Goal: Task Accomplishment & Management: Manage account settings

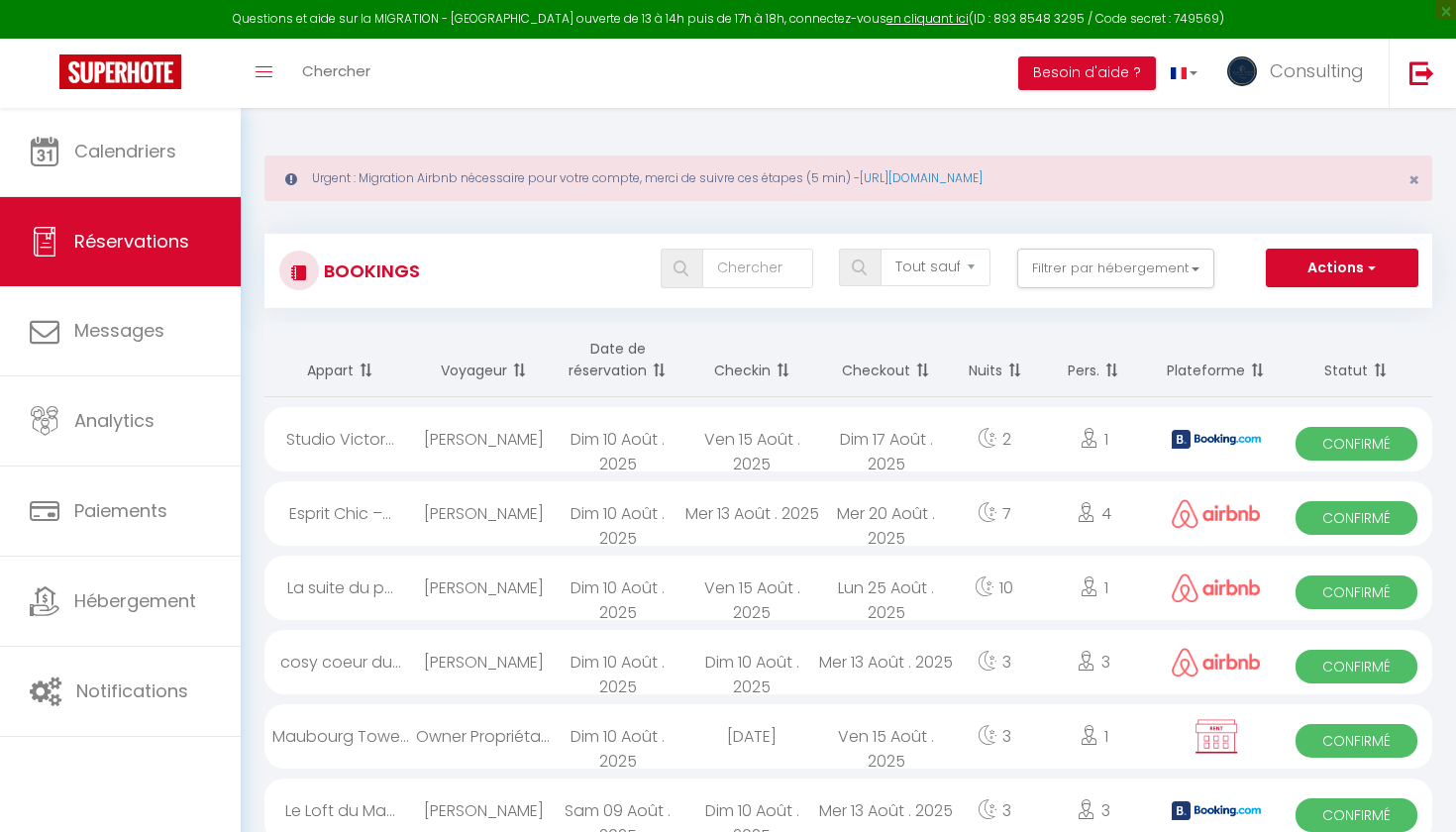
select select "not_cancelled"
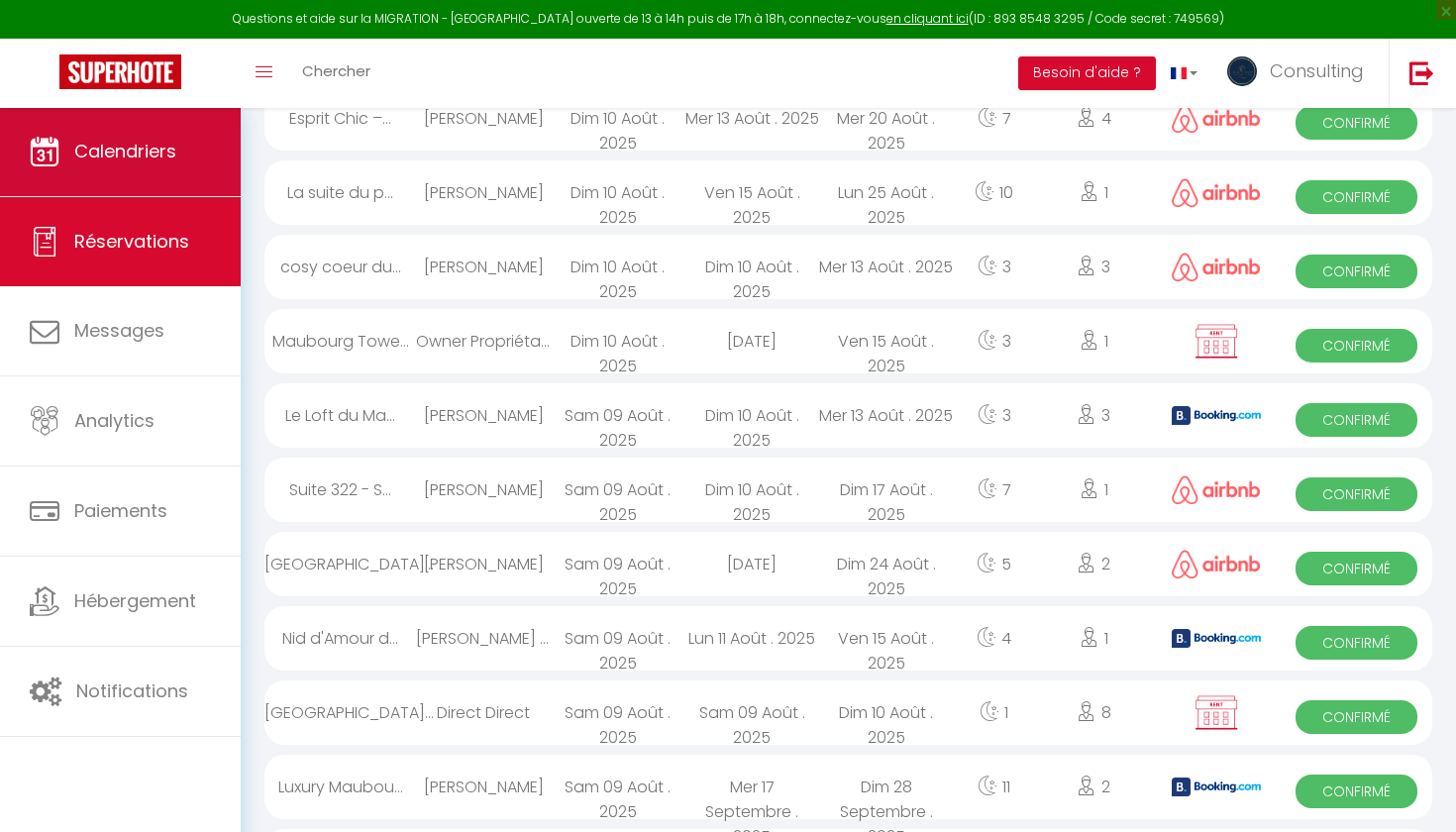
click at [193, 161] on link "Calendriers" at bounding box center [120, 152] width 241 height 89
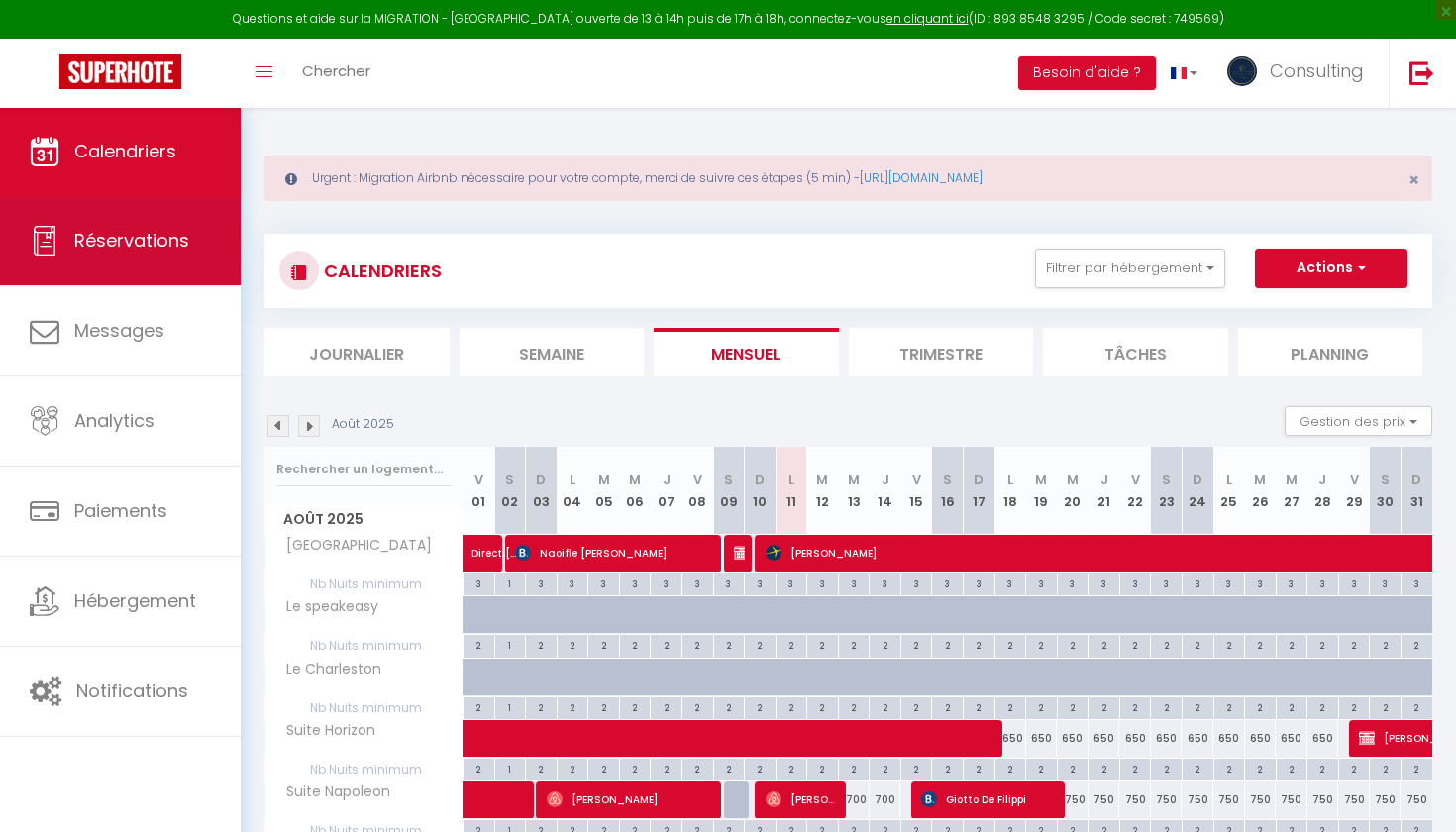
click at [154, 233] on span "Réservations" at bounding box center [132, 240] width 115 height 25
select select "not_cancelled"
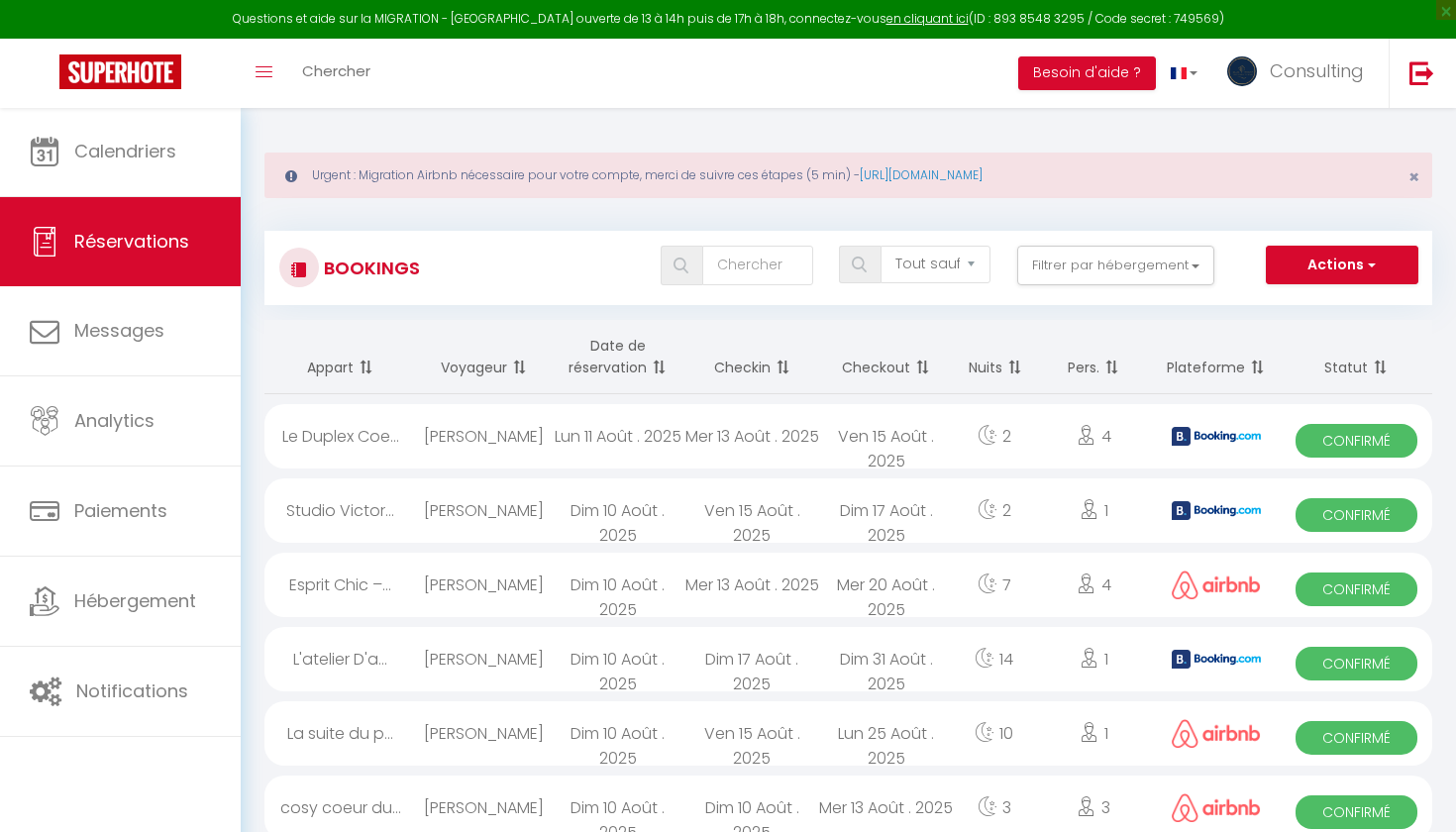
scroll to position [2, 0]
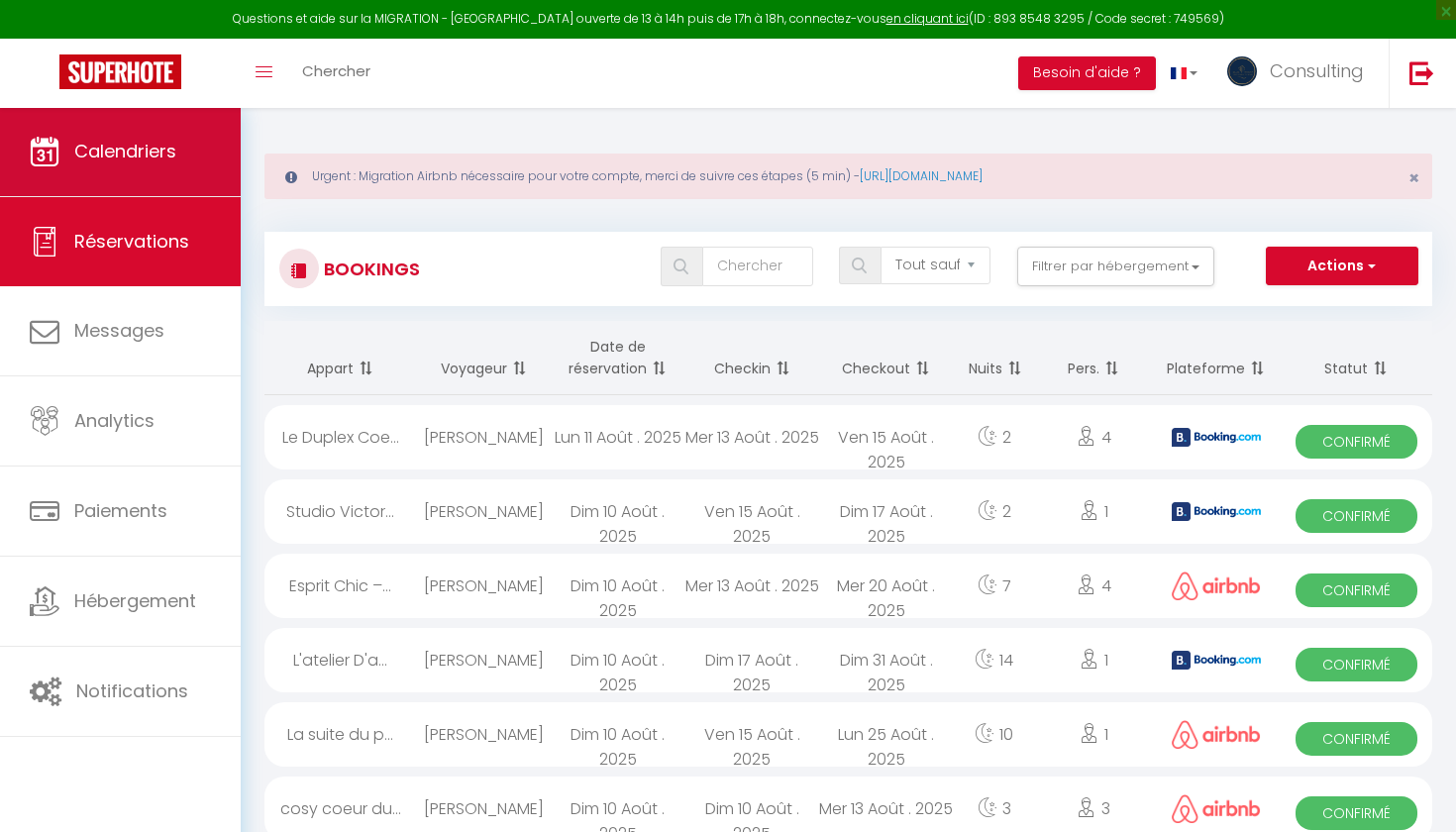
click at [129, 171] on link "Calendriers" at bounding box center [120, 152] width 241 height 89
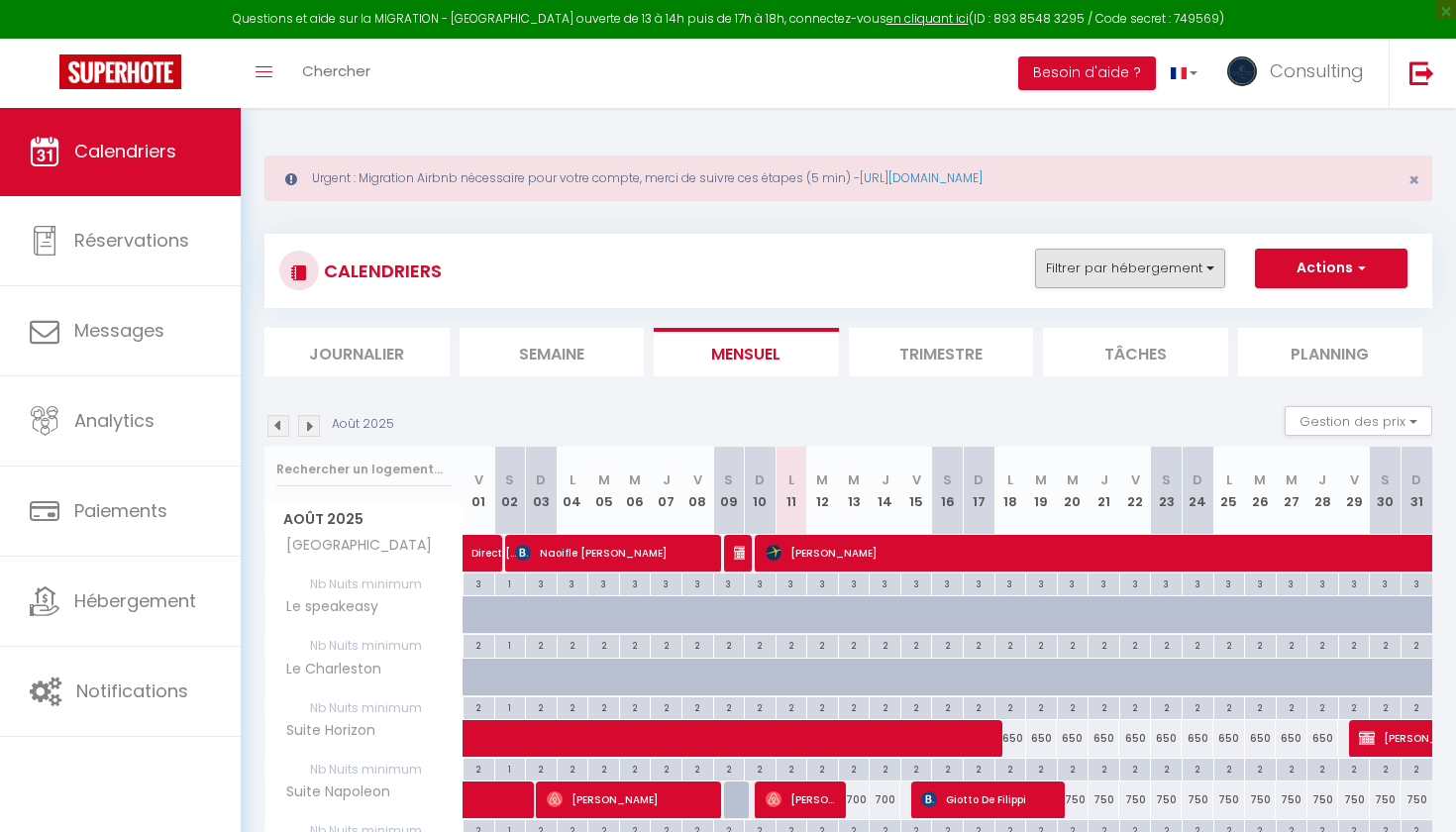
click at [1086, 257] on button "Filtrer par hébergement" at bounding box center [1130, 268] width 190 height 40
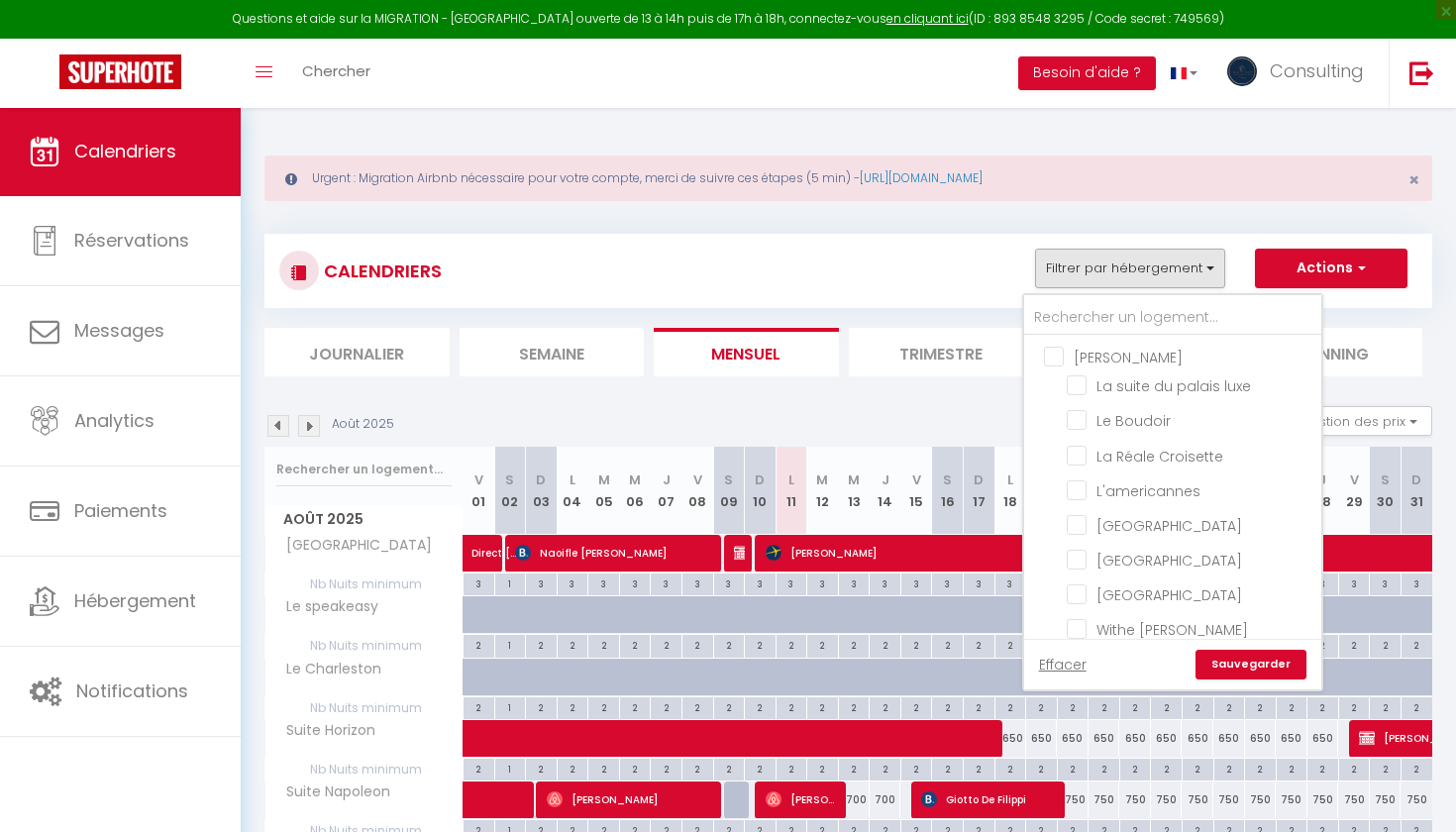
click at [1048, 356] on input "[PERSON_NAME]" at bounding box center [1192, 356] width 297 height 20
checkbox input "true"
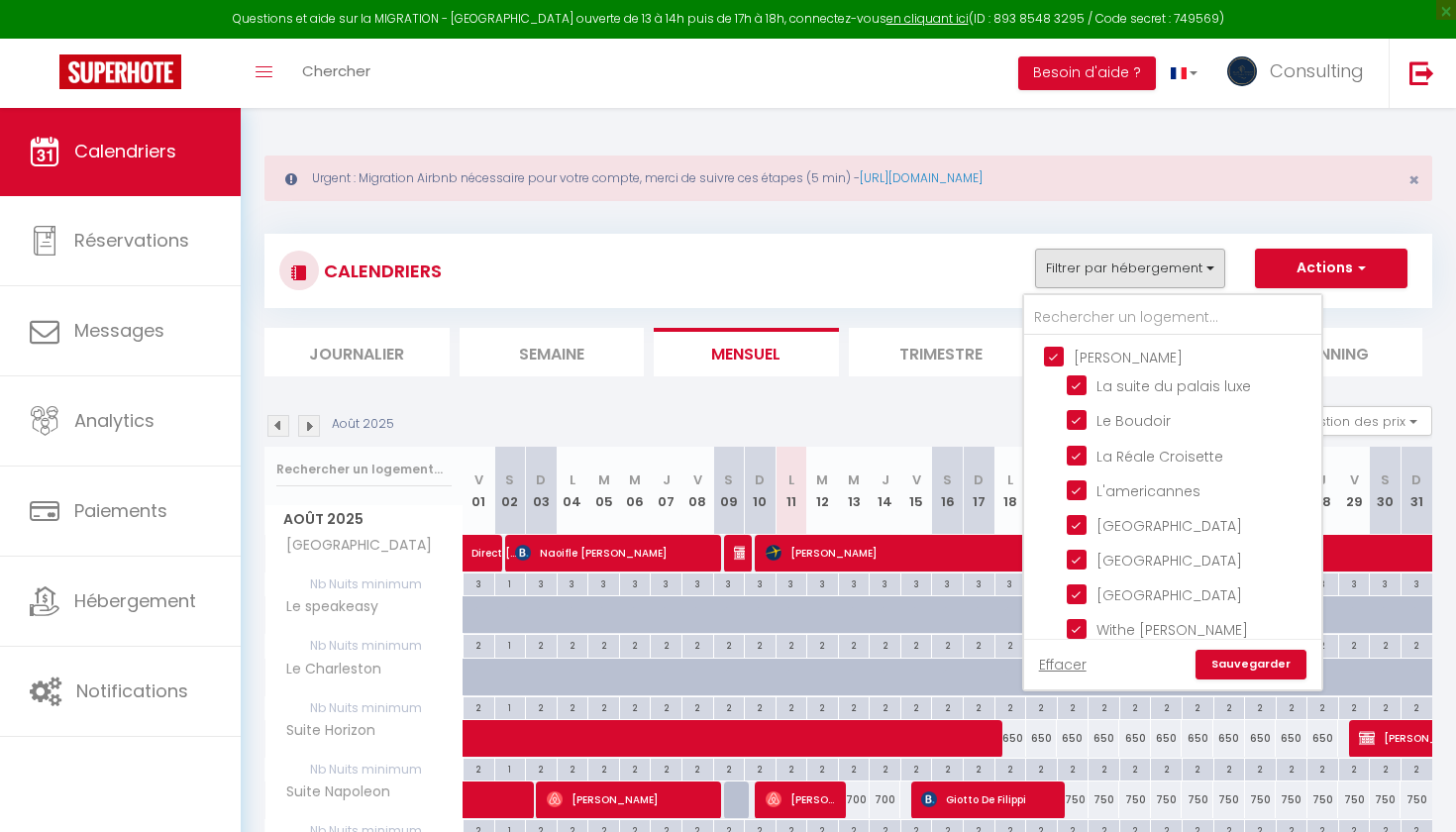
checkbox input "true"
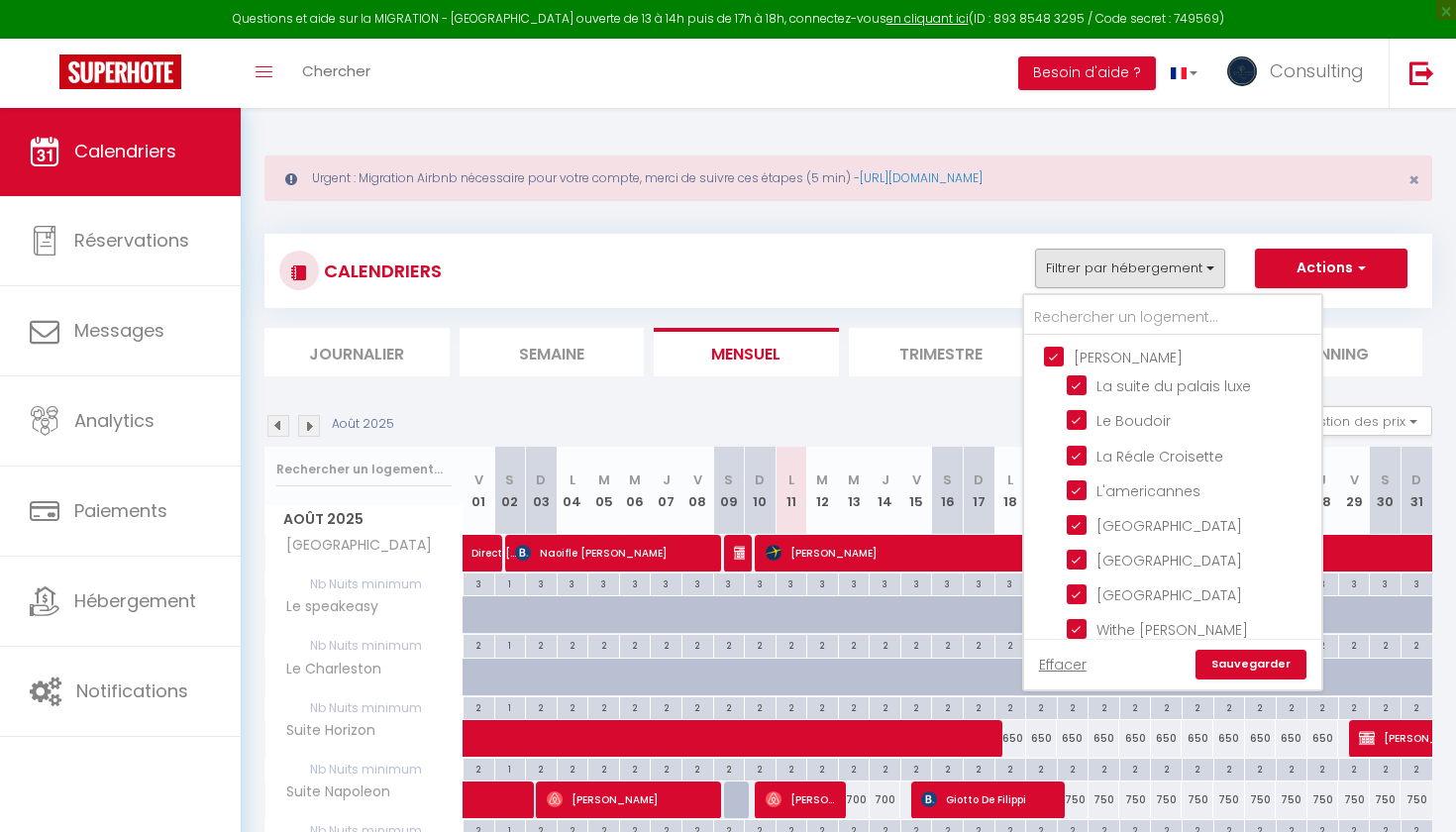
checkbox input "true"
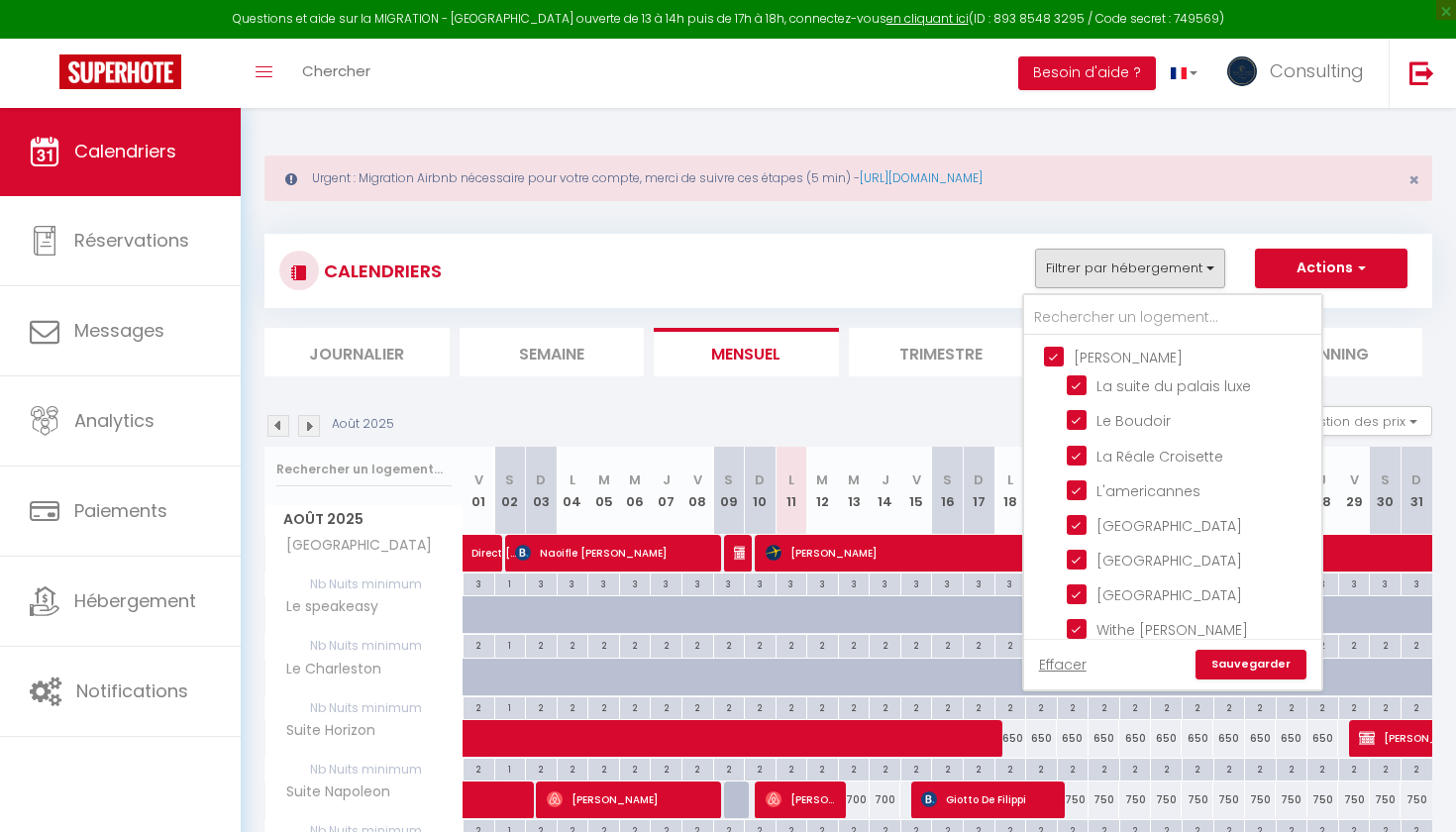
checkbox input "true"
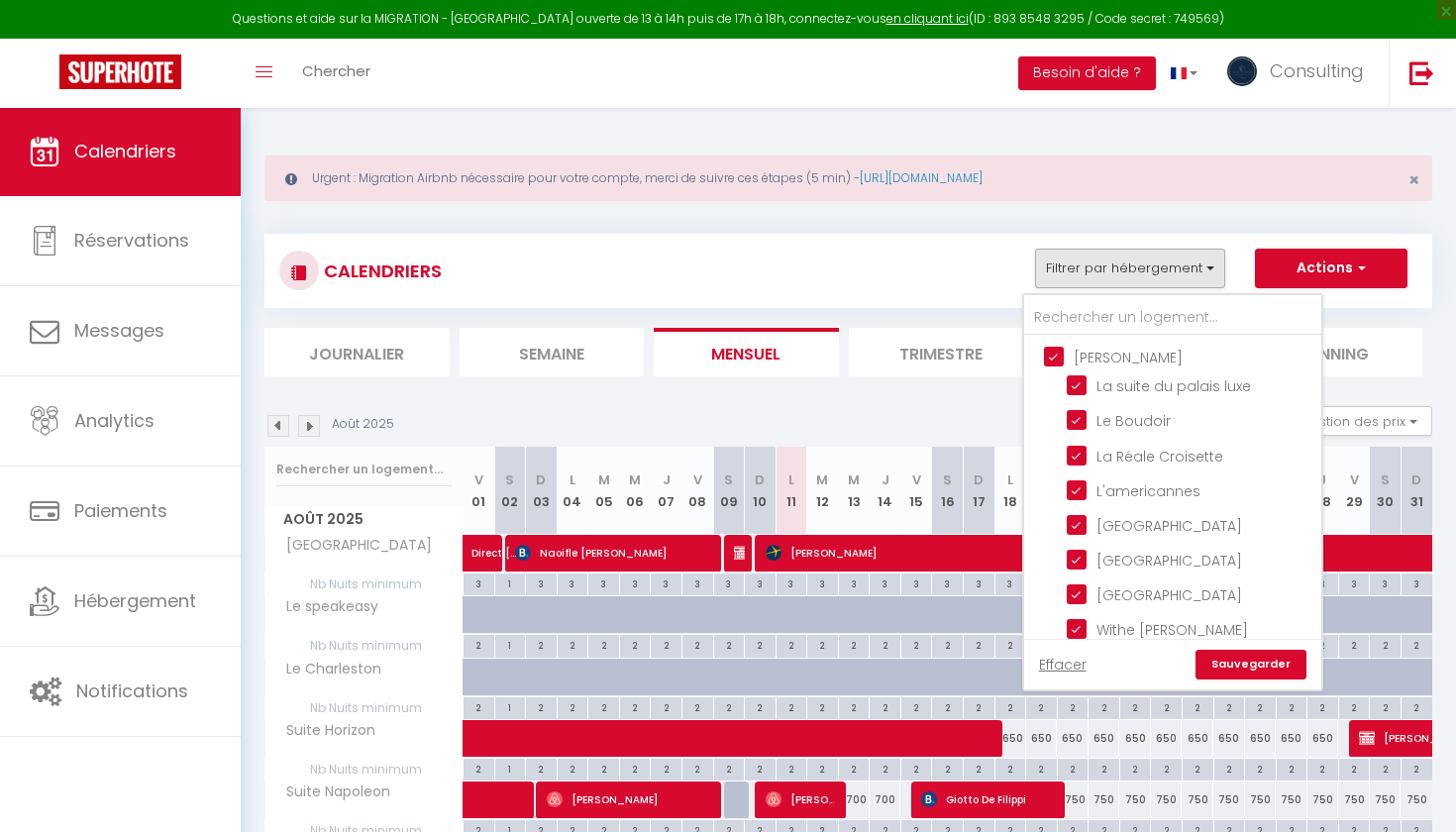
checkbox input "true"
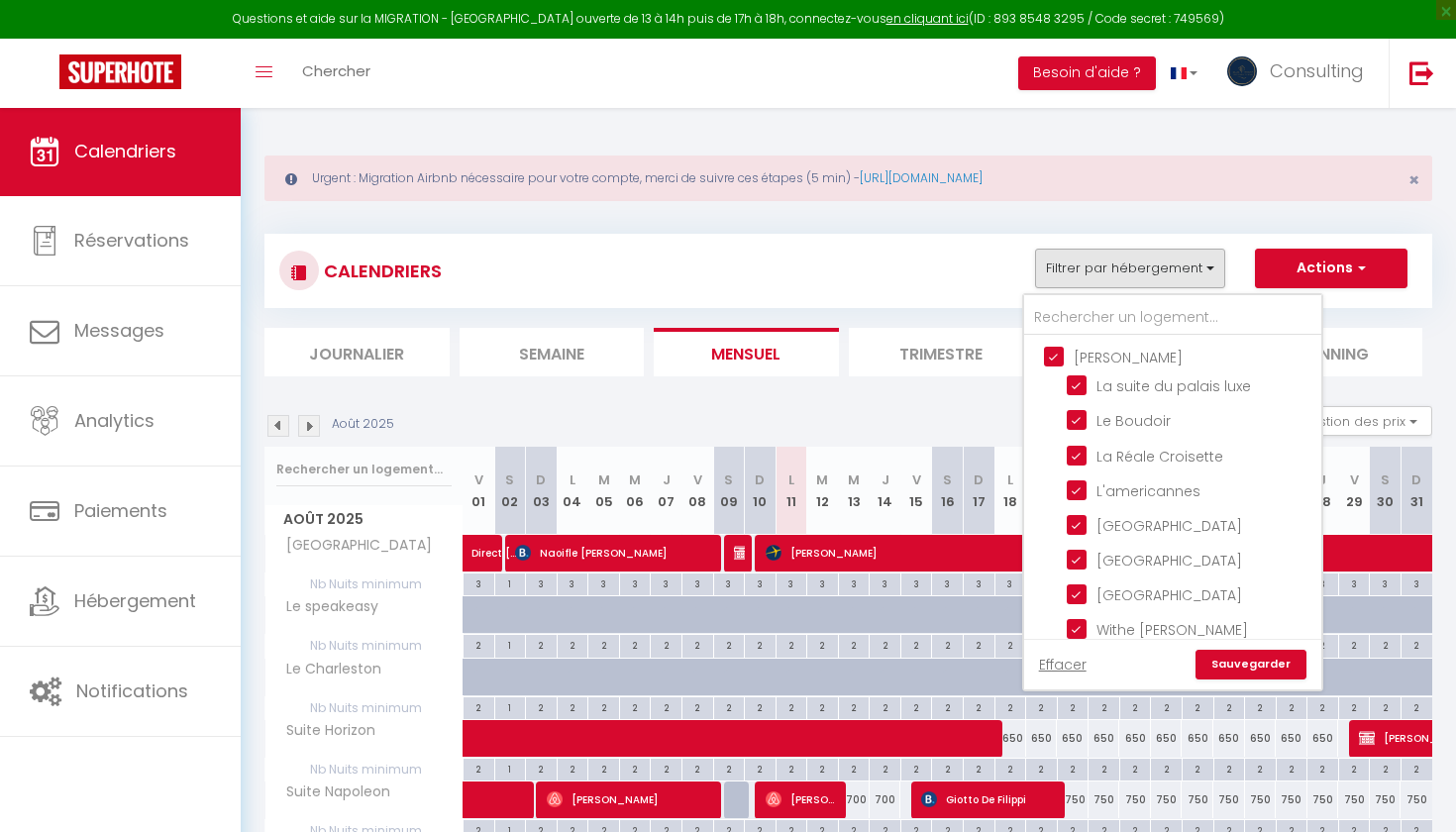
checkbox input "true"
checkbox input "false"
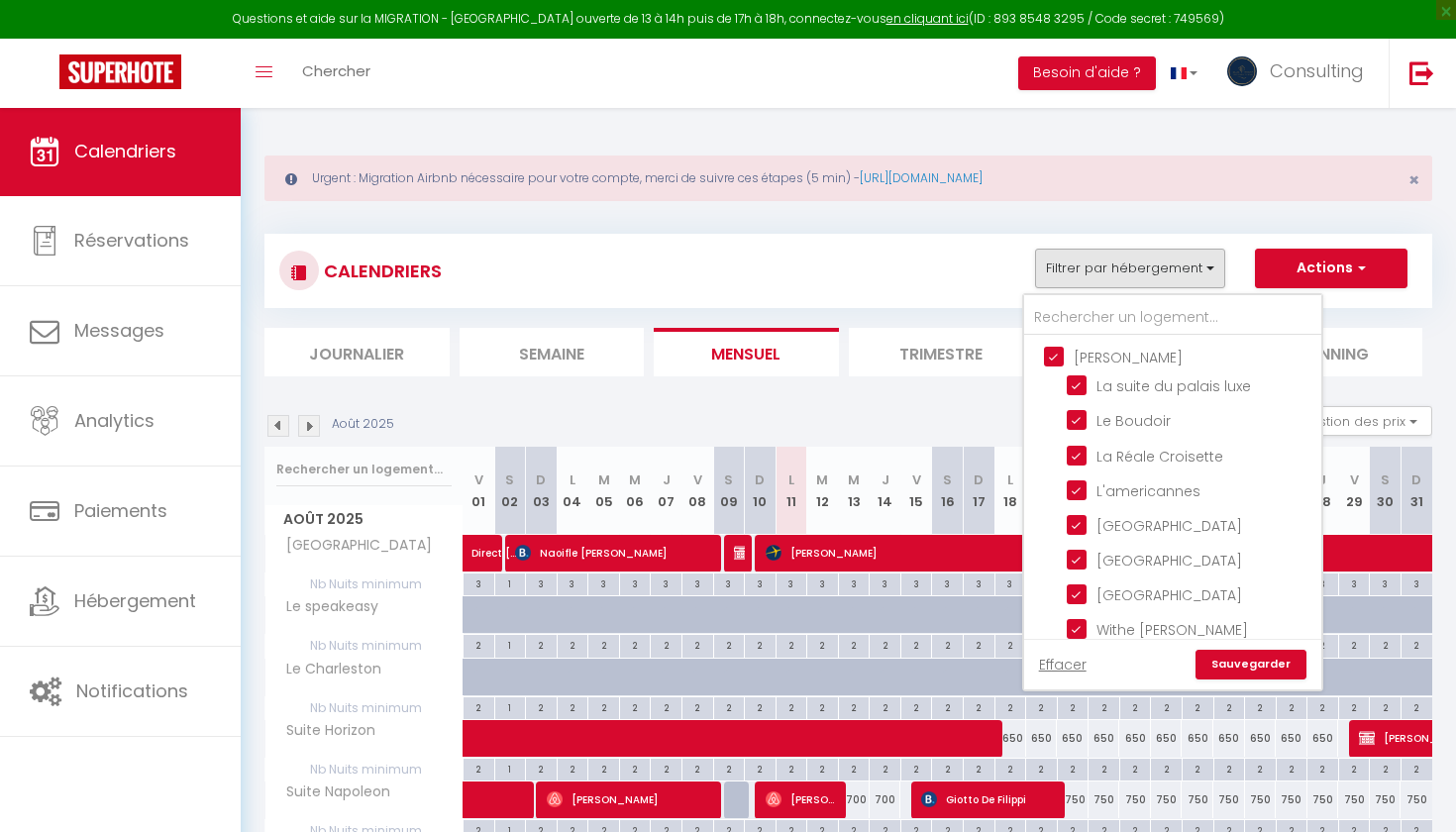
checkbox input "false"
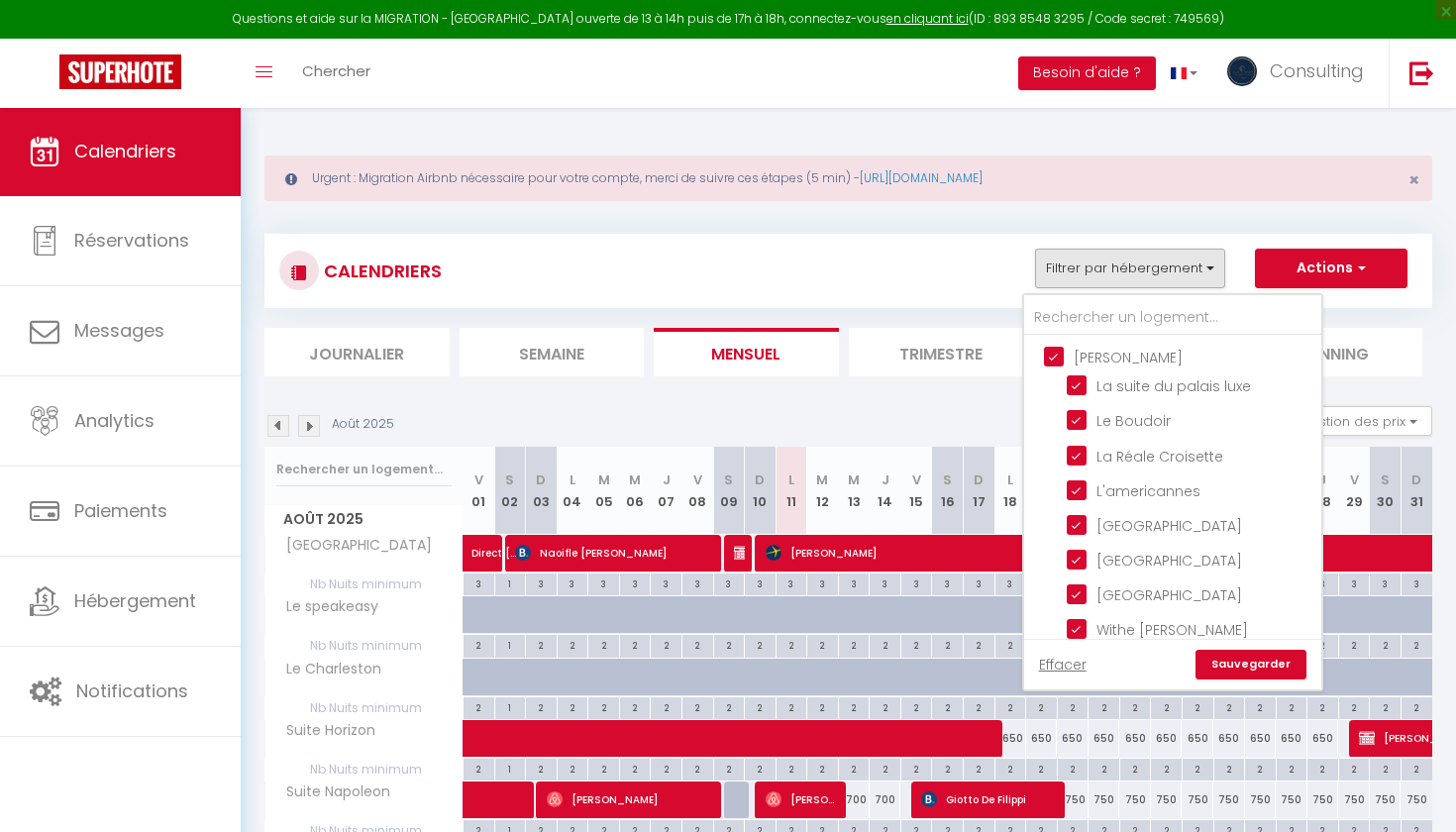
checkbox input "false"
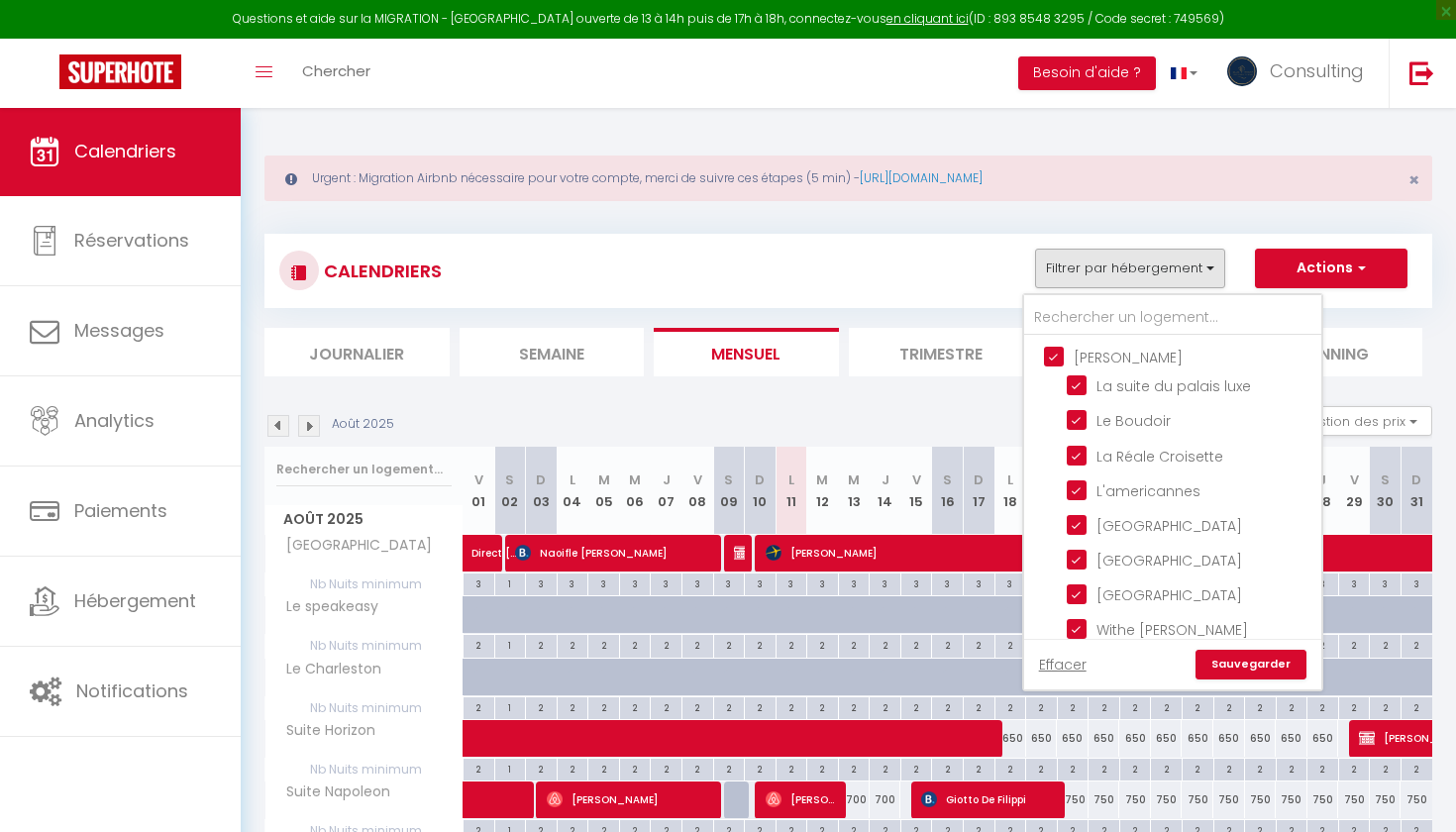
checkbox input "false"
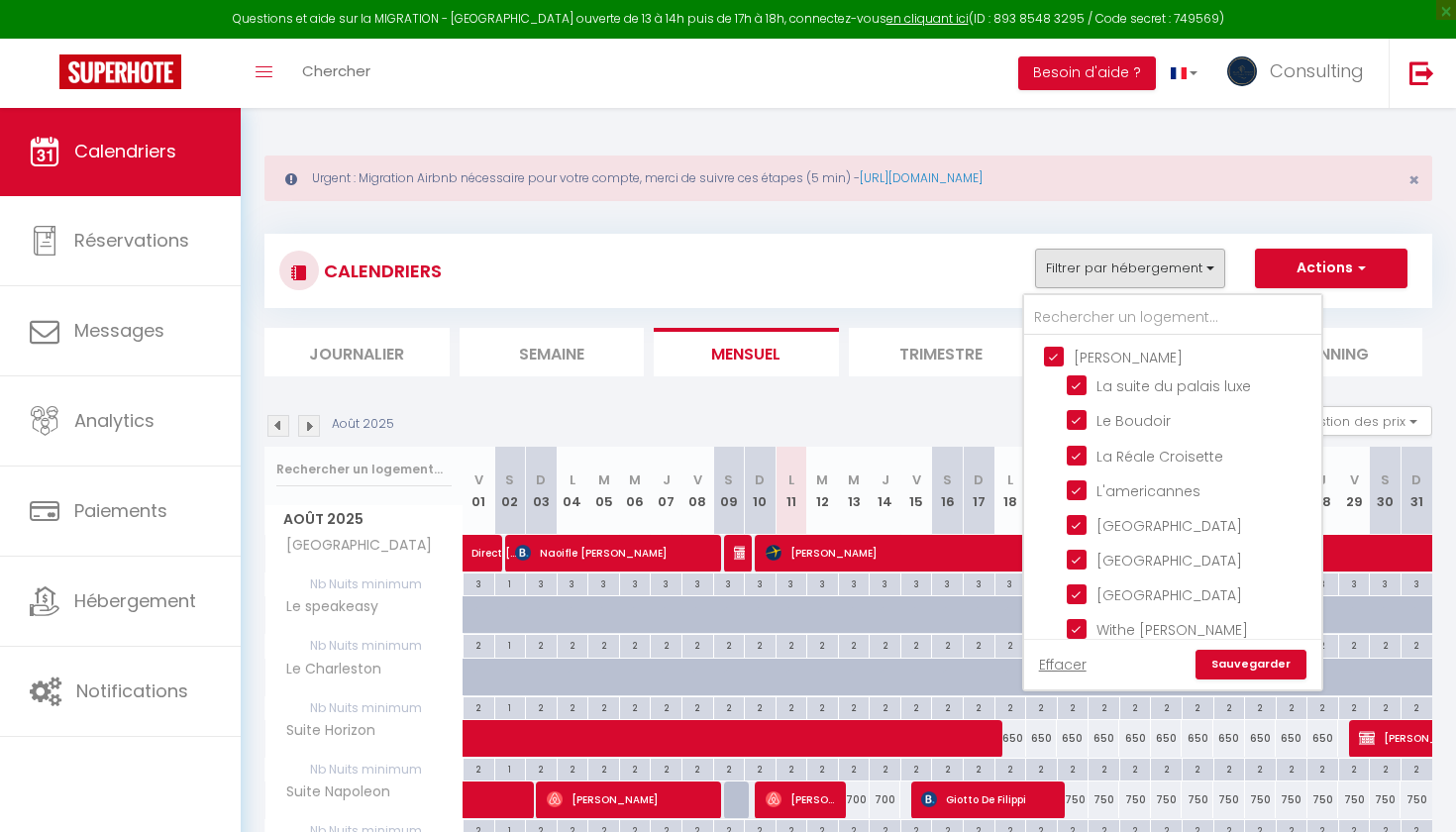
checkbox input "false"
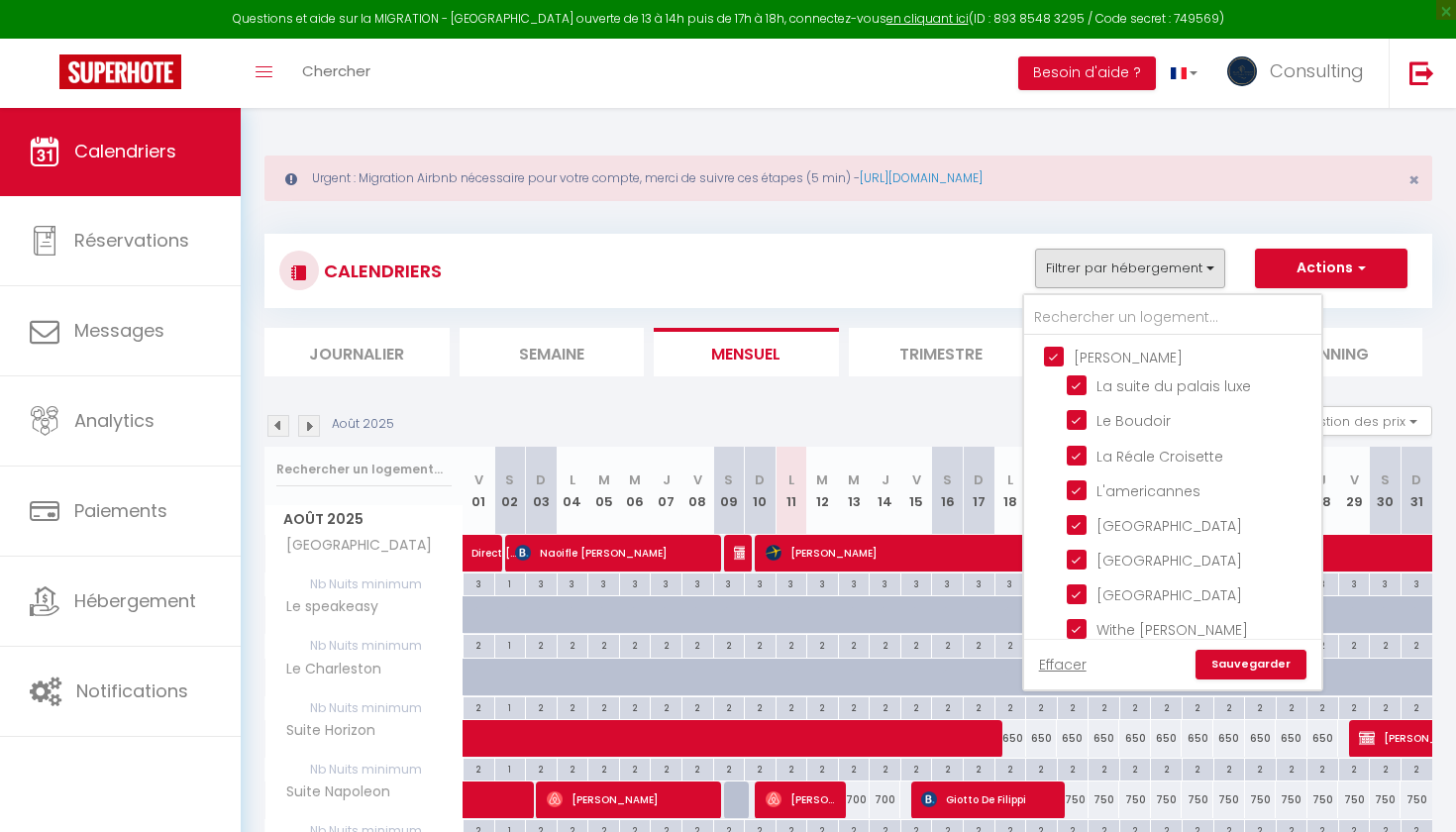
checkbox input "false"
checkbox input "true"
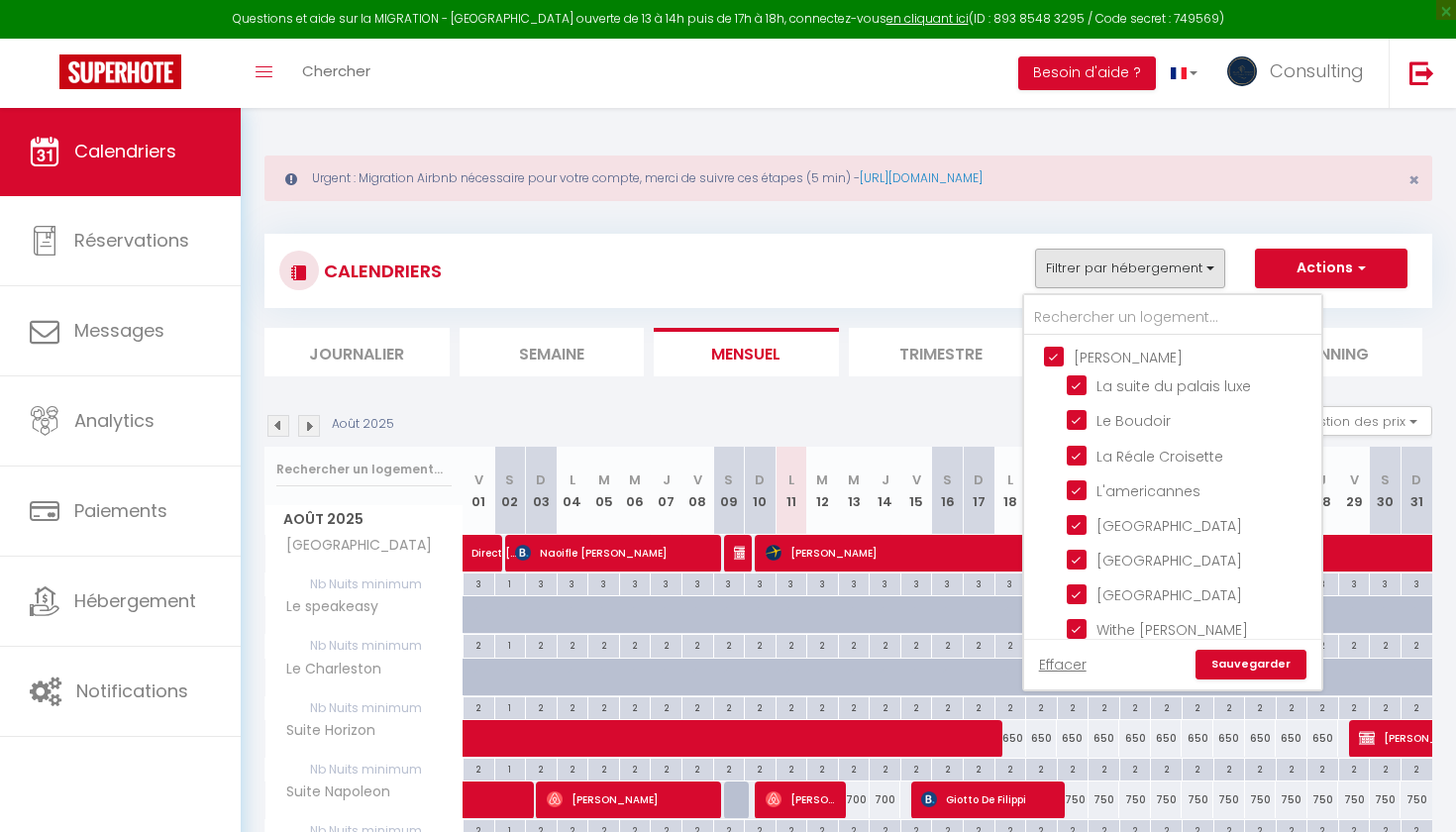
checkbox input "true"
checkbox input "false"
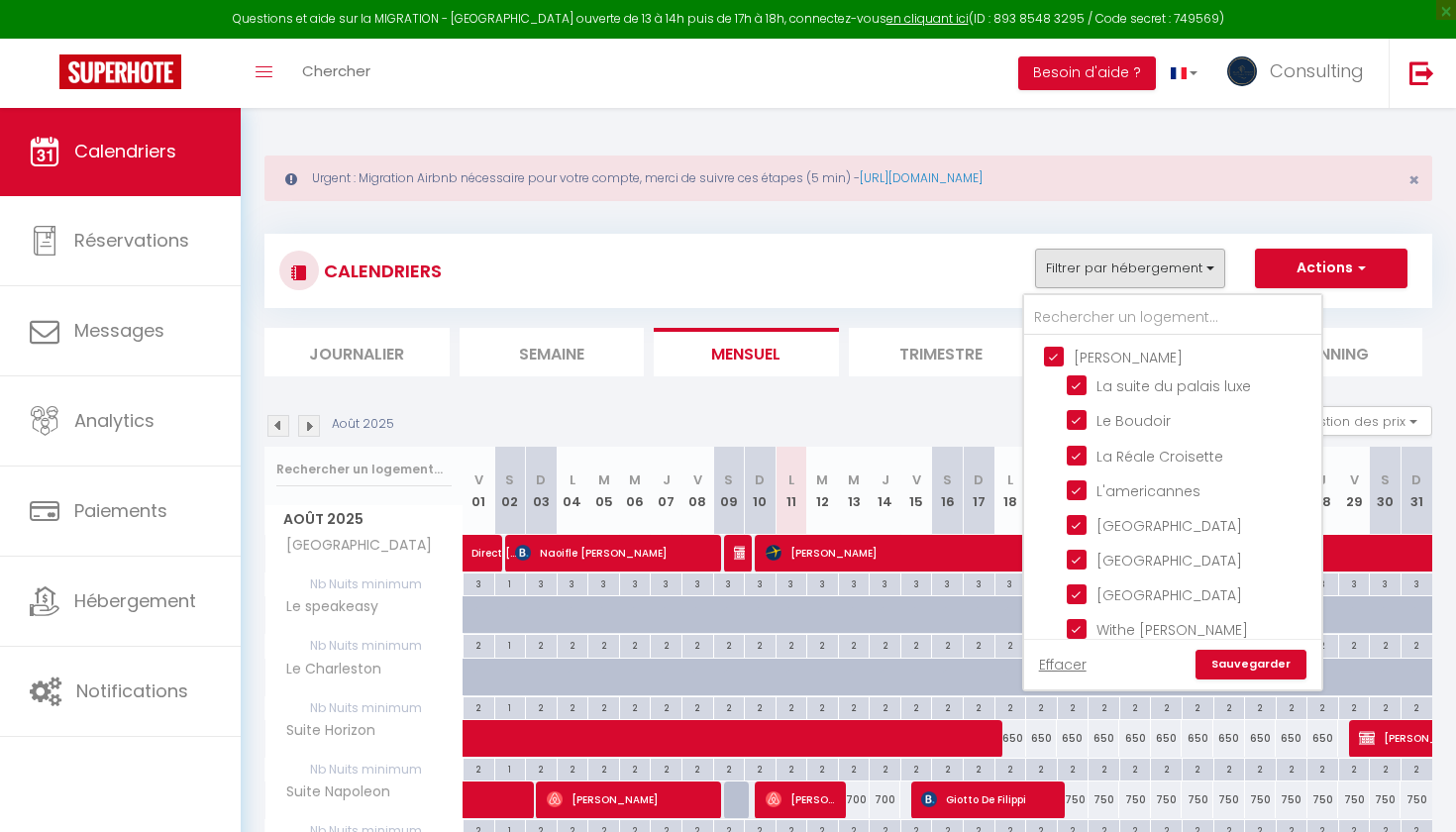
checkbox input "true"
checkbox input "false"
checkbox input "true"
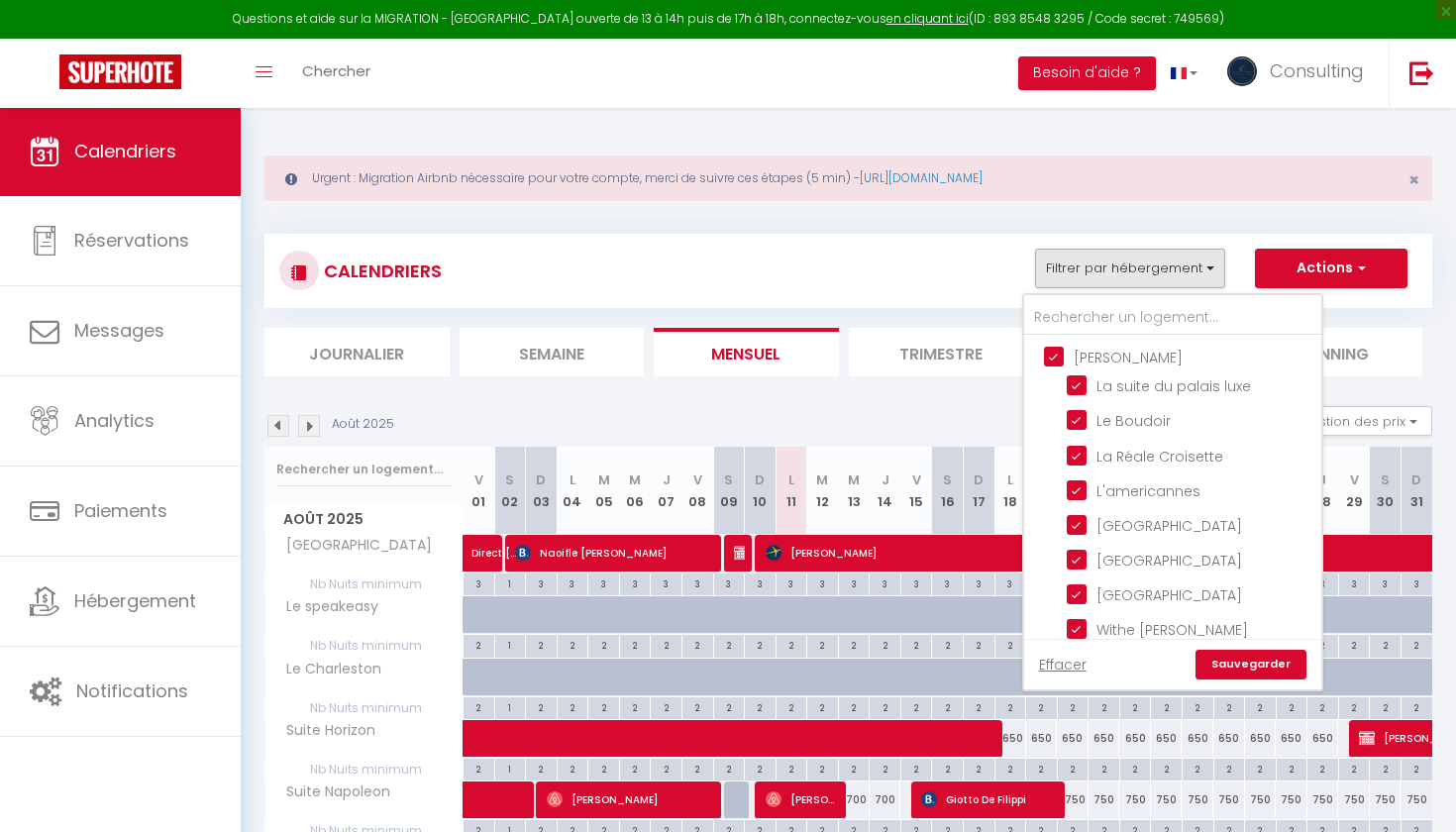
checkbox input "false"
checkbox input "true"
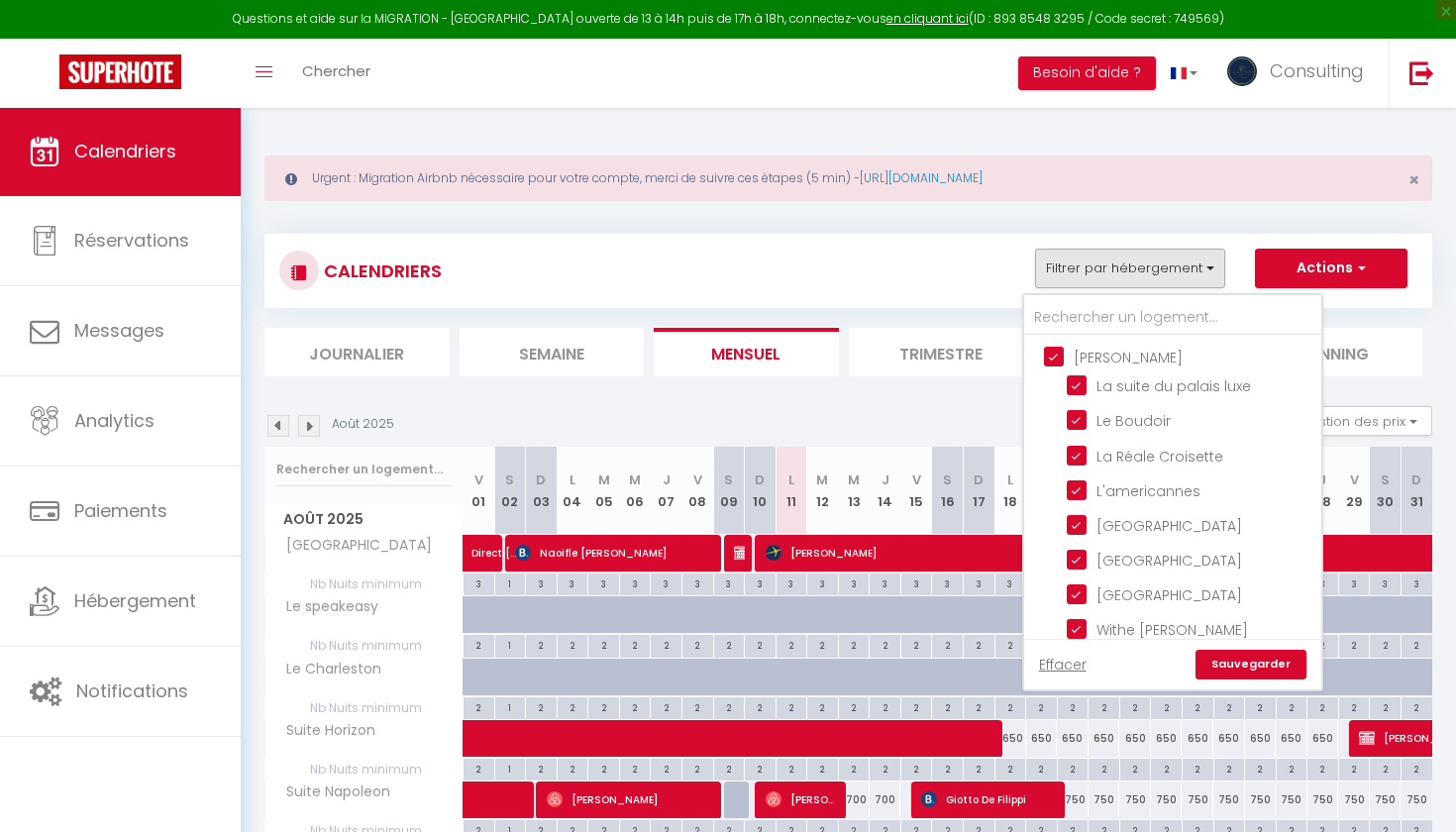
checkbox input "false"
checkbox input "true"
checkbox input "false"
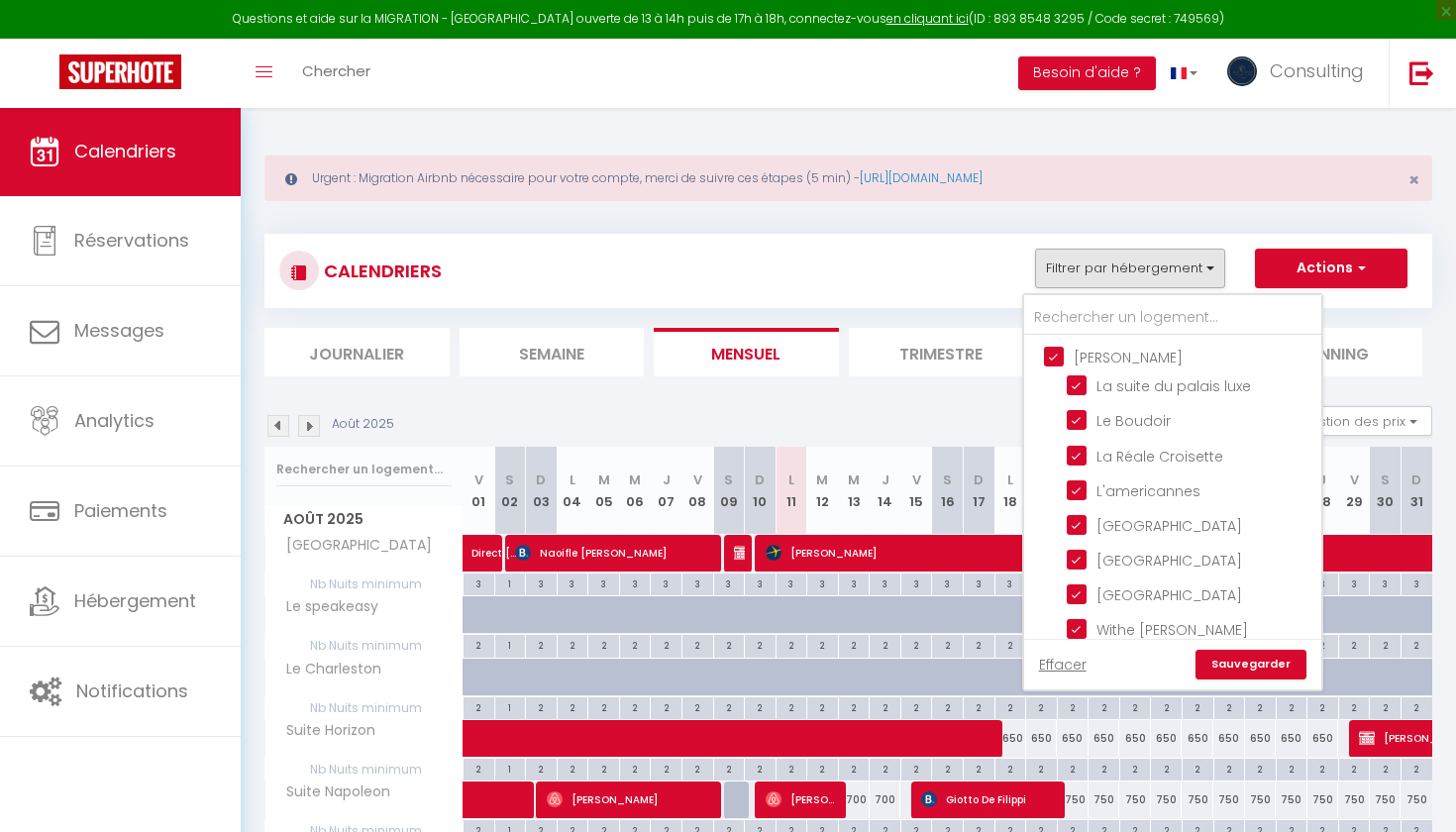
checkbox input "true"
checkbox input "false"
checkbox input "true"
checkbox input "false"
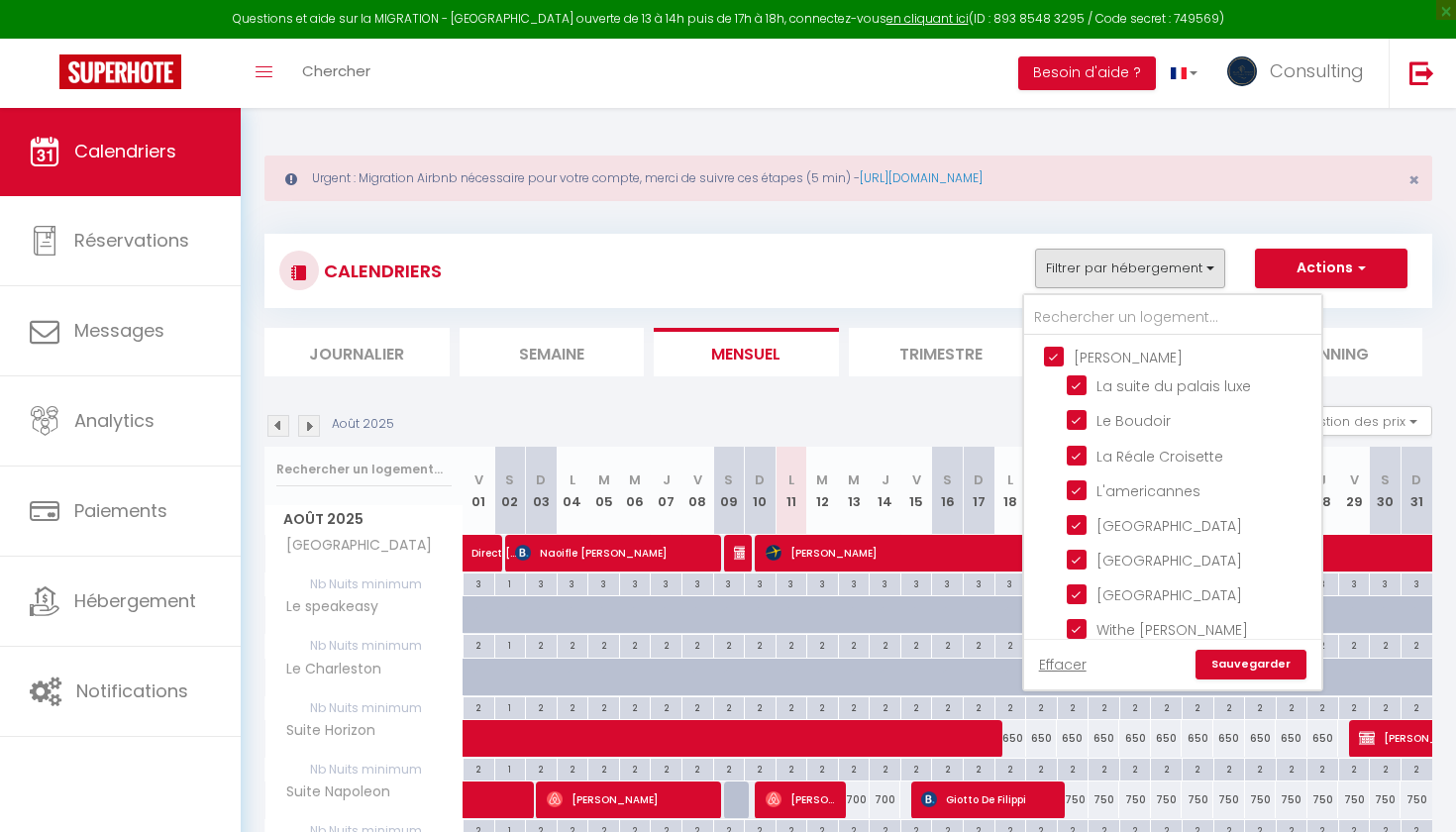
checkbox input "false"
checkbox input "true"
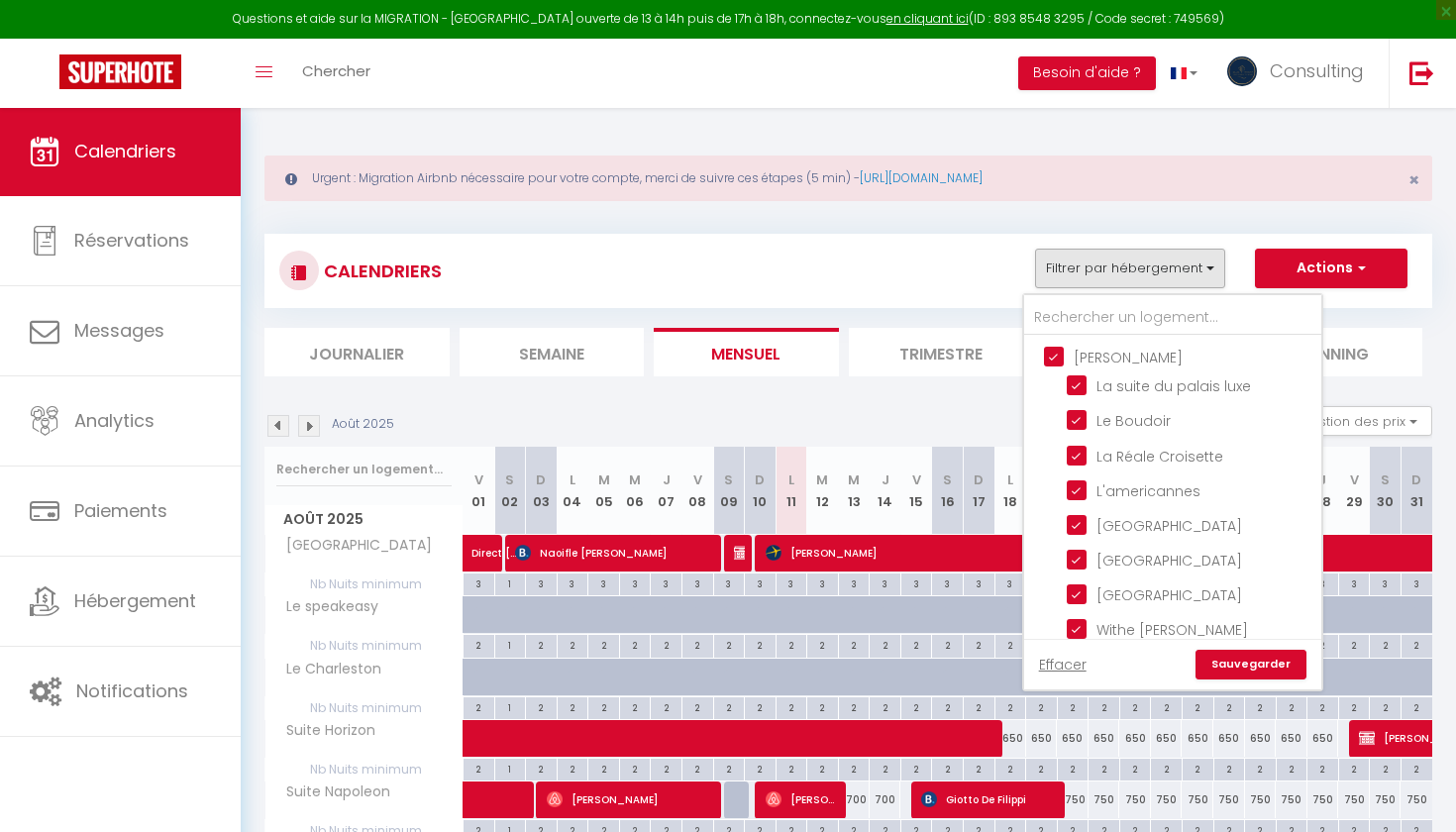
checkbox input "false"
checkbox input "true"
checkbox input "false"
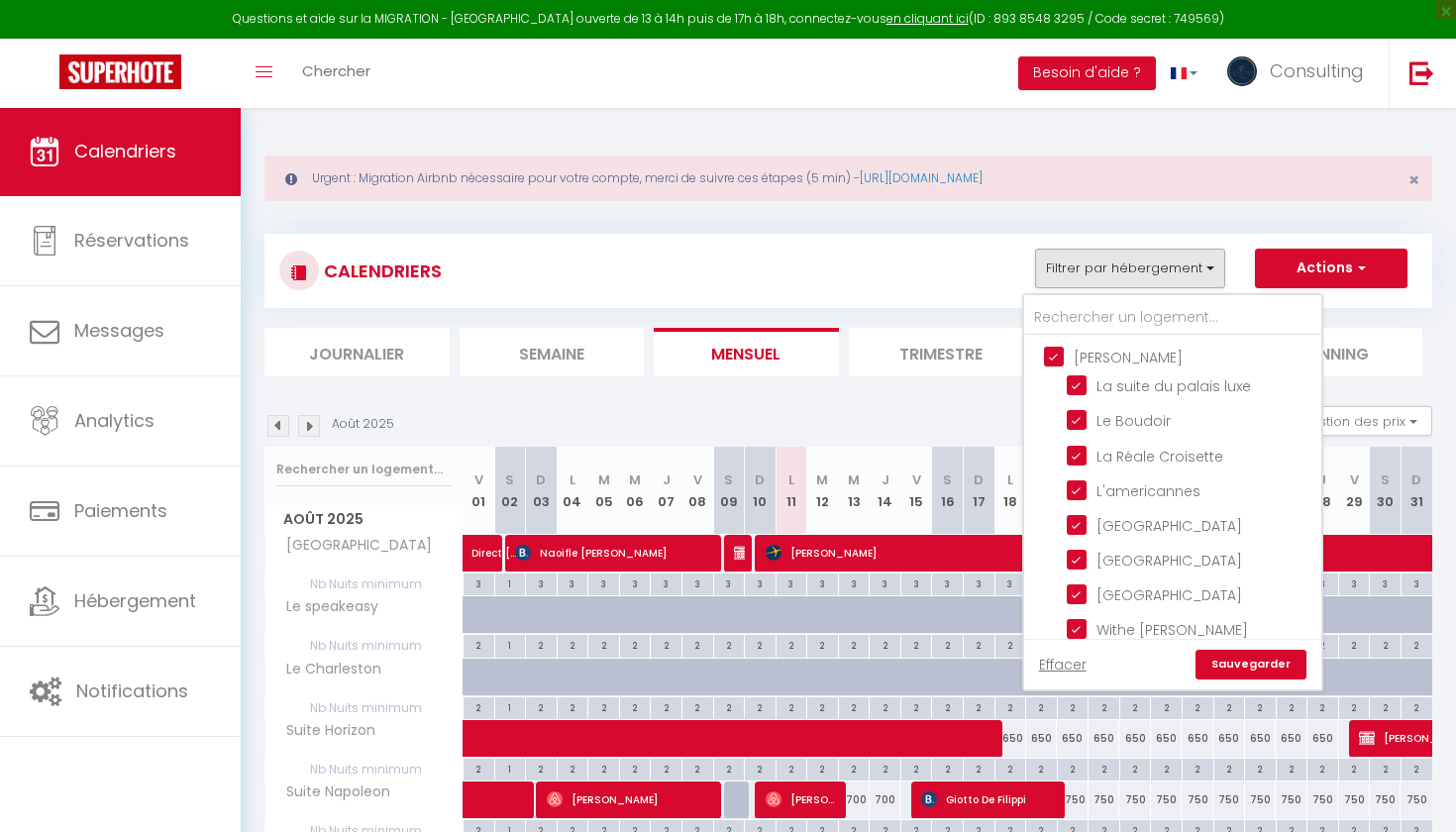
checkbox input "false"
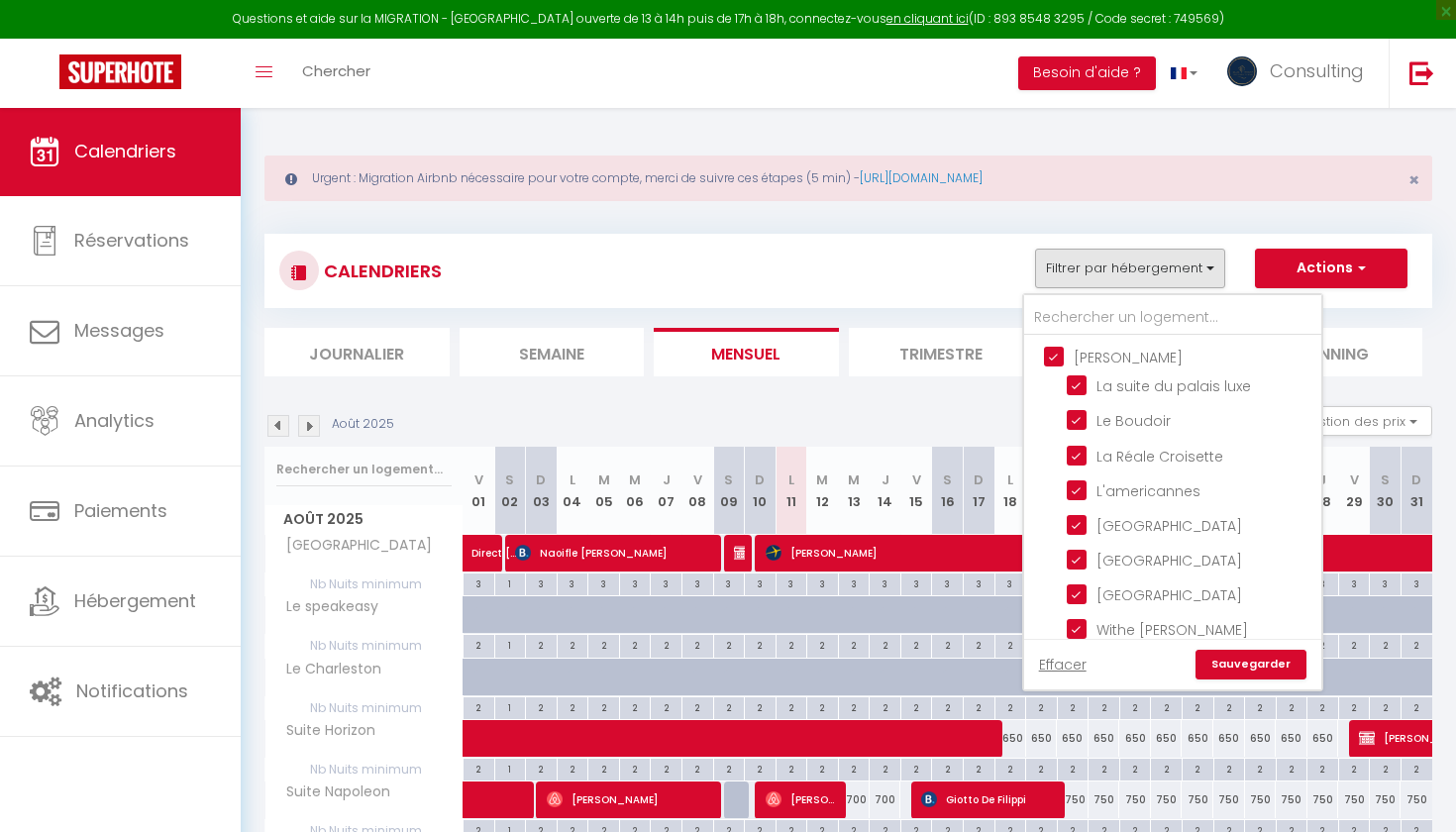
checkbox input "false"
click at [1238, 662] on link "Sauvegarder" at bounding box center [1251, 664] width 111 height 30
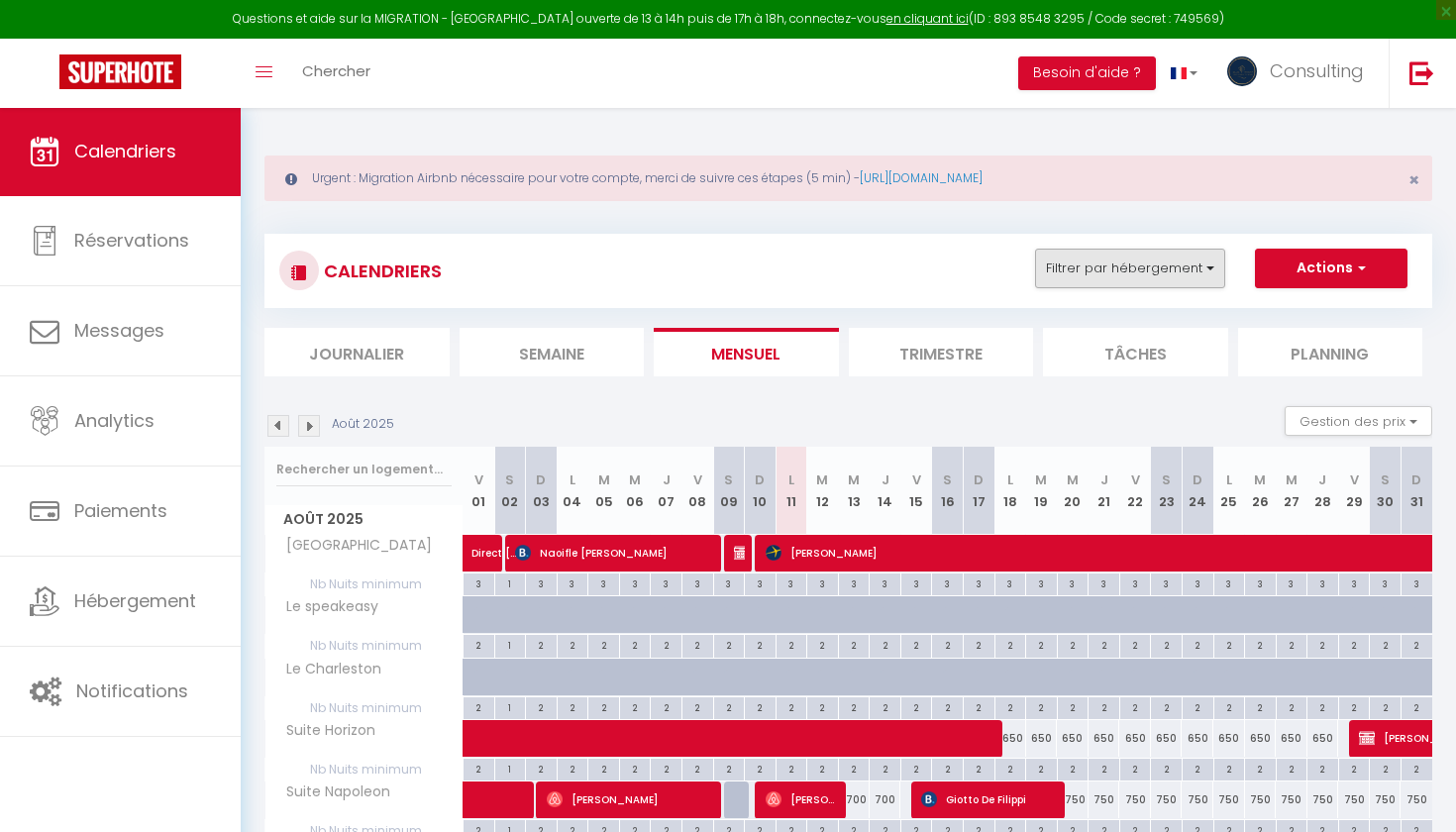
click at [1167, 262] on button "Filtrer par hébergement" at bounding box center [1130, 268] width 190 height 40
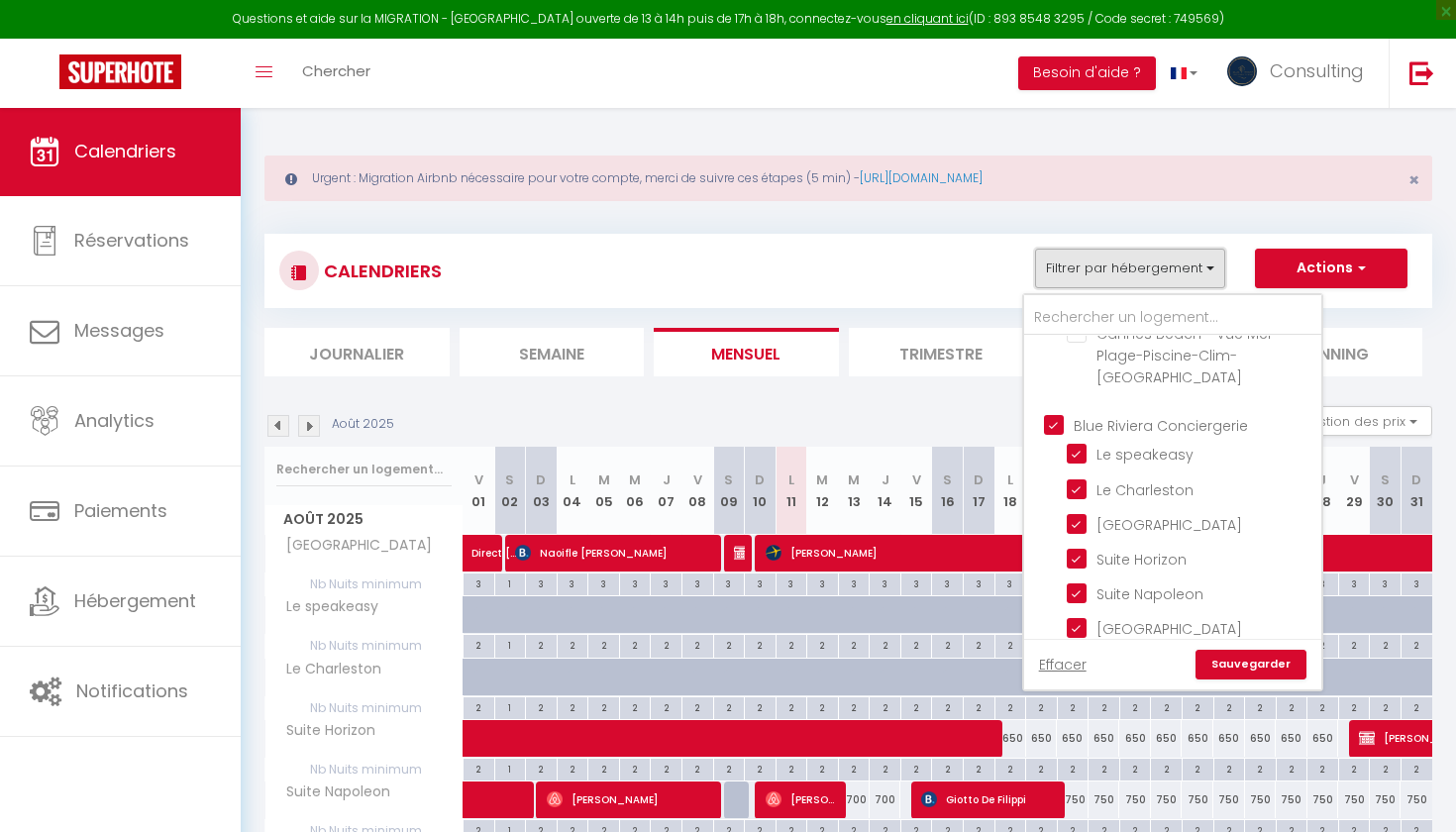
scroll to position [3861, 0]
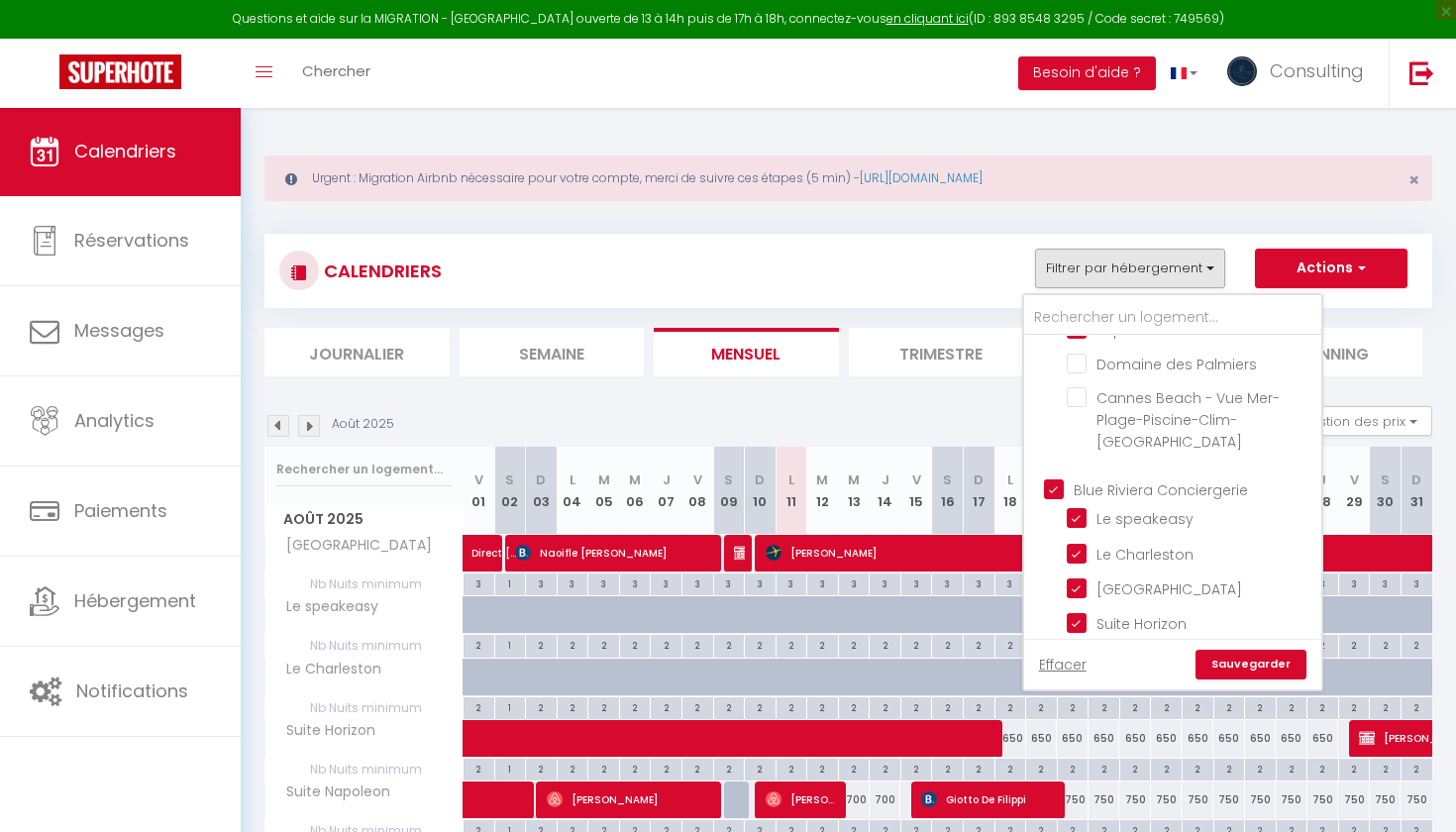
click at [1061, 478] on input "Blue Riviera Conciergerie" at bounding box center [1192, 488] width 297 height 20
checkbox input "false"
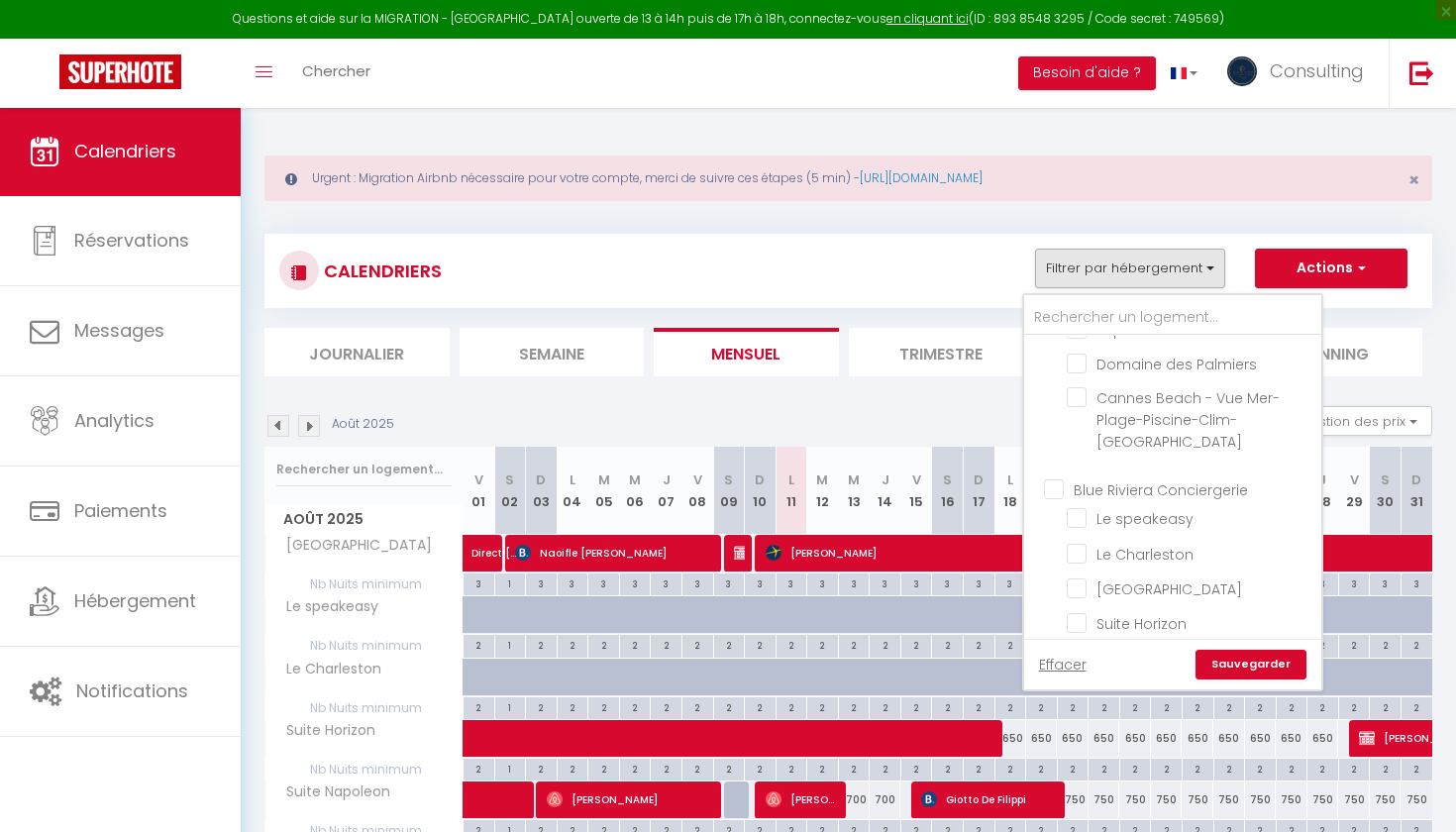
checkbox input "false"
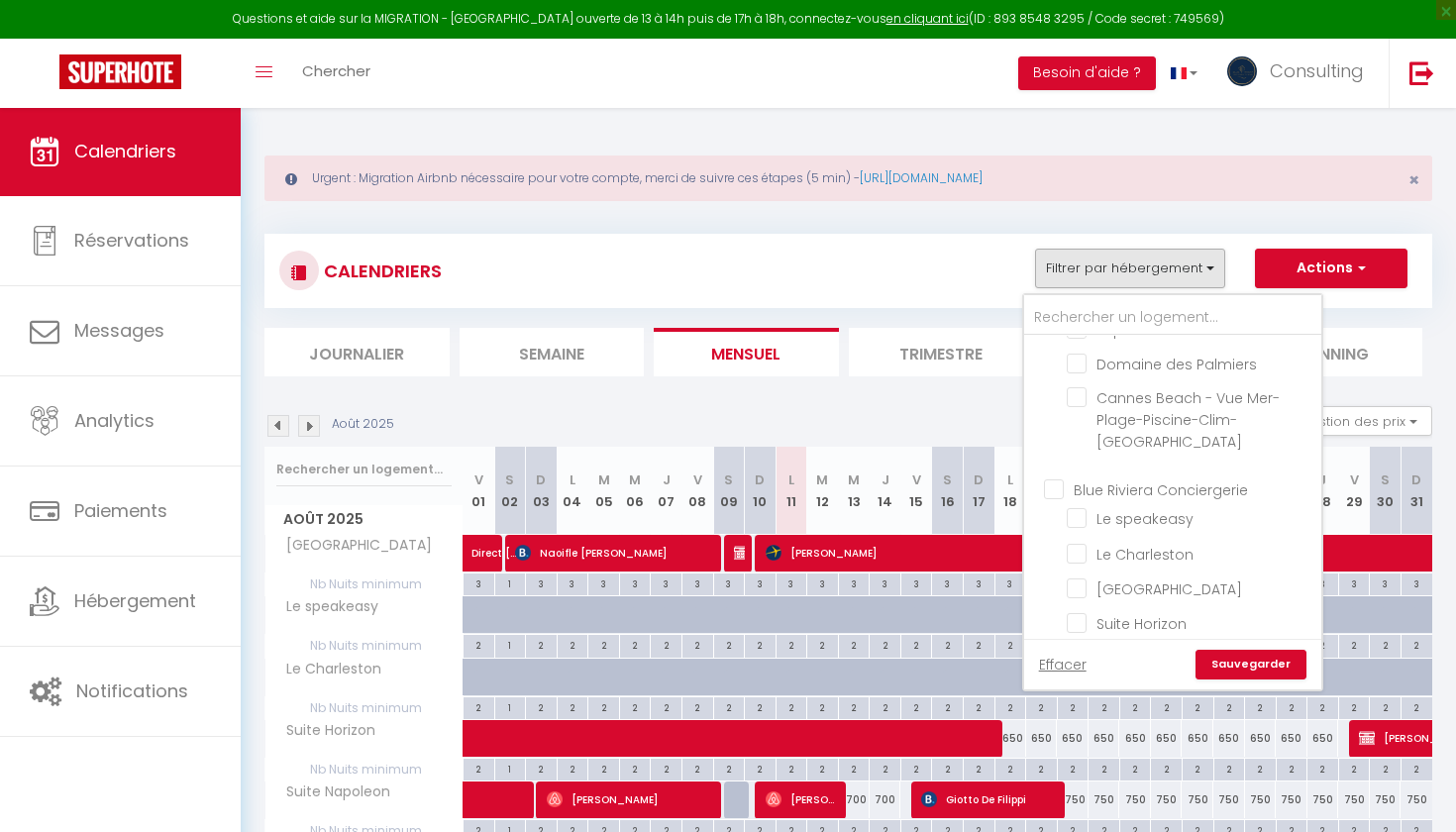
checkbox input "false"
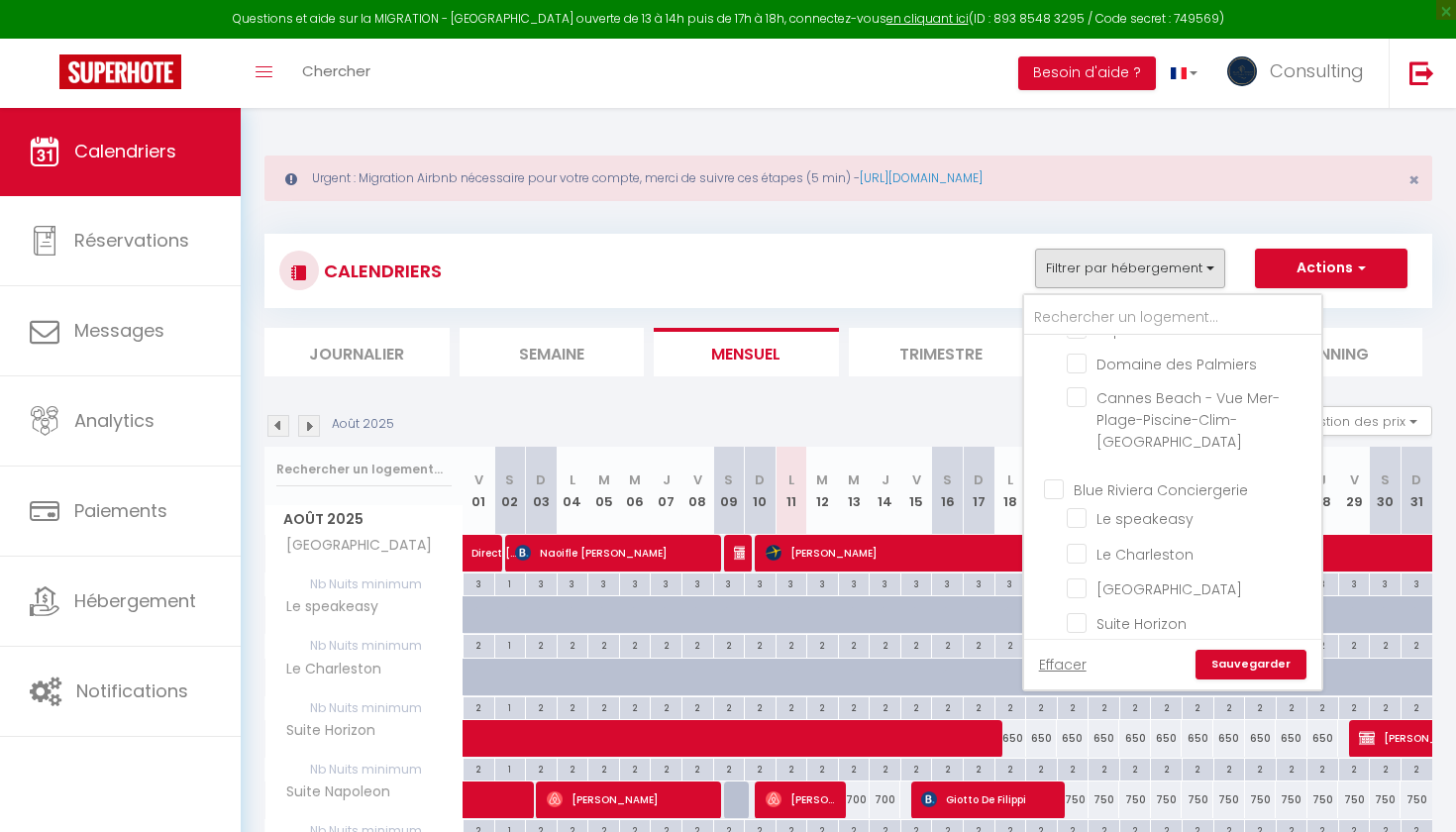
checkbox input "false"
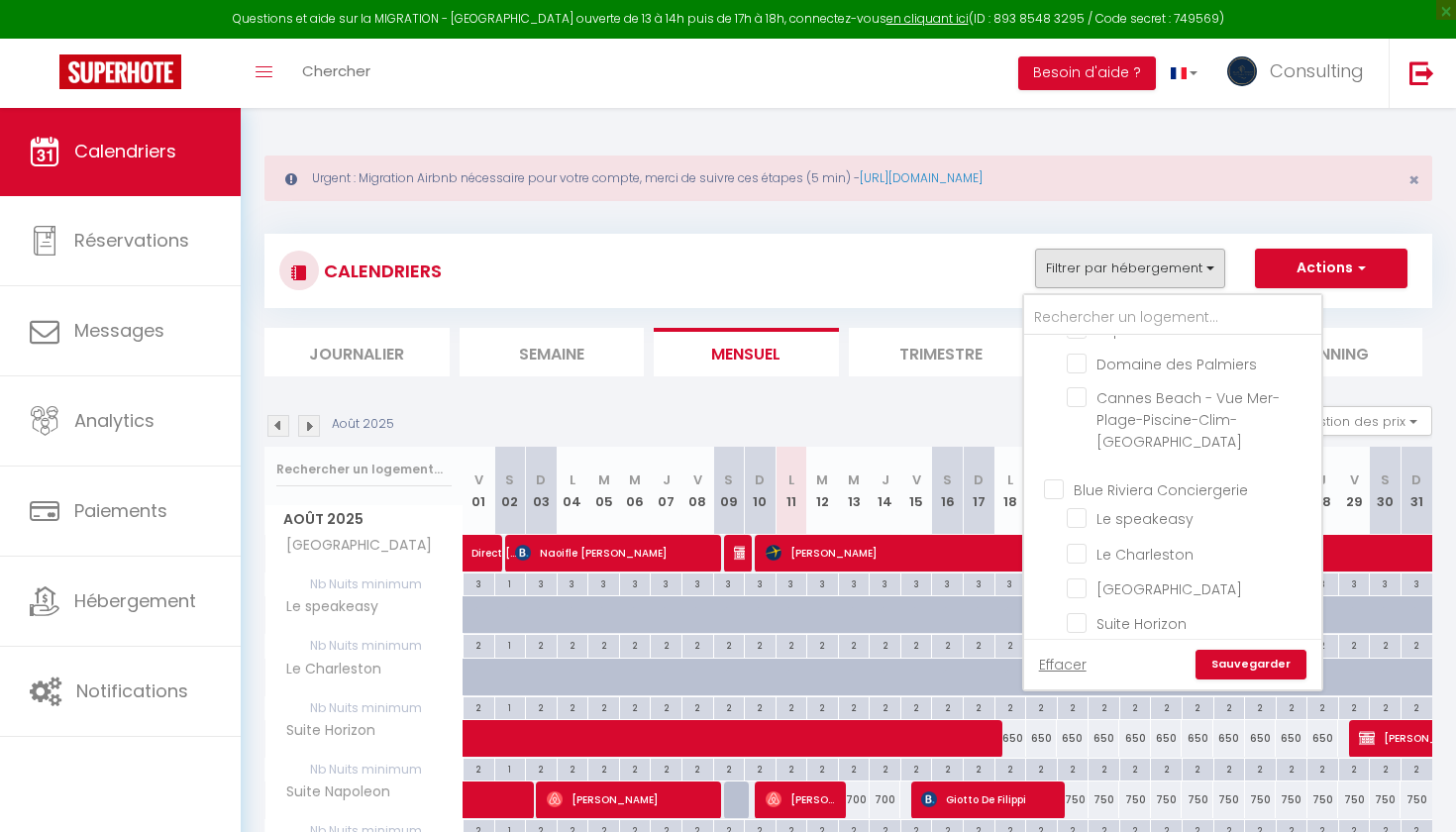
checkbox input "false"
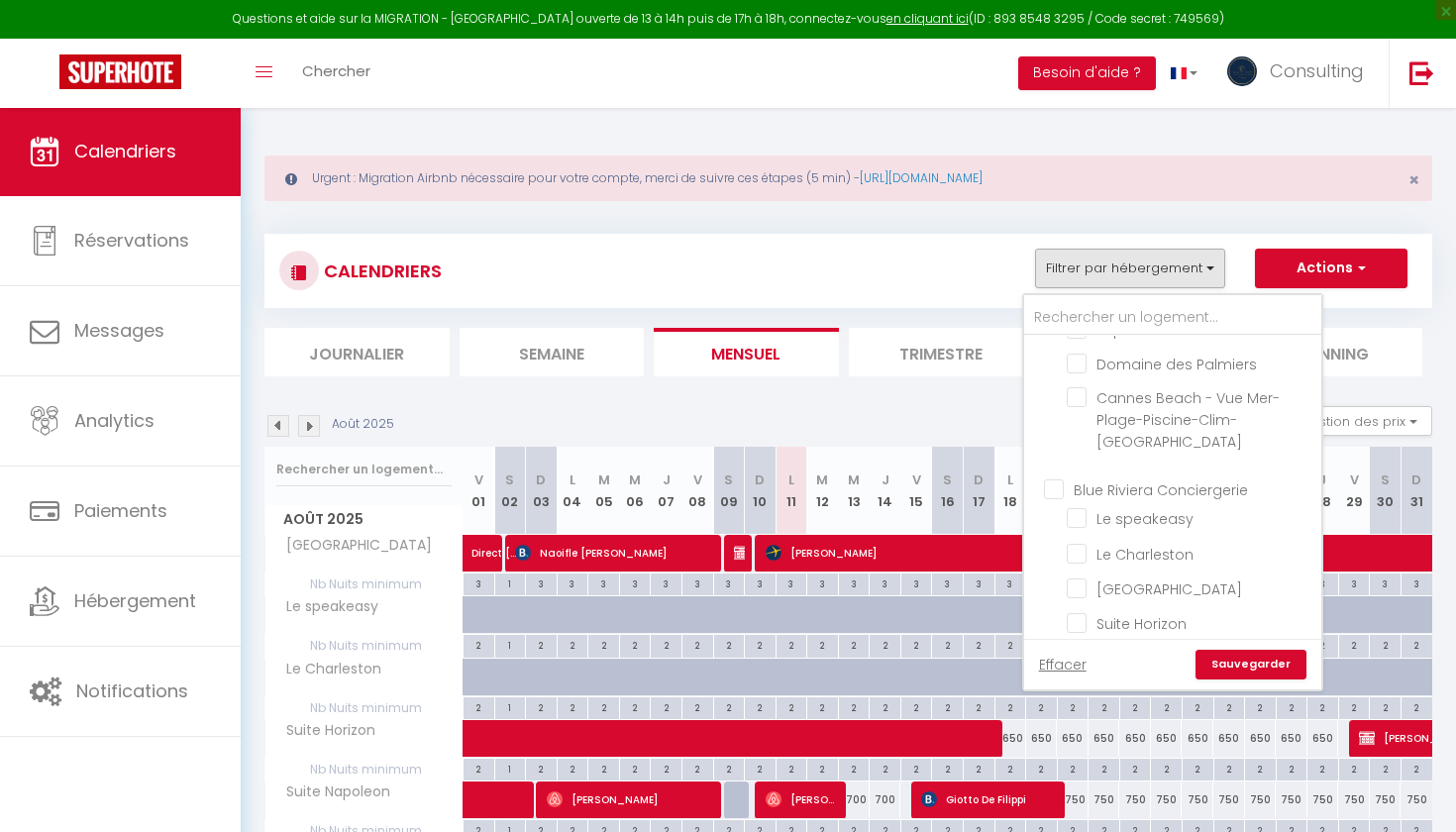
checkbox input "false"
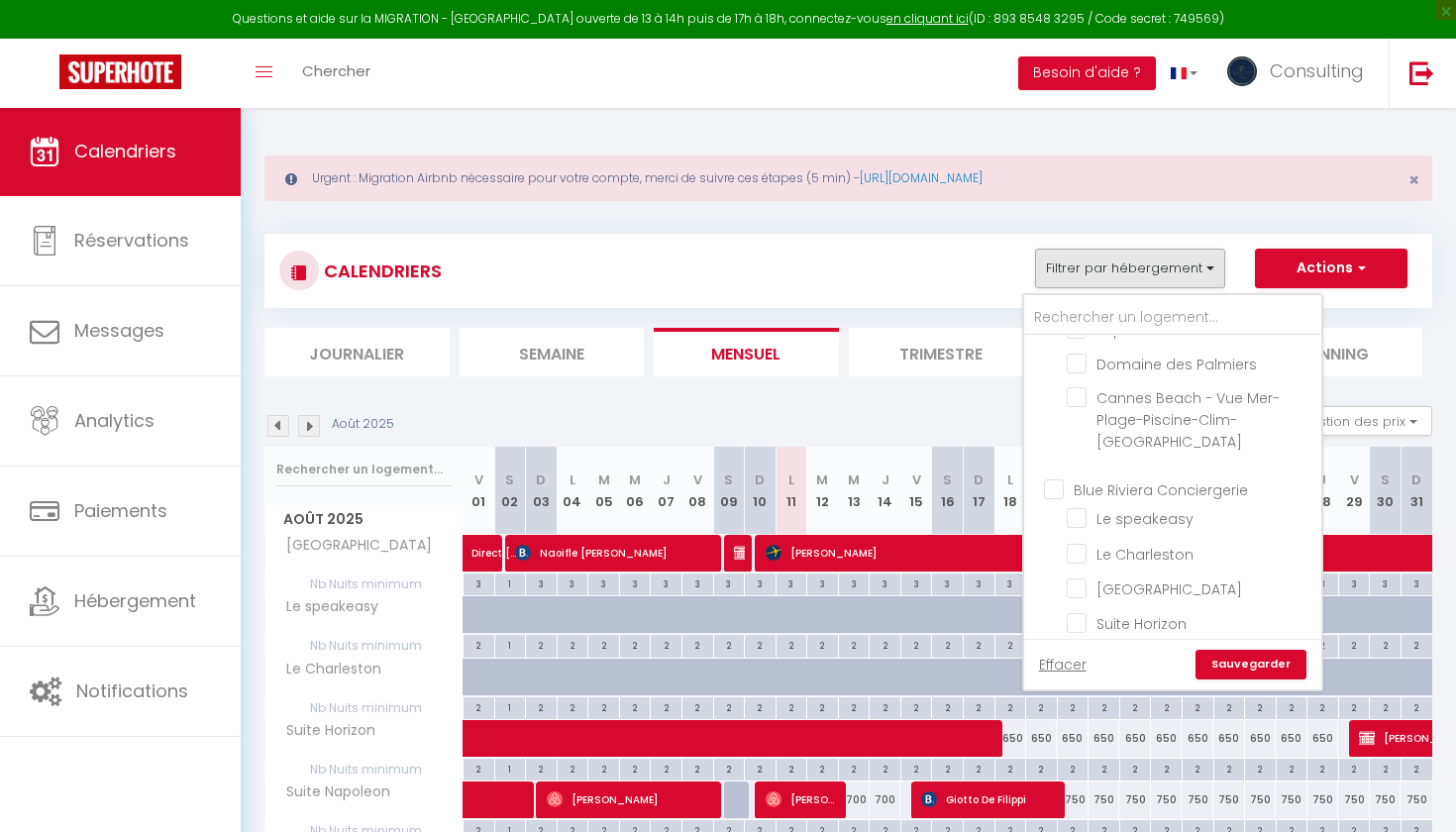
checkbox input "false"
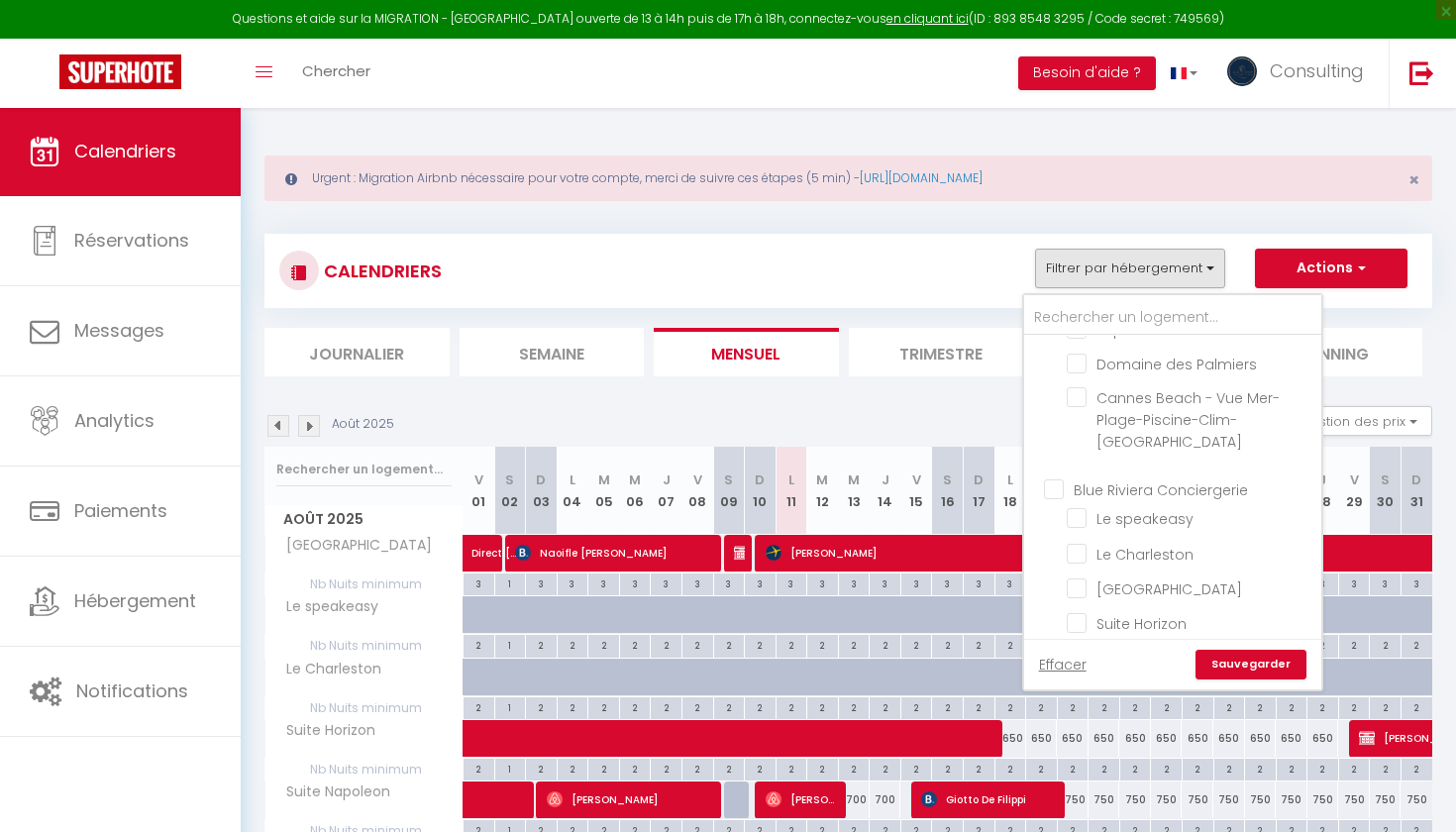
checkbox input "false"
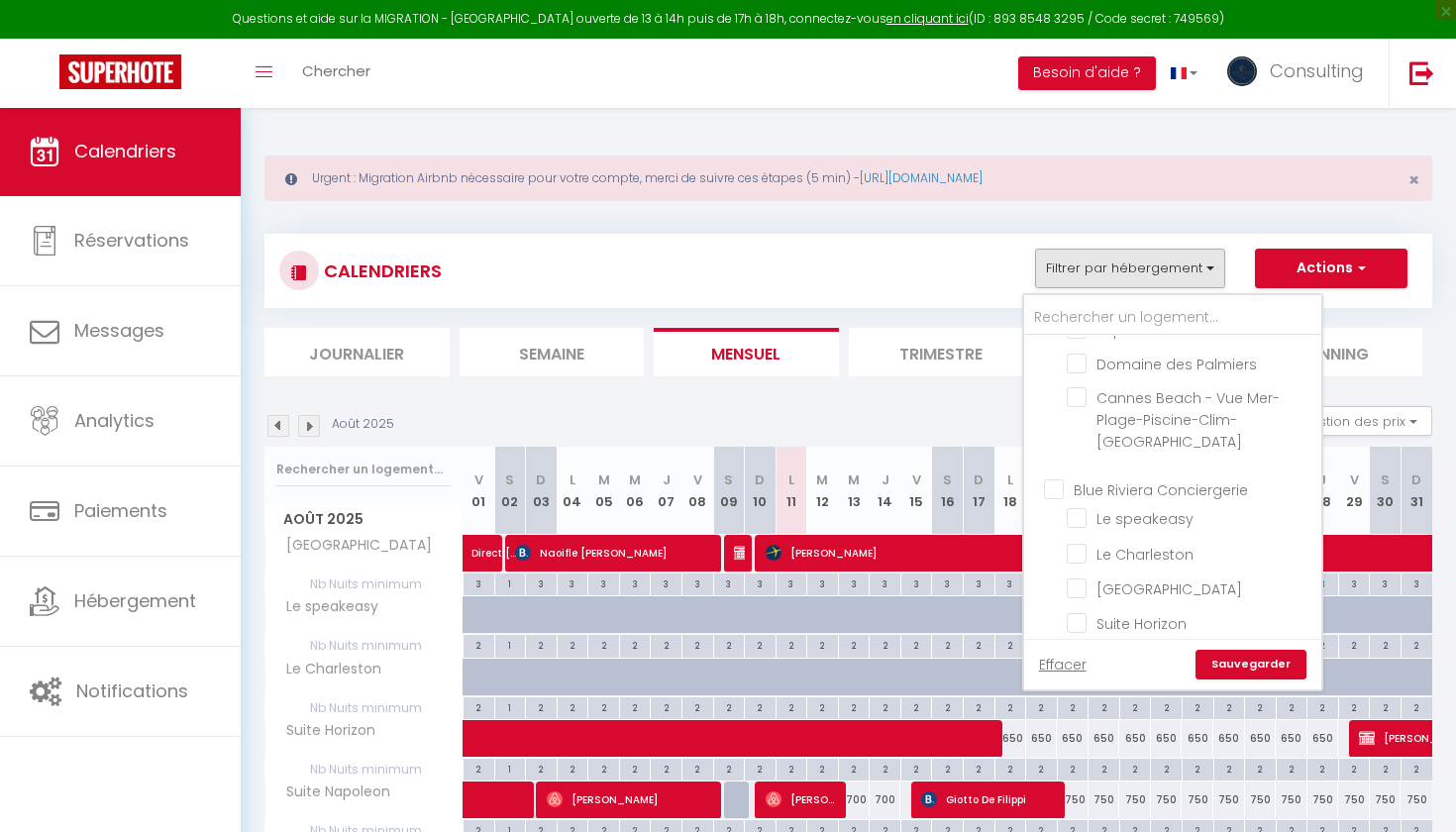
checkbox input "false"
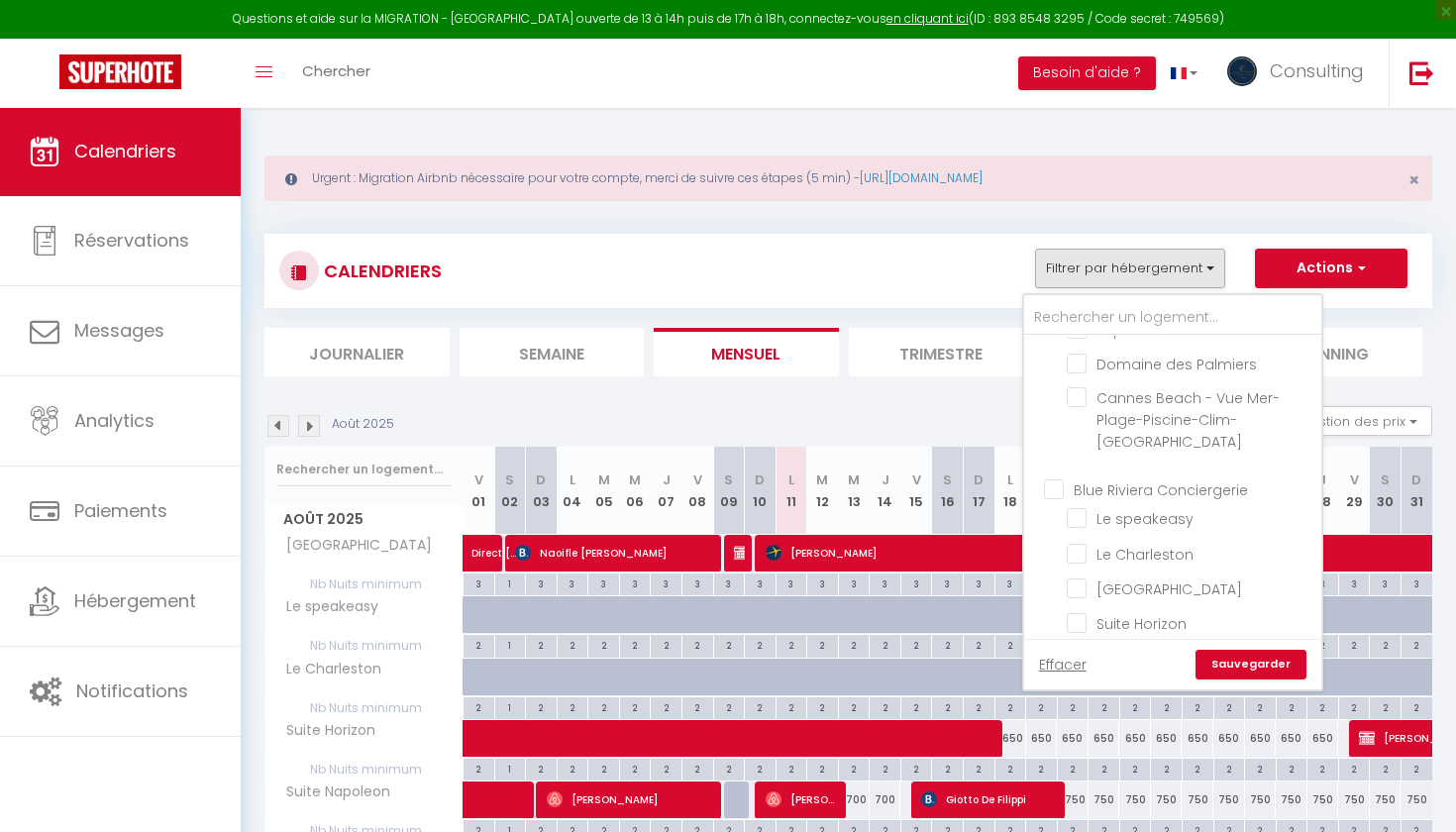
checkbox input "false"
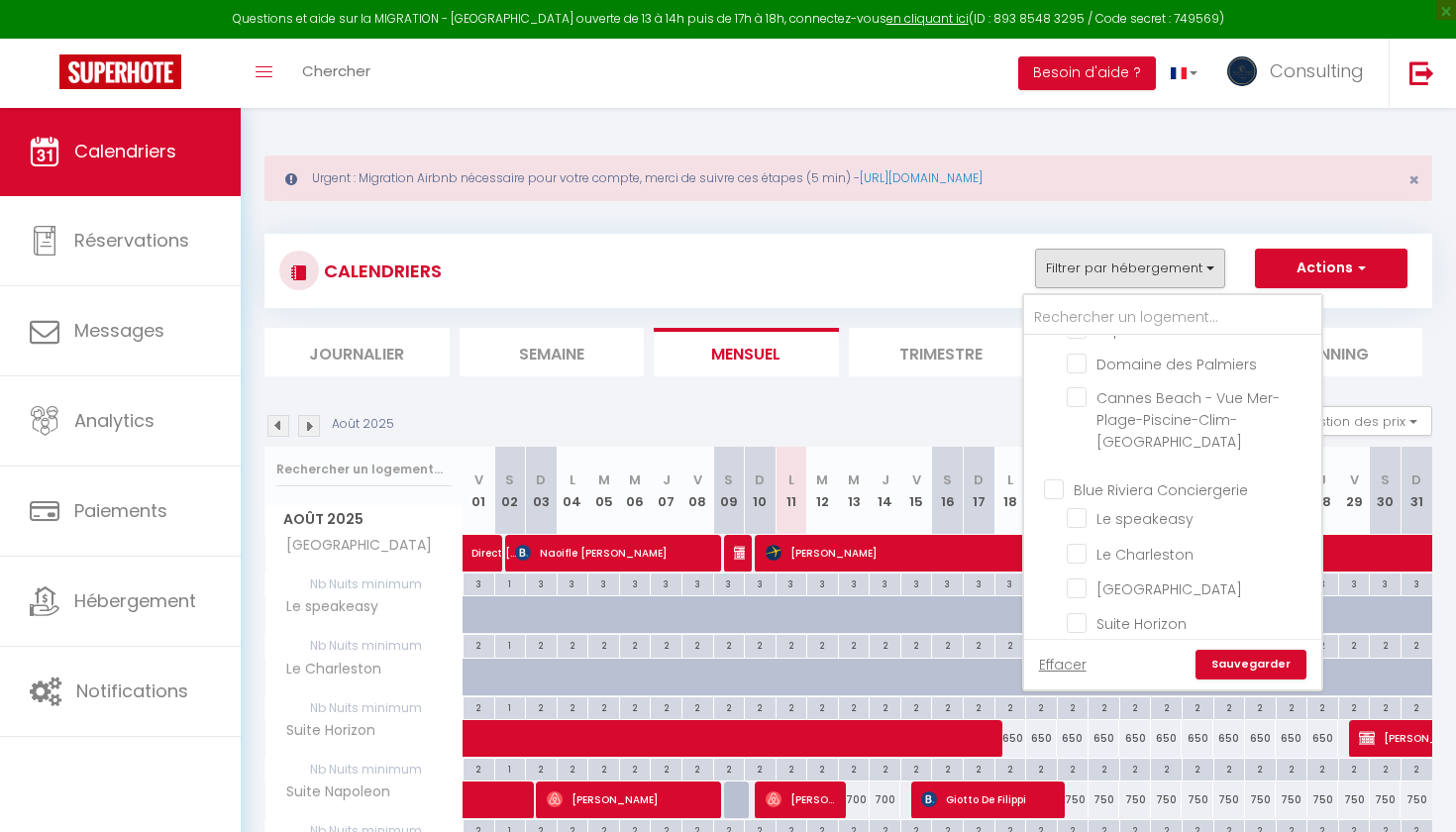
checkbox input "false"
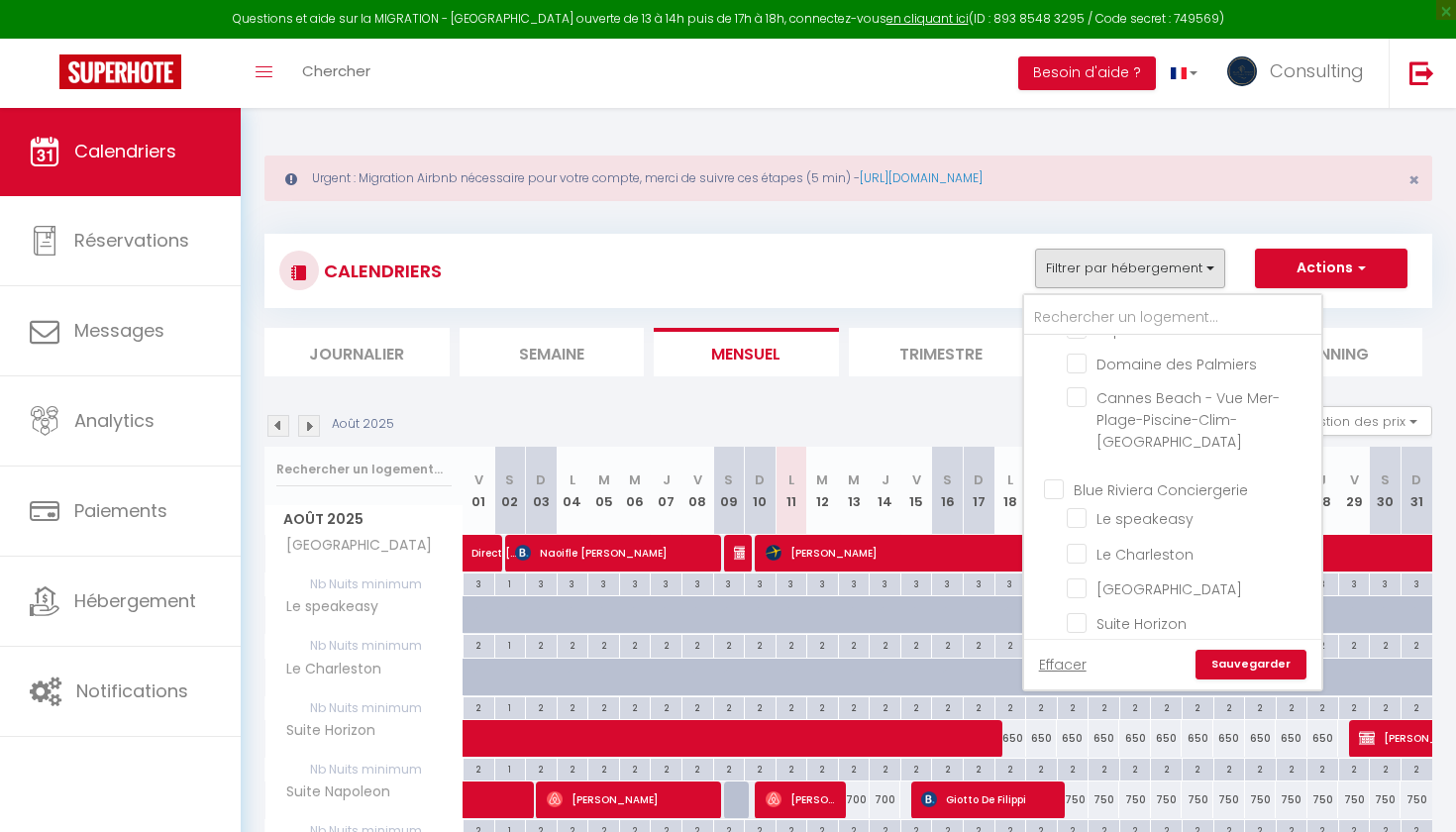
checkbox input "false"
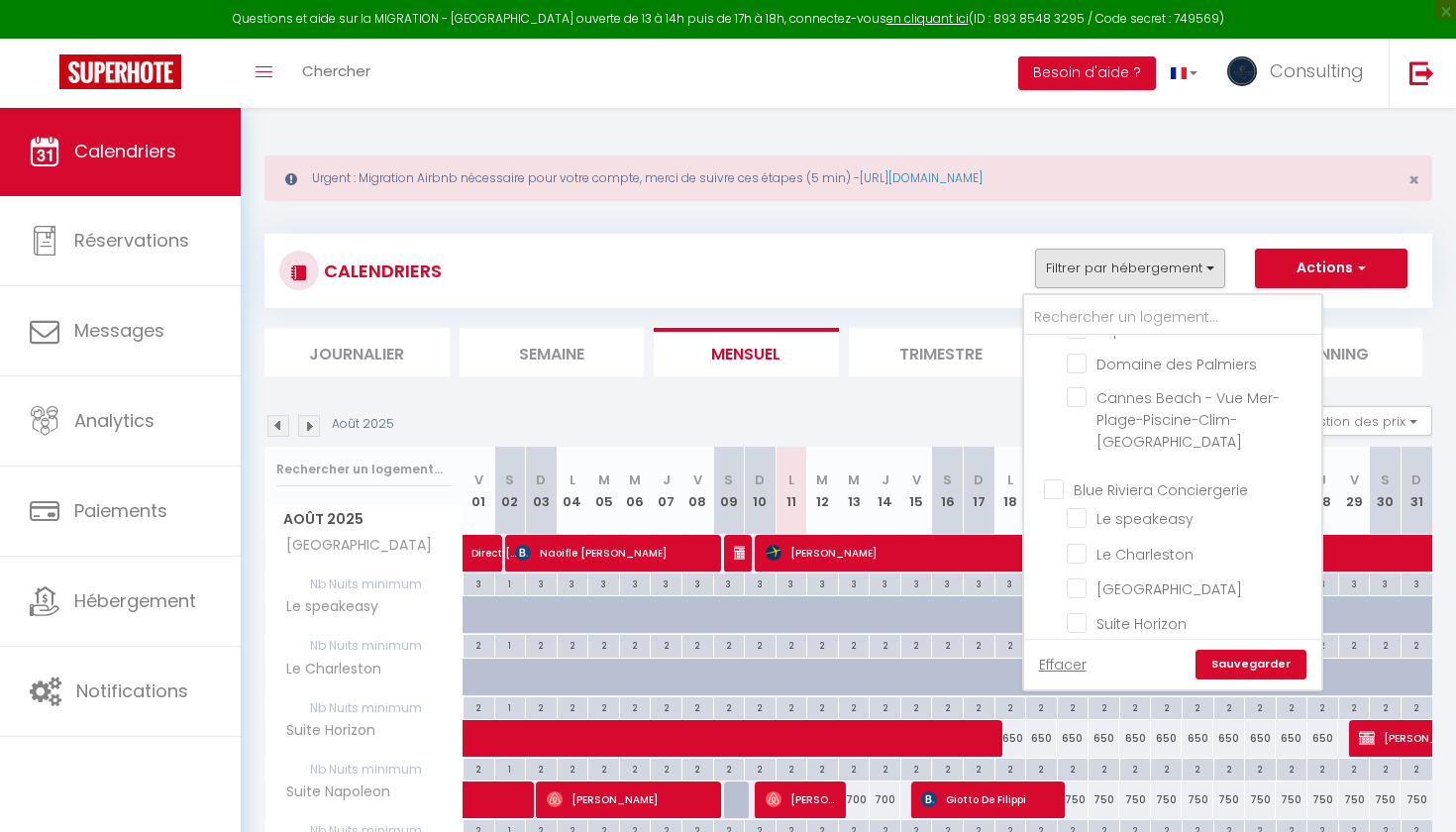
checkbox input "false"
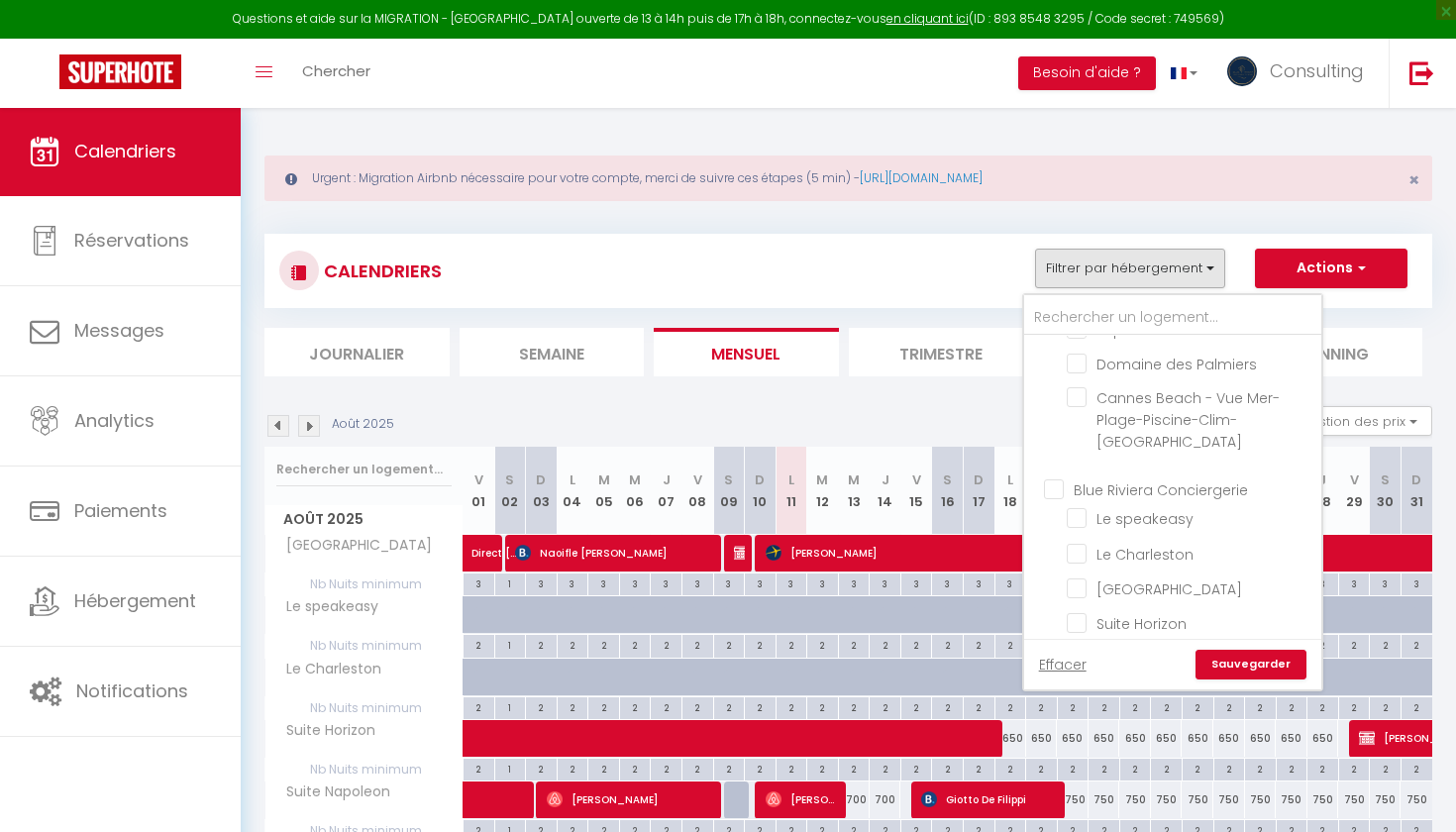
checkbox input "false"
click at [1248, 657] on link "Sauvegarder" at bounding box center [1251, 664] width 111 height 30
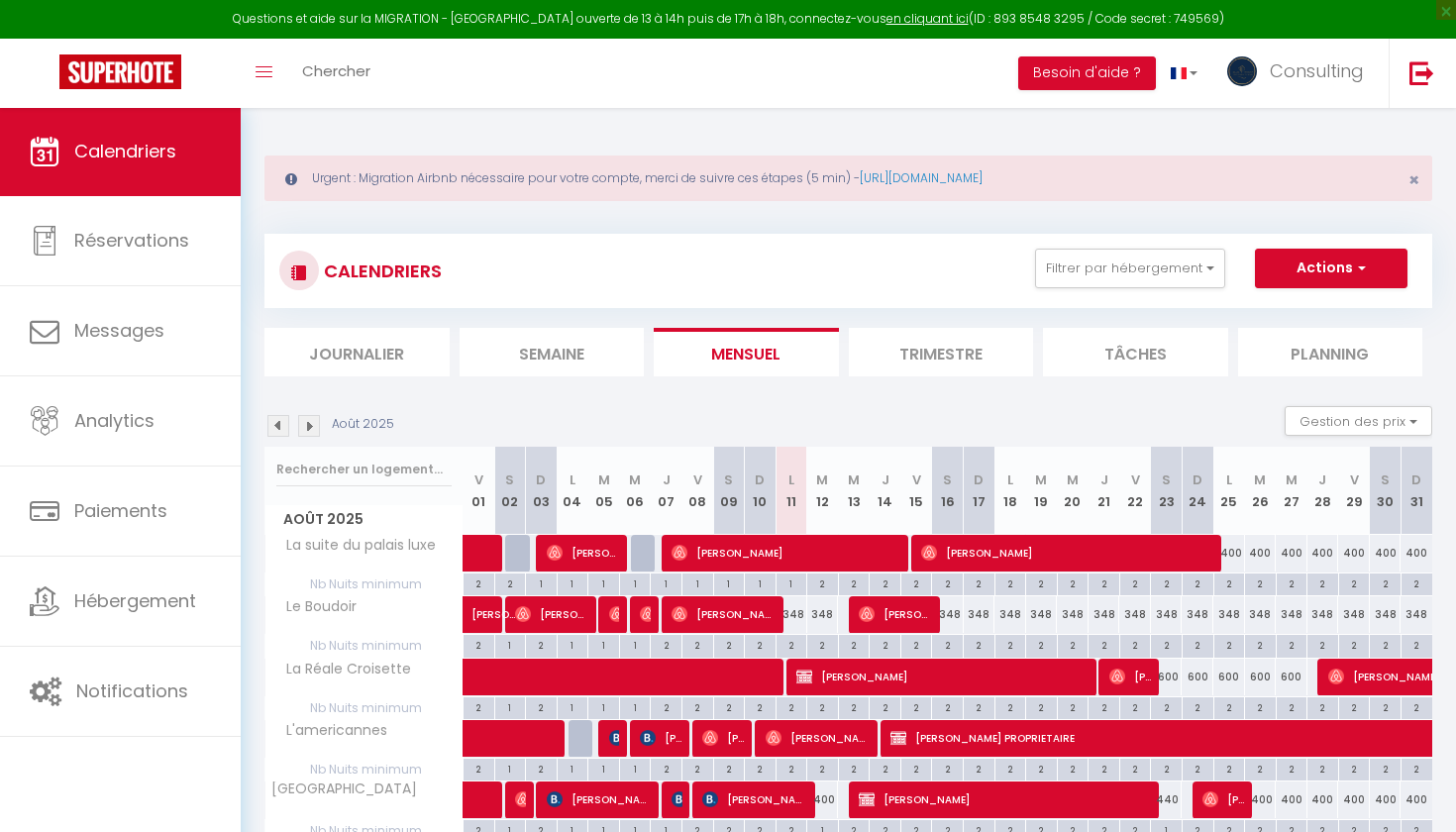
click at [793, 612] on div "348" at bounding box center [792, 614] width 32 height 37
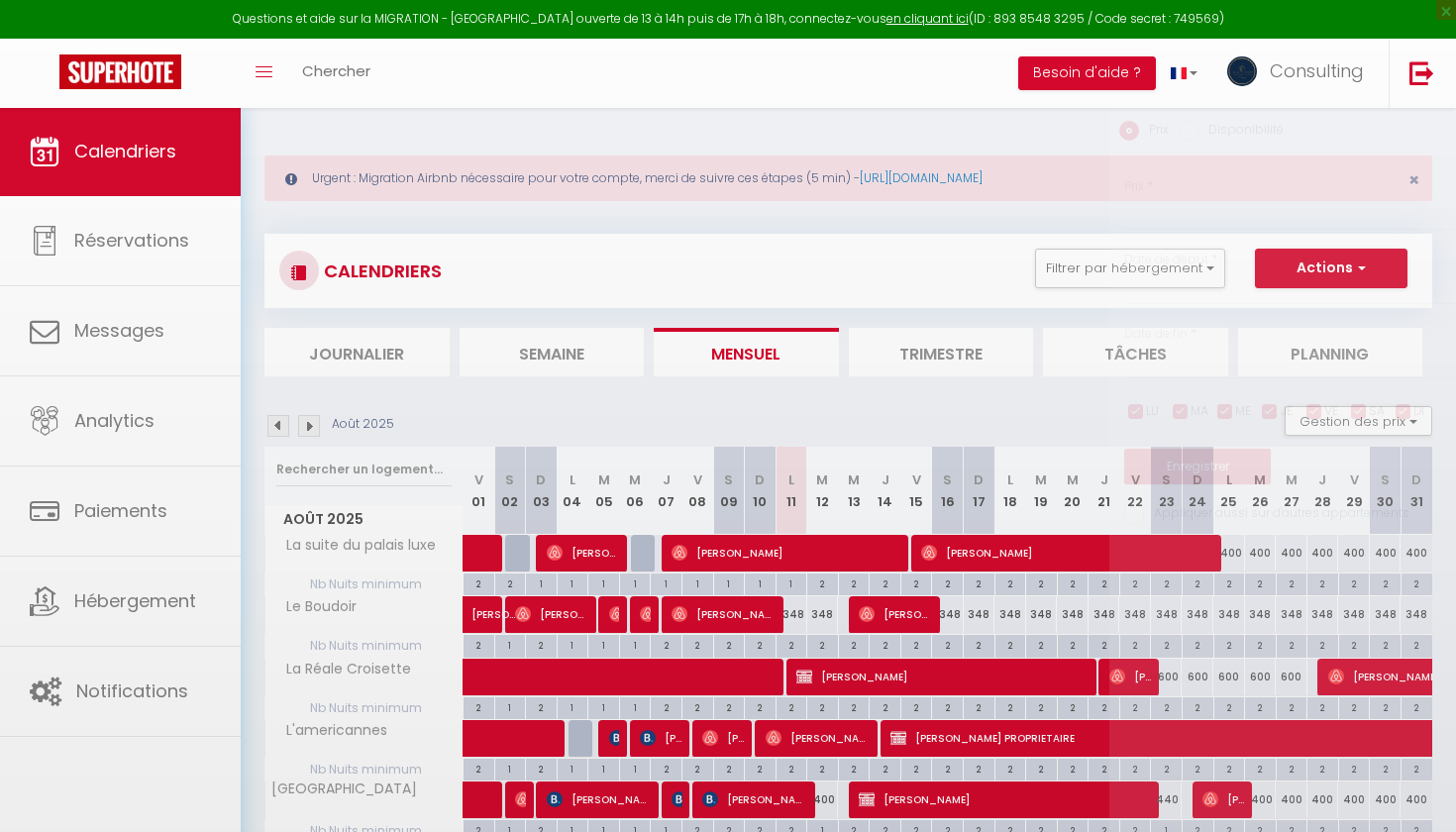
type input "348"
type input "Lun 11 Août 2025"
type input "[DATE]"
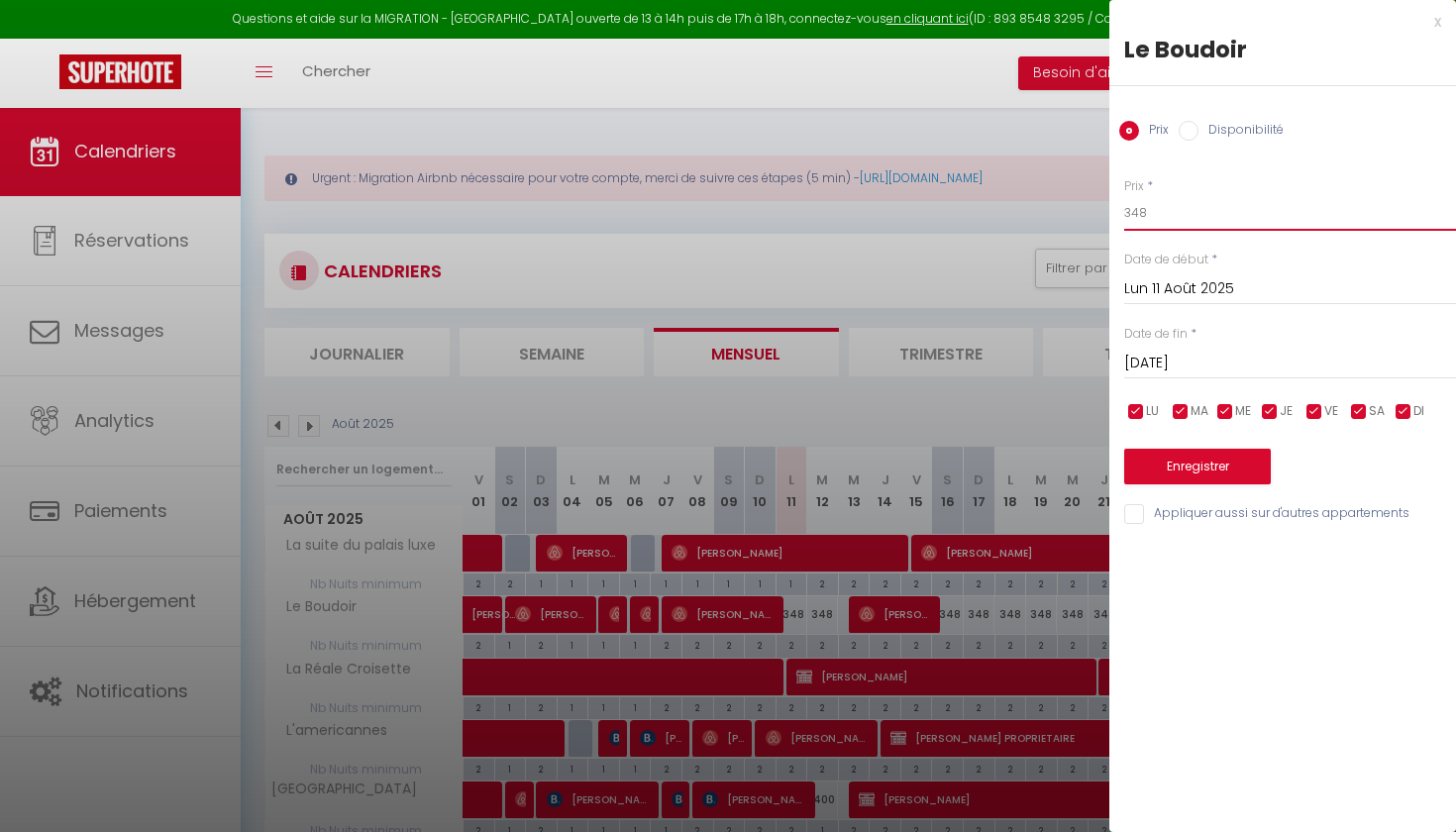
click at [1140, 215] on input "348" at bounding box center [1291, 213] width 332 height 36
type input "318"
click at [1175, 361] on input "[DATE]" at bounding box center [1291, 364] width 332 height 26
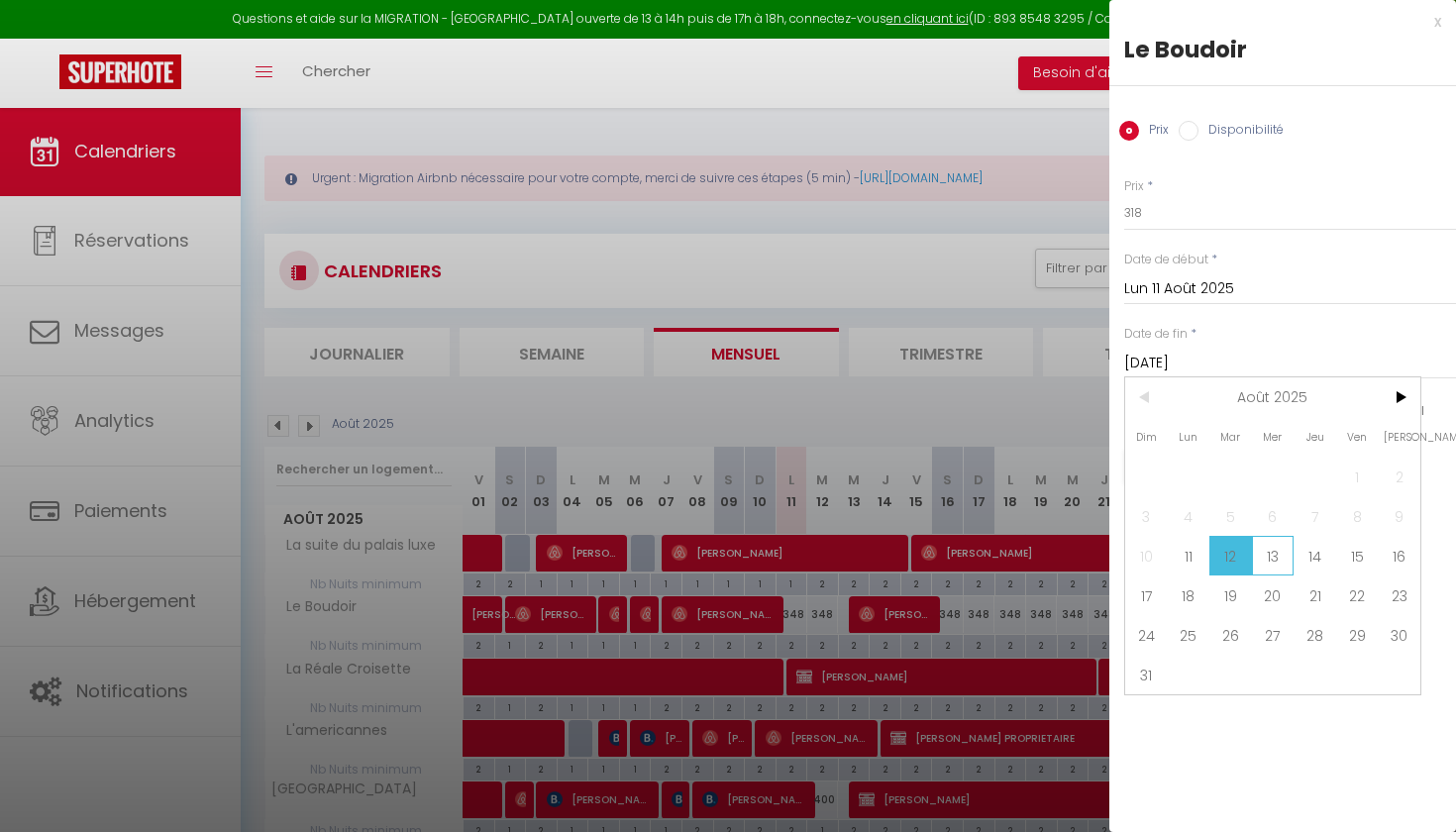
click at [1271, 542] on span "13" at bounding box center [1273, 556] width 43 height 40
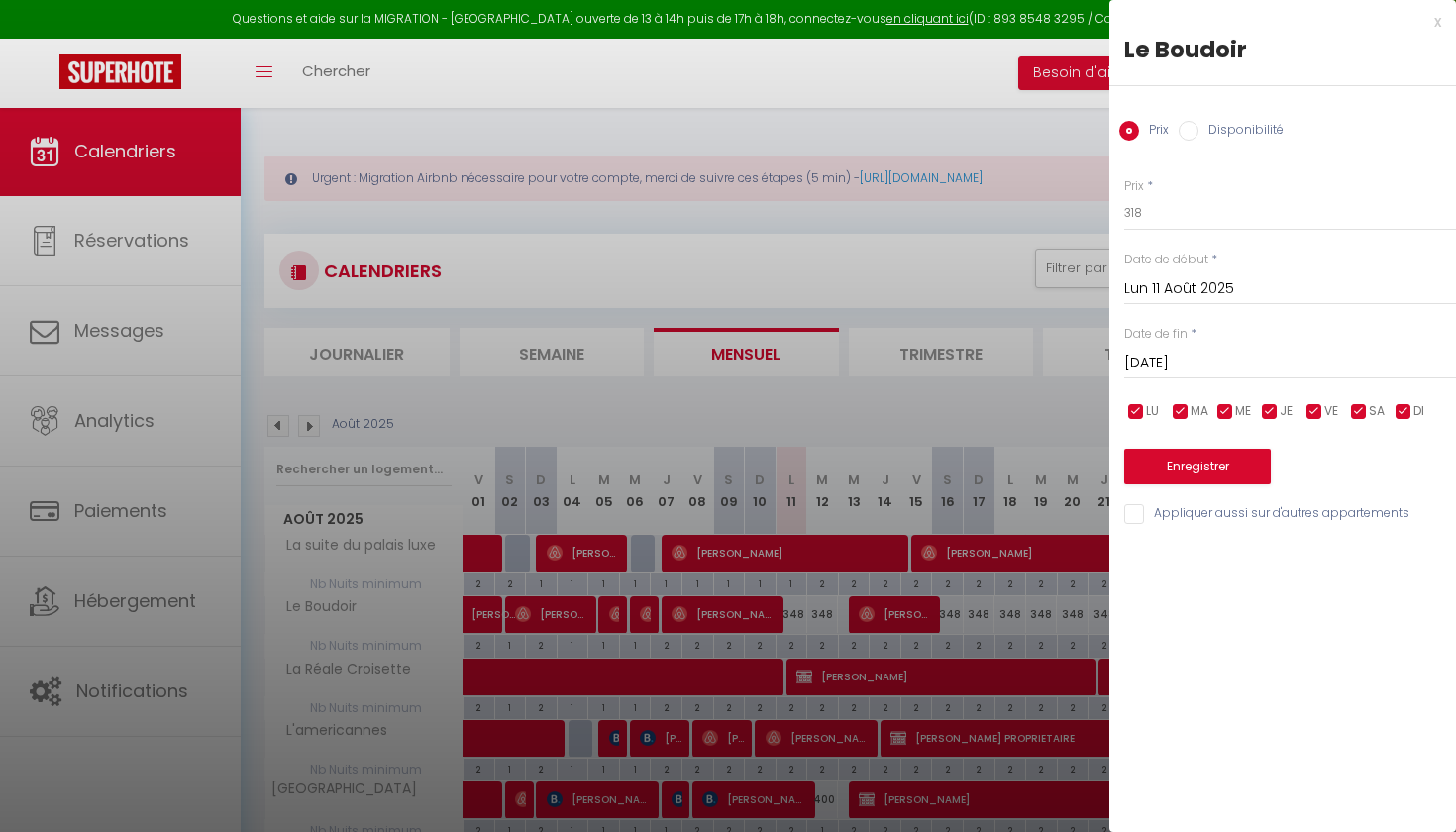
type input "Mer 13 Août 2025"
click at [1217, 463] on button "Enregistrer" at bounding box center [1197, 466] width 146 height 36
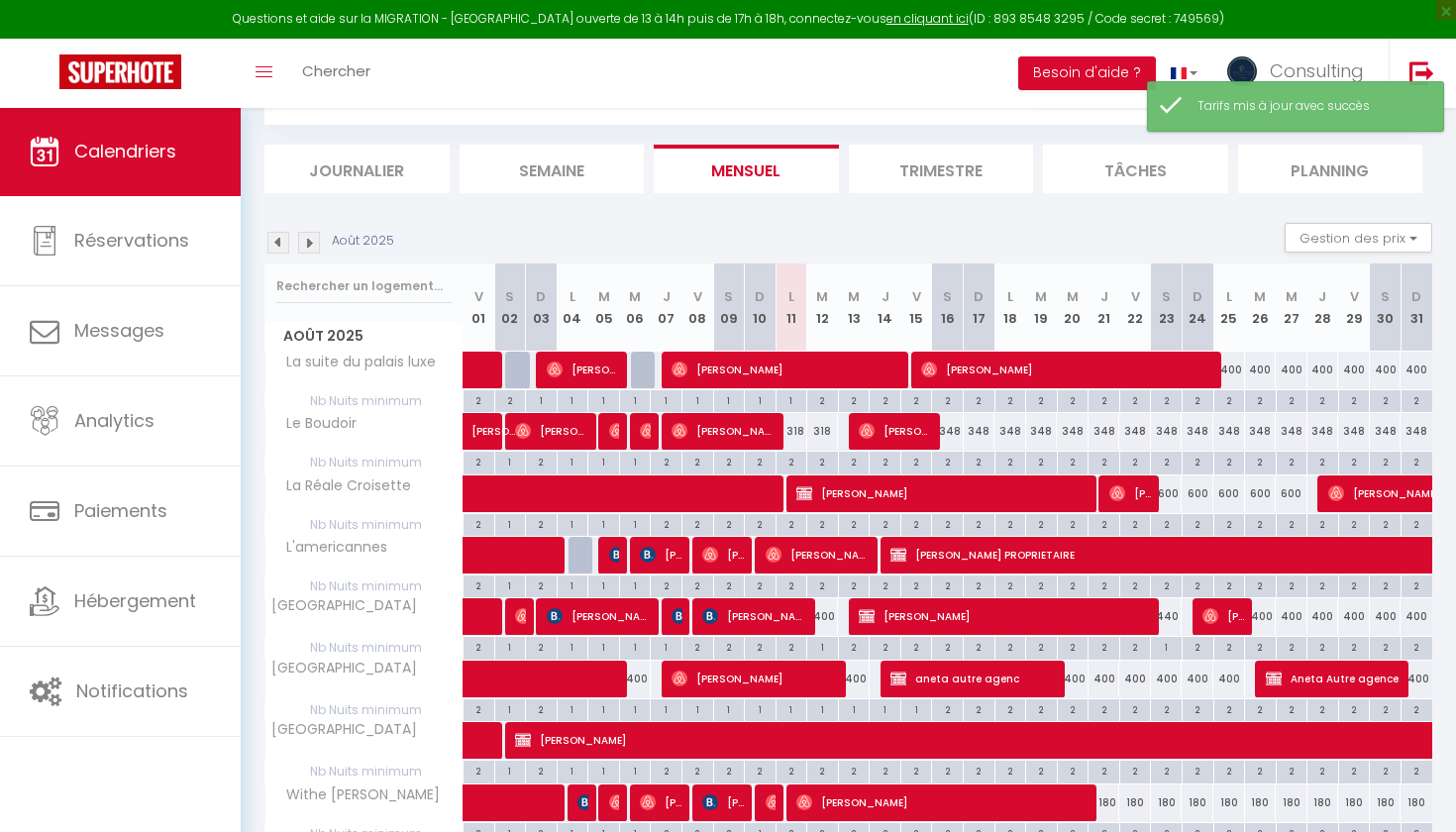
scroll to position [199, 0]
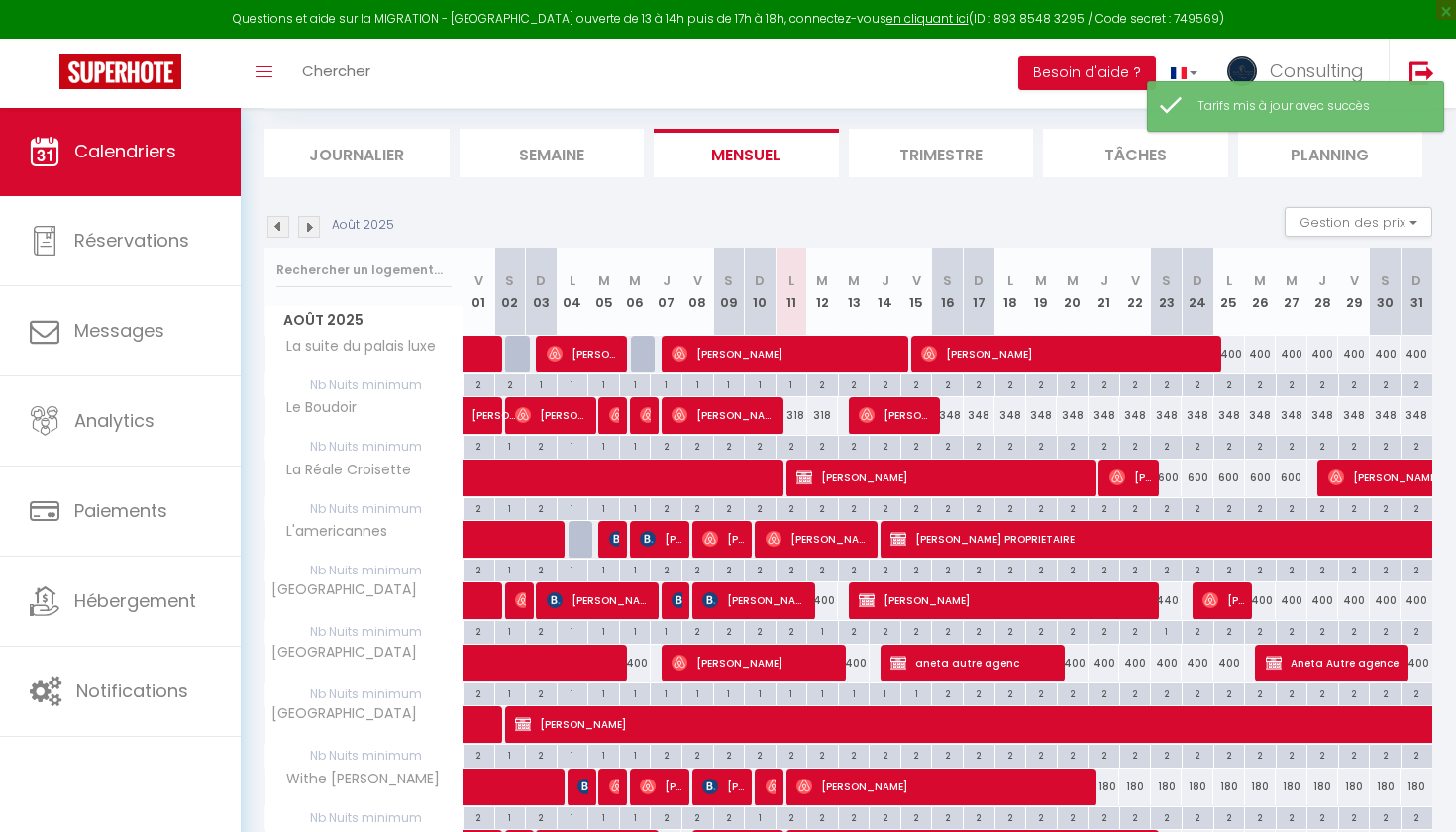
click at [829, 599] on div "400" at bounding box center [823, 600] width 32 height 37
type input "400"
type input "[DATE]"
type input "Mer 13 Août 2025"
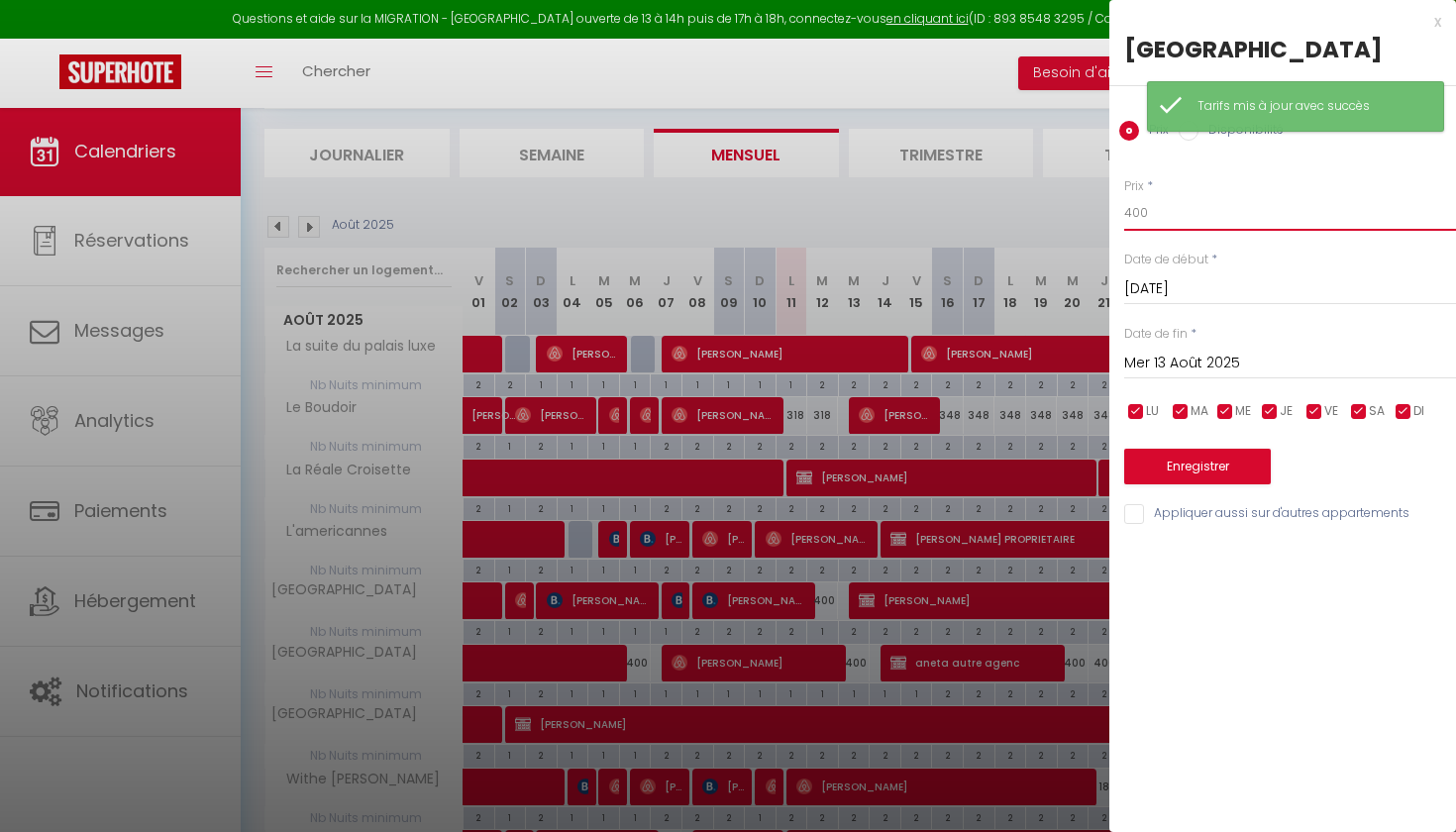
click at [1224, 230] on input "400" at bounding box center [1291, 213] width 332 height 36
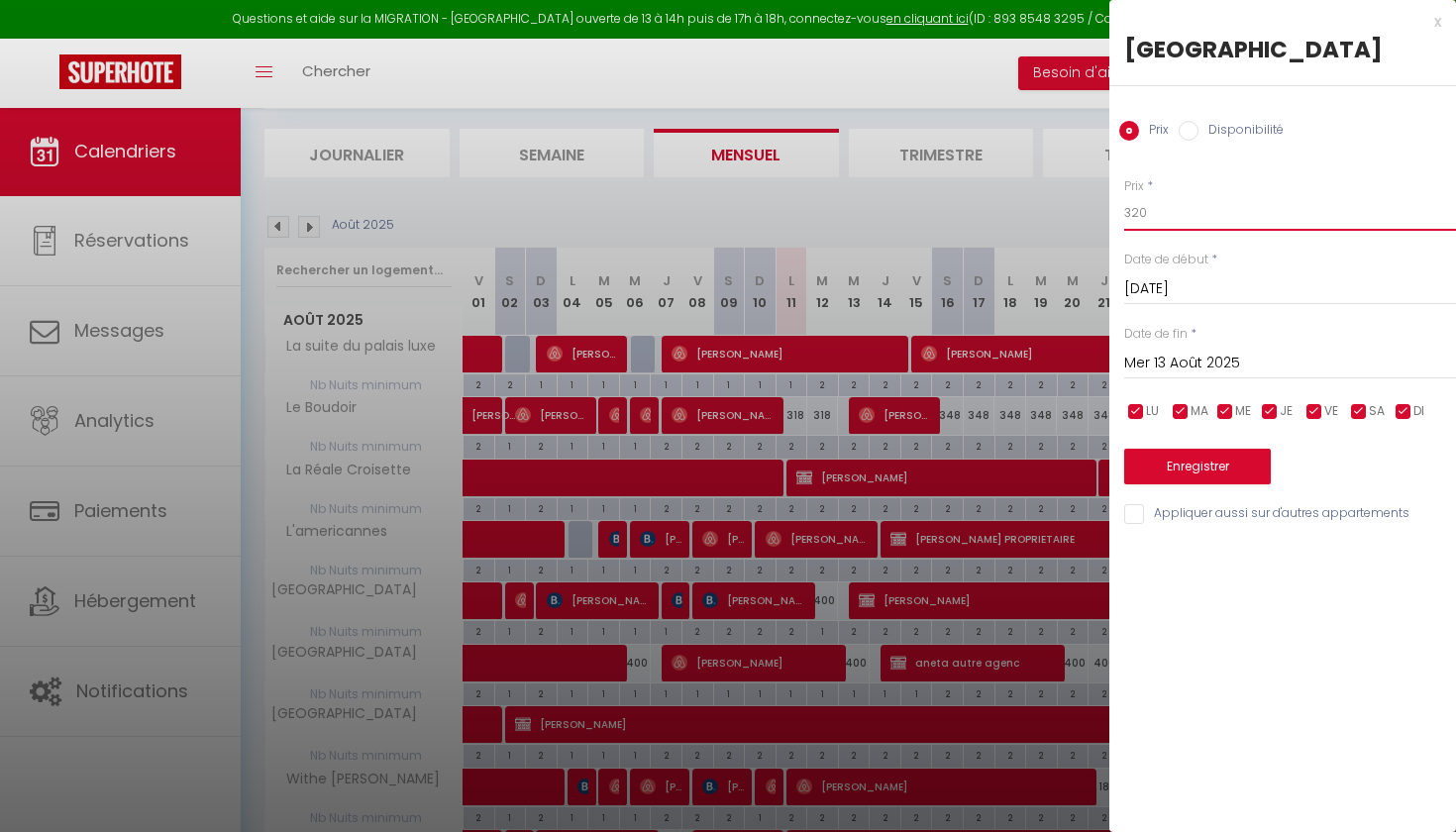
type input "320"
click at [1203, 484] on button "Enregistrer" at bounding box center [1197, 466] width 146 height 36
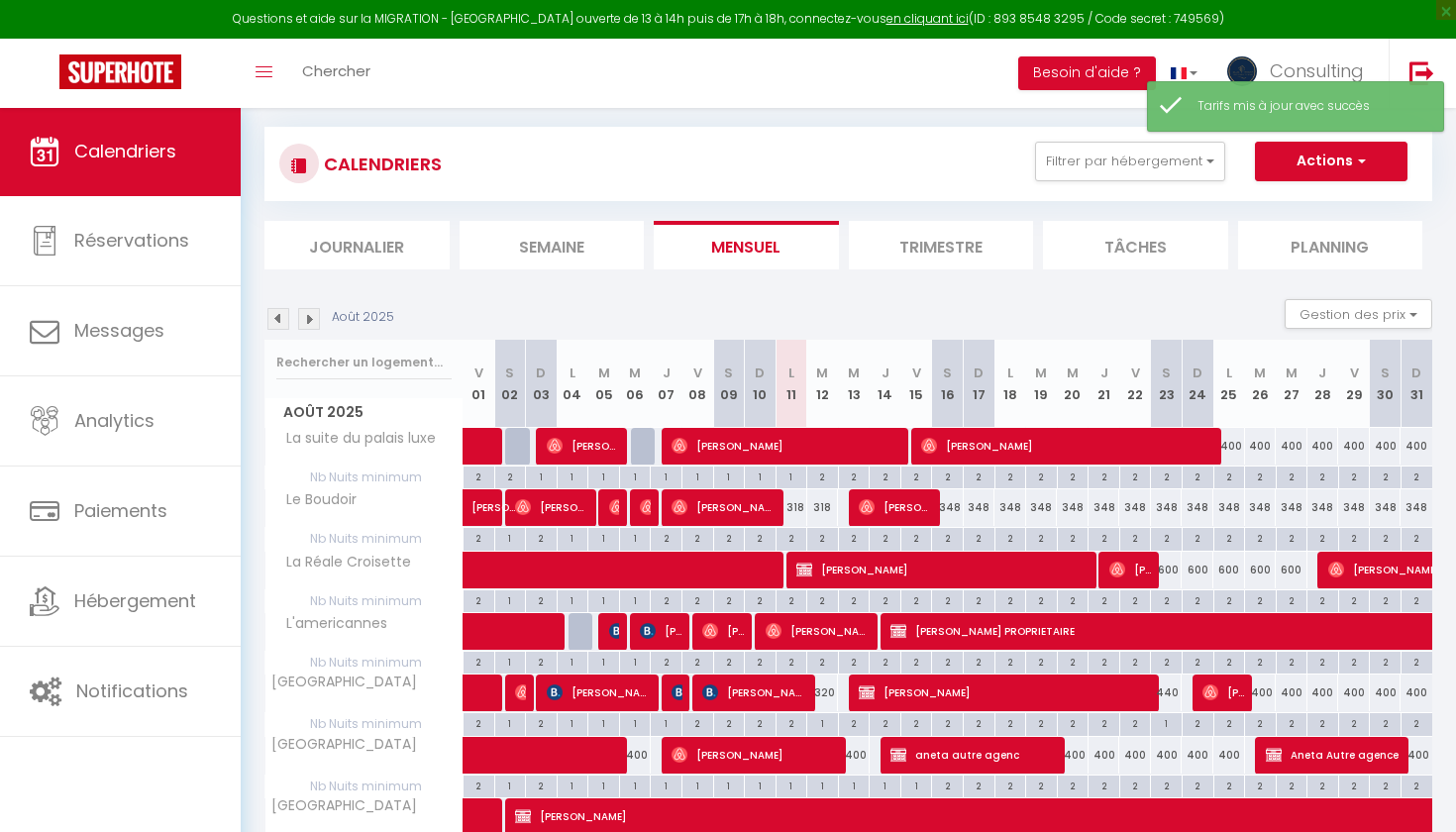
scroll to position [212, 0]
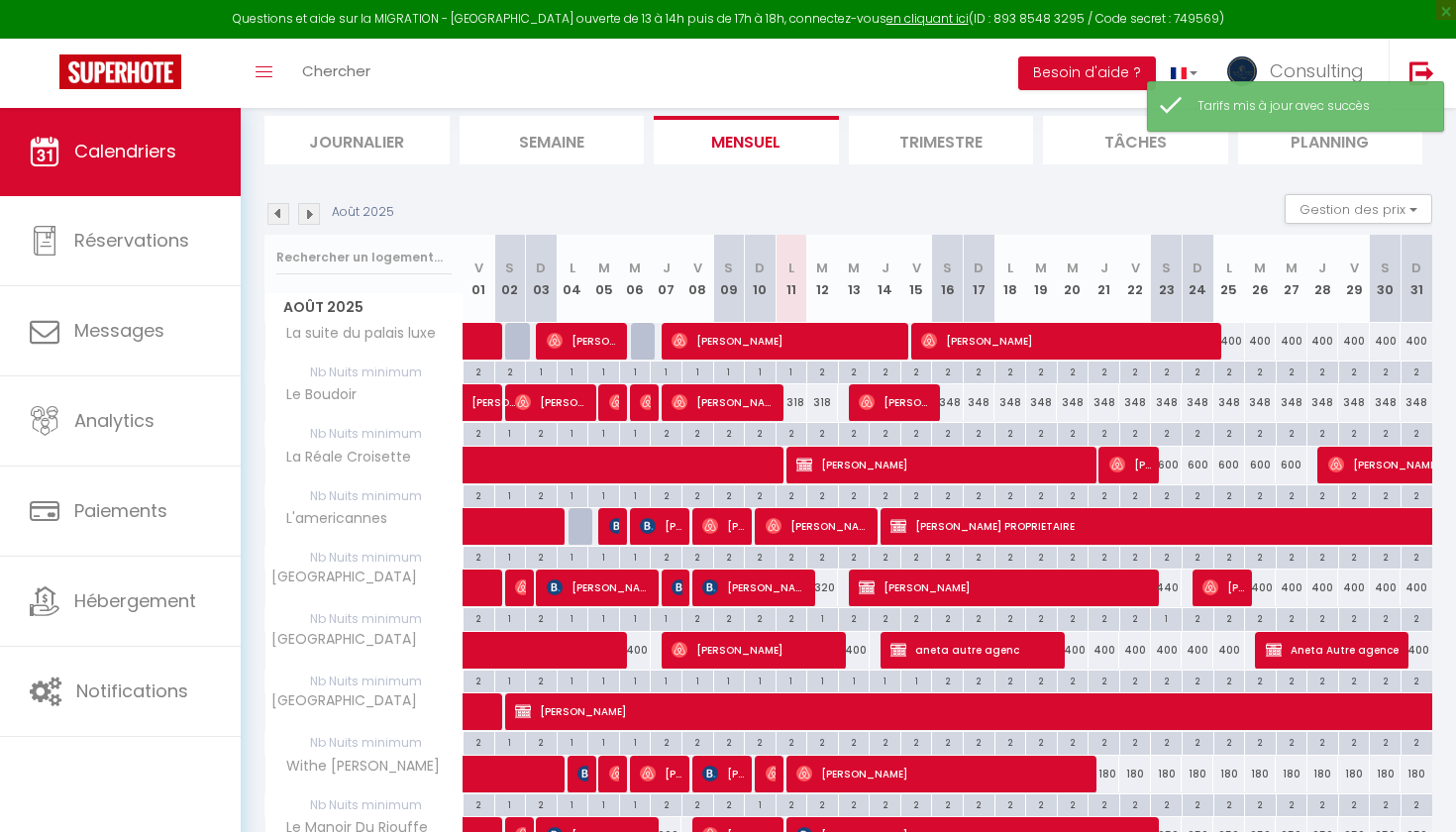
click at [862, 645] on div "400" at bounding box center [854, 650] width 32 height 37
type input "400"
type input "Mer 13 Août 2025"
type input "[DEMOGRAPHIC_DATA][DATE]"
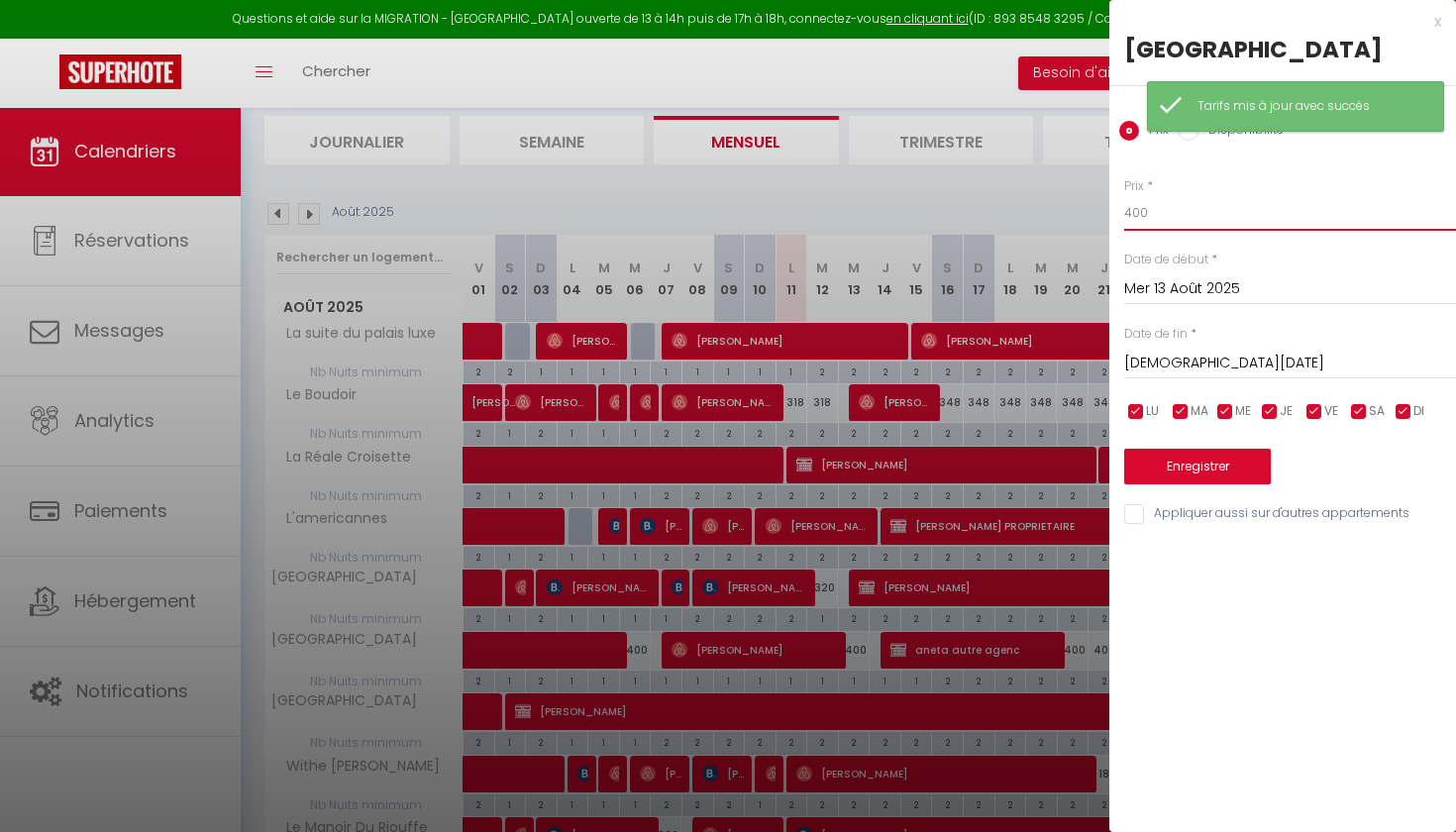
click at [1202, 231] on input "400" at bounding box center [1291, 213] width 332 height 36
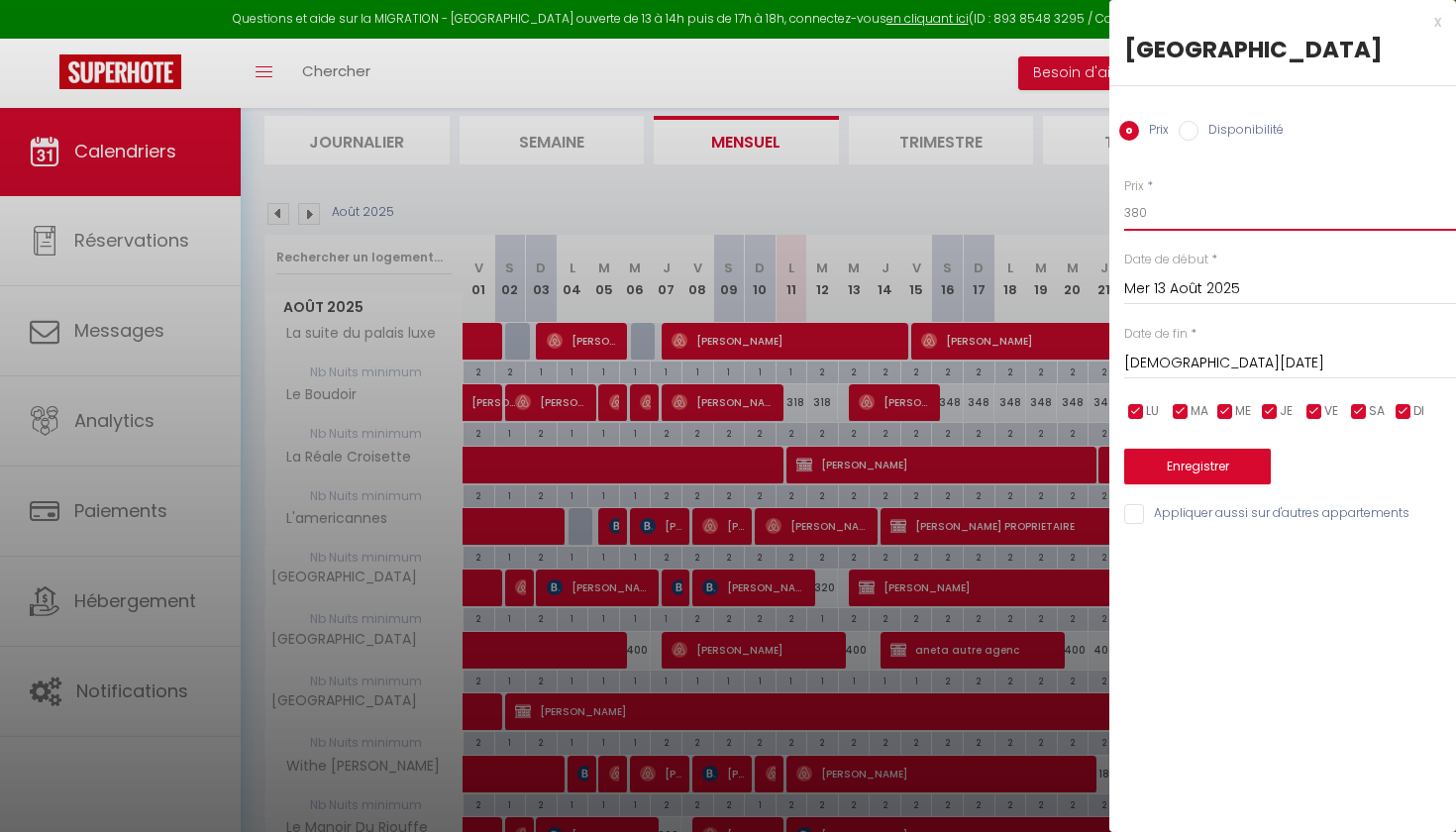
type input "380"
click at [1172, 484] on button "Enregistrer" at bounding box center [1197, 466] width 146 height 36
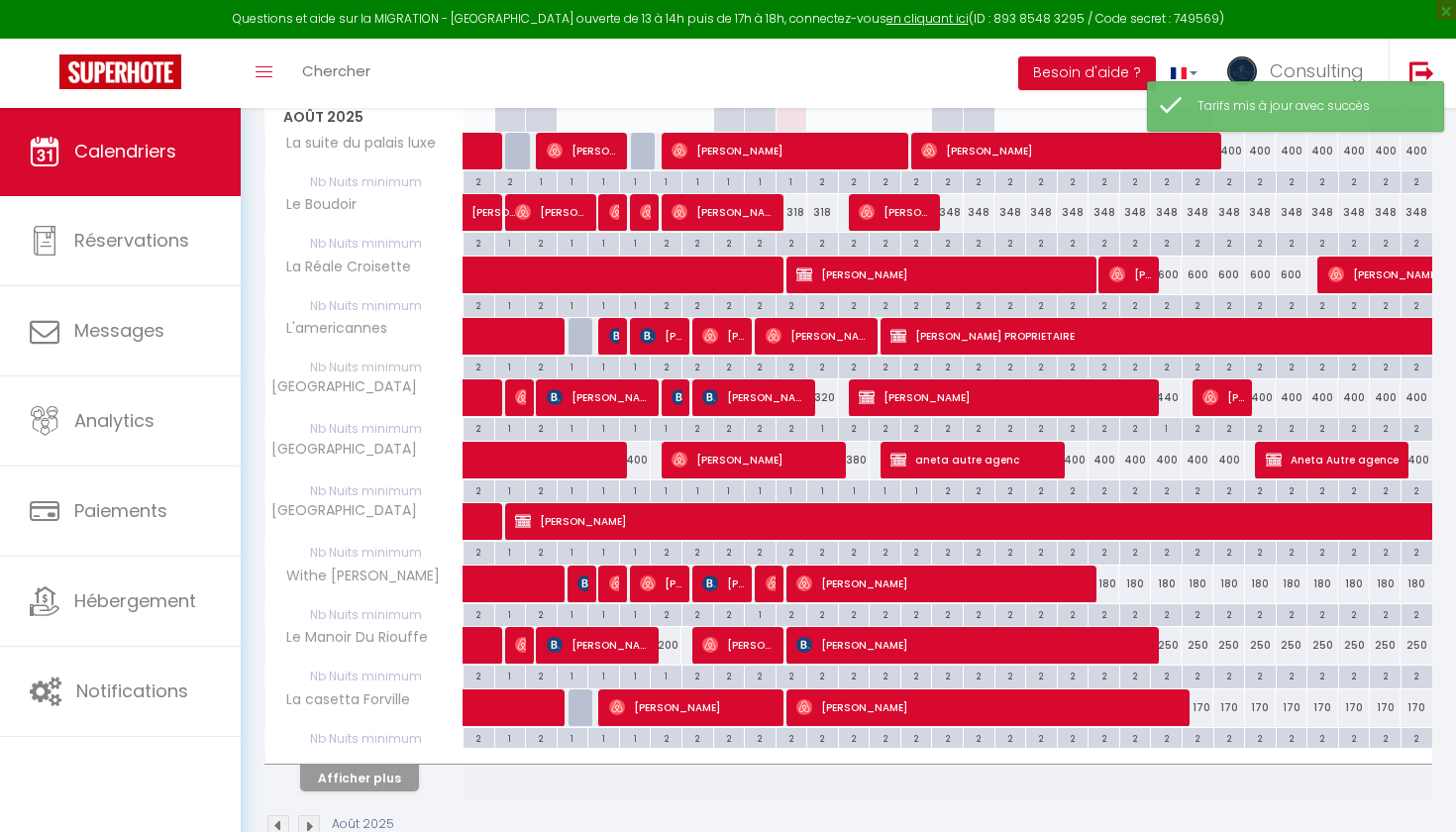
scroll to position [445, 0]
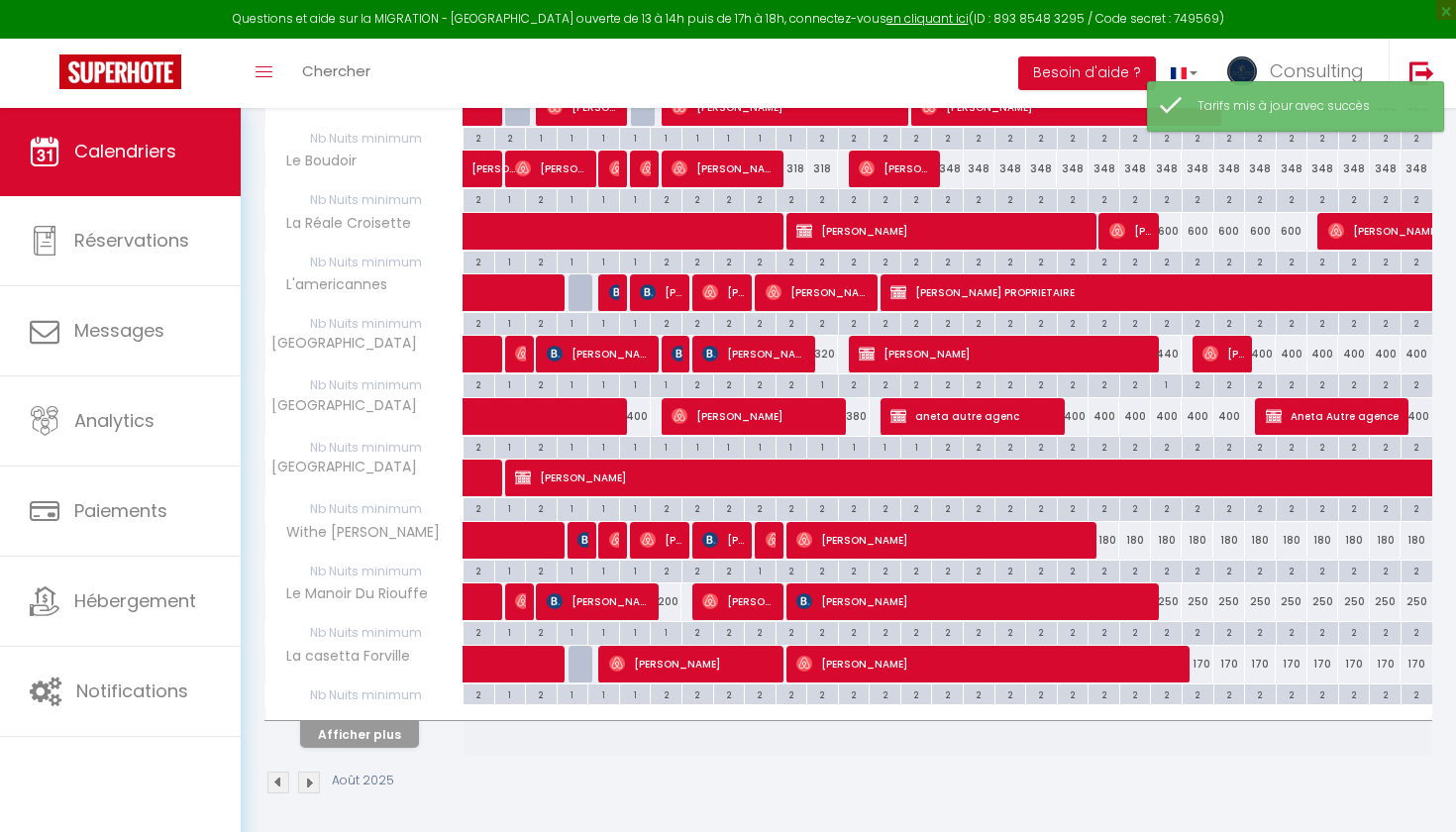
click at [383, 728] on button "Afficher plus" at bounding box center [360, 734] width 119 height 27
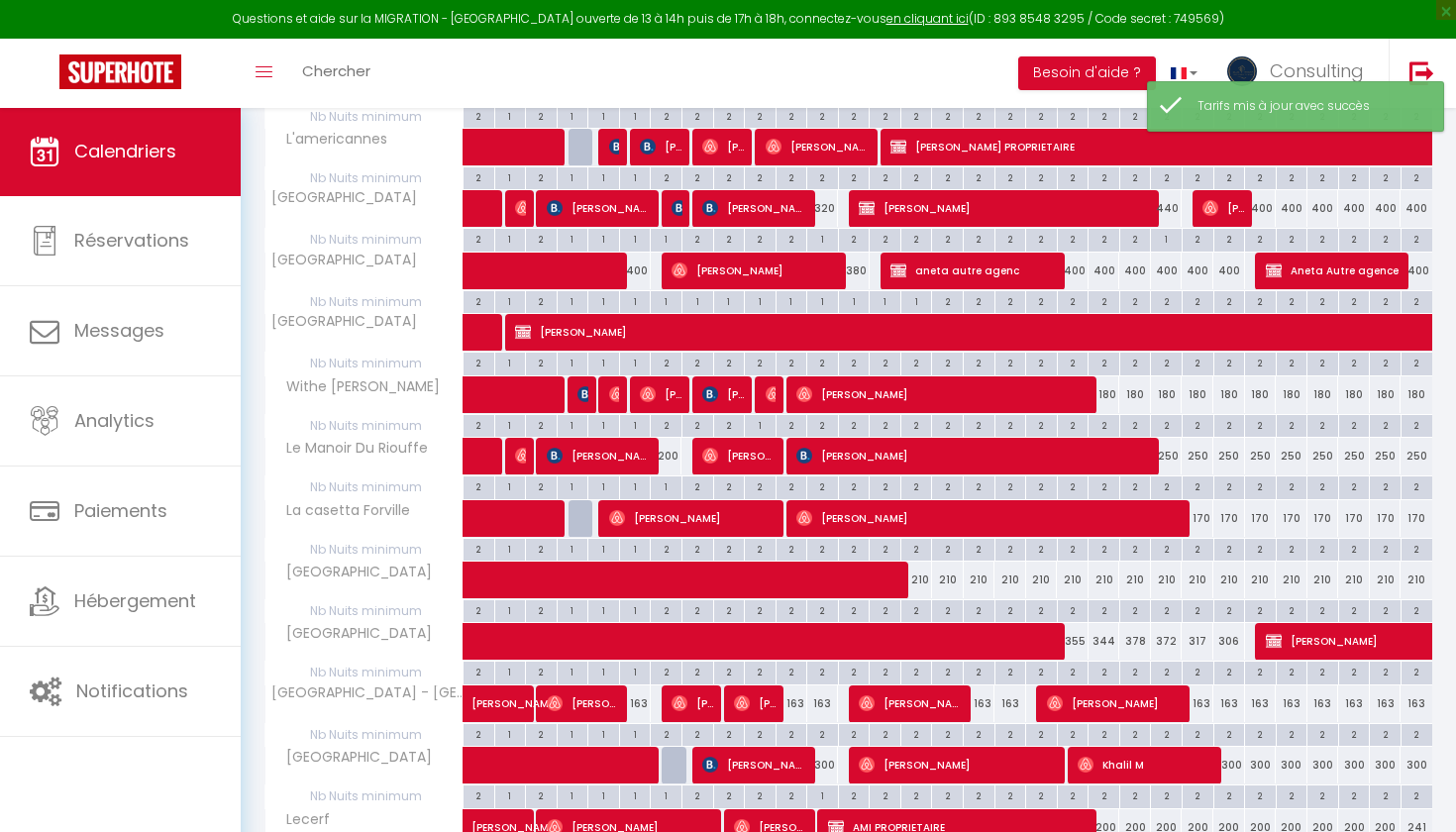
scroll to position [608, 0]
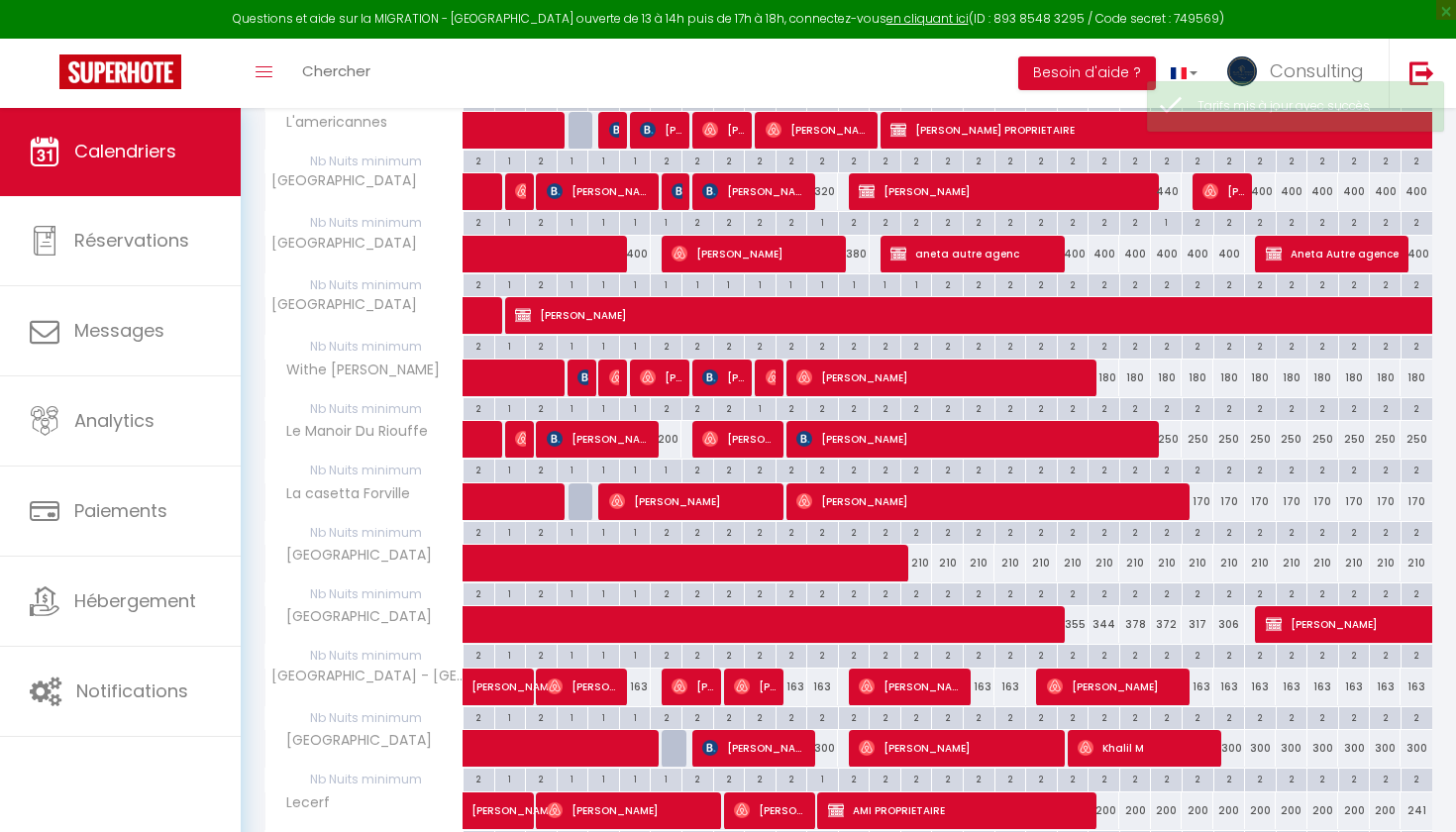
click at [797, 687] on div "163" at bounding box center [792, 686] width 32 height 37
type input "163"
type input "Lun 11 Août 2025"
type input "[DATE]"
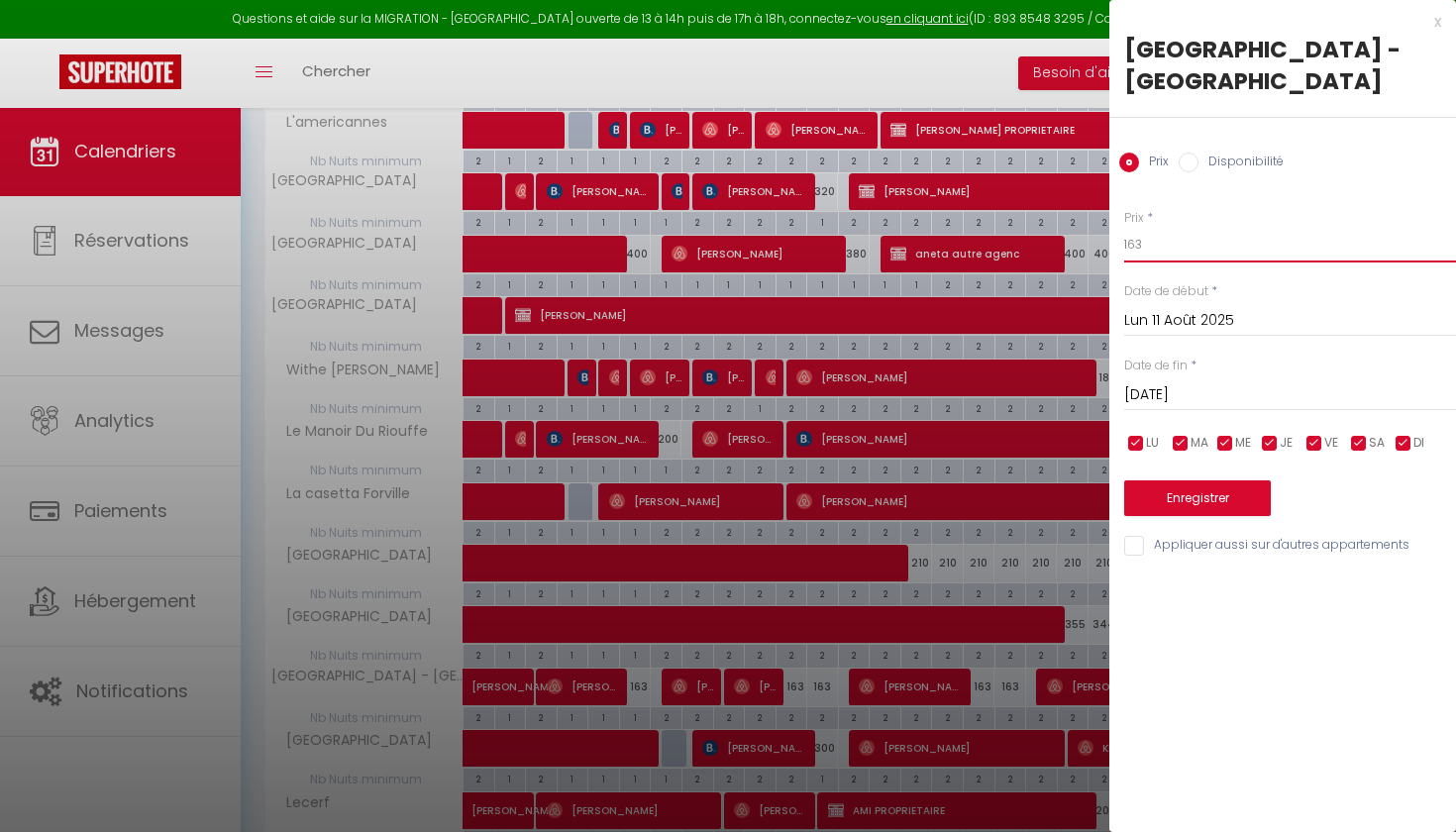
click at [1136, 244] on input "163" at bounding box center [1291, 245] width 332 height 36
type input "133"
click at [1138, 394] on input "[DATE]" at bounding box center [1291, 396] width 332 height 26
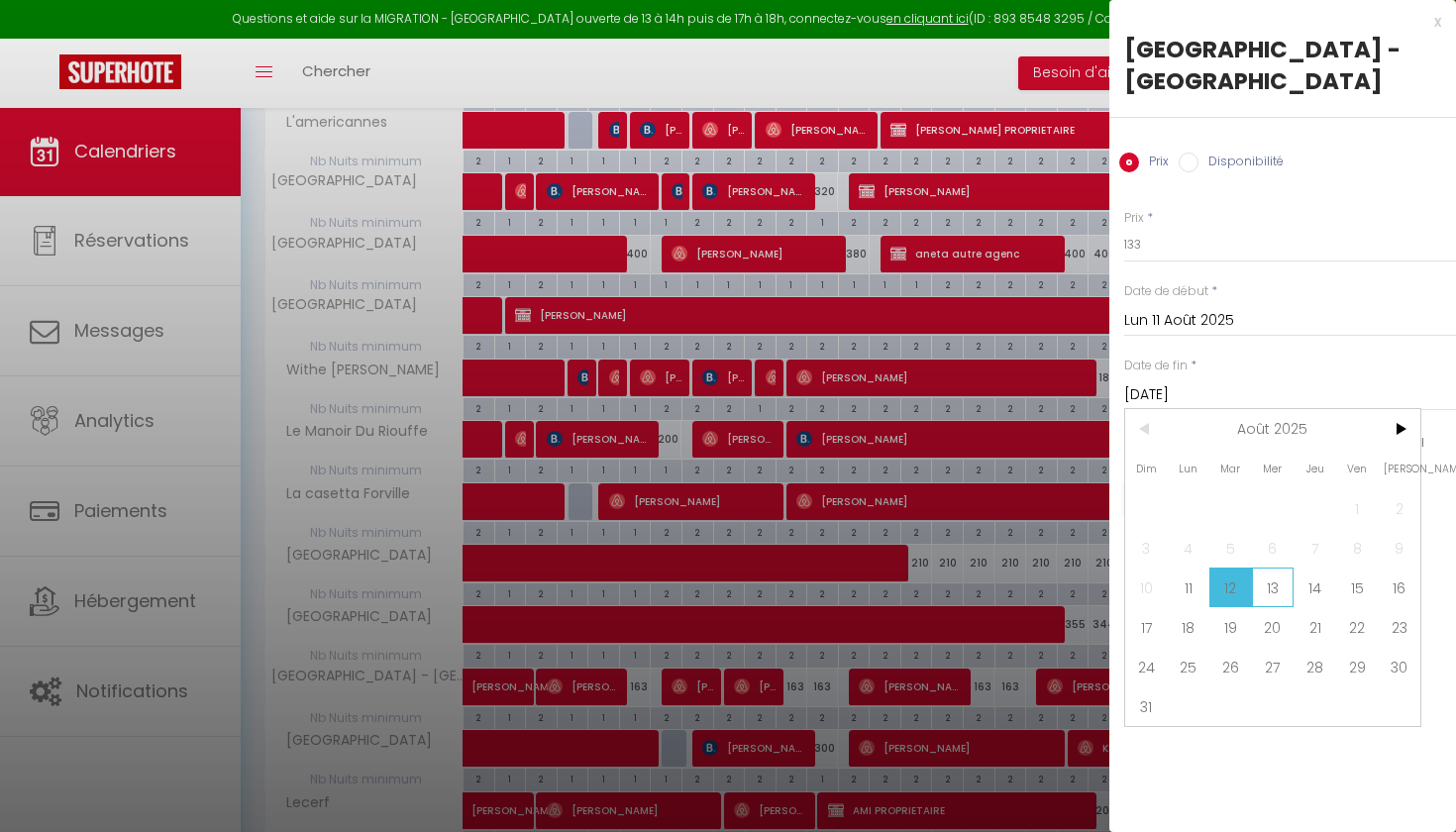
click at [1274, 570] on span "13" at bounding box center [1273, 587] width 43 height 40
type input "Mer 13 Août 2025"
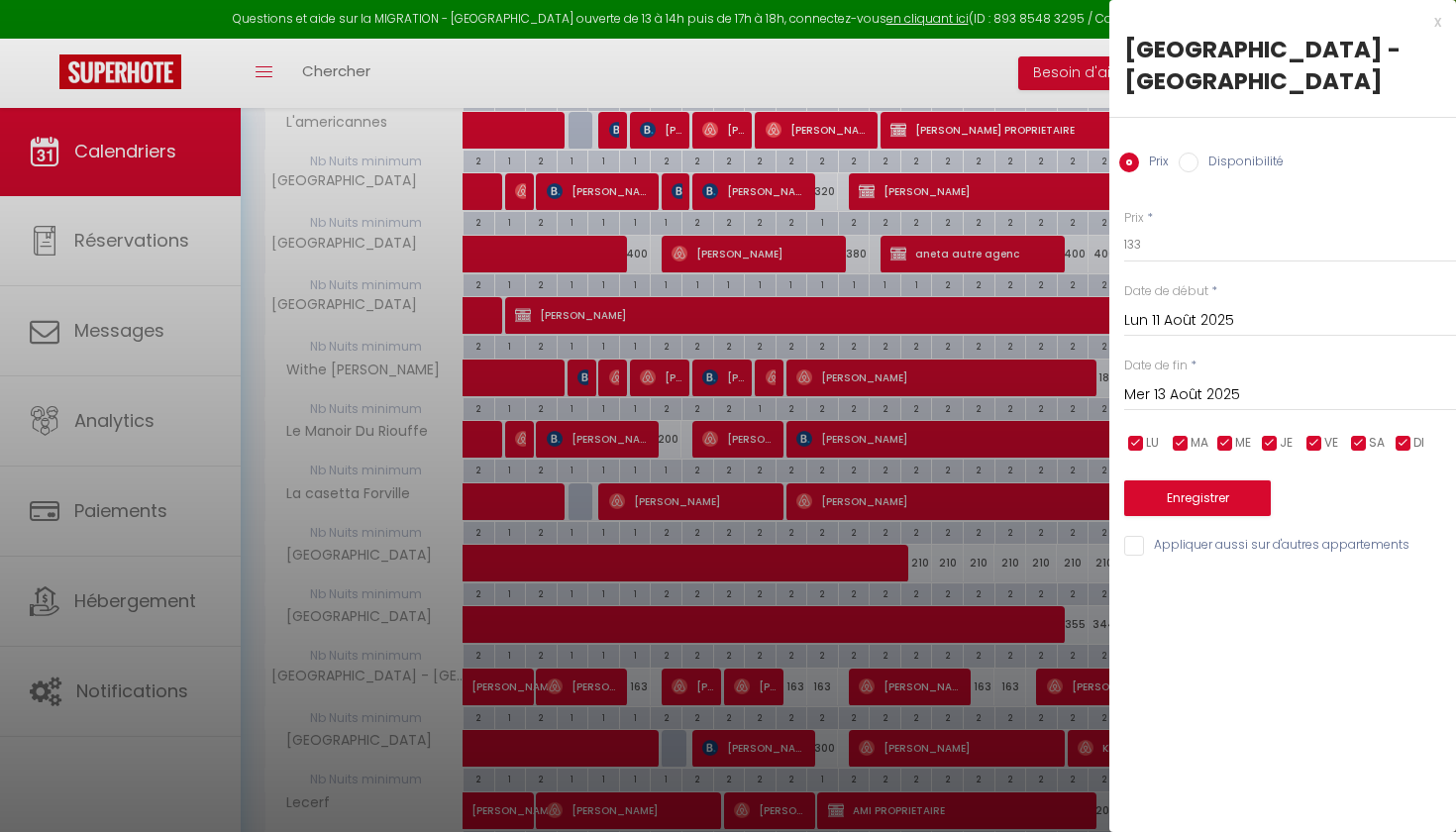
click at [1228, 493] on button "Enregistrer" at bounding box center [1197, 498] width 146 height 36
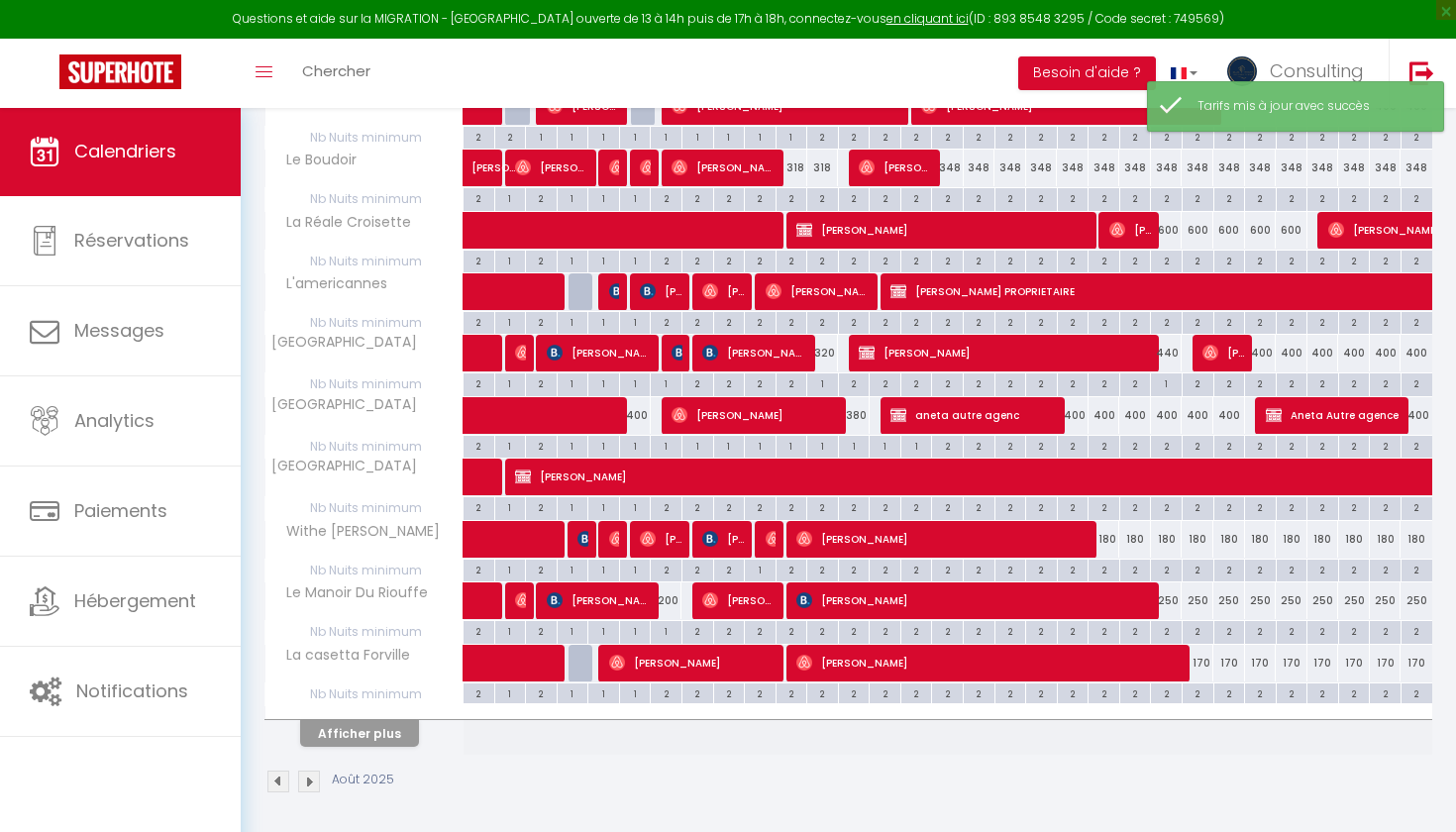
scroll to position [445, 0]
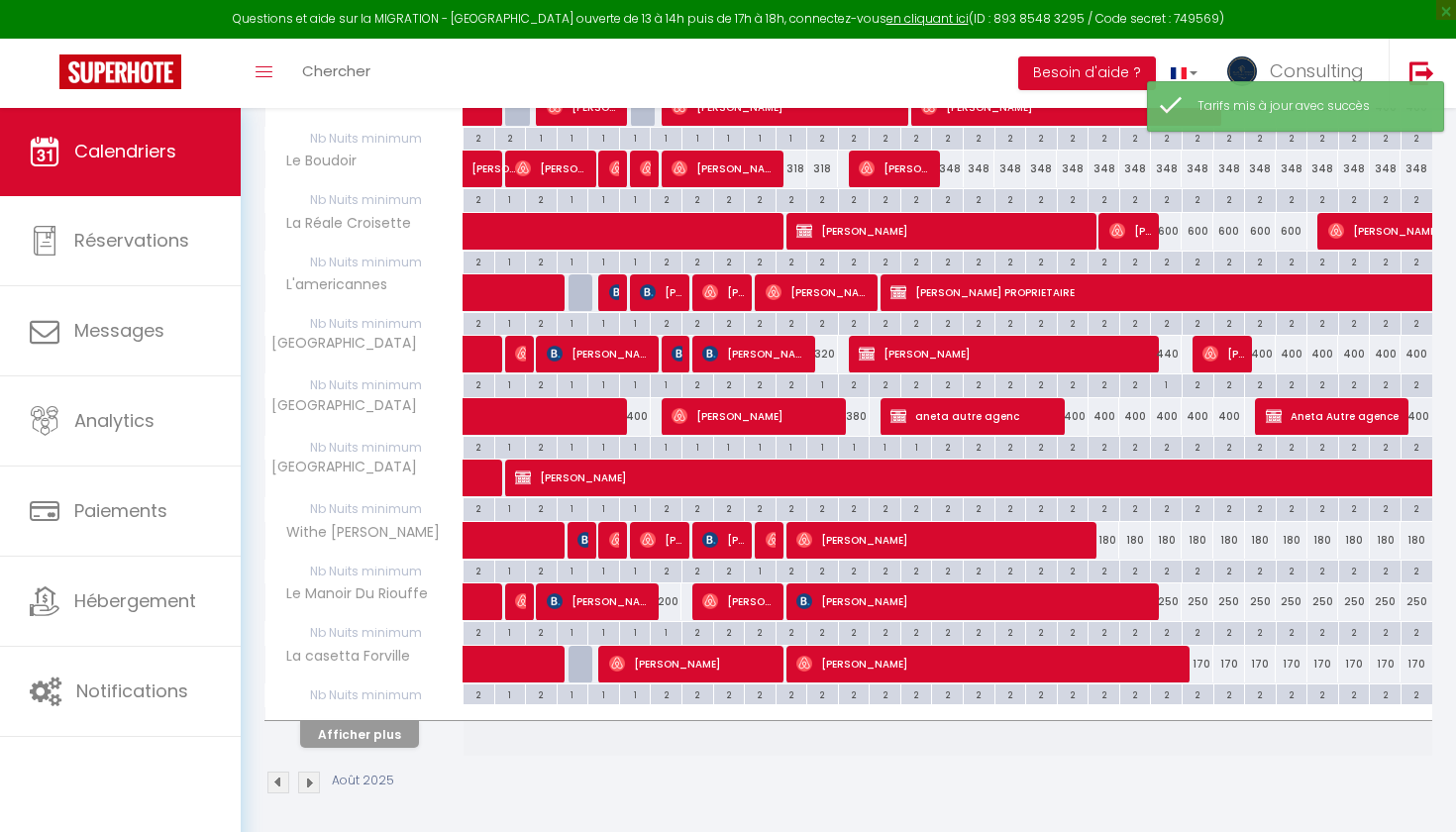
click at [373, 732] on button "Afficher plus" at bounding box center [360, 734] width 119 height 27
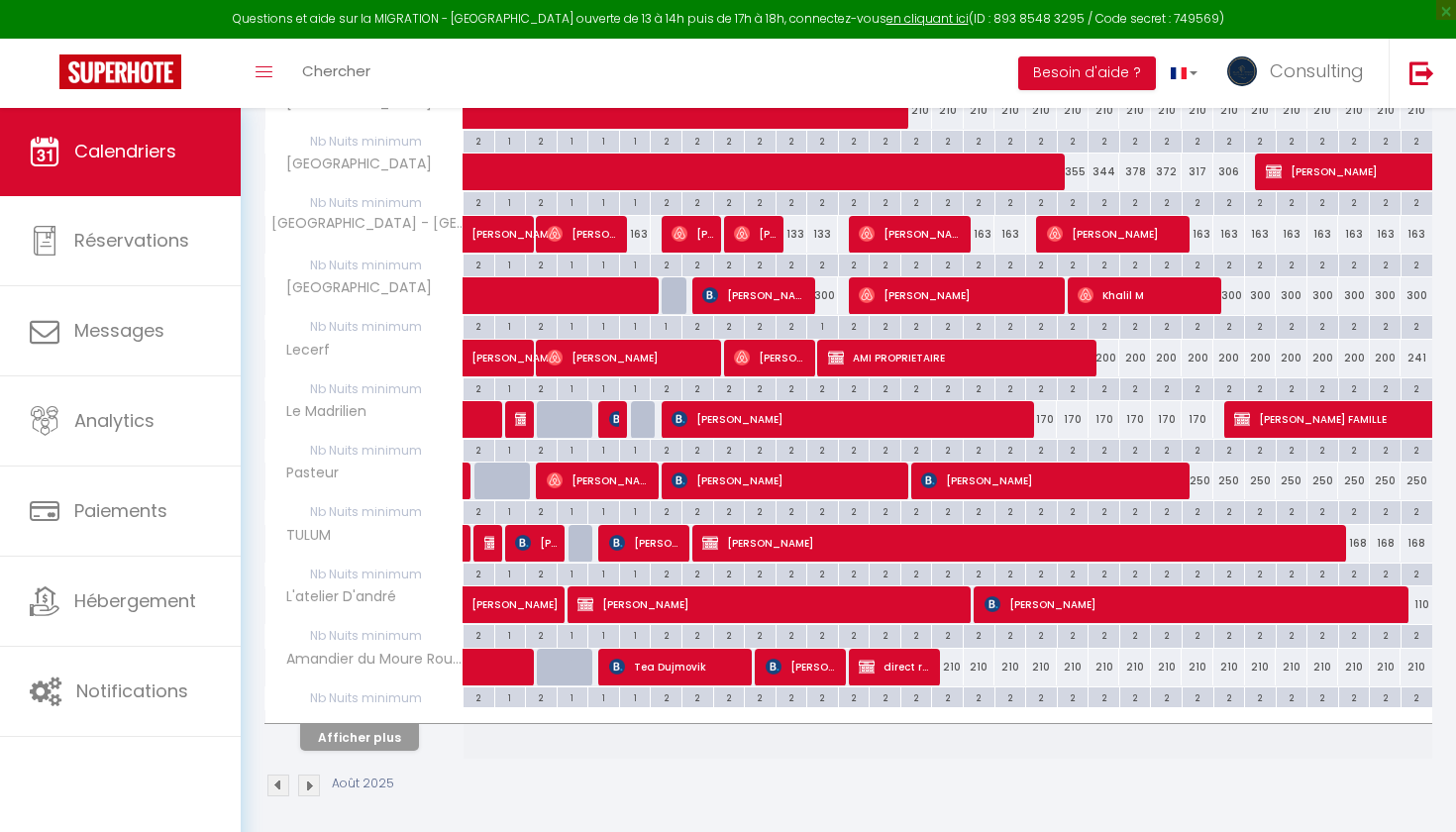
scroll to position [1060, 0]
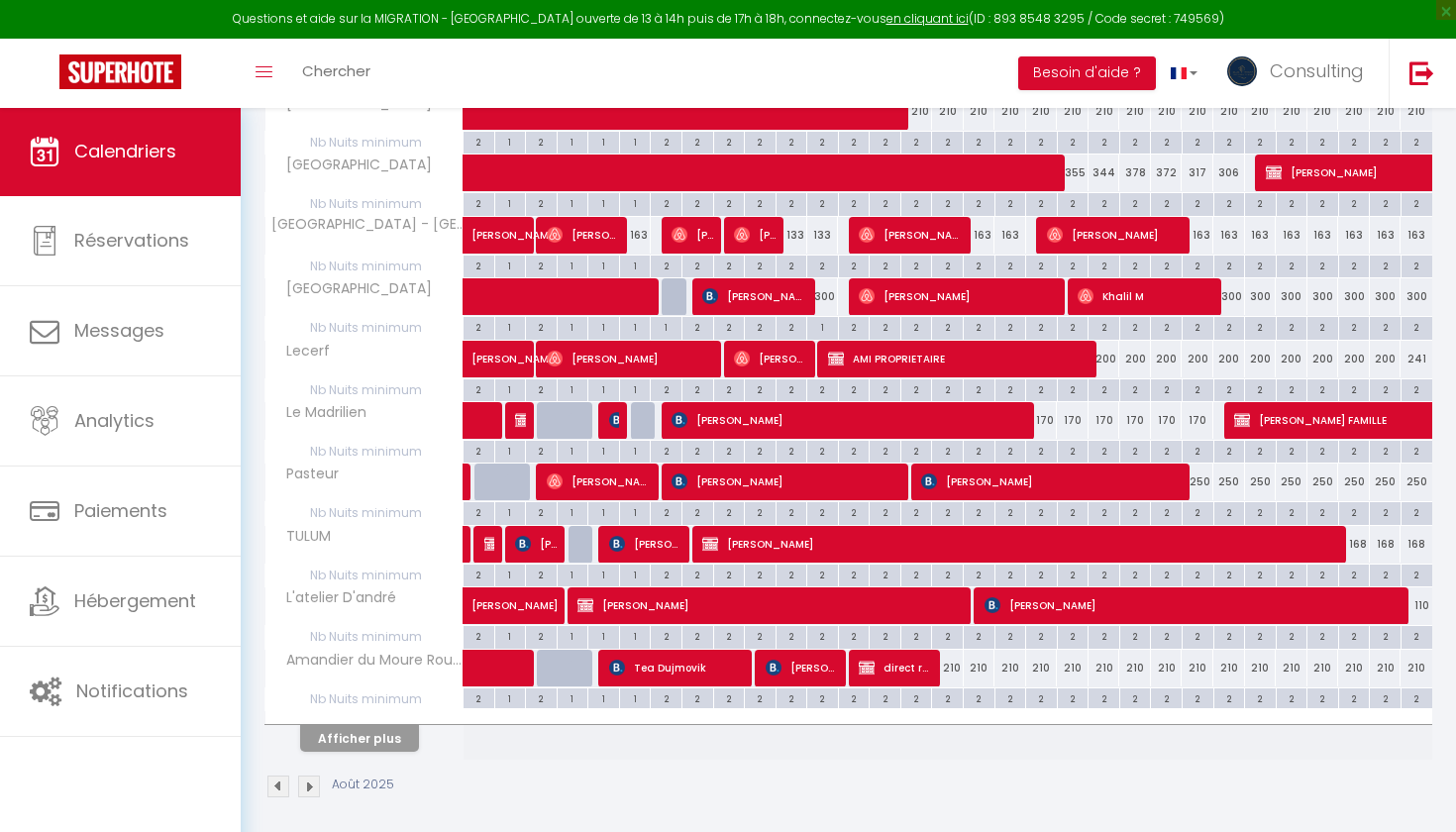
click at [362, 731] on button "Afficher plus" at bounding box center [360, 738] width 119 height 27
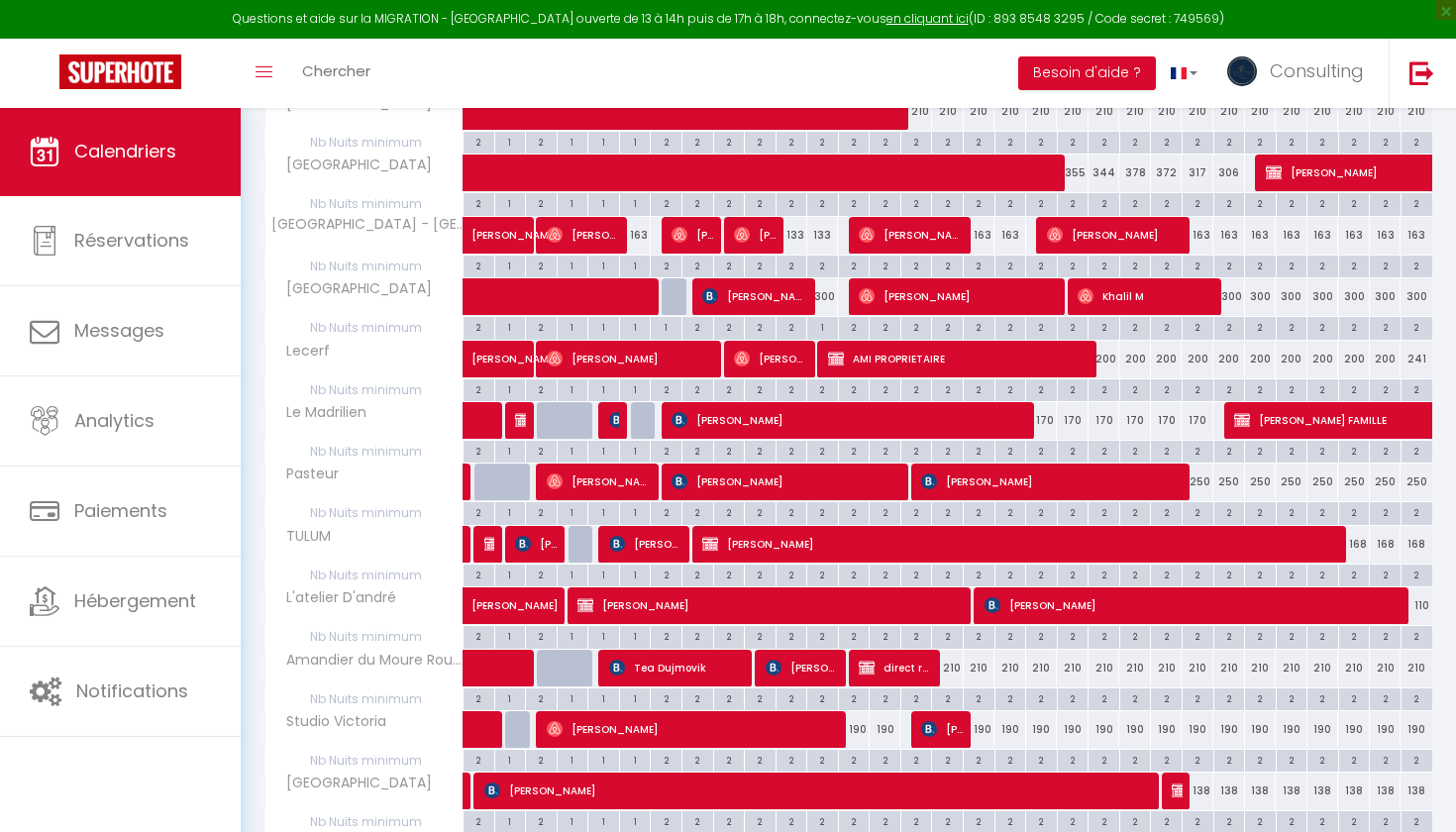
scroll to position [1075, 0]
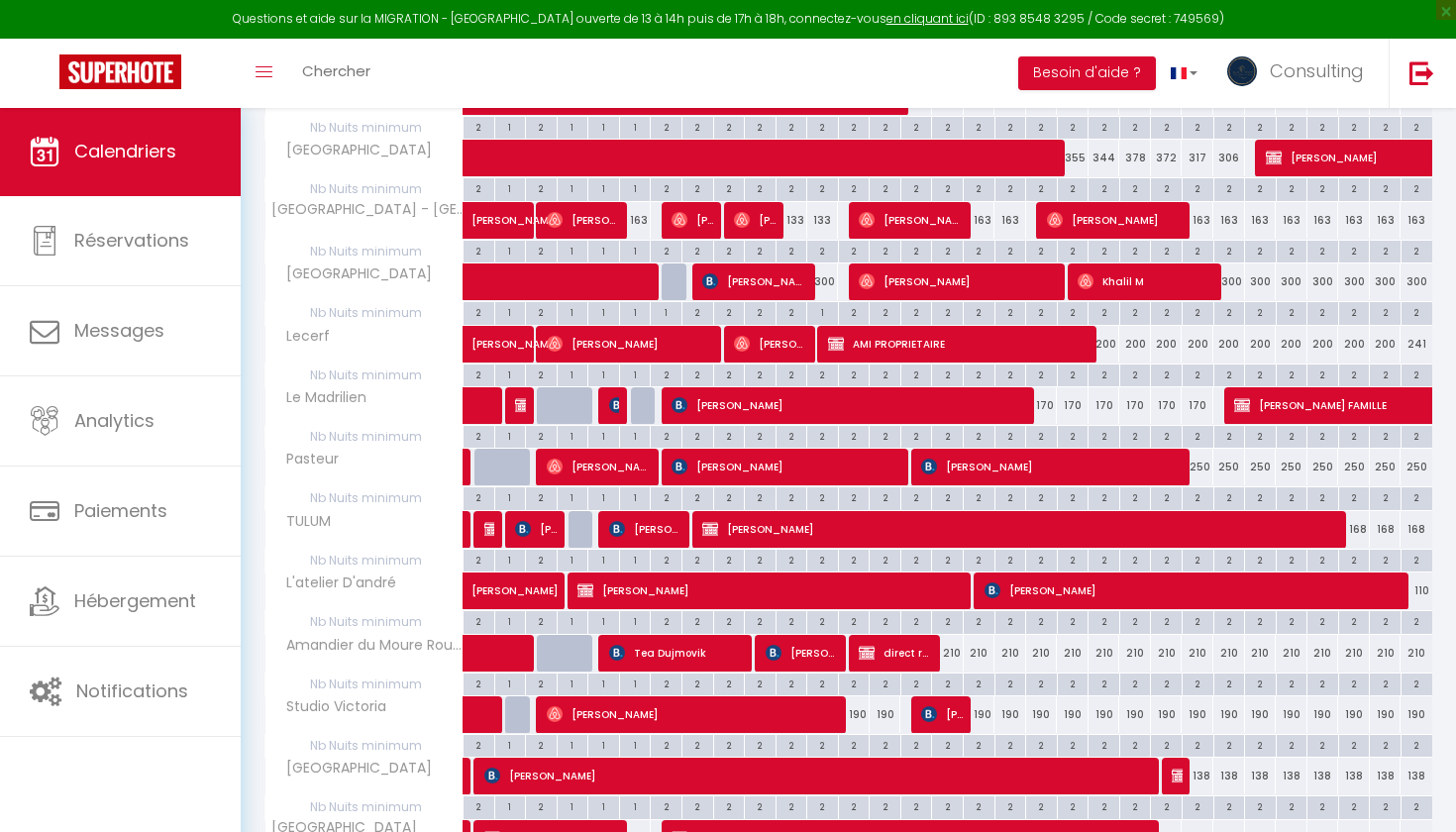
click at [856, 706] on div "190" at bounding box center [854, 714] width 32 height 37
type input "190"
type input "Mer 13 Août 2025"
type input "[DEMOGRAPHIC_DATA][DATE]"
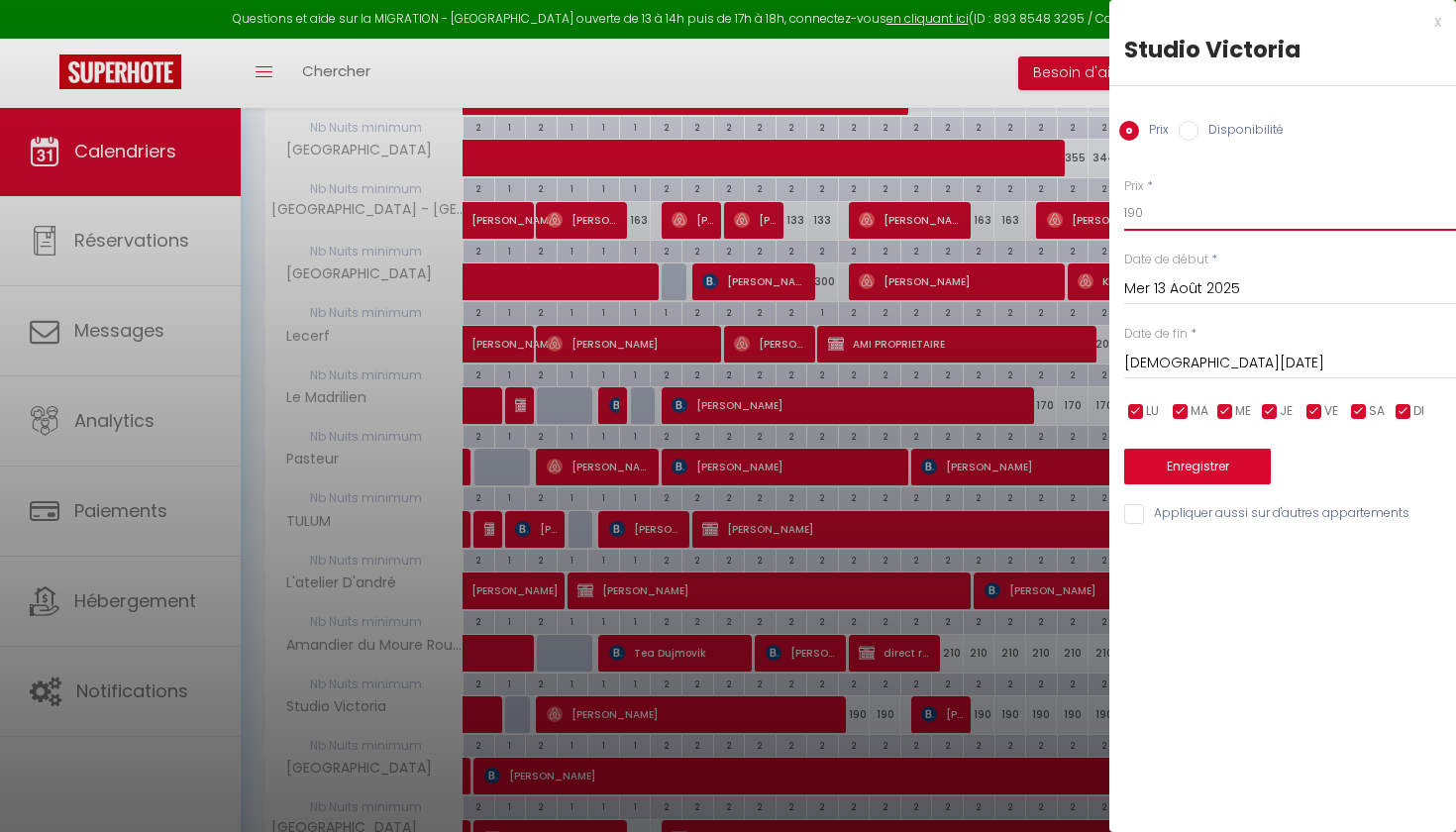
click at [1136, 209] on input "190" at bounding box center [1291, 213] width 332 height 36
type input "170"
click at [1167, 361] on input "[DEMOGRAPHIC_DATA][DATE]" at bounding box center [1291, 364] width 332 height 26
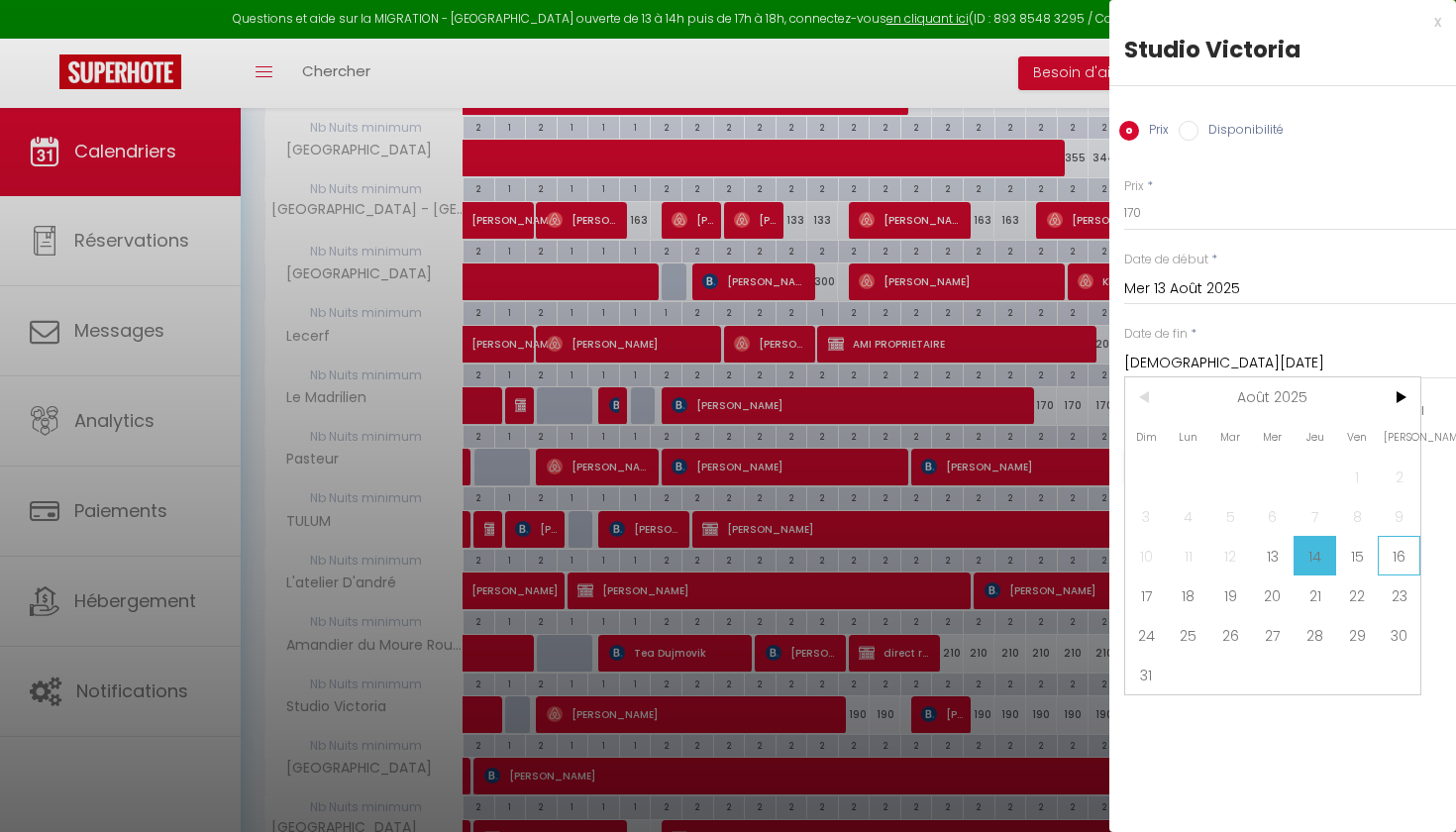
click at [1381, 551] on span "16" at bounding box center [1399, 556] width 43 height 40
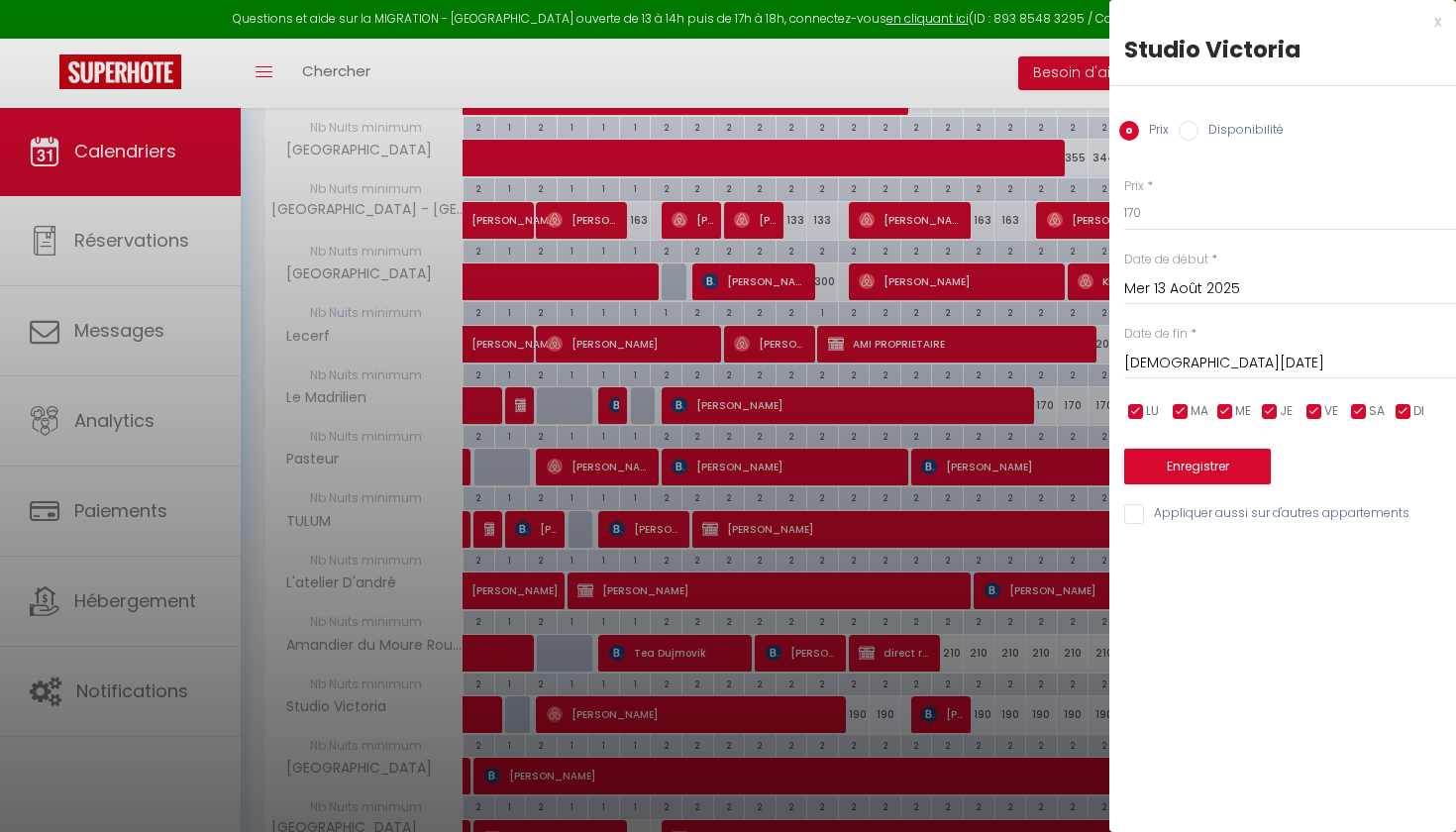
type input "[PERSON_NAME][DATE]"
click at [1237, 475] on button "Enregistrer" at bounding box center [1197, 466] width 146 height 36
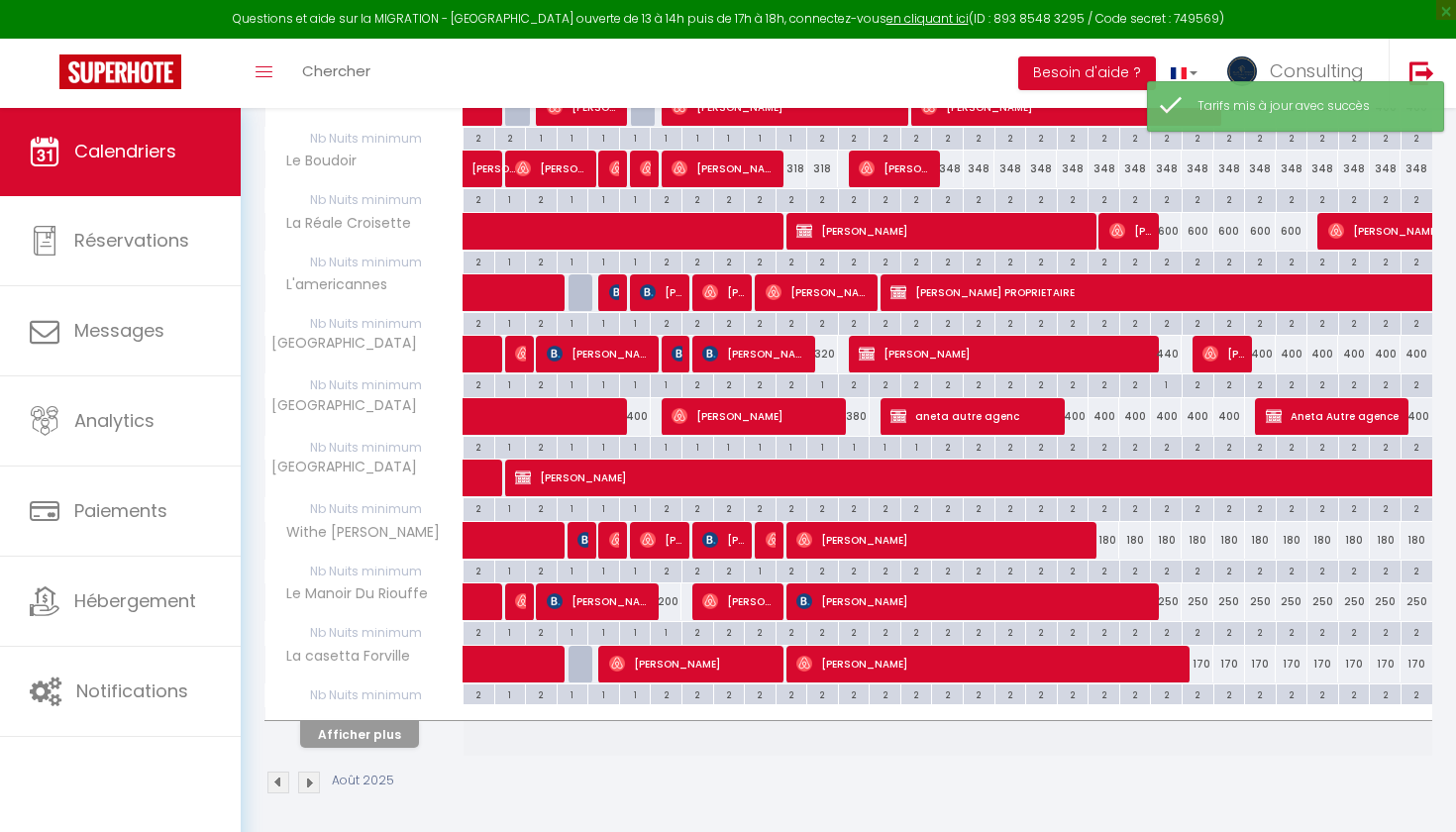
click at [393, 721] on button "Afficher plus" at bounding box center [360, 734] width 119 height 27
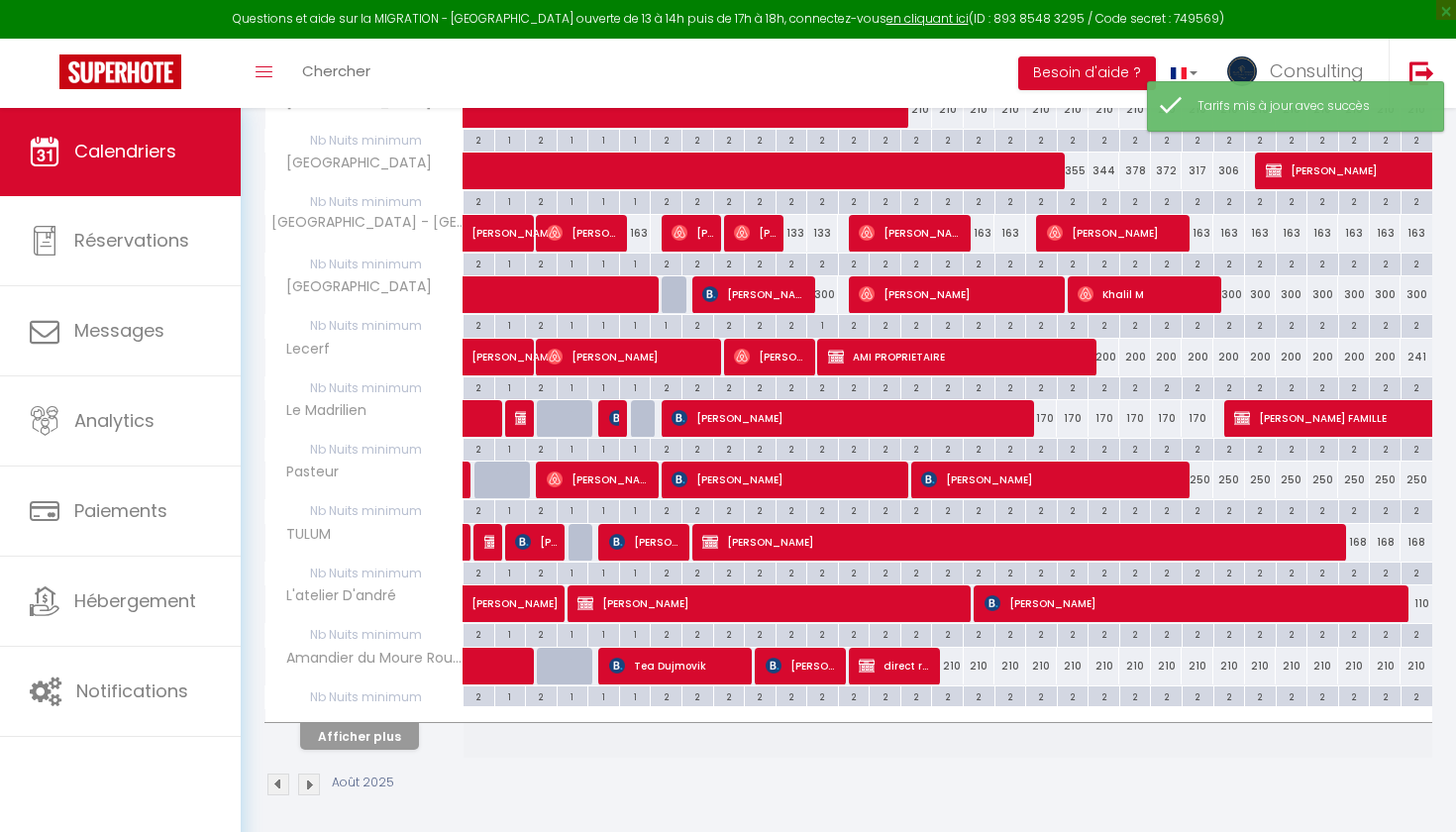
scroll to position [1060, 0]
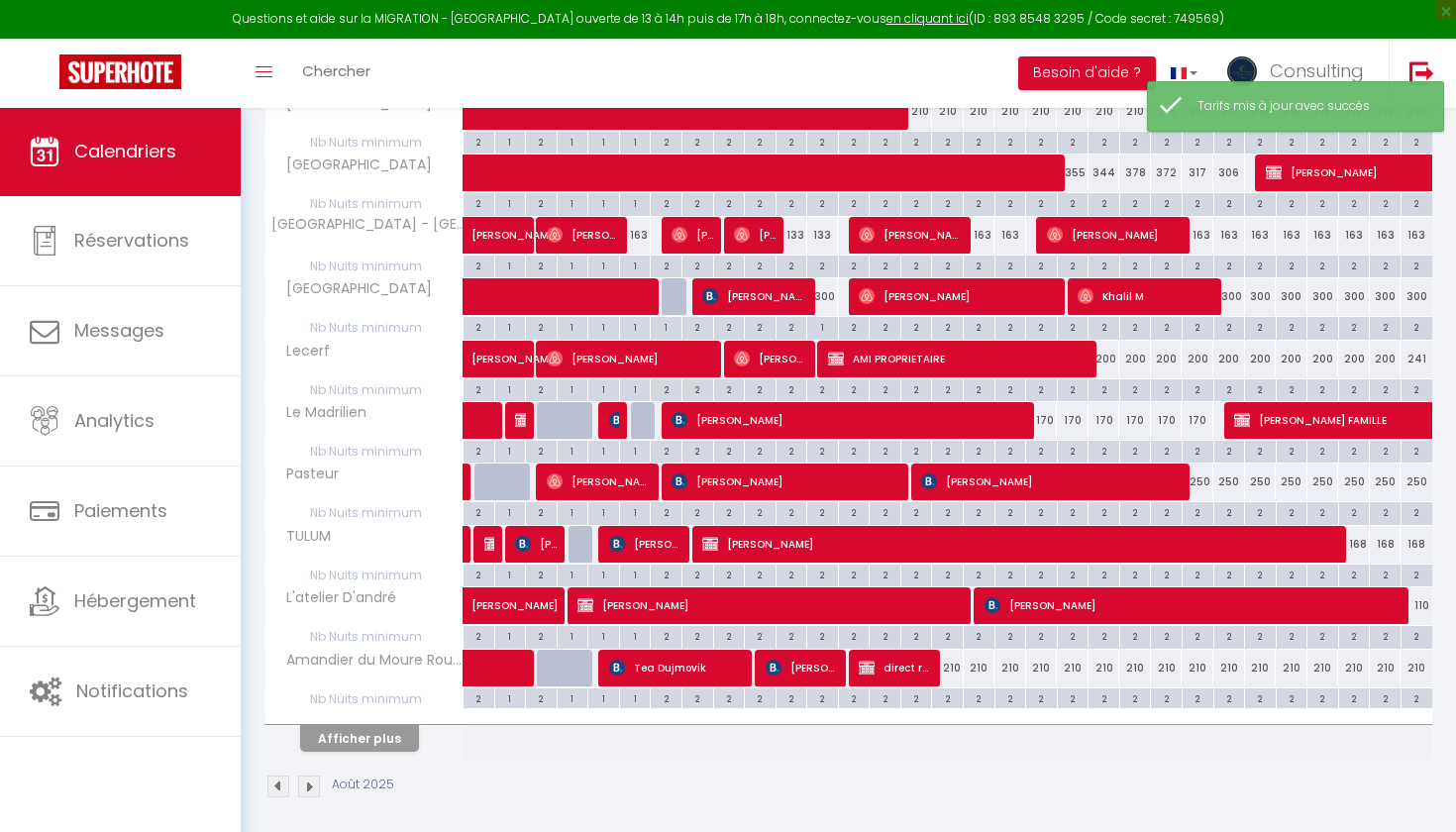
click at [359, 726] on button "Afficher plus" at bounding box center [360, 738] width 119 height 27
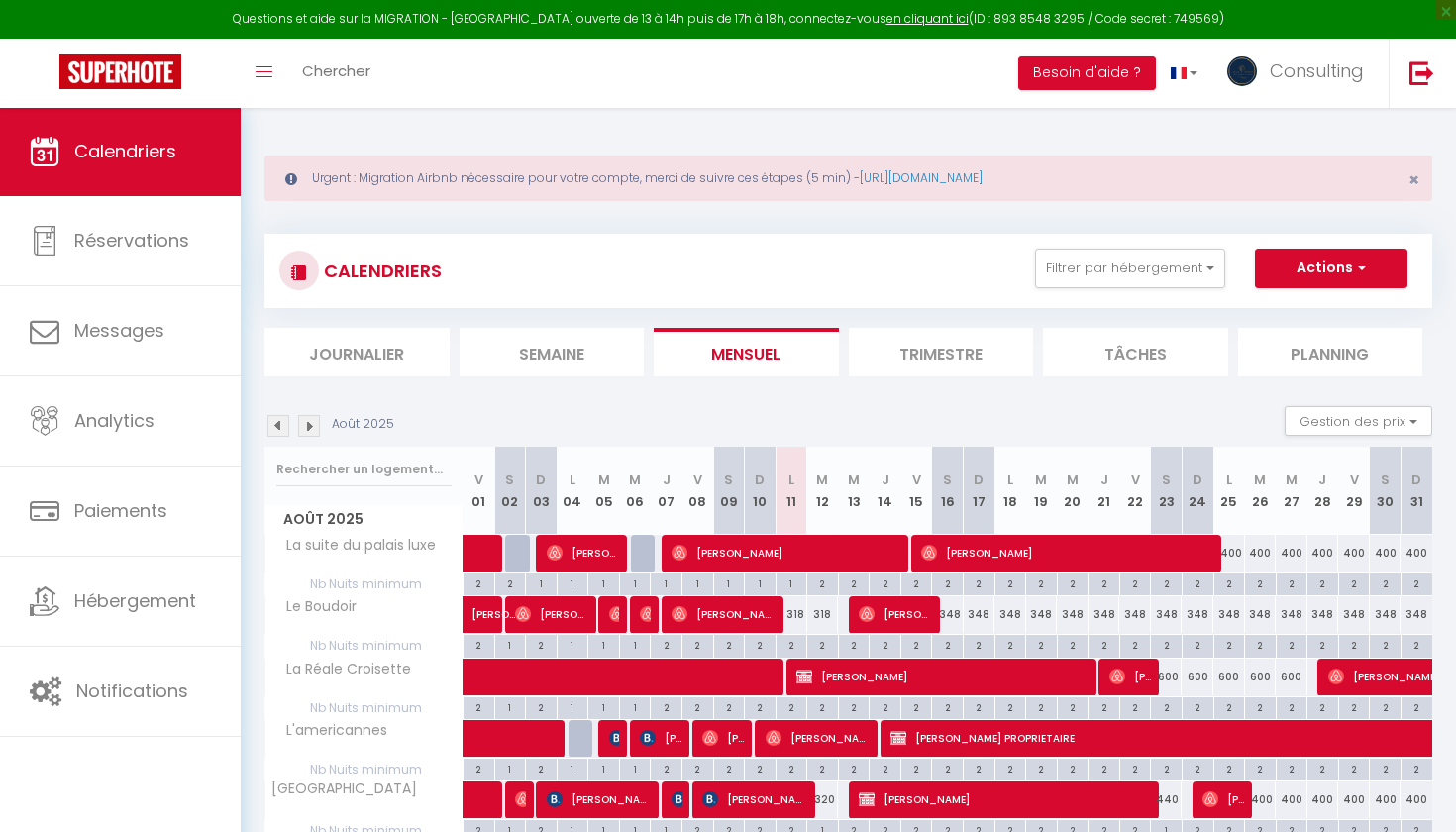
scroll to position [0, 0]
click at [1097, 271] on button "Filtrer par hébergement" at bounding box center [1130, 268] width 190 height 40
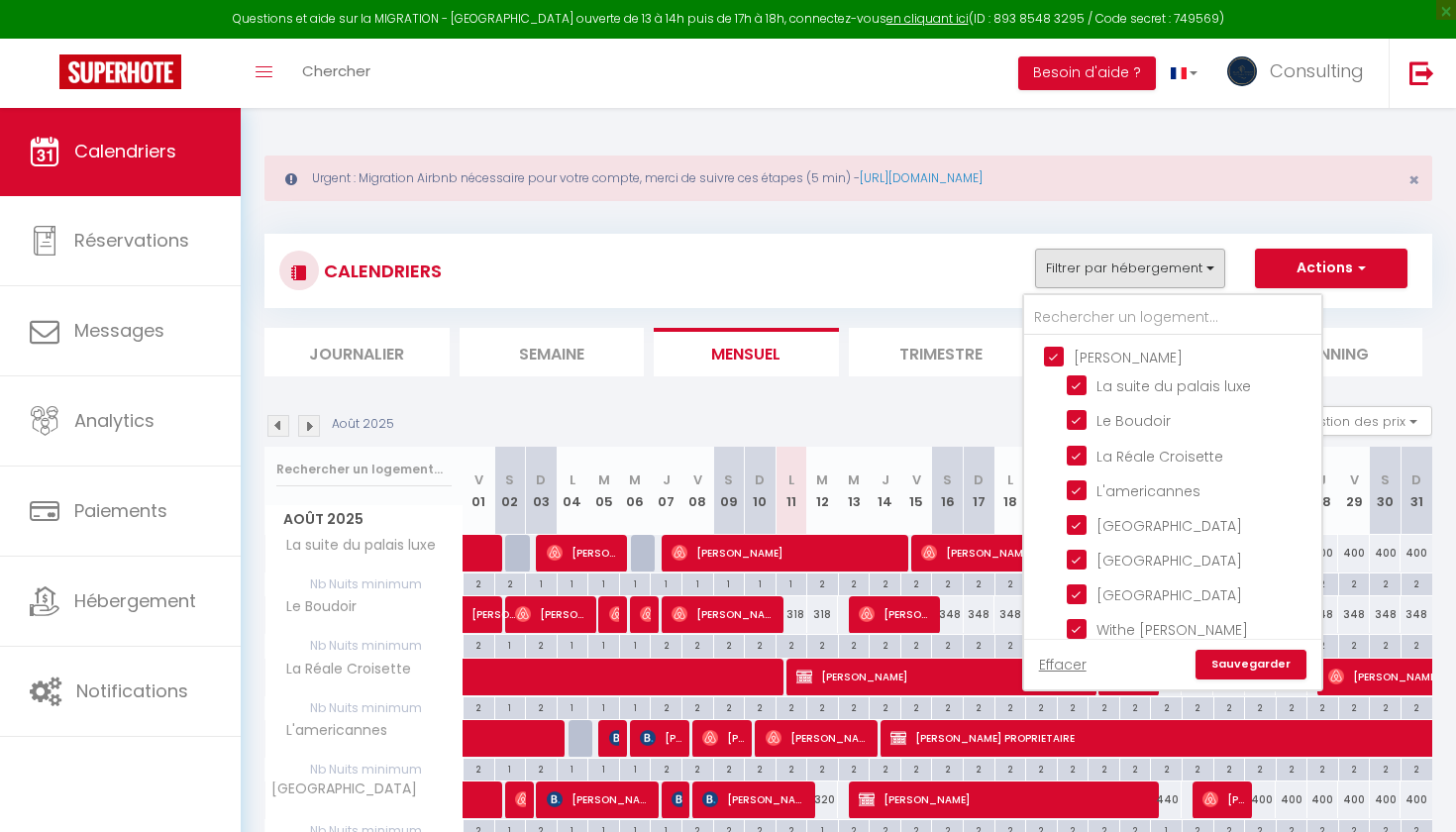
click at [1050, 359] on input "[PERSON_NAME]" at bounding box center [1192, 356] width 297 height 20
checkbox input "false"
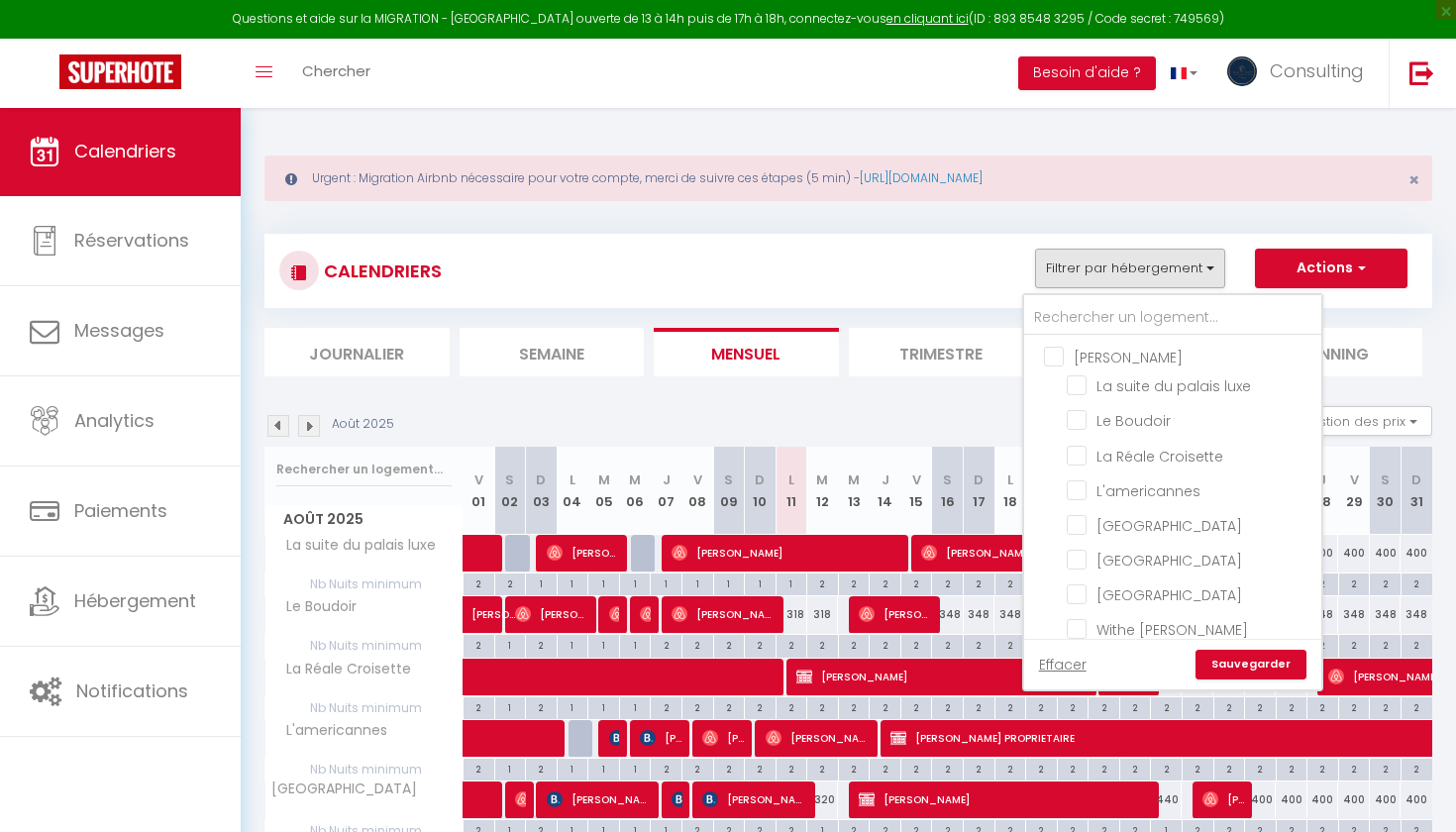
checkbox input "false"
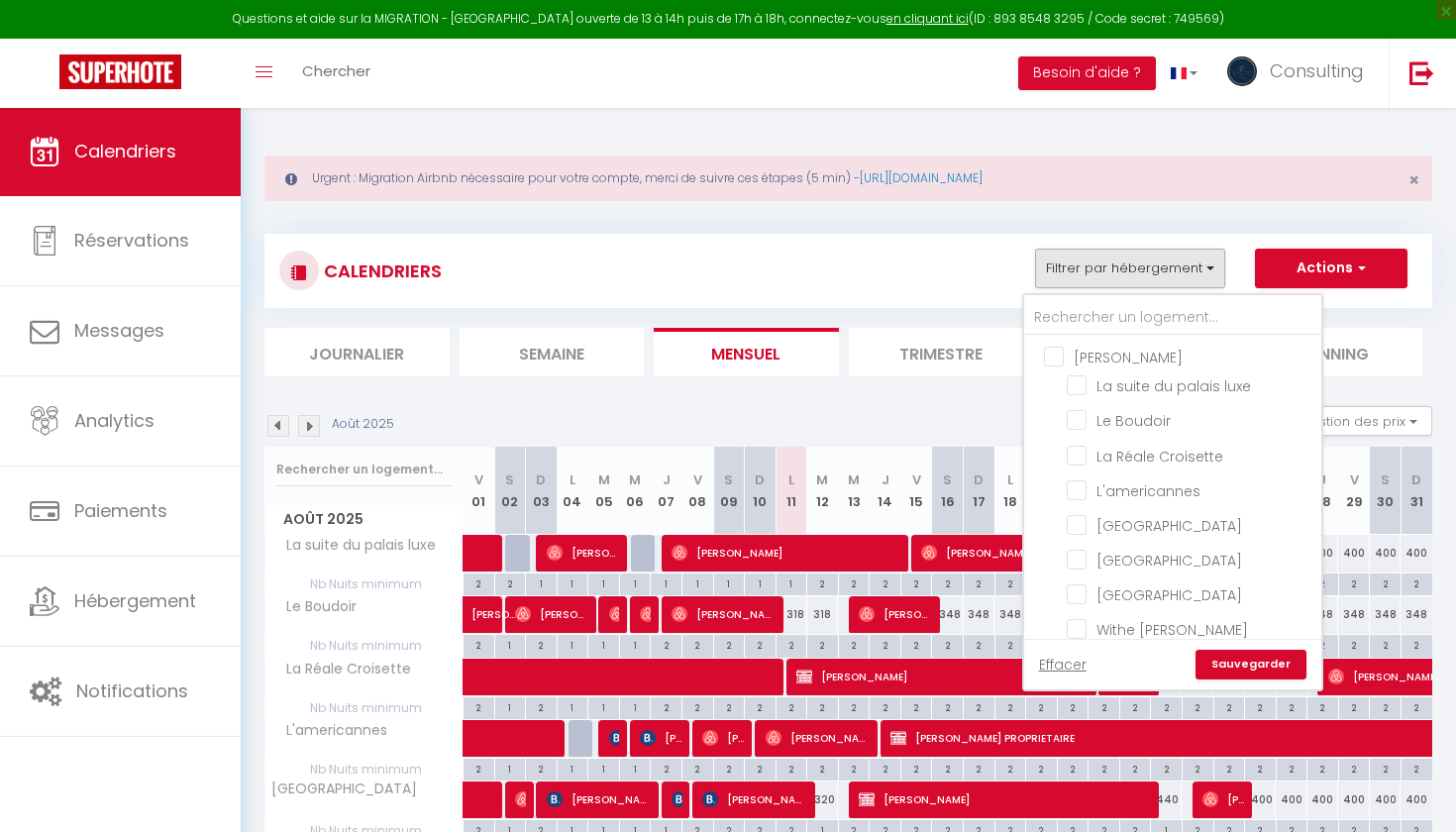
checkbox input "false"
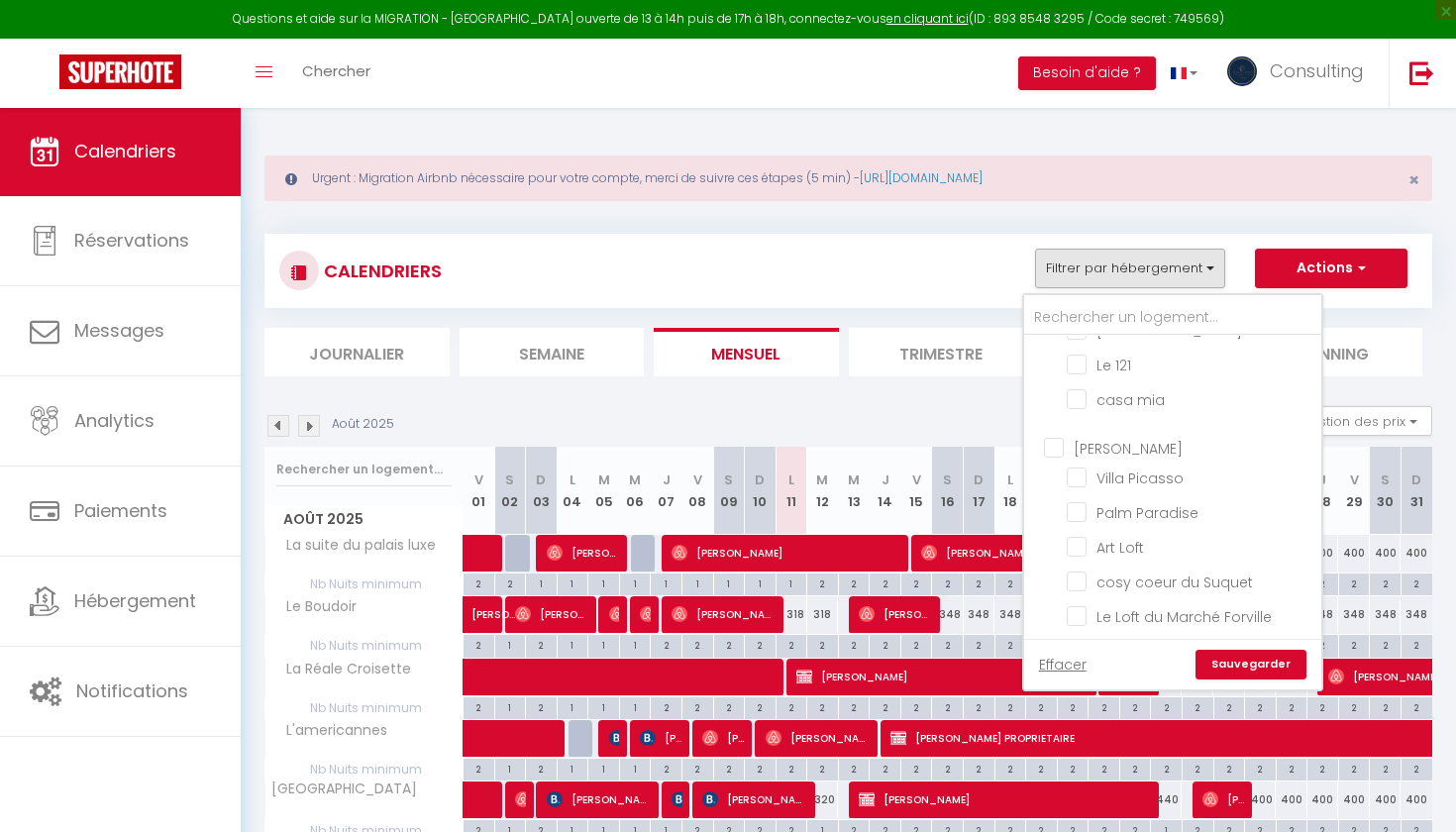
scroll to position [882, 0]
click at [1051, 417] on input "[PERSON_NAME]" at bounding box center [1192, 408] width 297 height 20
click at [1242, 663] on link "Sauvegarder" at bounding box center [1251, 664] width 111 height 30
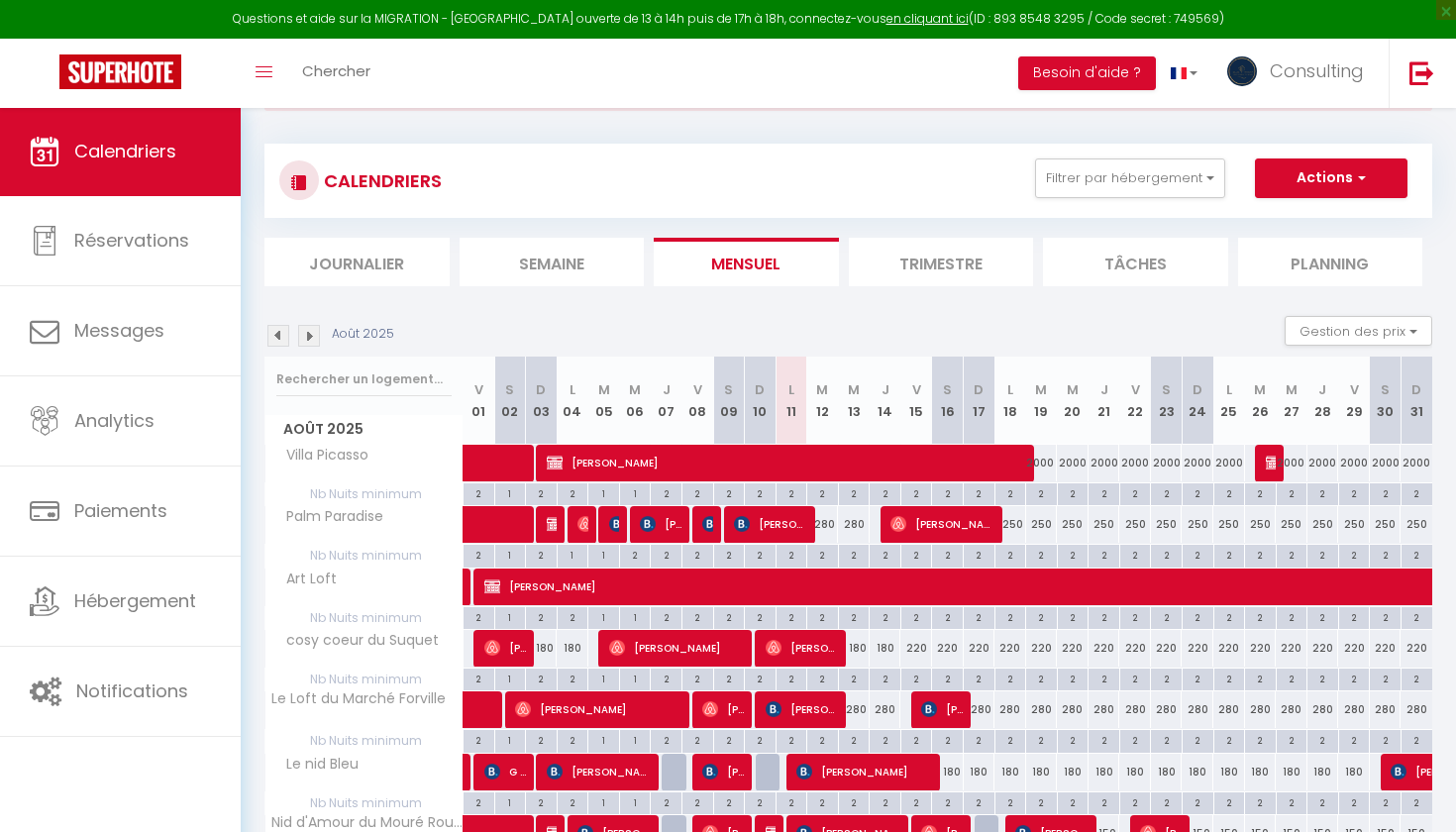
scroll to position [109, 0]
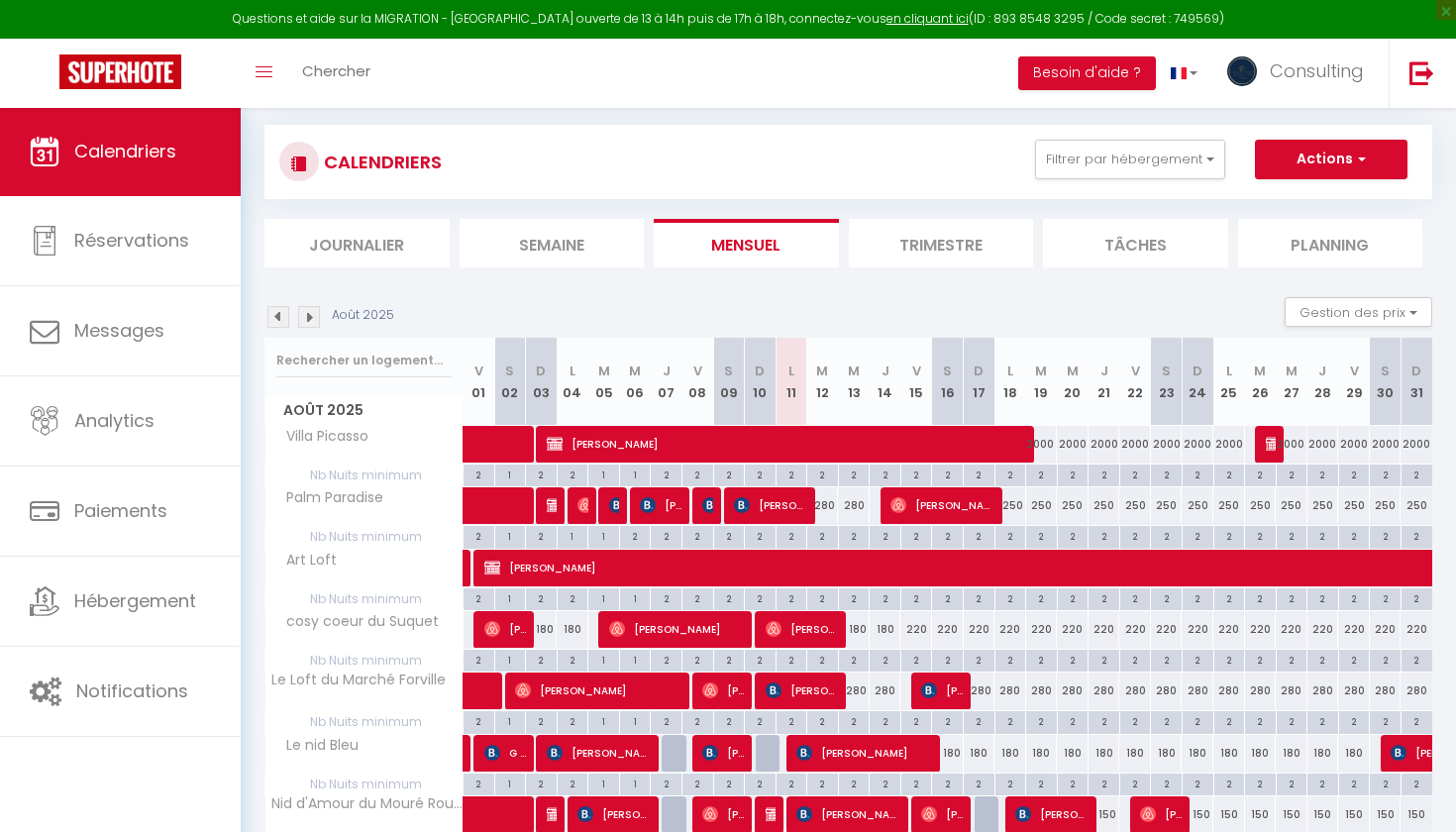
click at [828, 503] on div "280" at bounding box center [823, 505] width 32 height 37
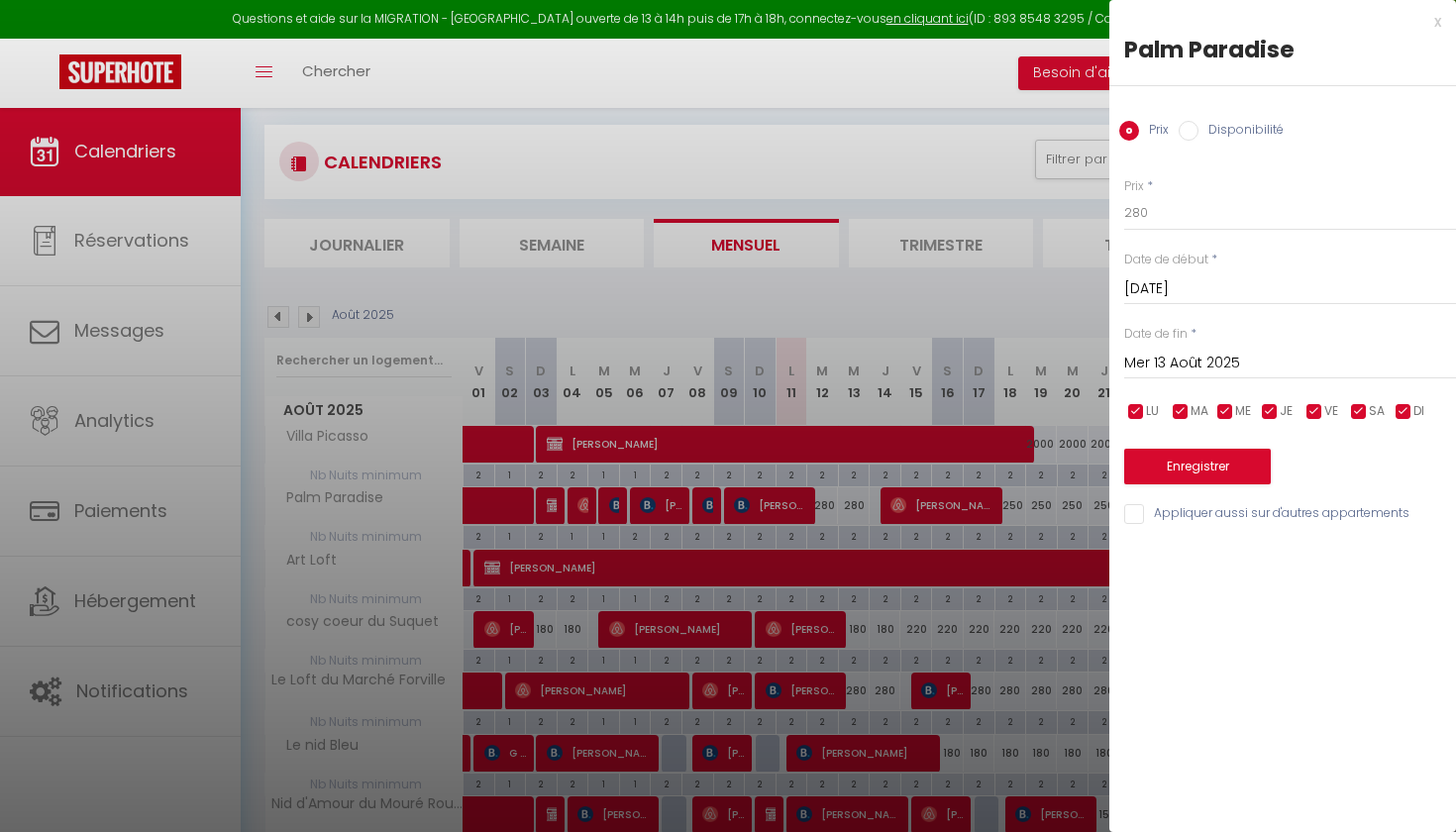
scroll to position [0, 0]
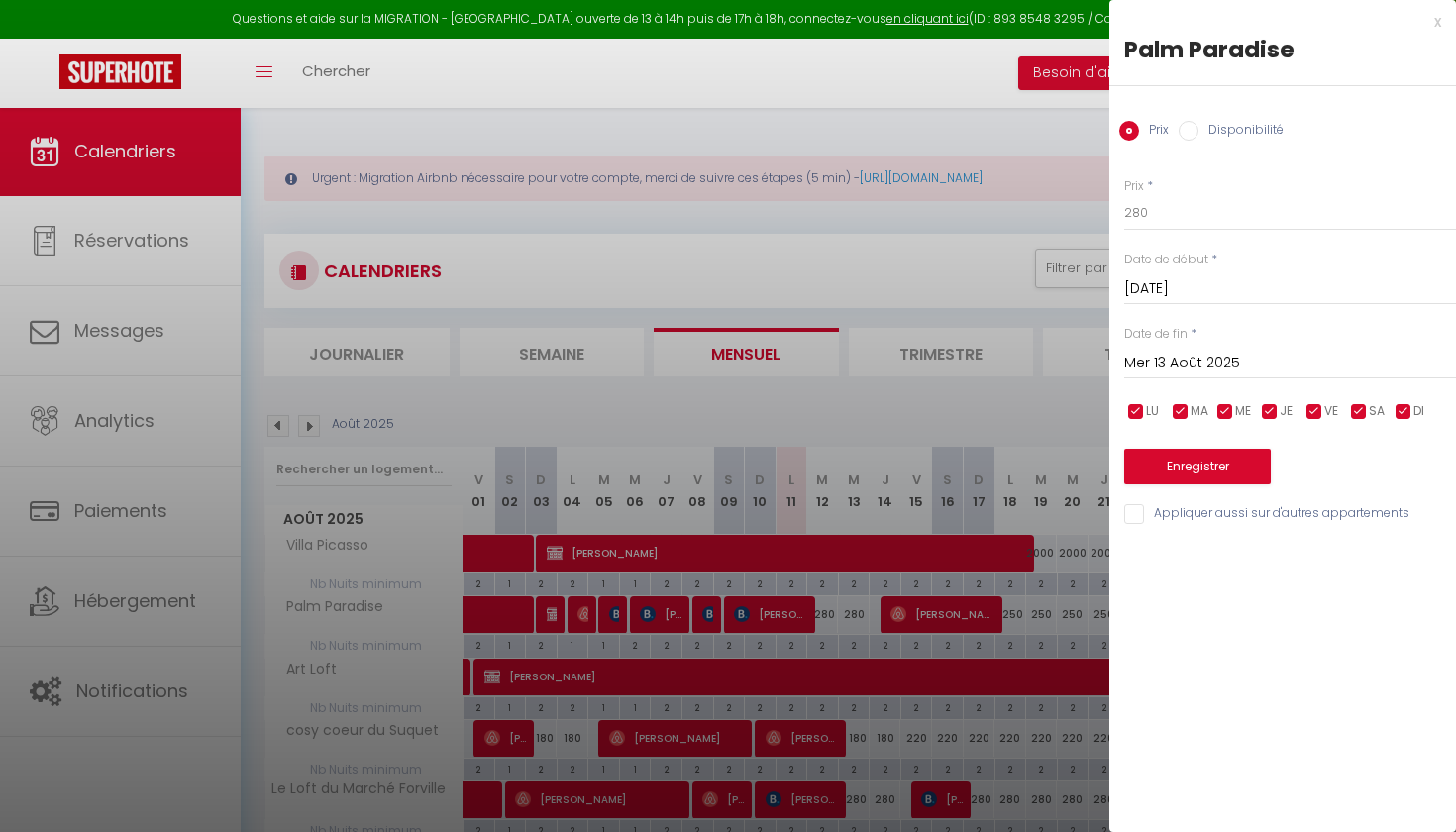
click at [1434, 23] on div "x" at bounding box center [1276, 22] width 332 height 24
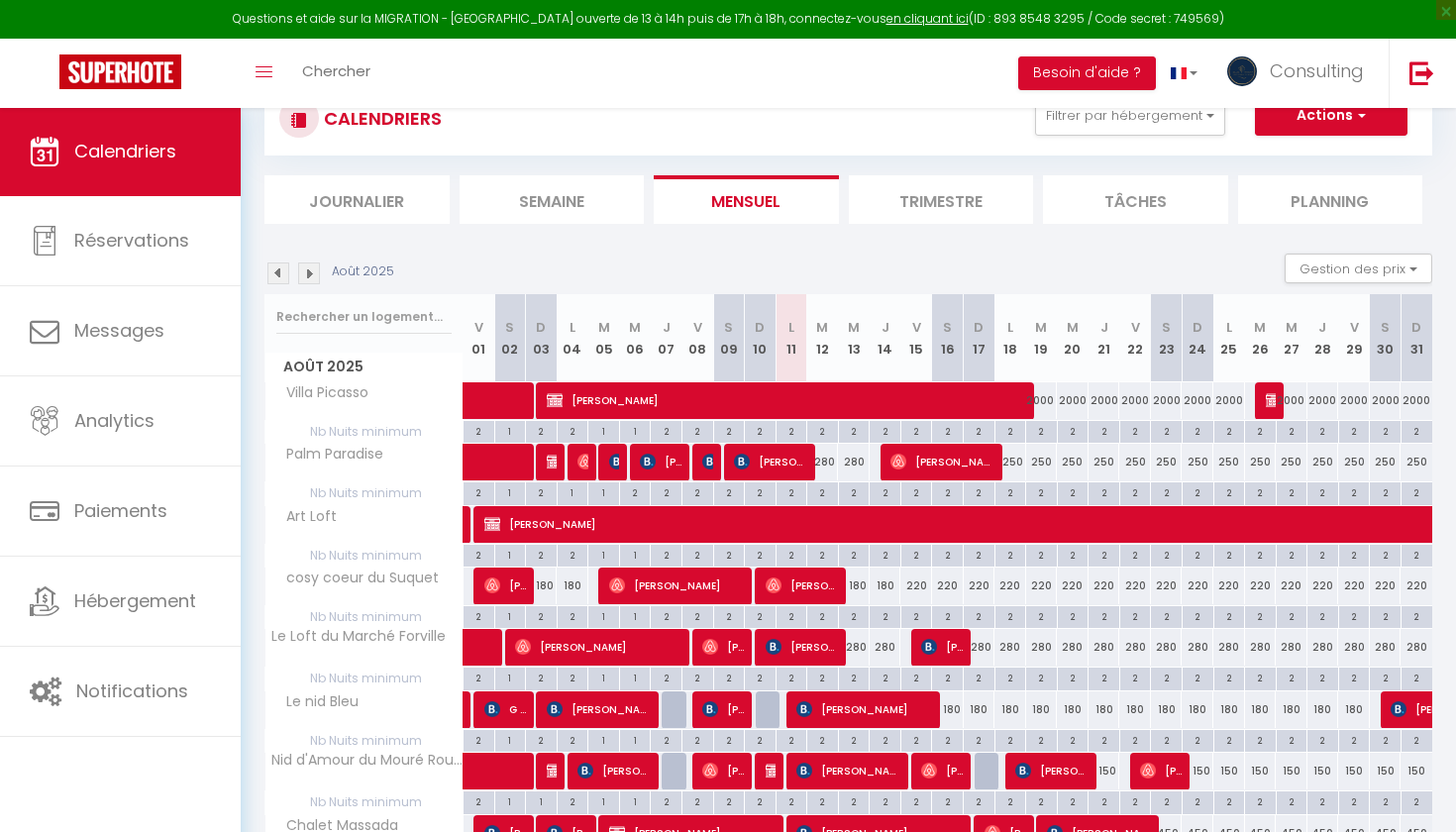
scroll to position [191, 0]
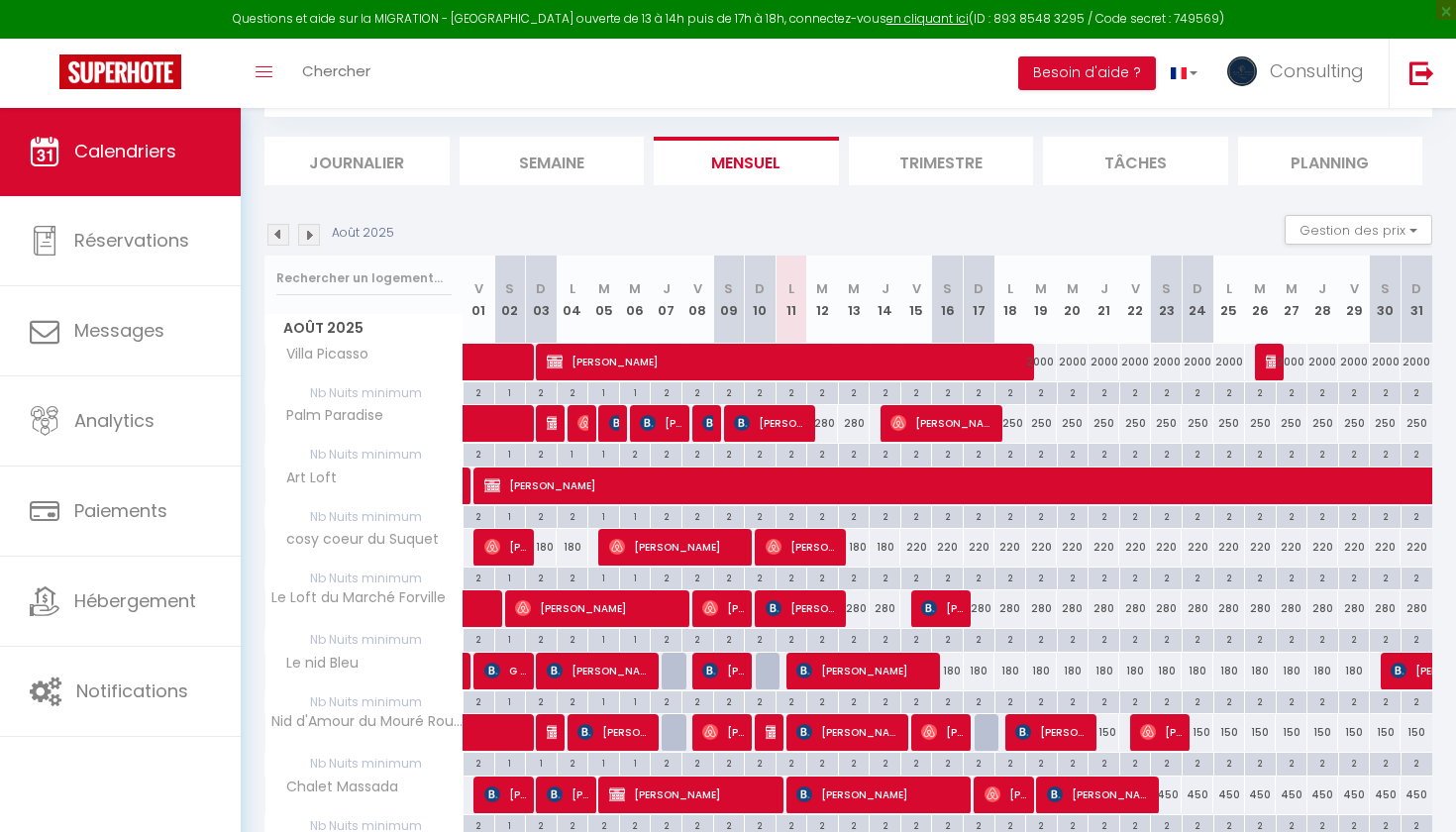
click at [822, 423] on div "280" at bounding box center [823, 422] width 32 height 37
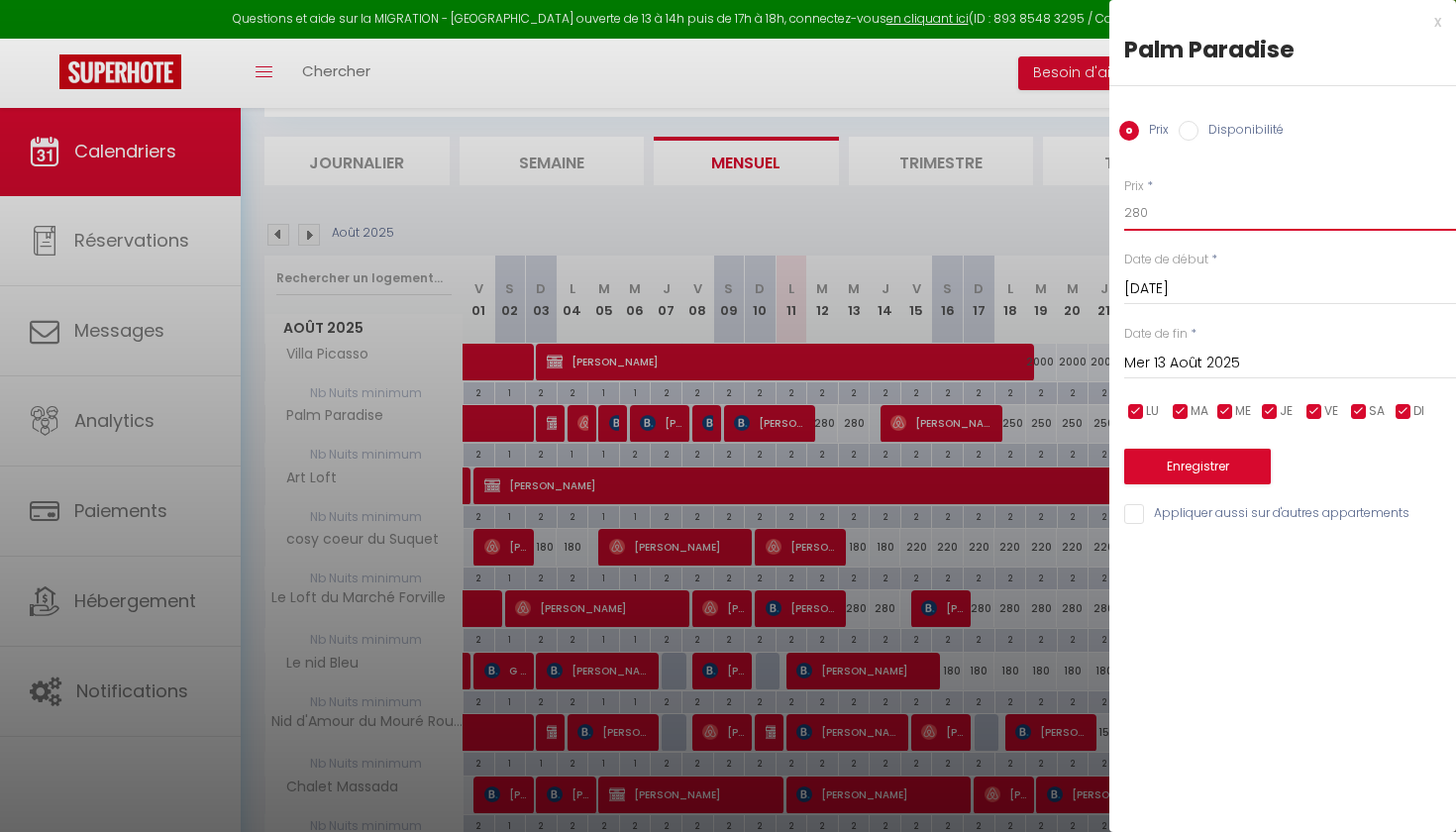
click at [1138, 212] on input "280" at bounding box center [1291, 213] width 332 height 36
click at [1164, 355] on input "Mer 13 Août 2025" at bounding box center [1291, 364] width 332 height 26
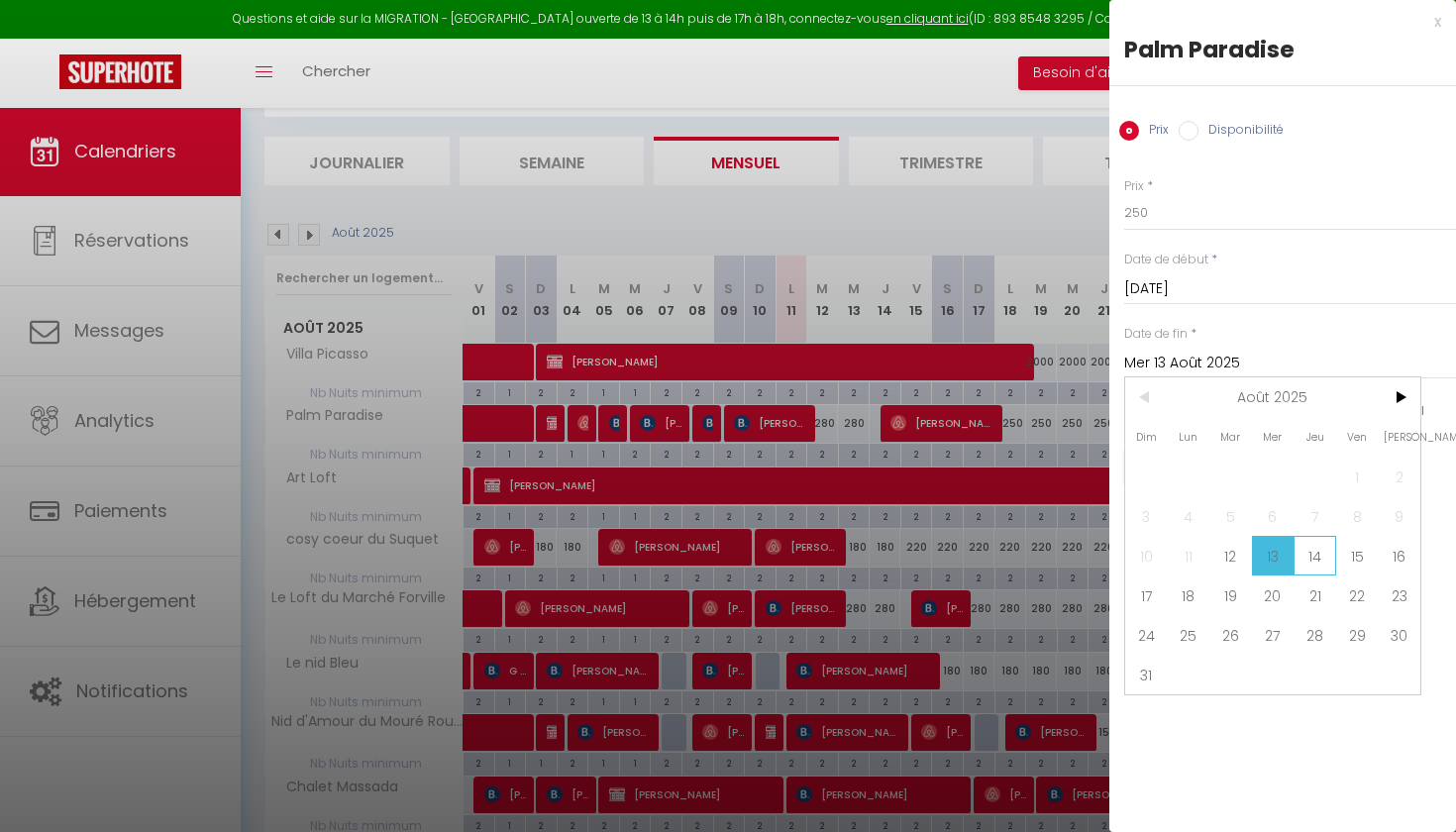
click at [1319, 563] on span "14" at bounding box center [1315, 556] width 43 height 40
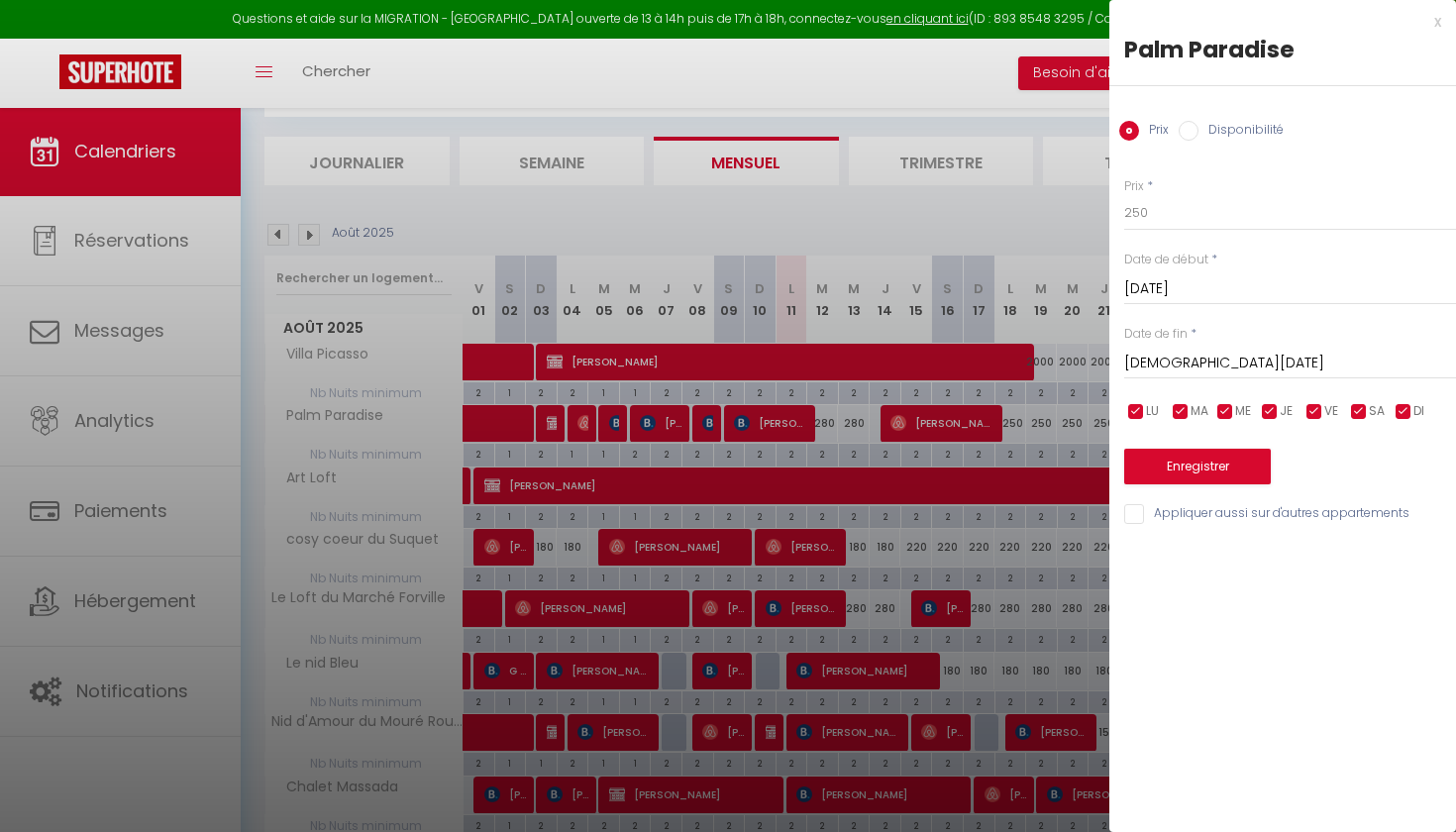
click at [1240, 463] on button "Enregistrer" at bounding box center [1197, 466] width 146 height 36
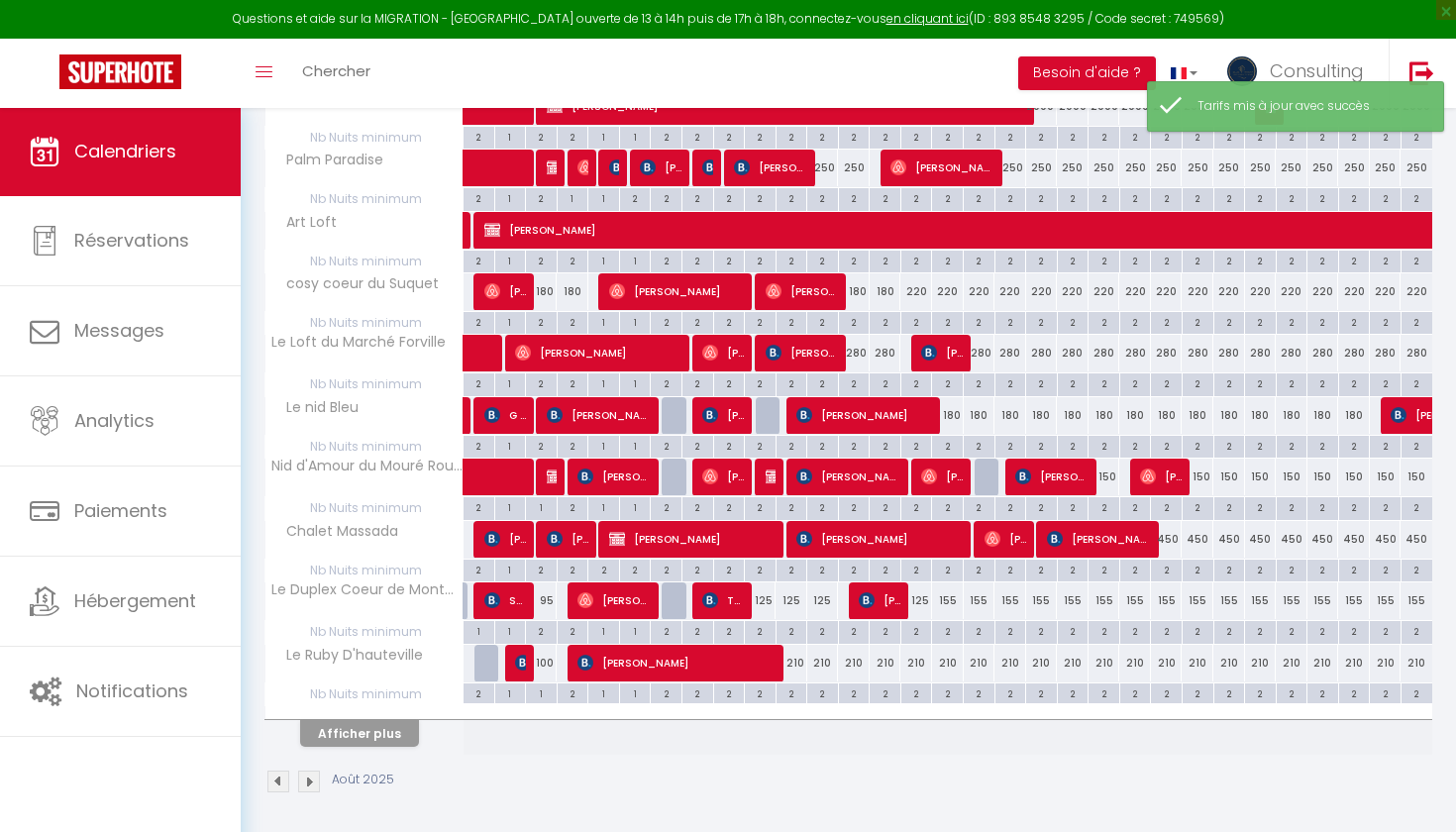
scroll to position [445, 0]
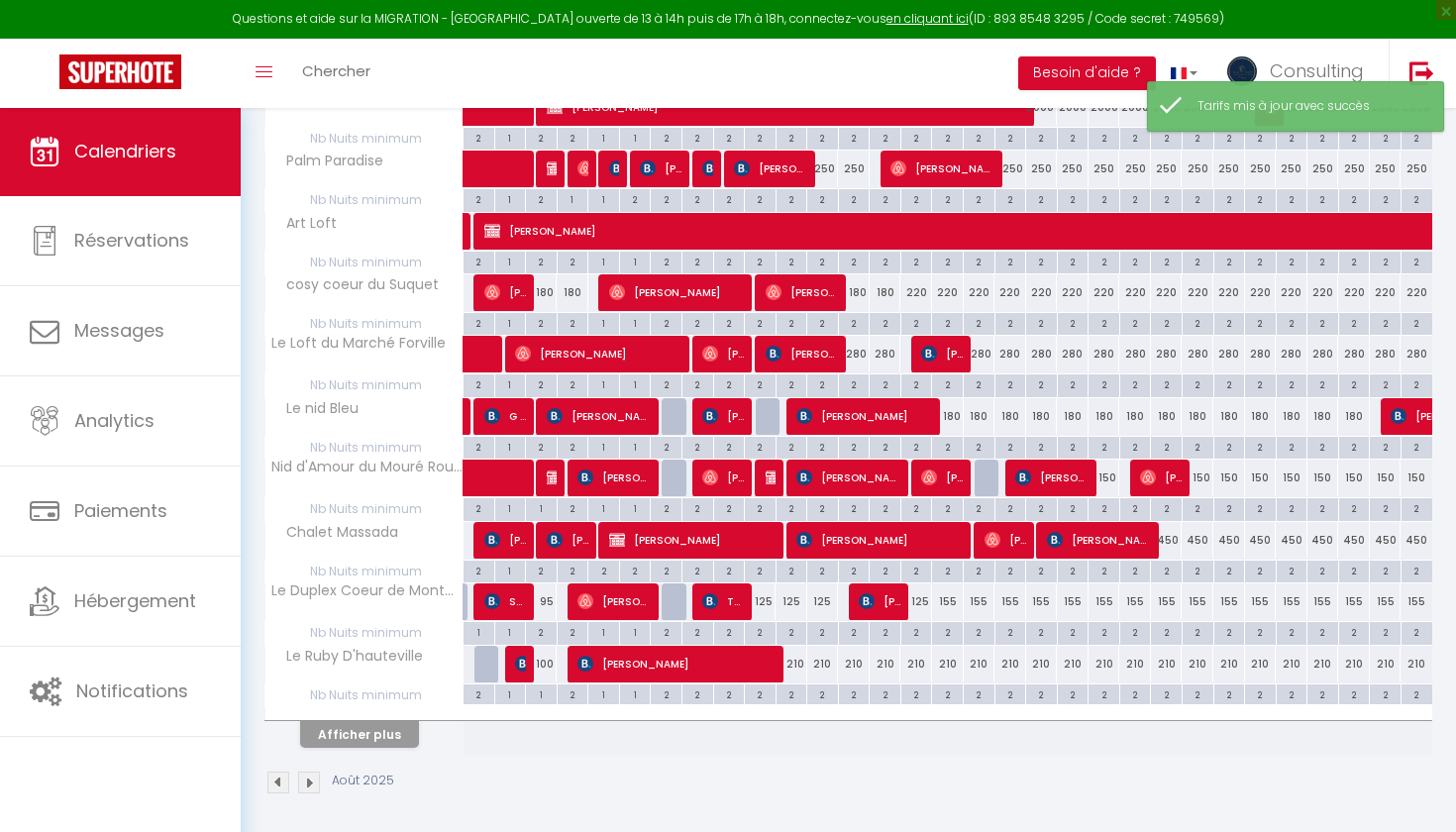
click at [398, 730] on button "Afficher plus" at bounding box center [360, 734] width 119 height 27
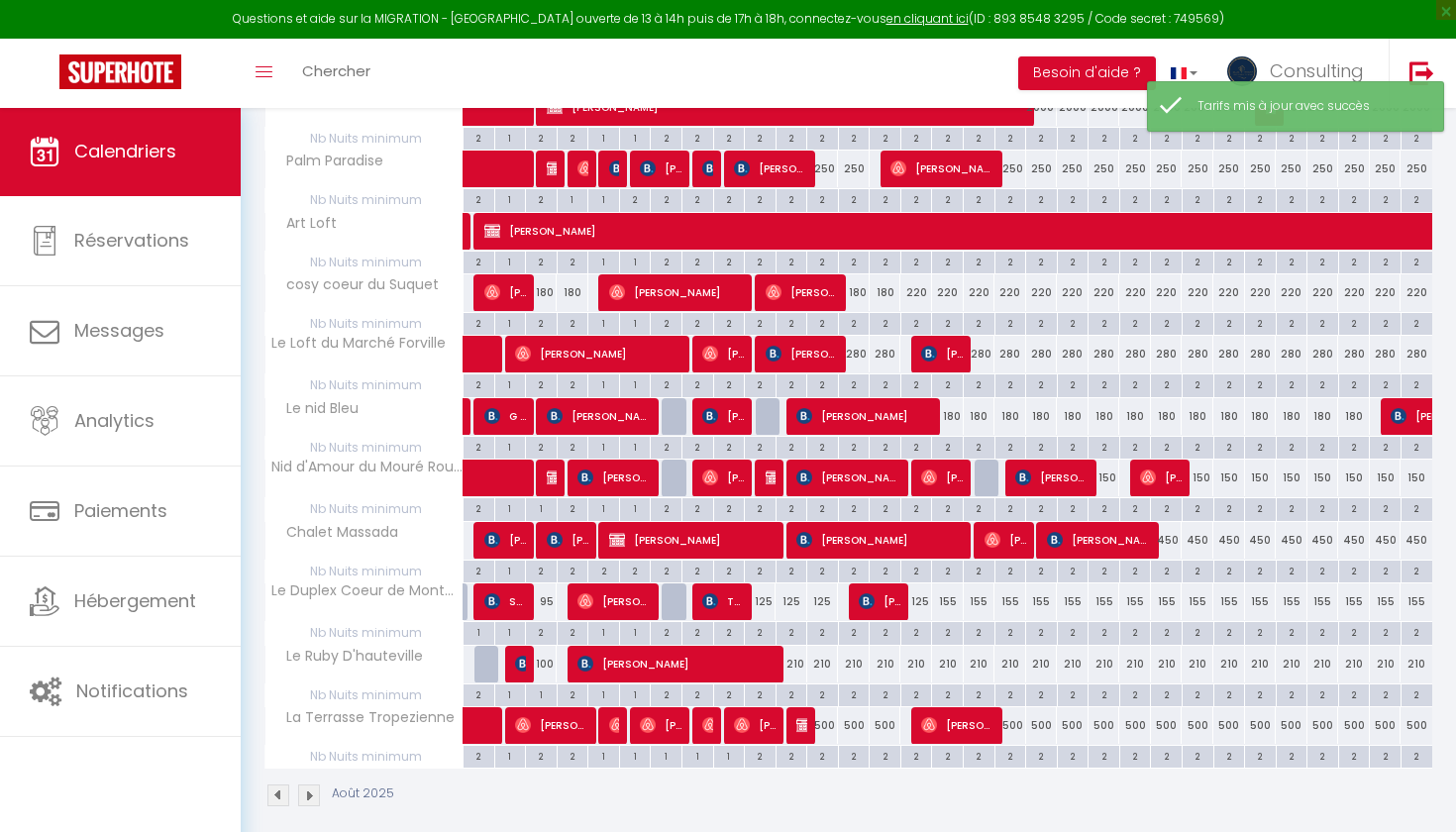
click at [793, 652] on div "210" at bounding box center [792, 664] width 32 height 37
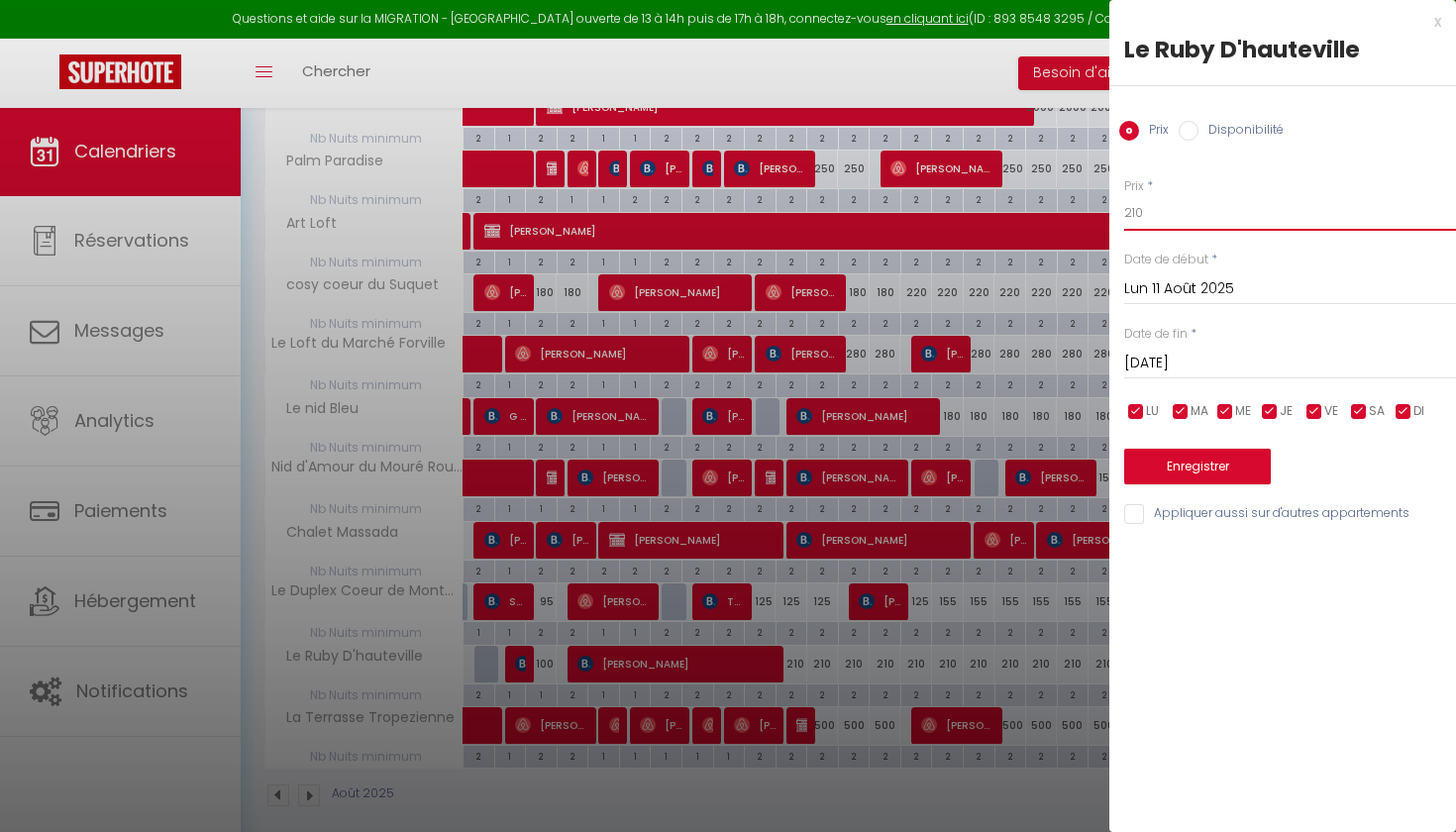
click at [1155, 217] on input "210" at bounding box center [1291, 213] width 332 height 36
click at [1160, 354] on input "[DATE]" at bounding box center [1291, 364] width 332 height 26
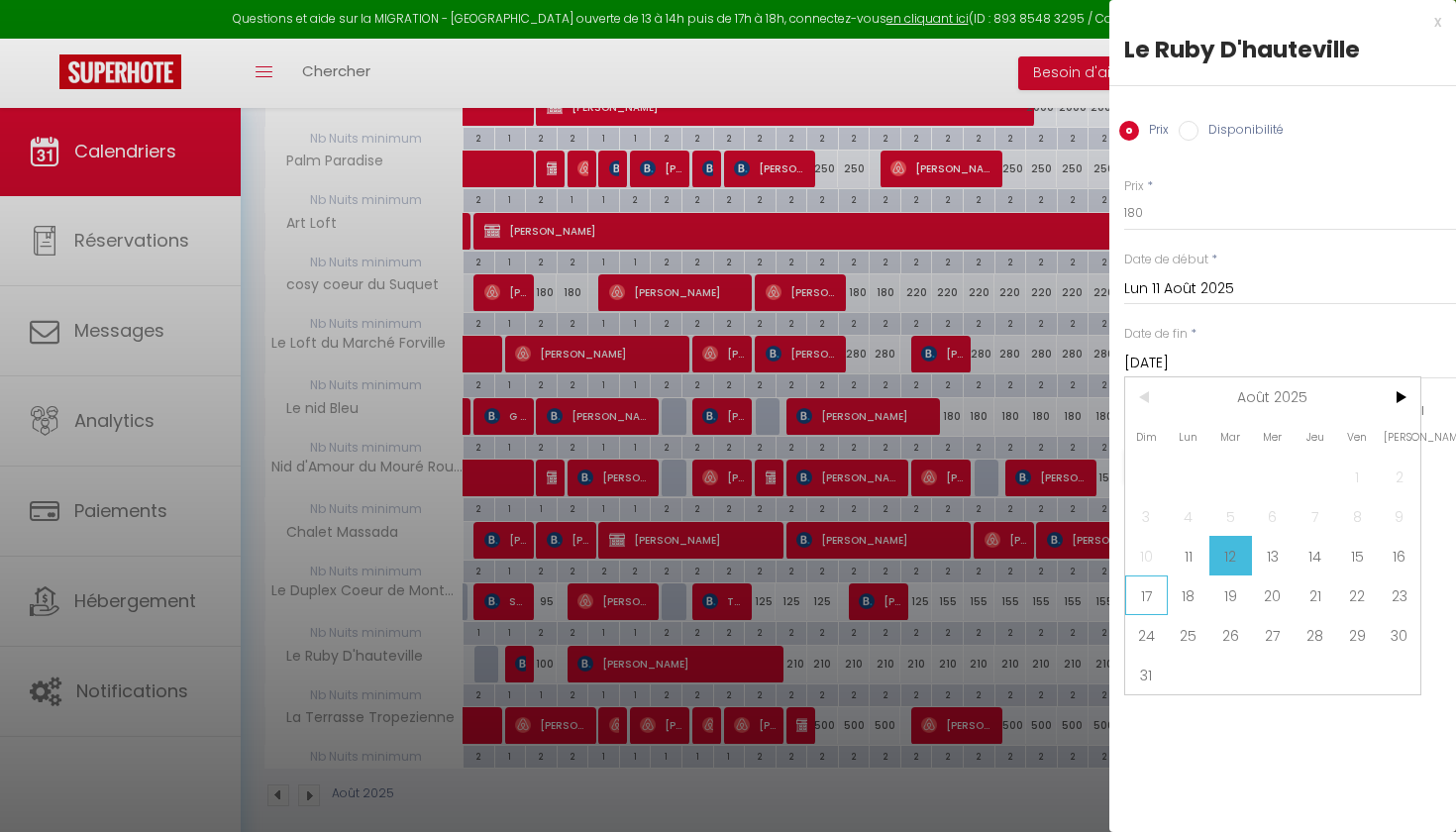
click at [1157, 595] on span "17" at bounding box center [1147, 595] width 43 height 40
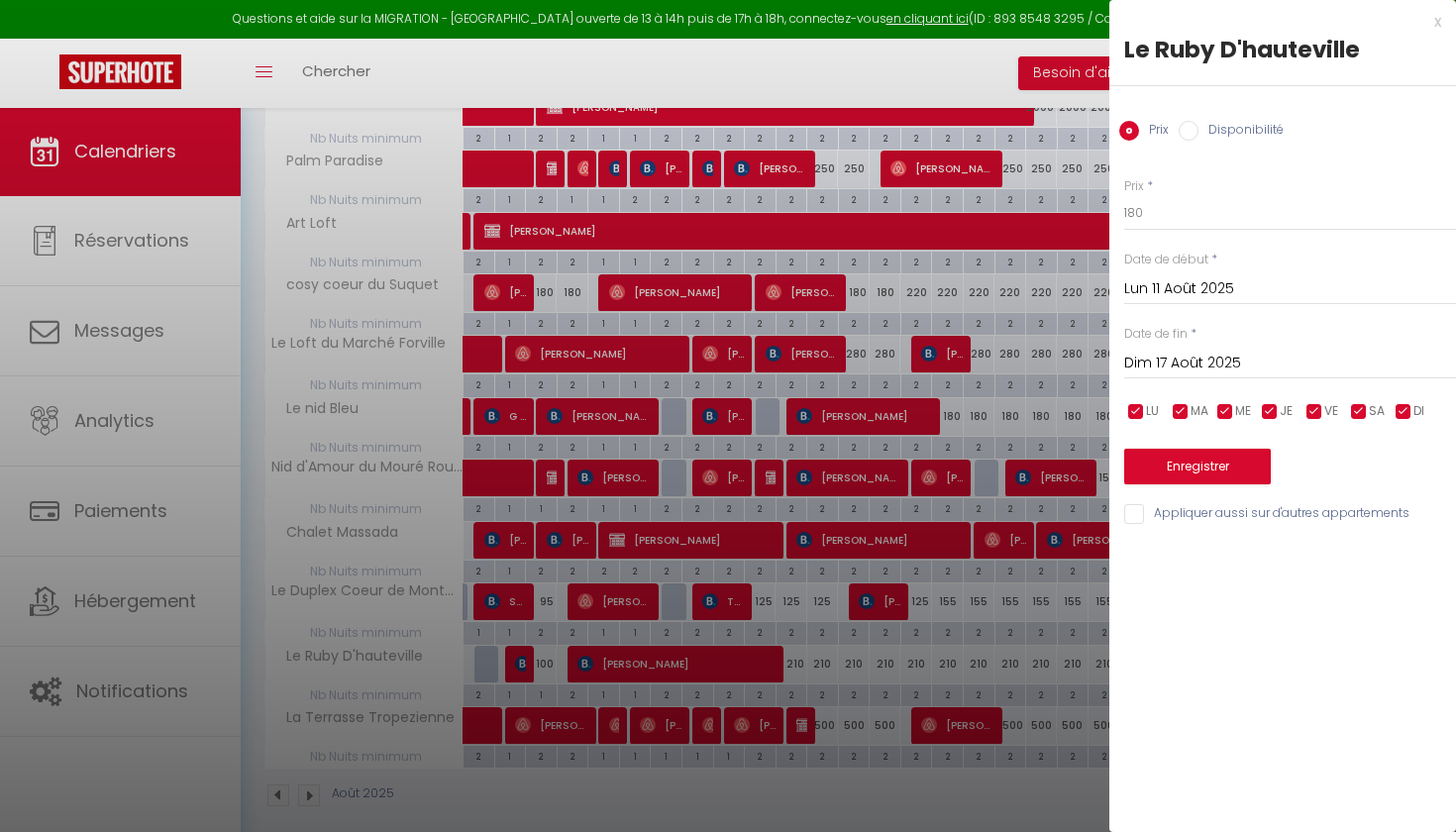
click at [1203, 471] on button "Enregistrer" at bounding box center [1197, 466] width 146 height 36
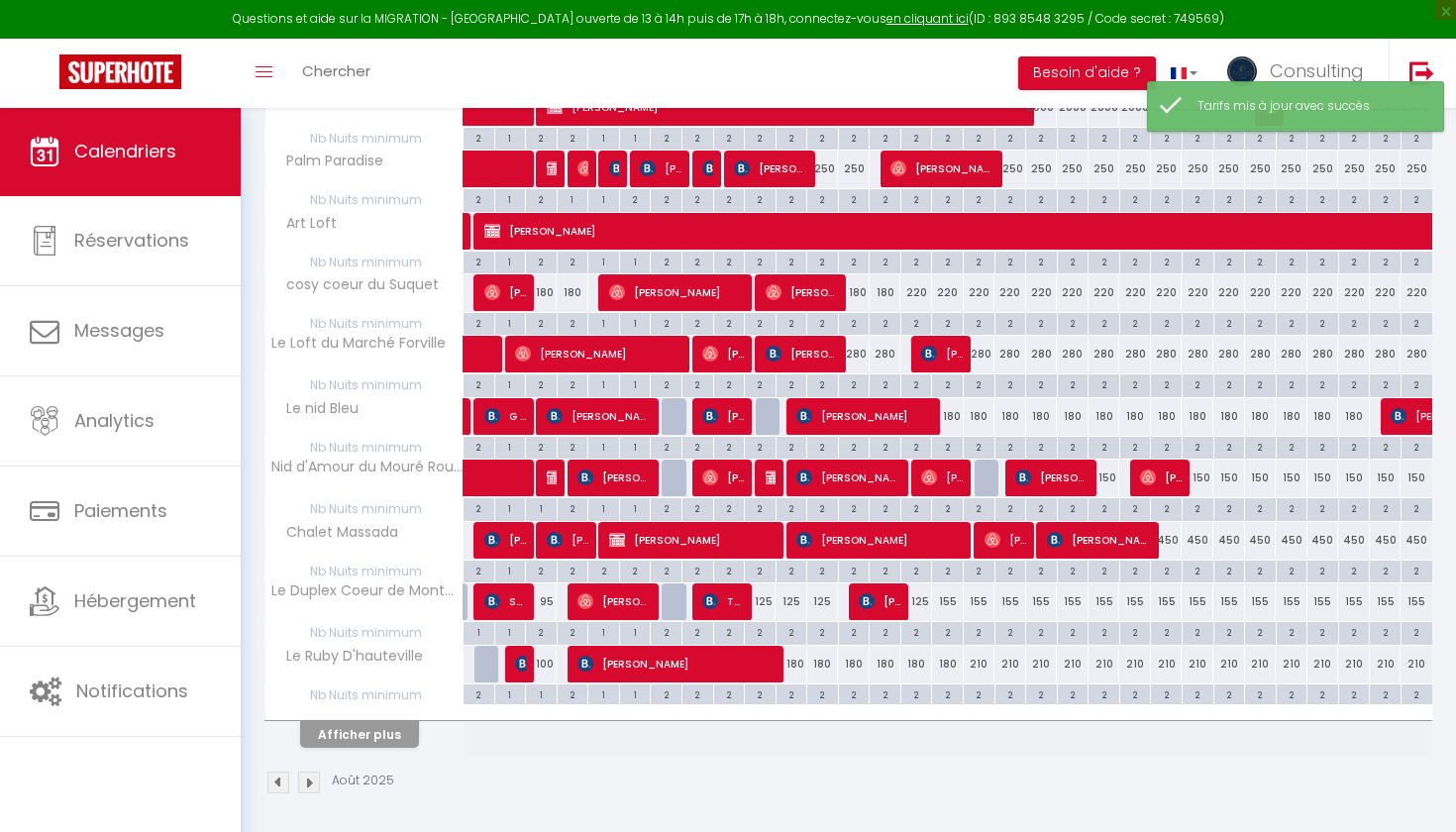
click at [379, 735] on button "Afficher plus" at bounding box center [360, 734] width 119 height 27
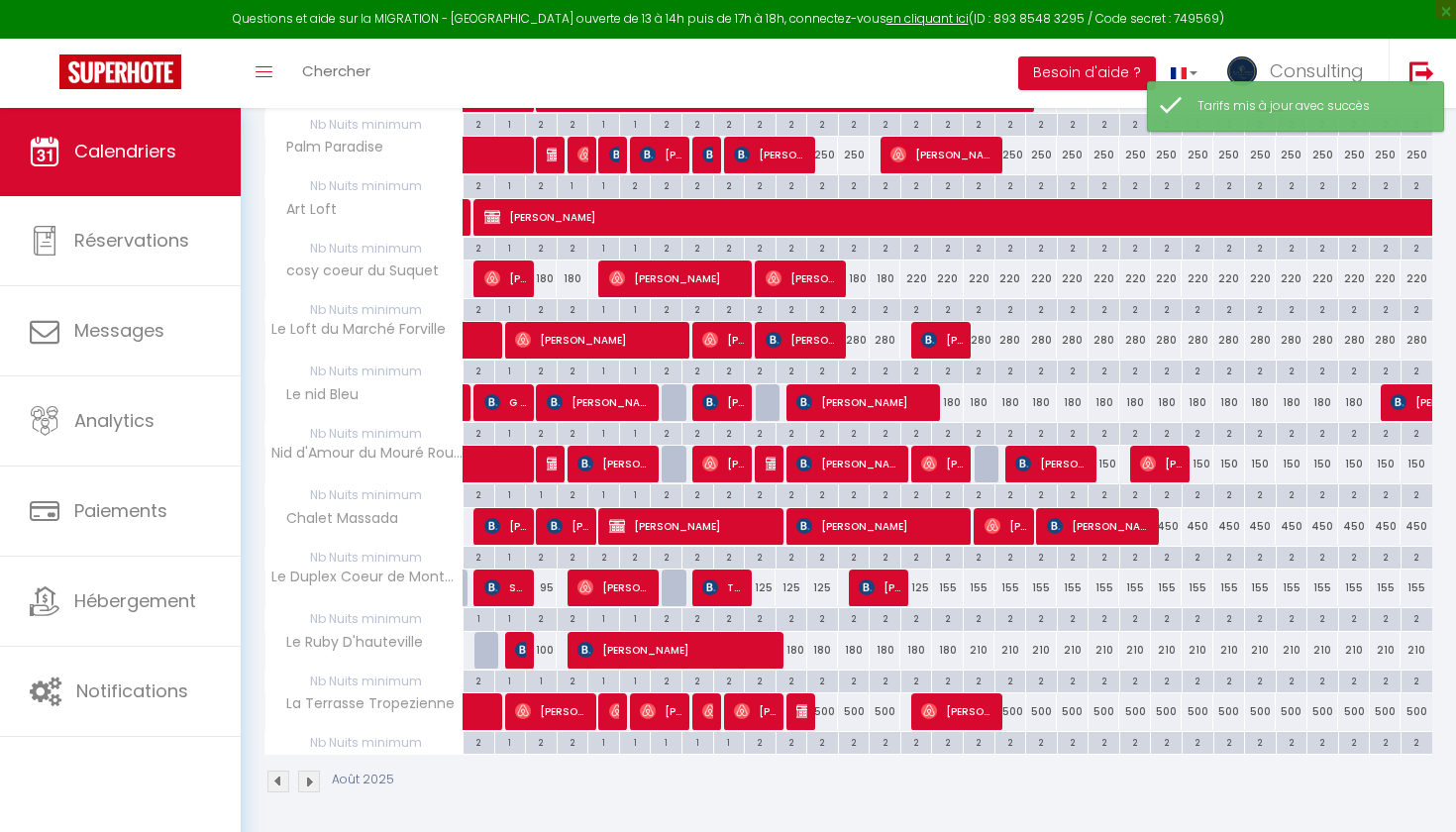
scroll to position [458, 0]
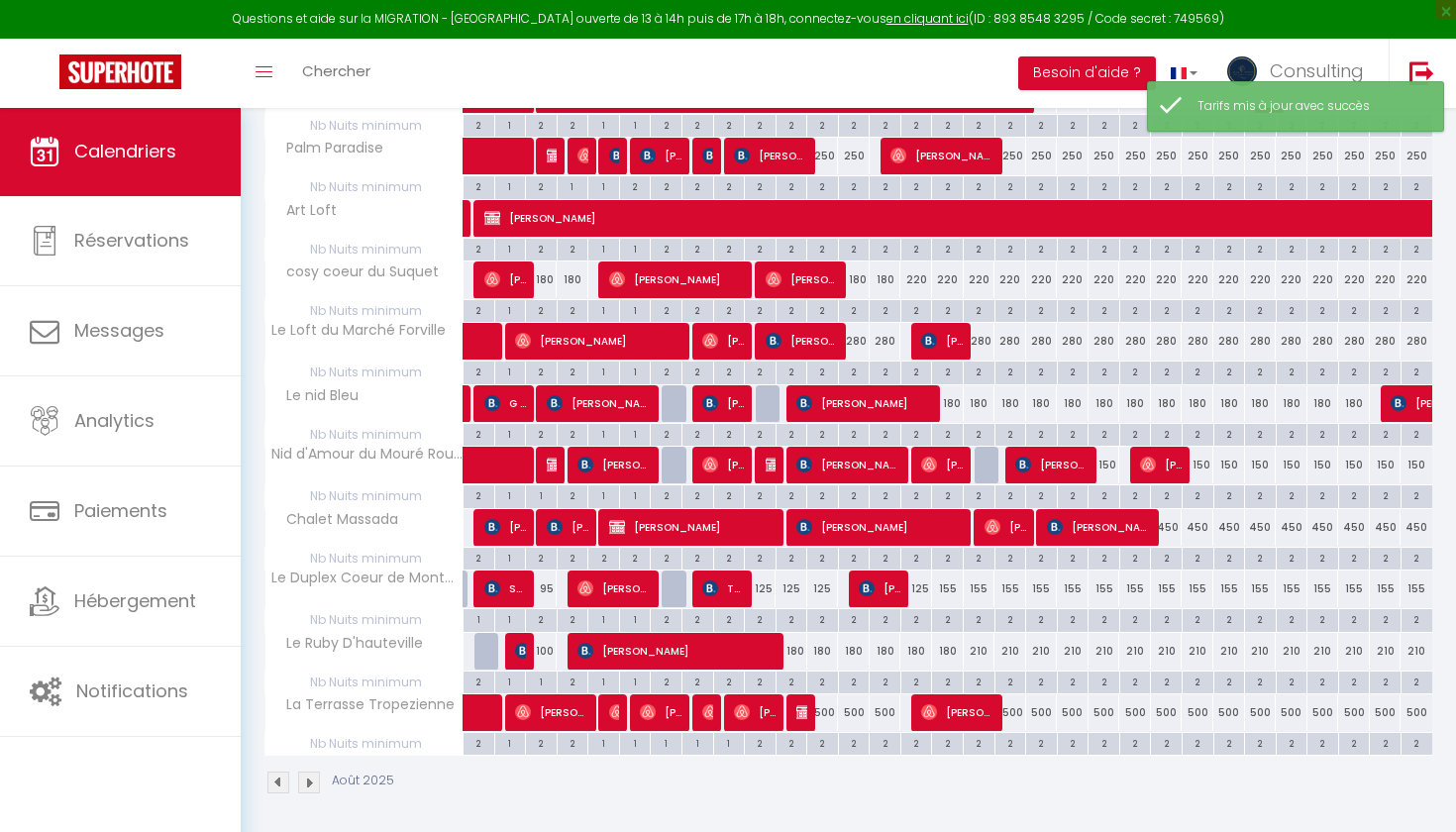
click at [793, 579] on div "125" at bounding box center [792, 588] width 32 height 37
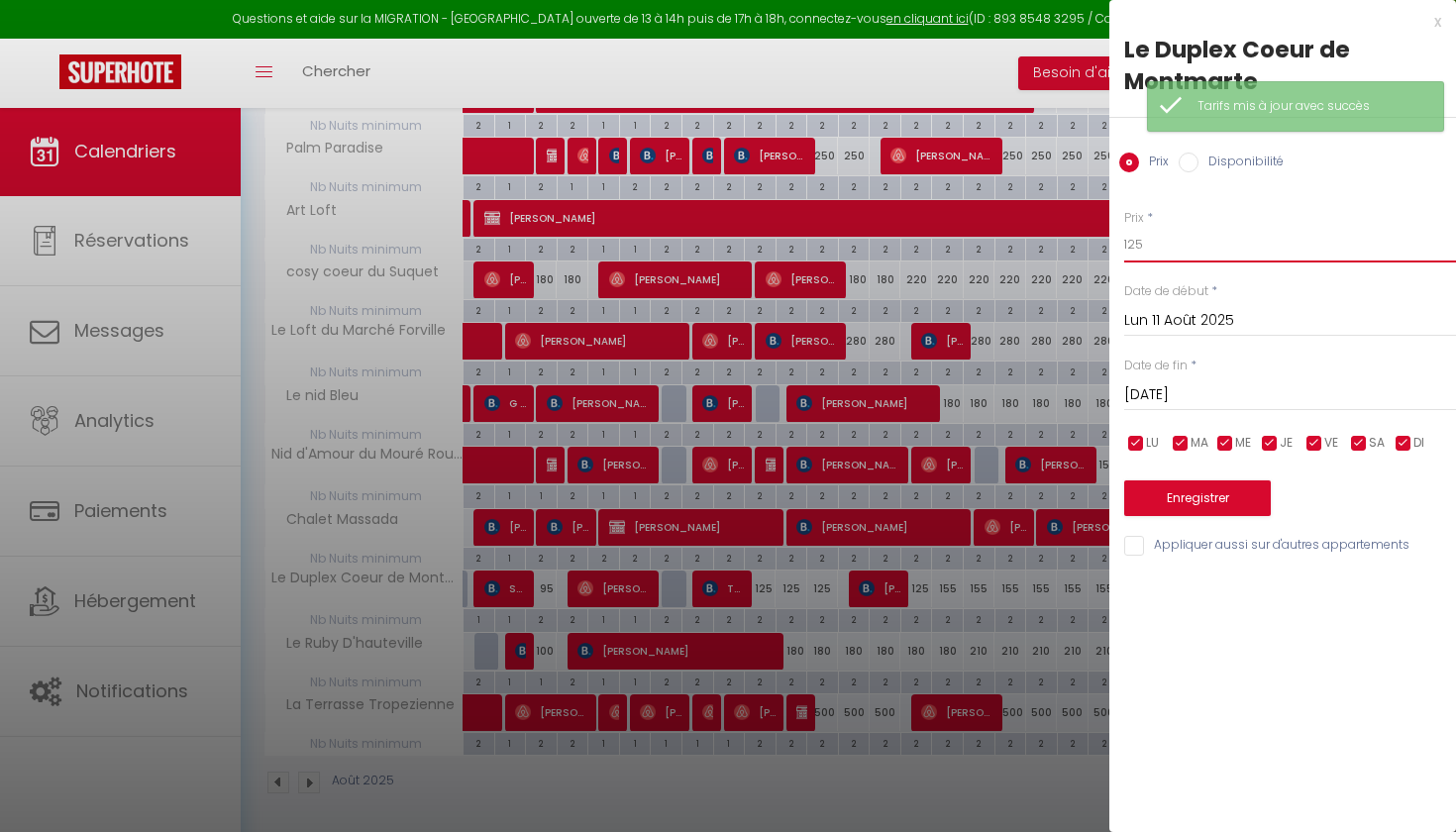
click at [1198, 242] on input "125" at bounding box center [1291, 245] width 332 height 36
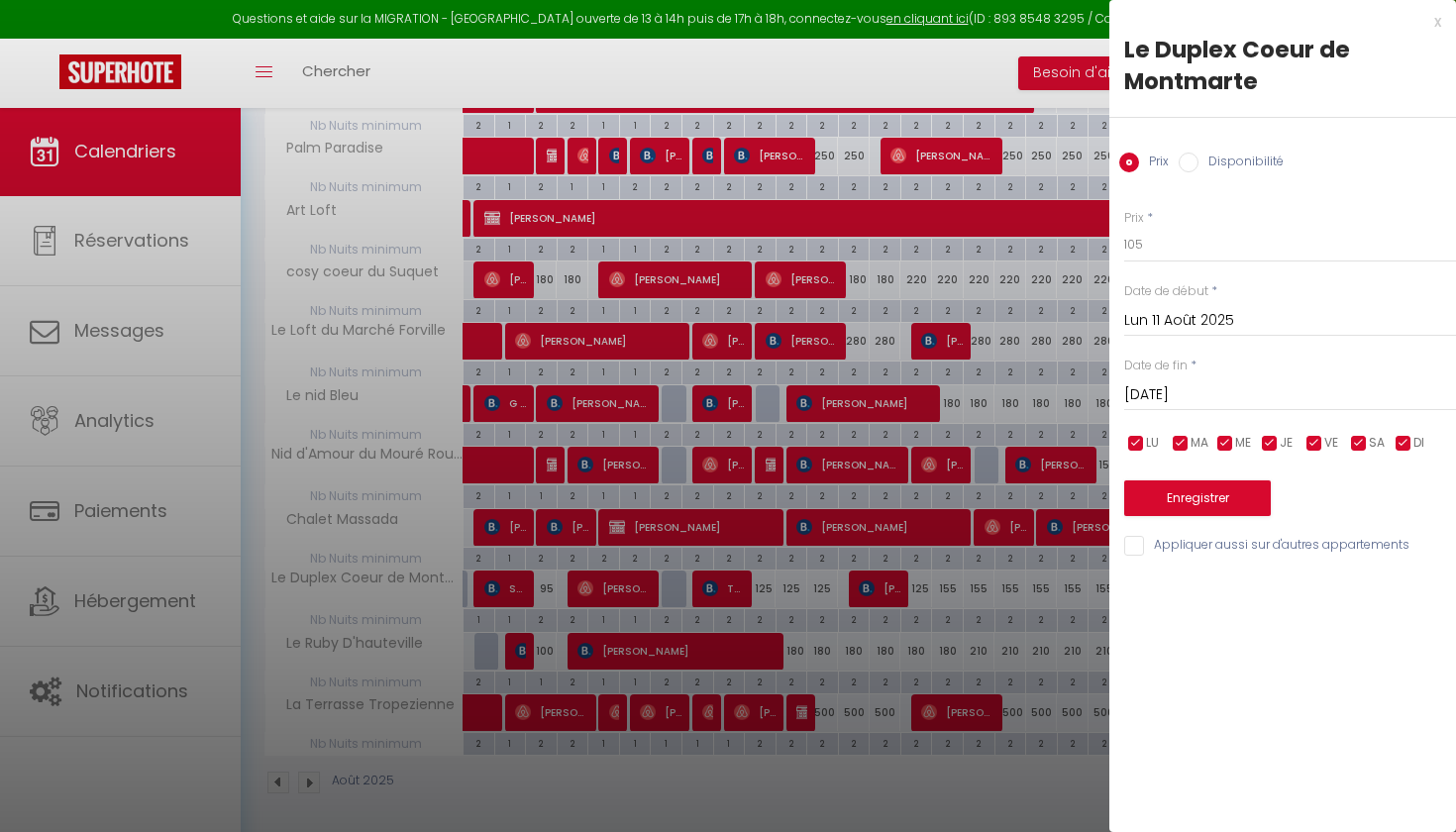
click at [1184, 391] on input "[DATE]" at bounding box center [1291, 396] width 332 height 26
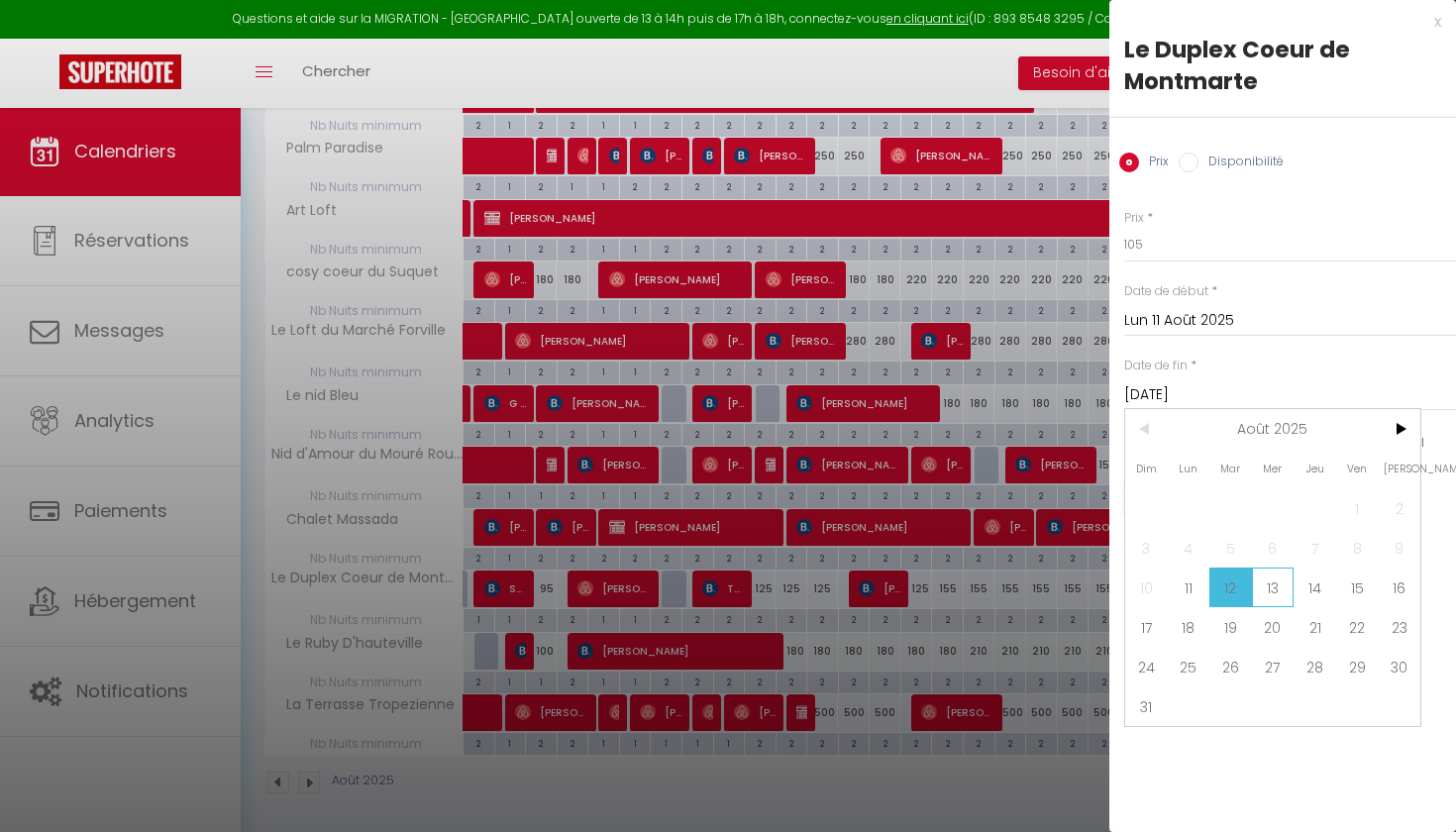
click at [1278, 581] on span "13" at bounding box center [1273, 587] width 43 height 40
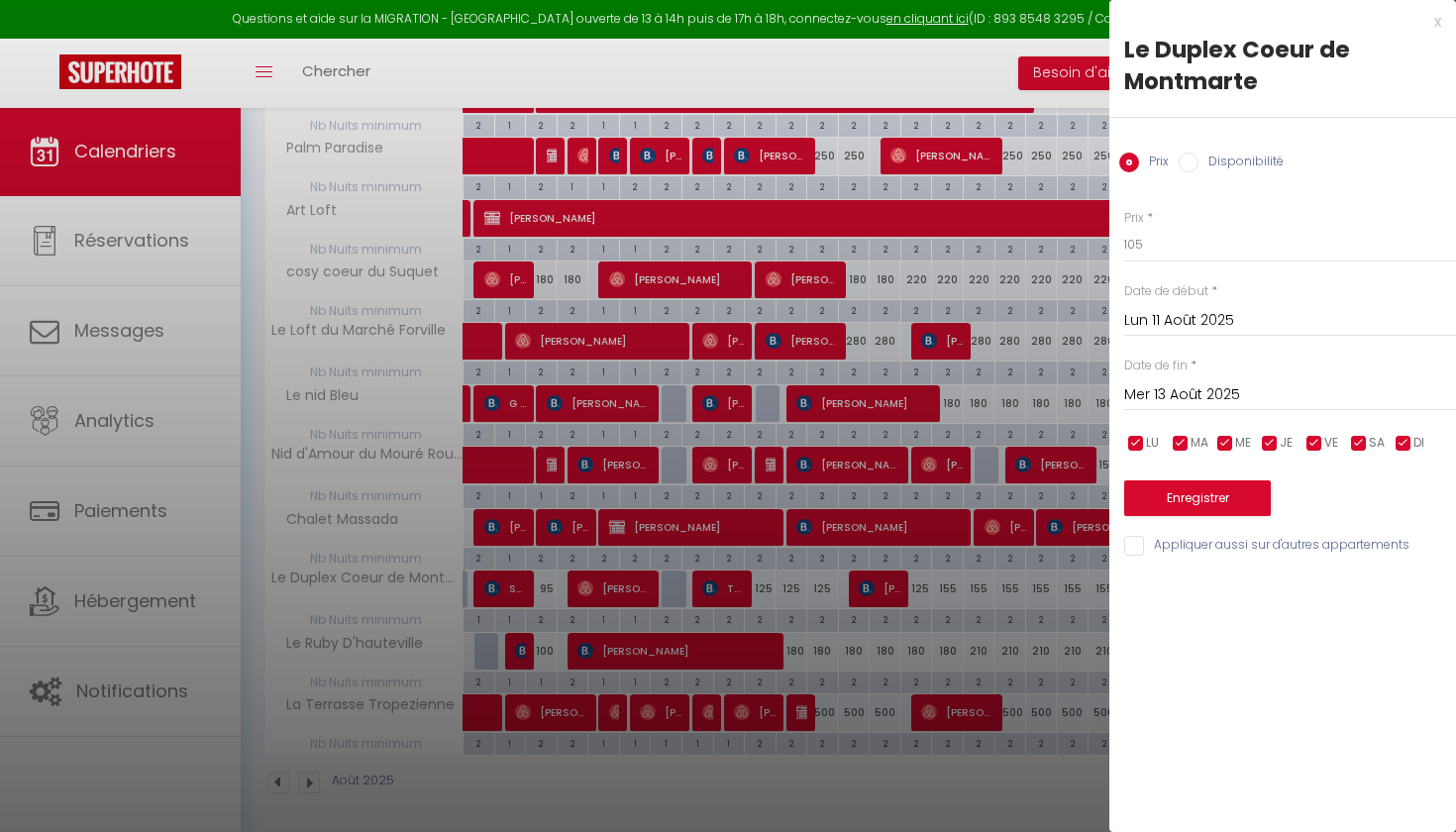
click at [1252, 506] on button "Enregistrer" at bounding box center [1197, 498] width 146 height 36
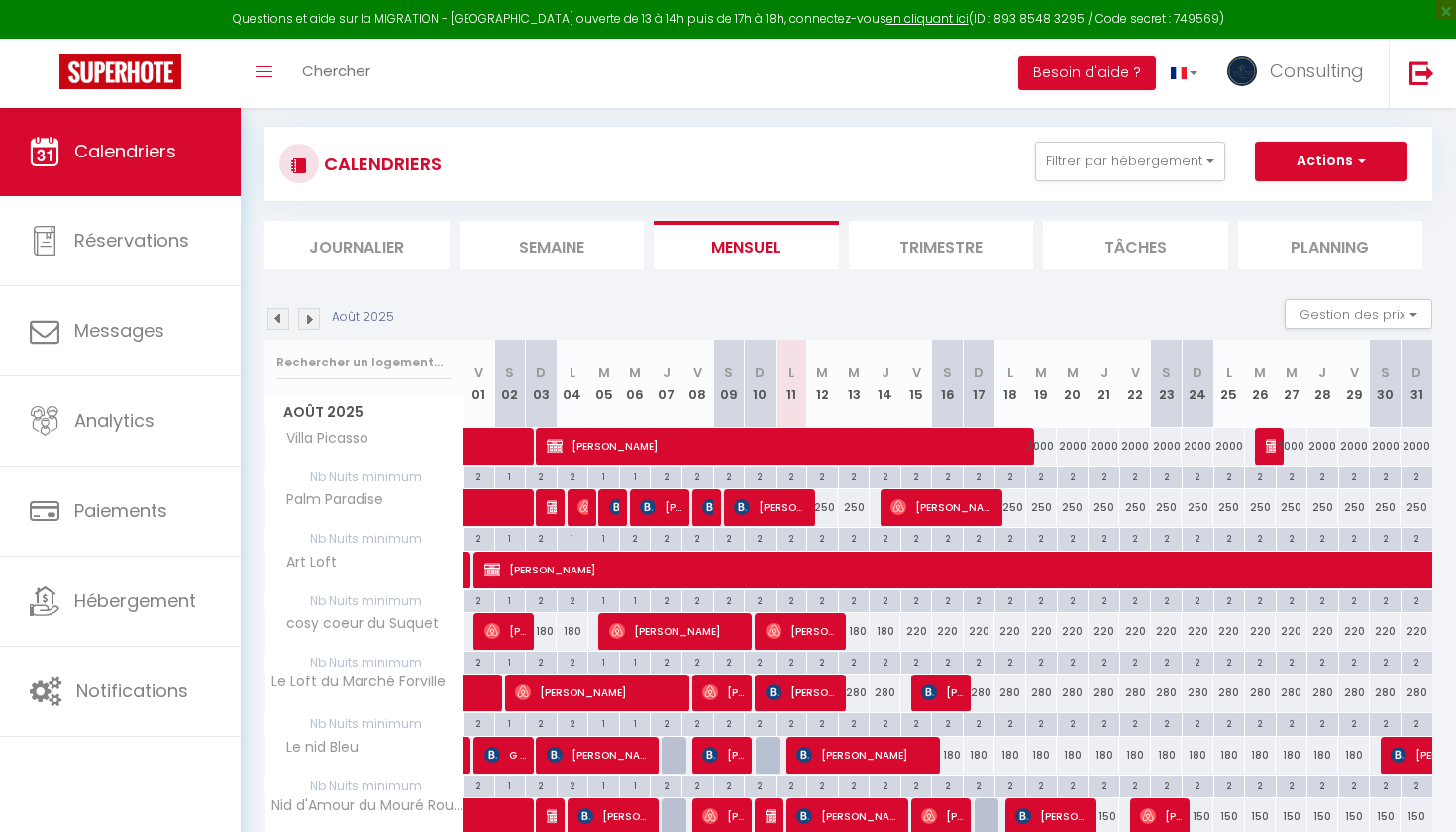
scroll to position [445, 0]
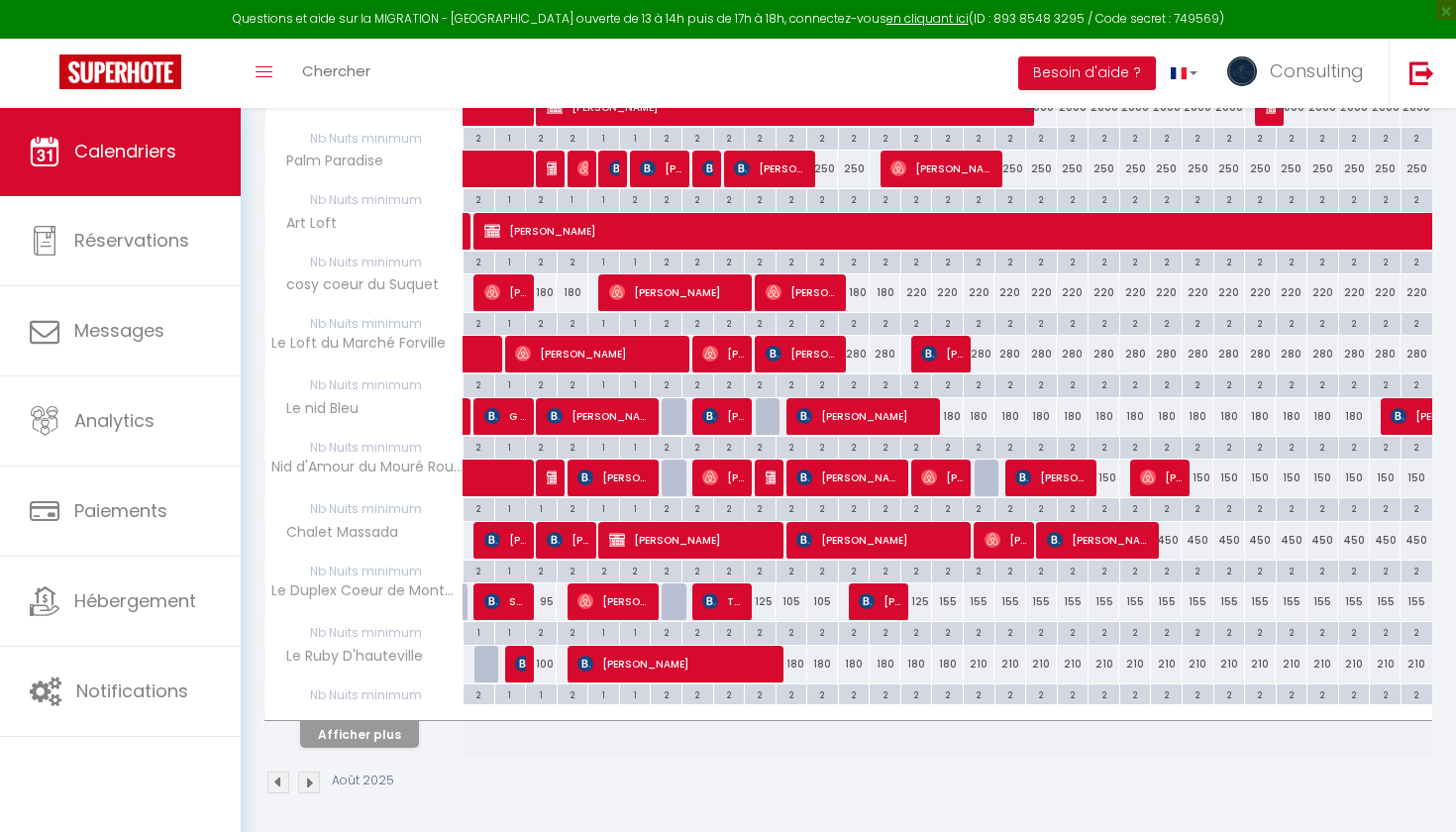
click at [398, 737] on button "Afficher plus" at bounding box center [360, 734] width 119 height 27
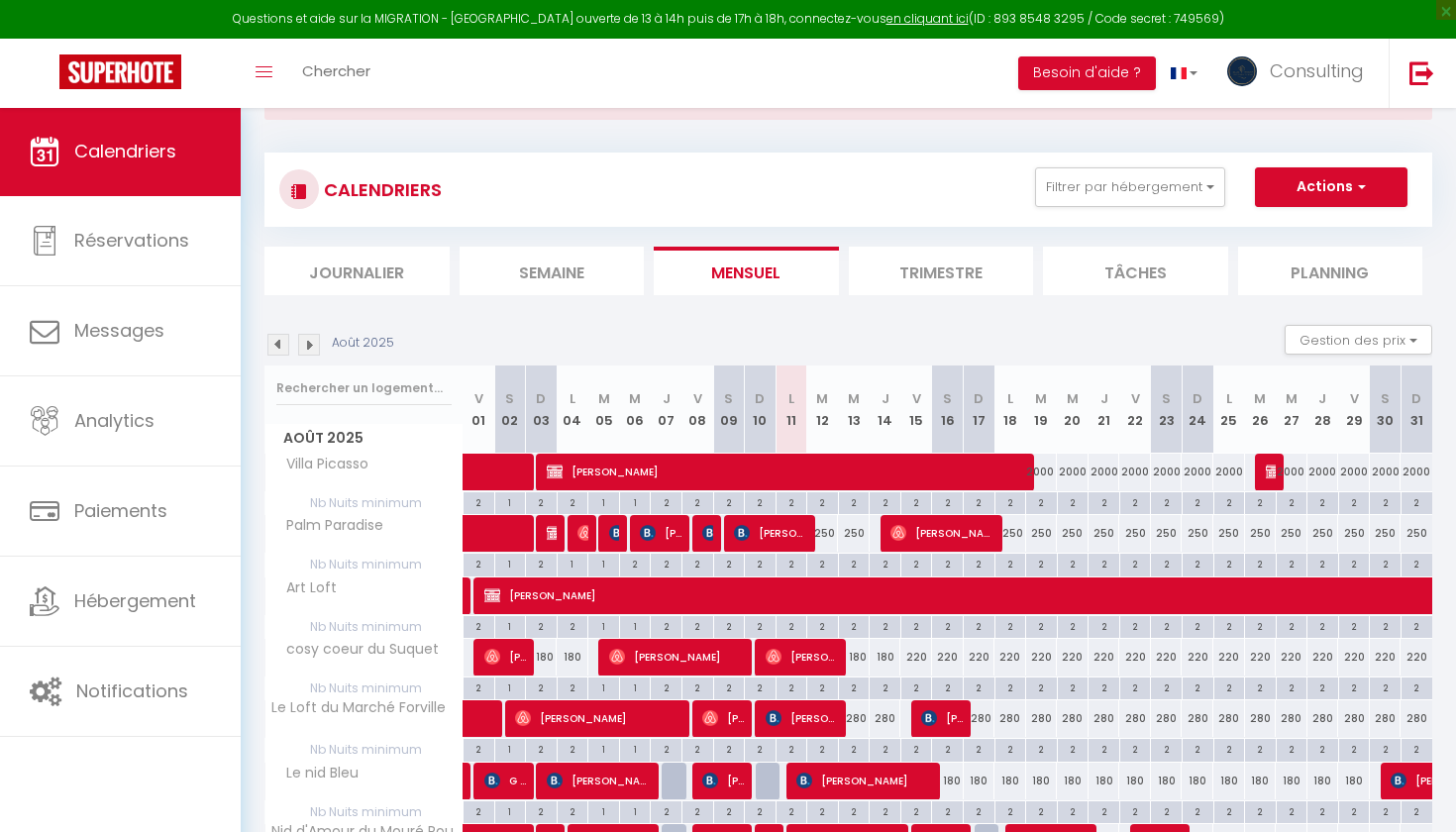
scroll to position [35, 0]
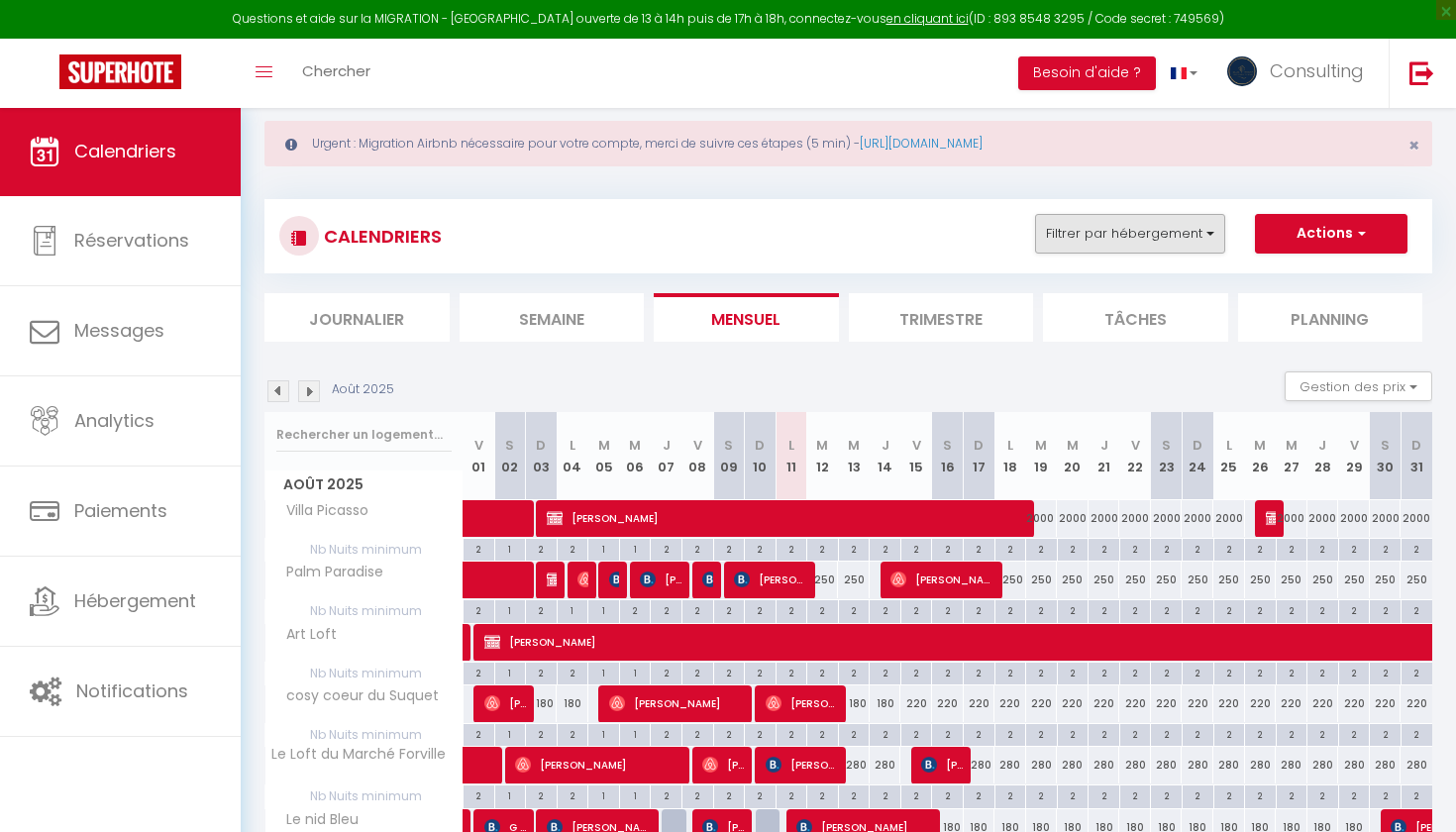
click at [1178, 228] on button "Filtrer par hébergement" at bounding box center [1130, 234] width 190 height 40
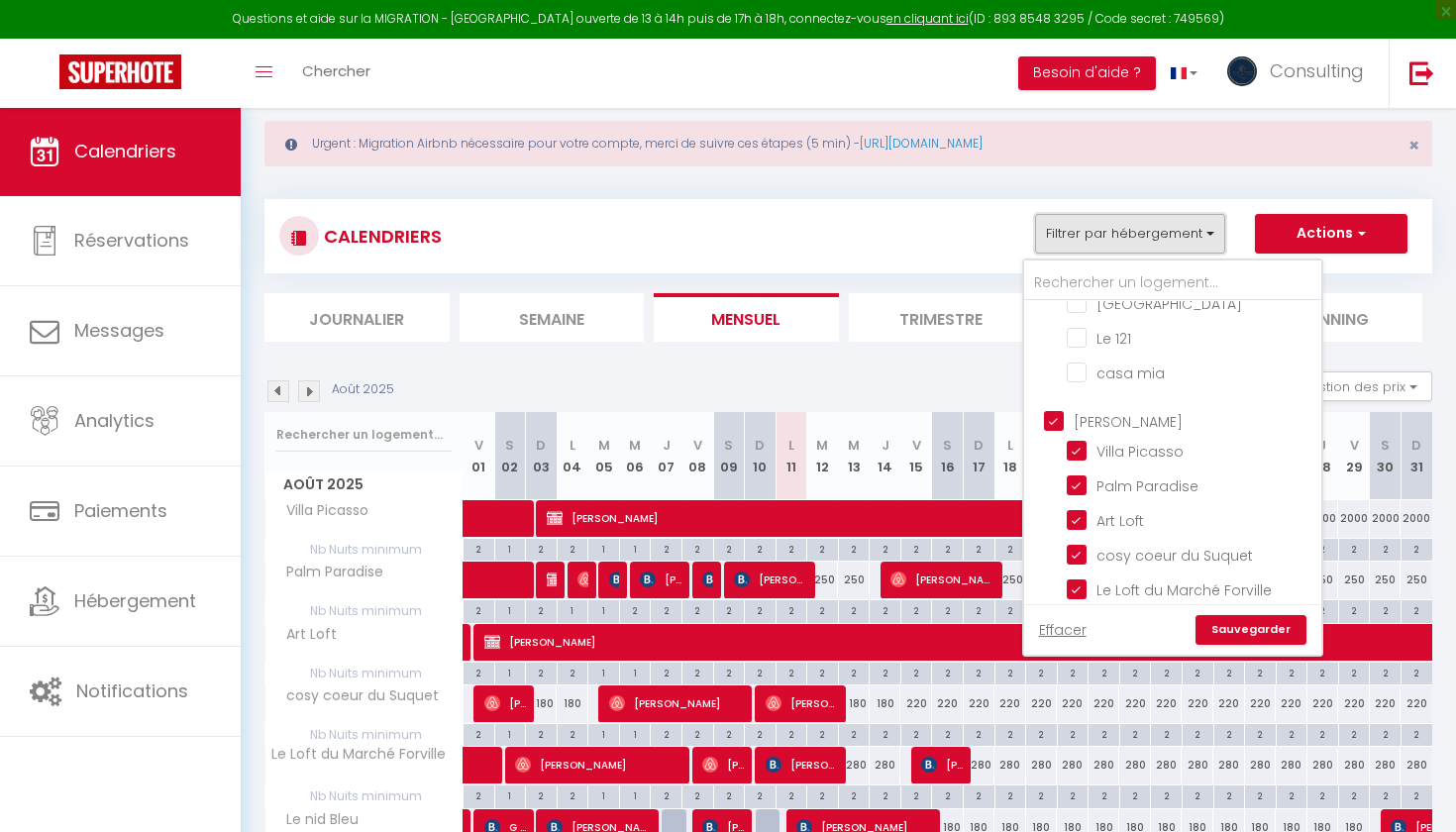
scroll to position [876, 0]
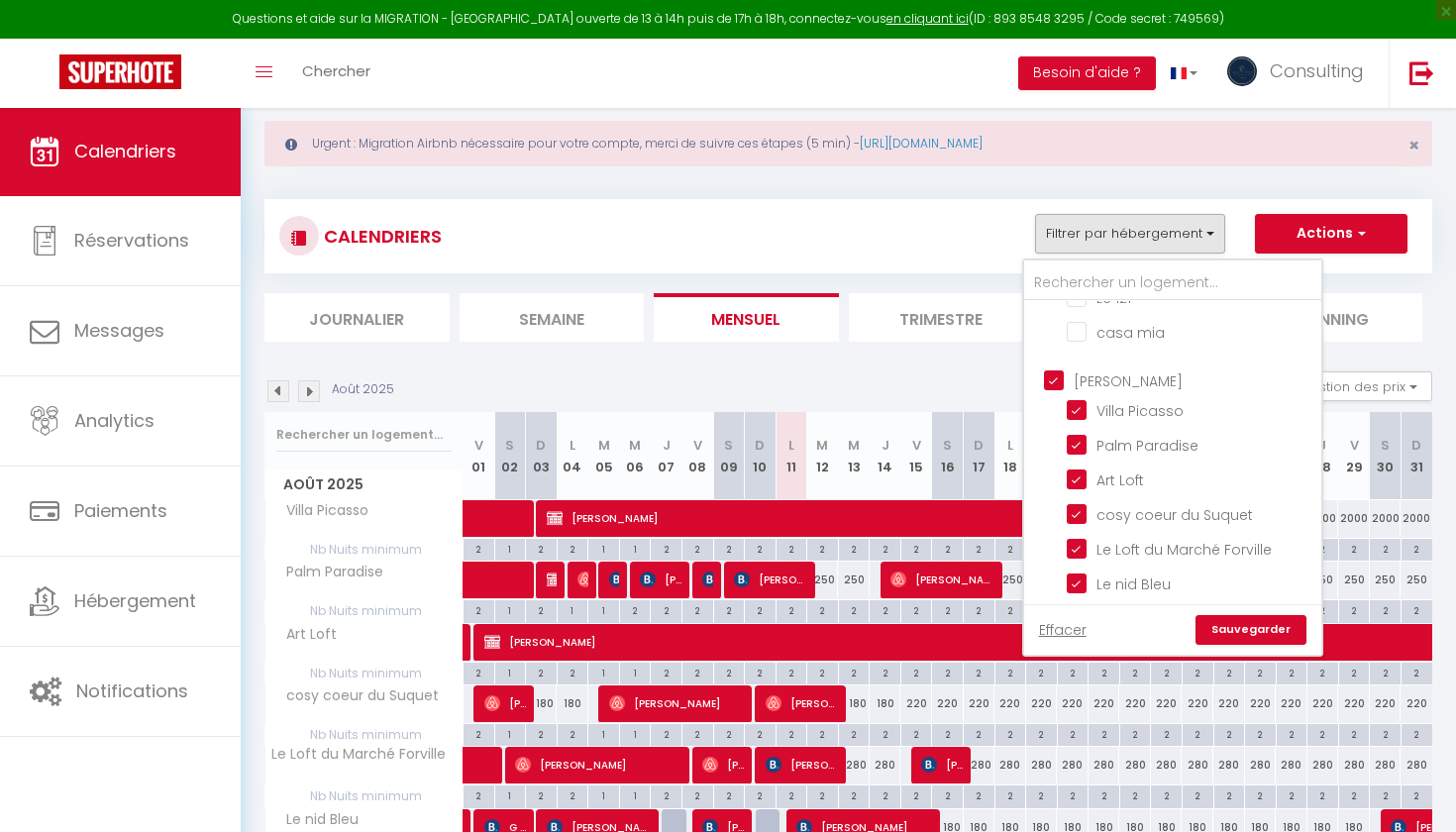
click at [1053, 389] on input "[PERSON_NAME]" at bounding box center [1192, 380] width 297 height 20
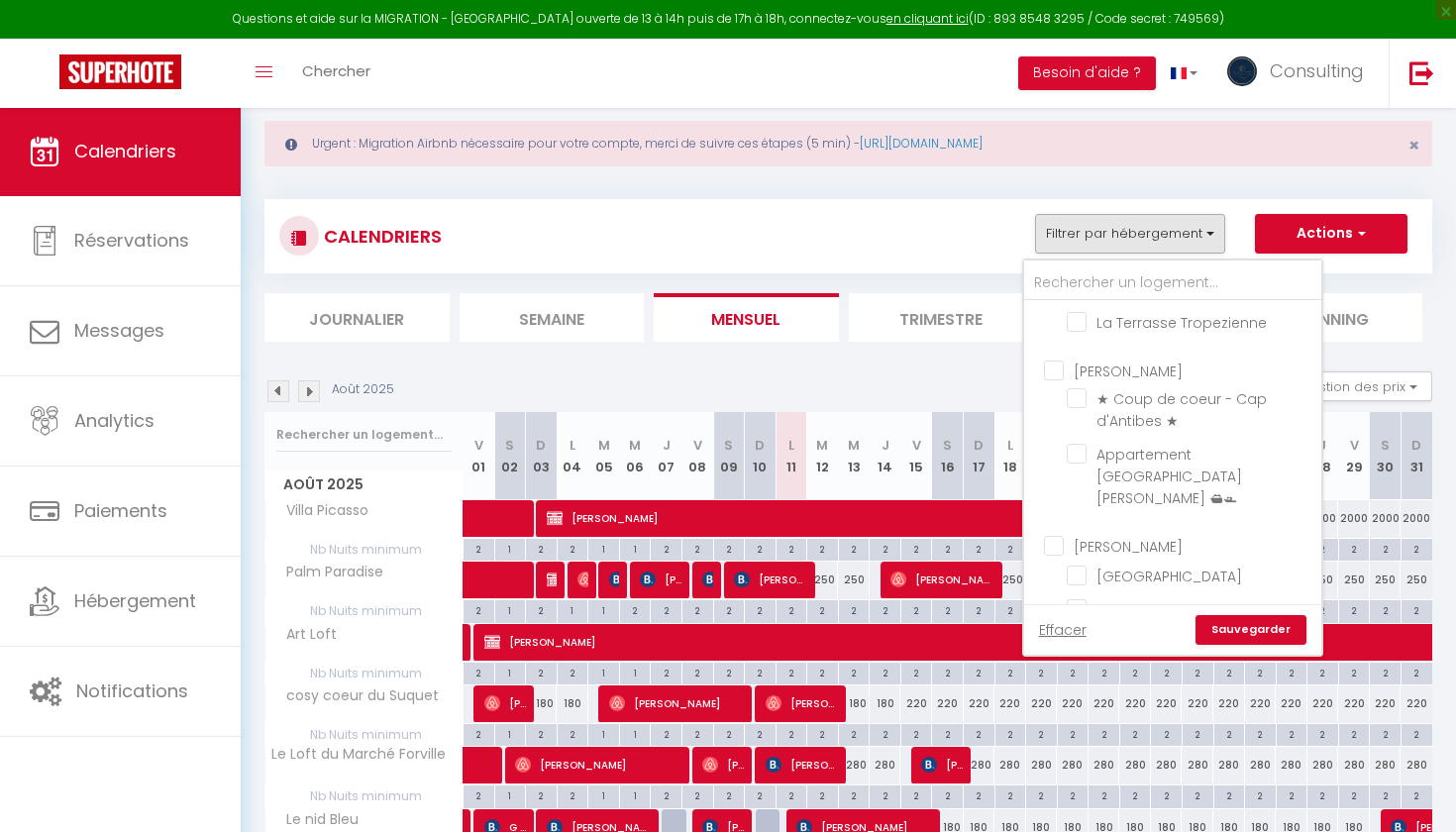
scroll to position [1355, 0]
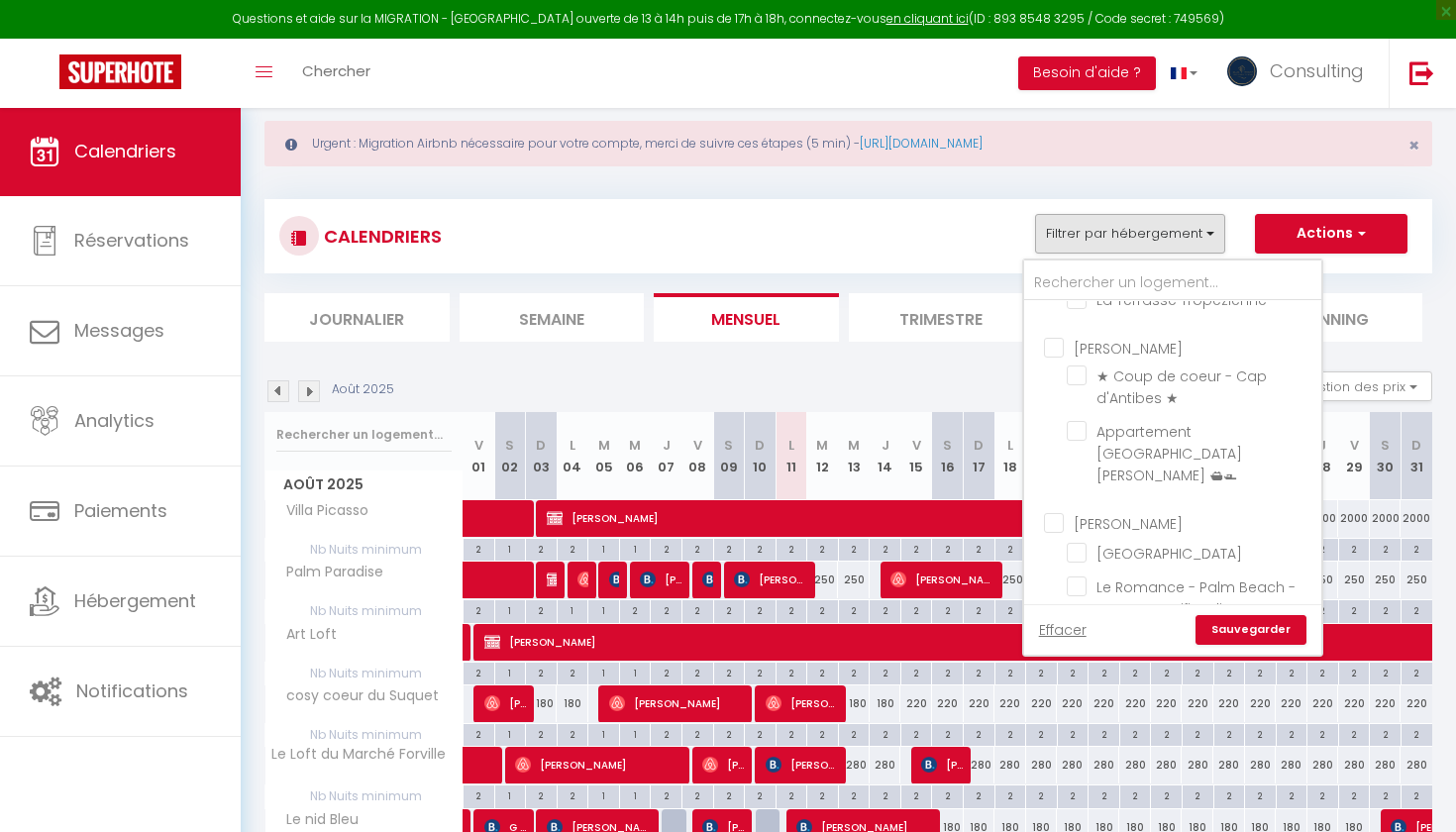
click at [1057, 357] on input "[PERSON_NAME]" at bounding box center [1192, 347] width 297 height 20
click at [1247, 621] on link "Sauvegarder" at bounding box center [1251, 630] width 111 height 30
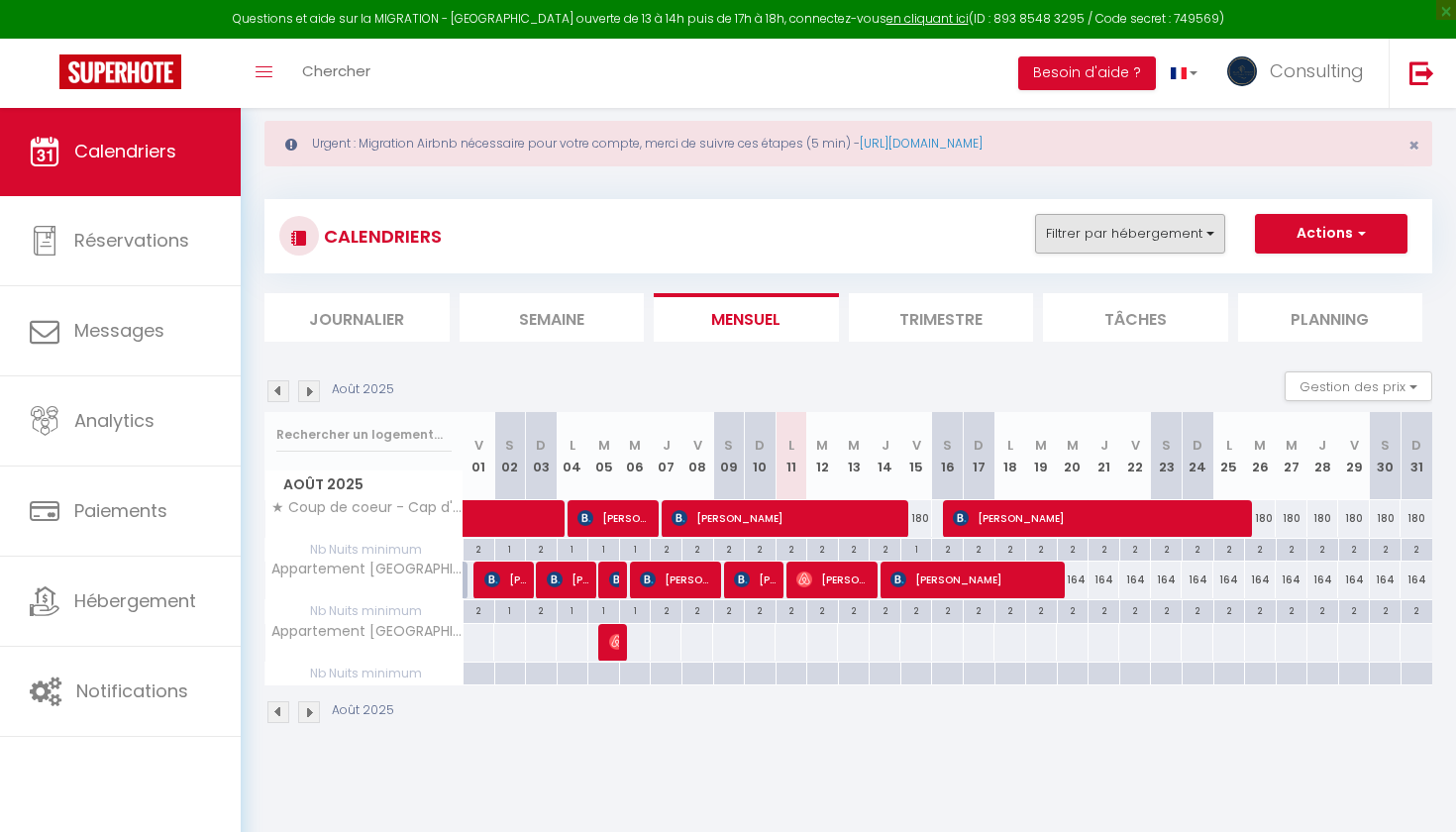
click at [1192, 233] on button "Filtrer par hébergement" at bounding box center [1130, 234] width 190 height 40
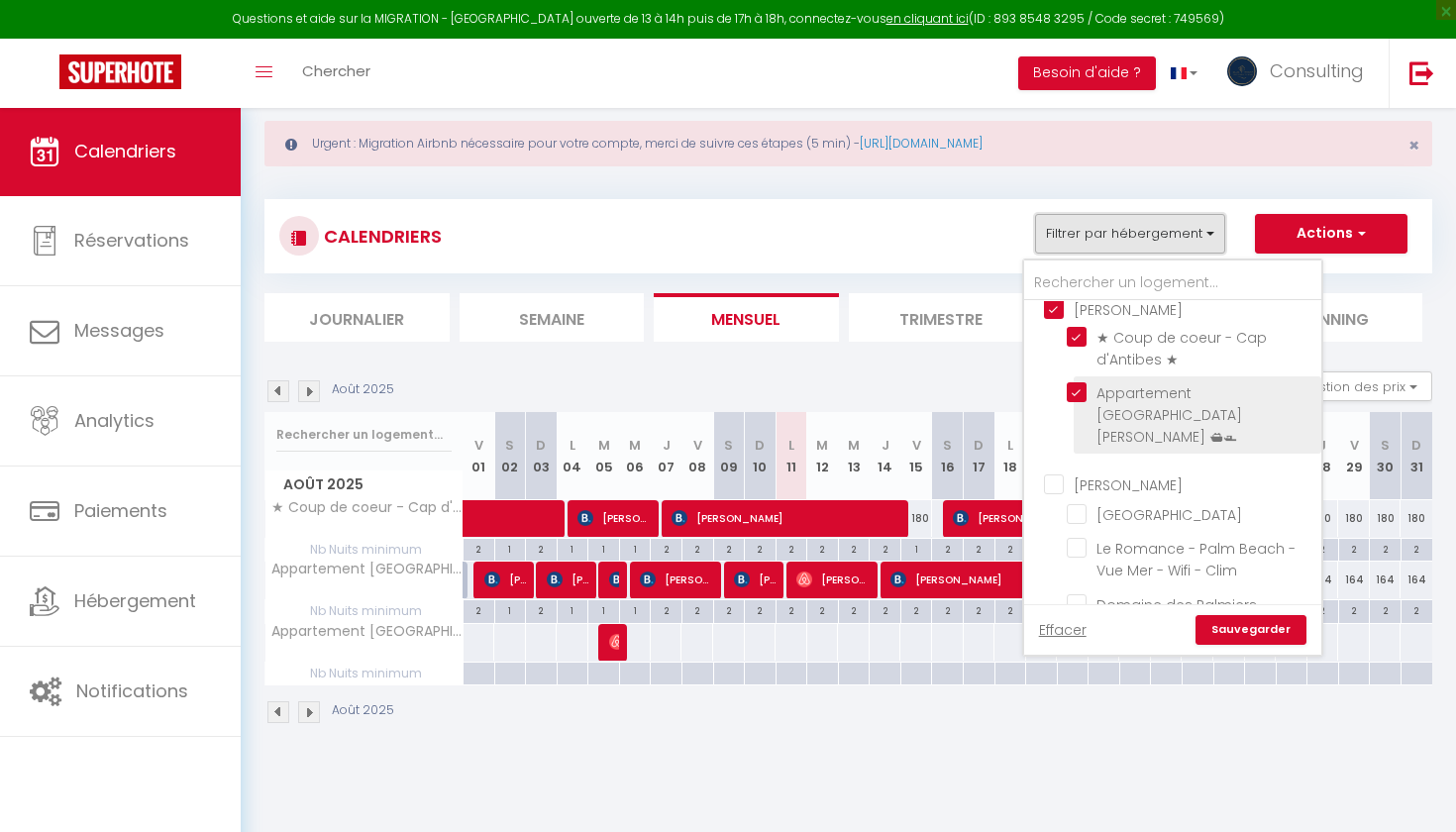
scroll to position [1391, 0]
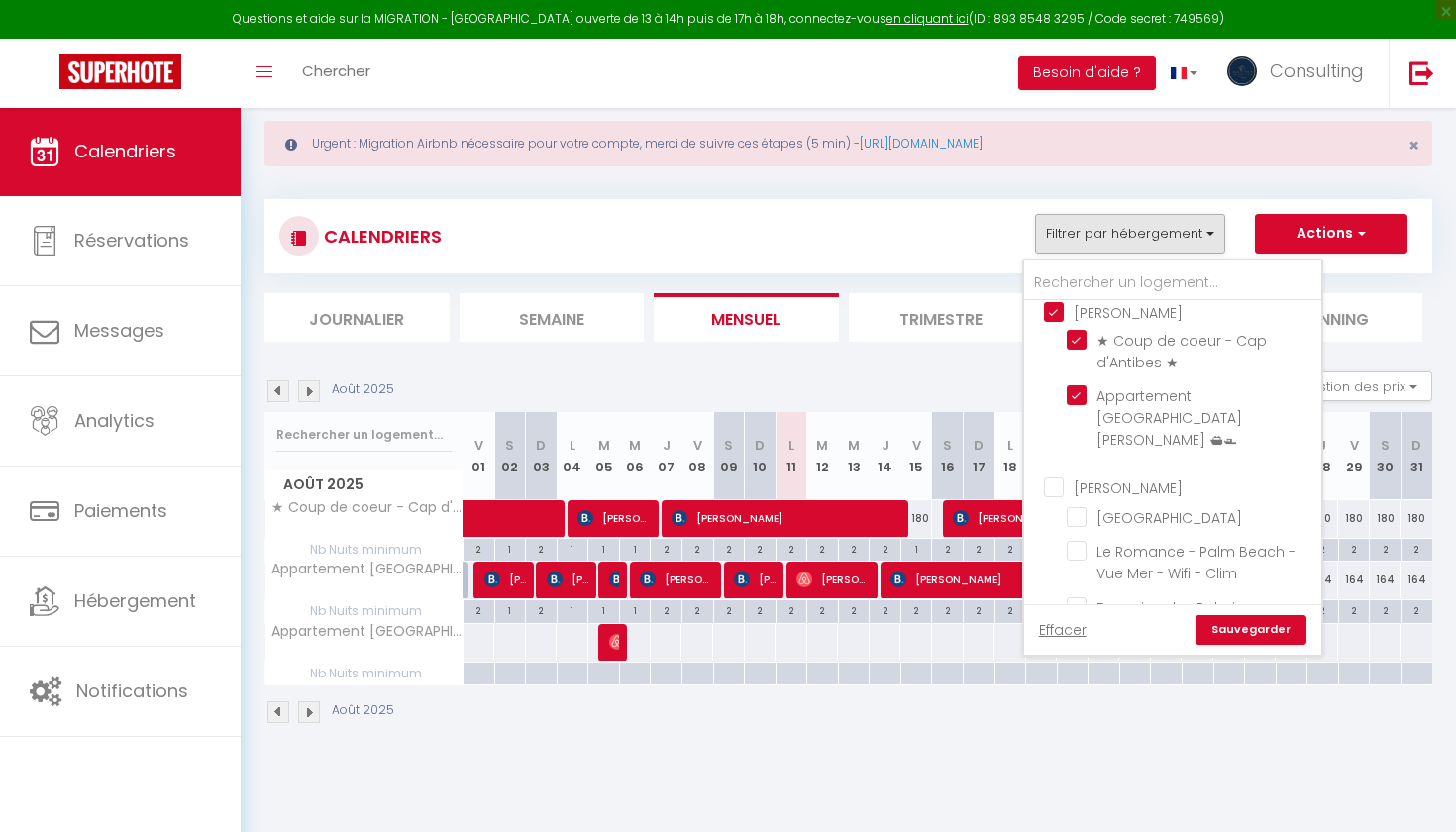
click at [1057, 321] on input "[PERSON_NAME]" at bounding box center [1192, 311] width 297 height 20
click at [1058, 496] on input "[PERSON_NAME]" at bounding box center [1192, 486] width 297 height 20
click at [1236, 629] on link "Sauvegarder" at bounding box center [1251, 630] width 111 height 30
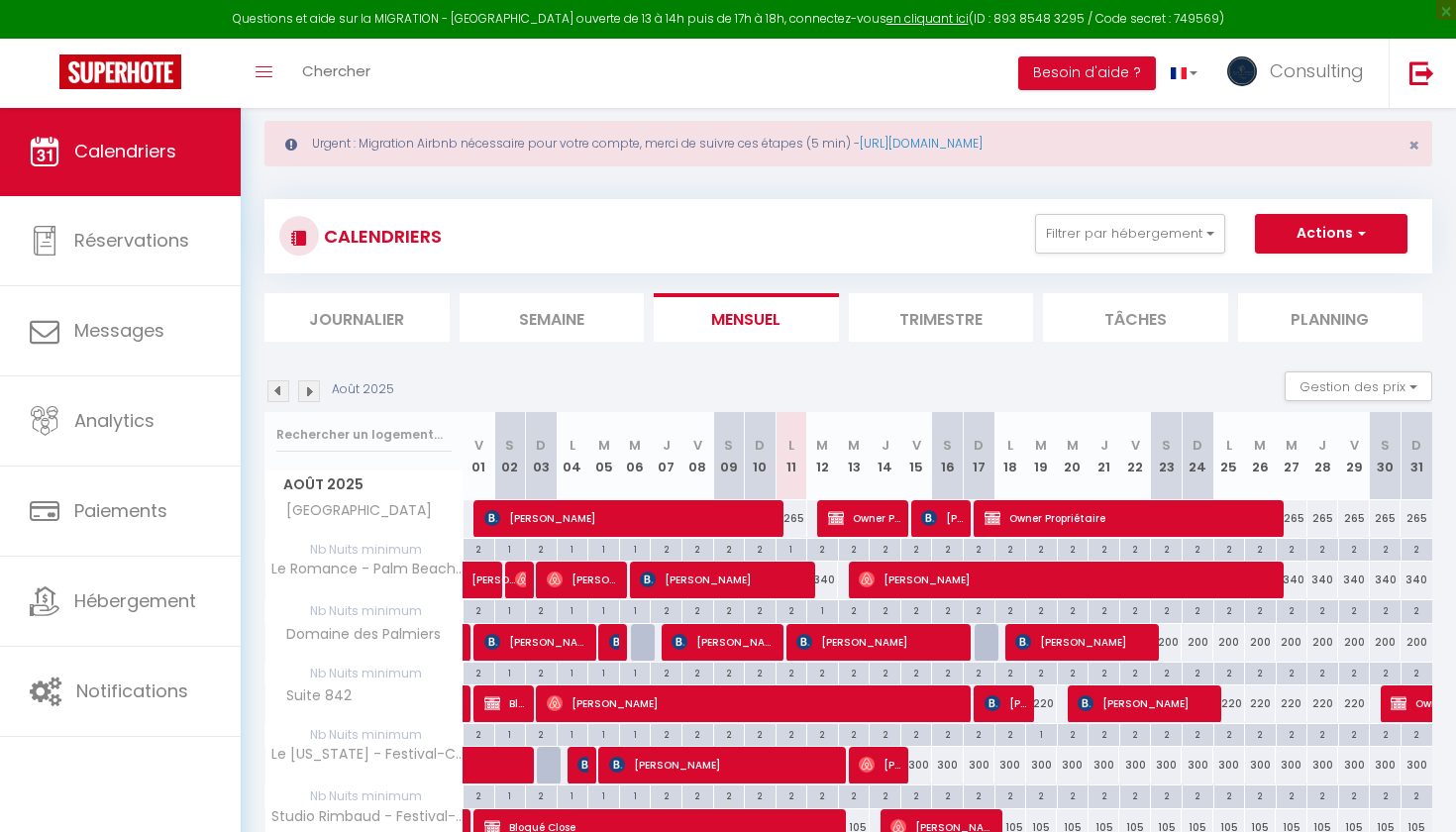
click at [798, 512] on div "265" at bounding box center [792, 518] width 32 height 37
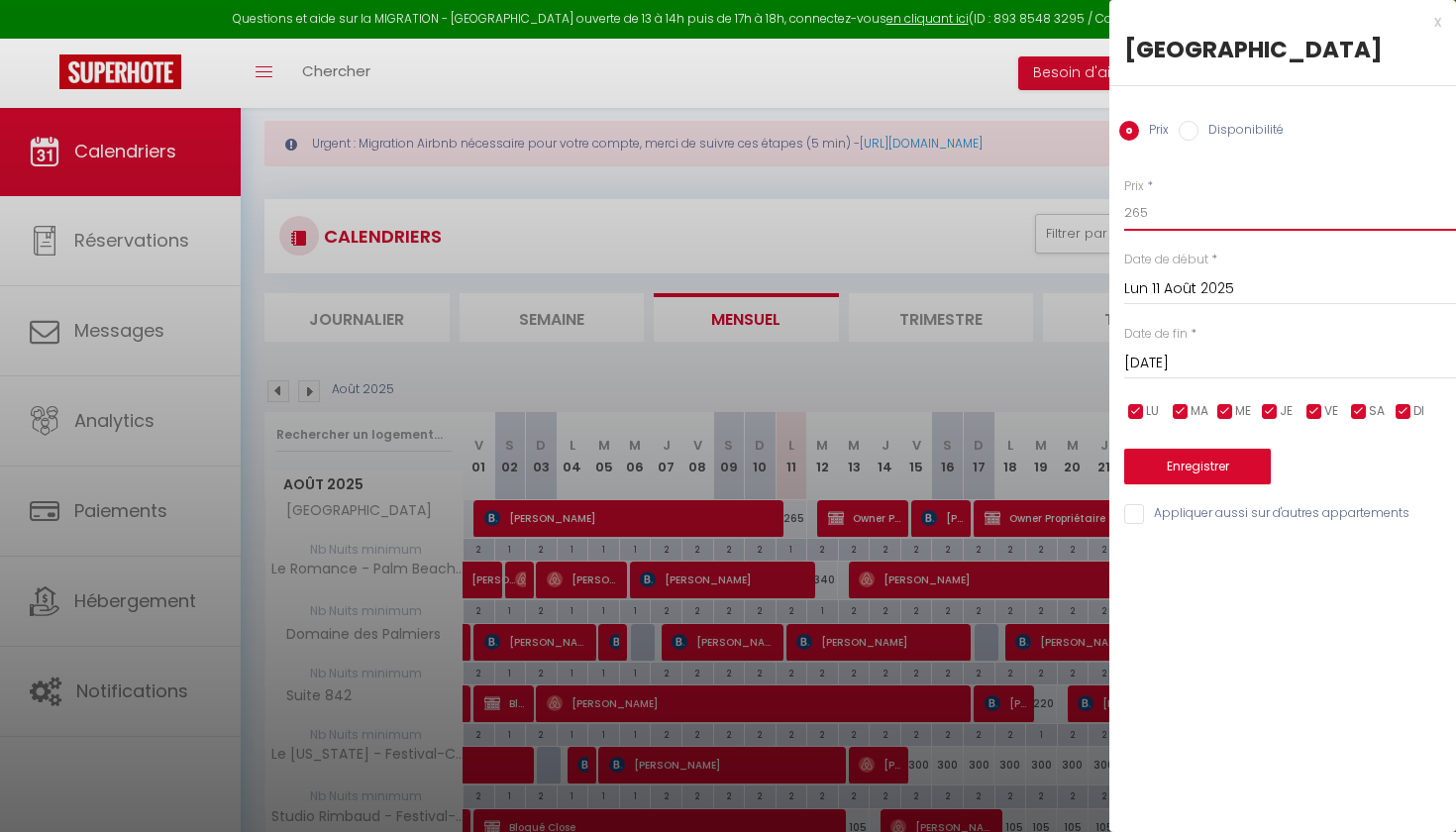
click at [1162, 222] on input "265" at bounding box center [1291, 213] width 332 height 36
click at [1177, 448] on button "Enregistrer" at bounding box center [1197, 466] width 146 height 36
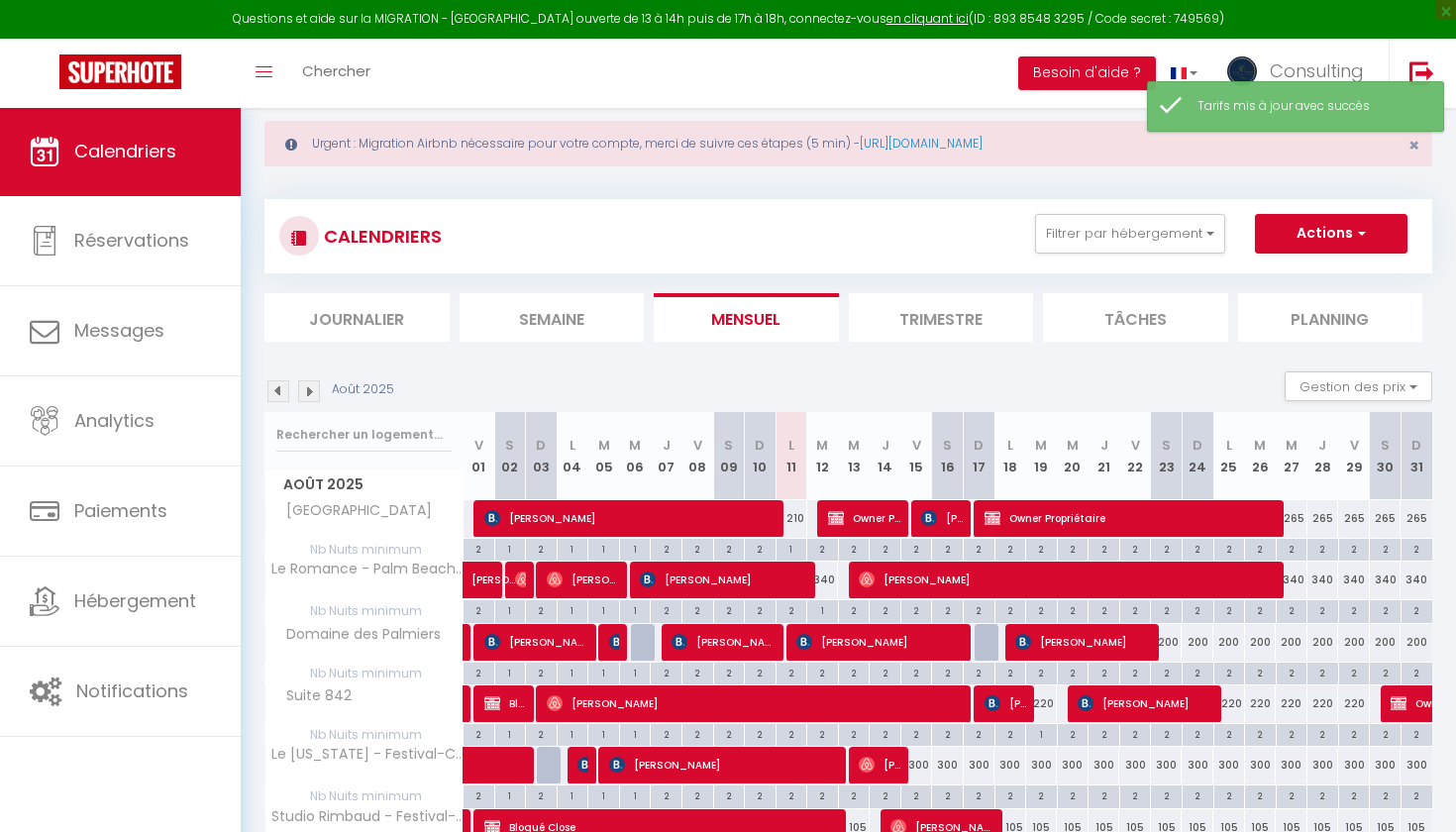
click at [829, 582] on div "340" at bounding box center [823, 580] width 32 height 37
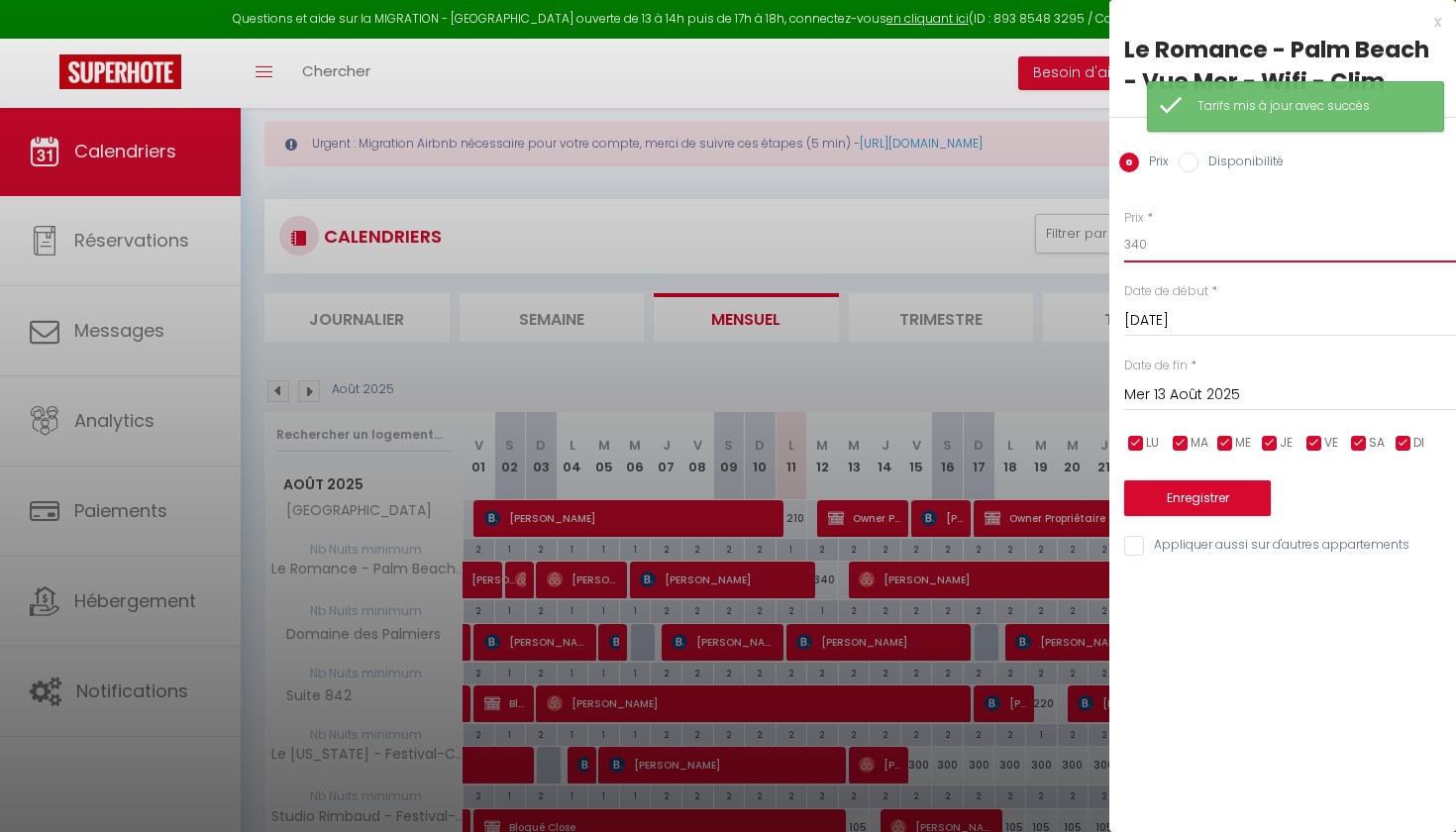
click at [1134, 241] on input "340" at bounding box center [1291, 245] width 332 height 36
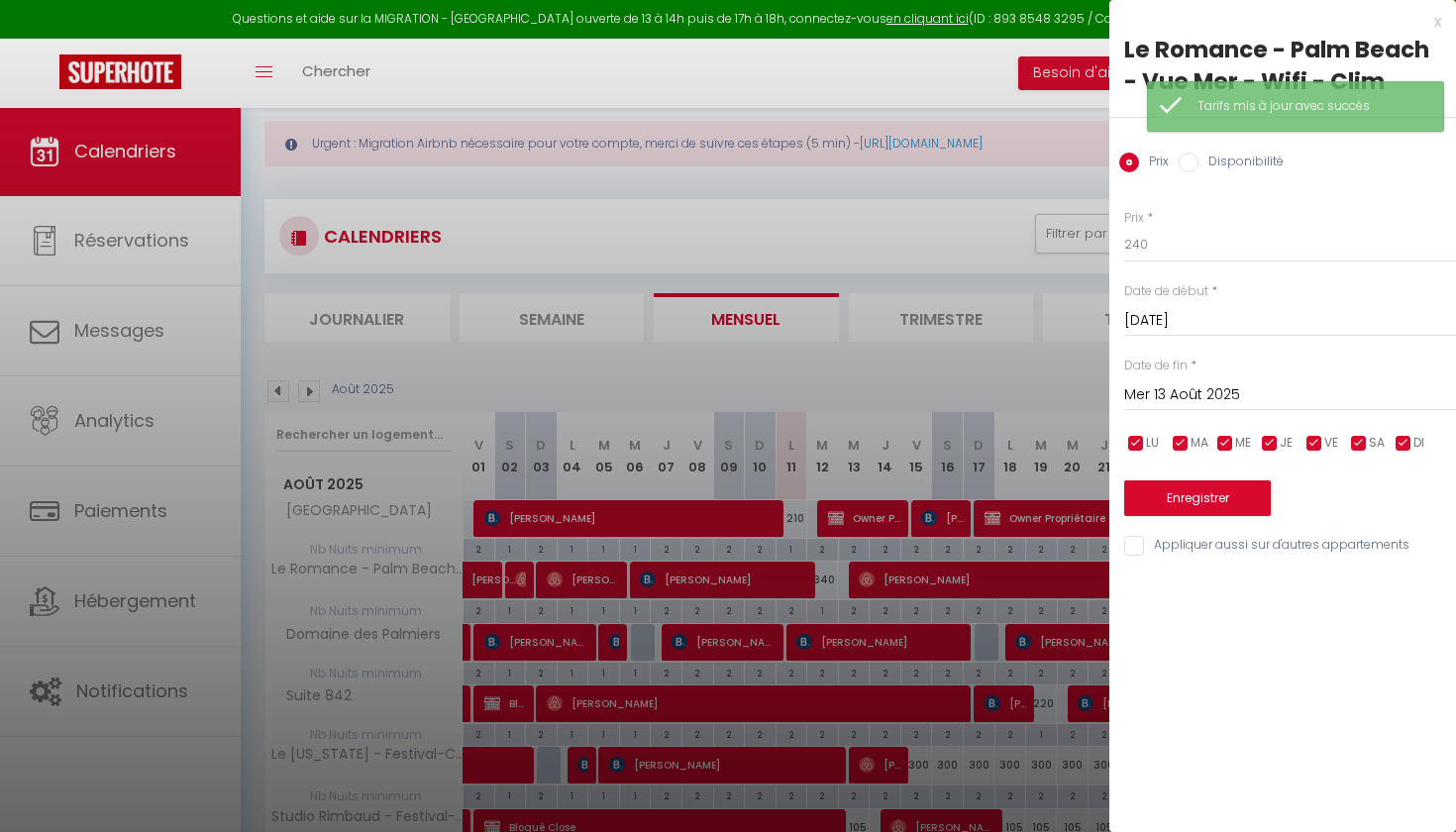
click at [1190, 494] on button "Enregistrer" at bounding box center [1197, 498] width 146 height 36
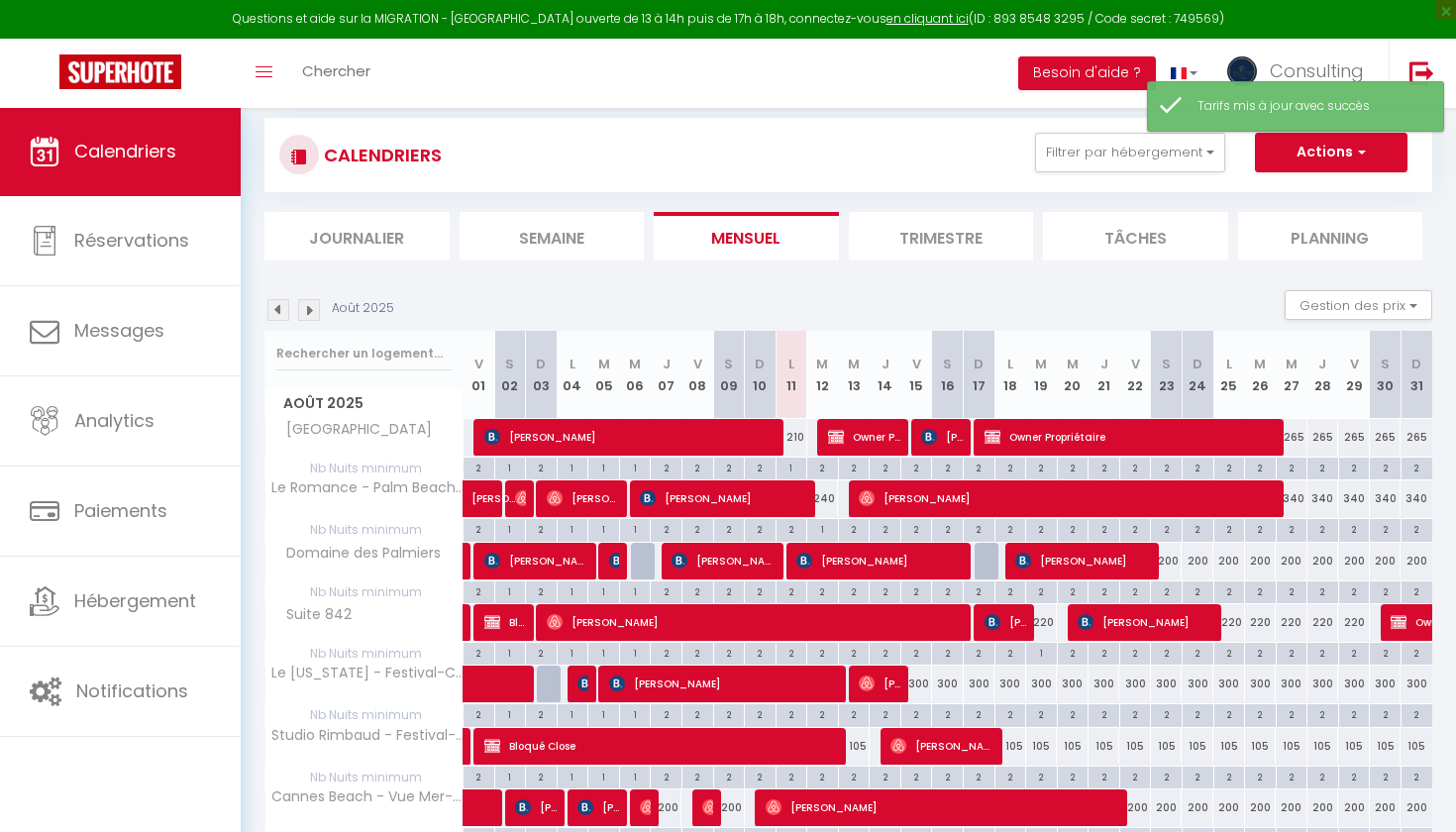
scroll to position [215, 0]
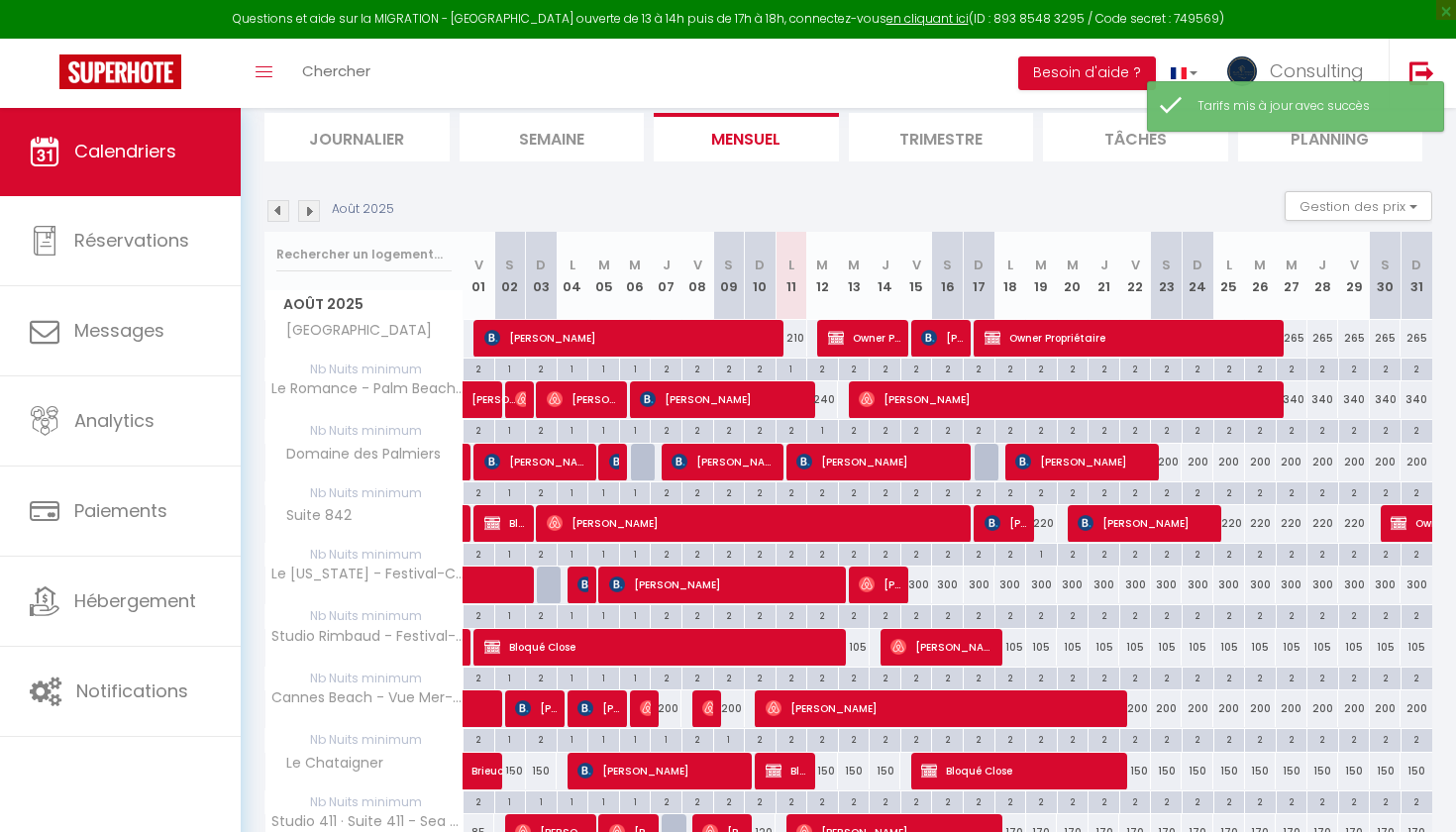
click at [857, 673] on div "2" at bounding box center [854, 676] width 31 height 19
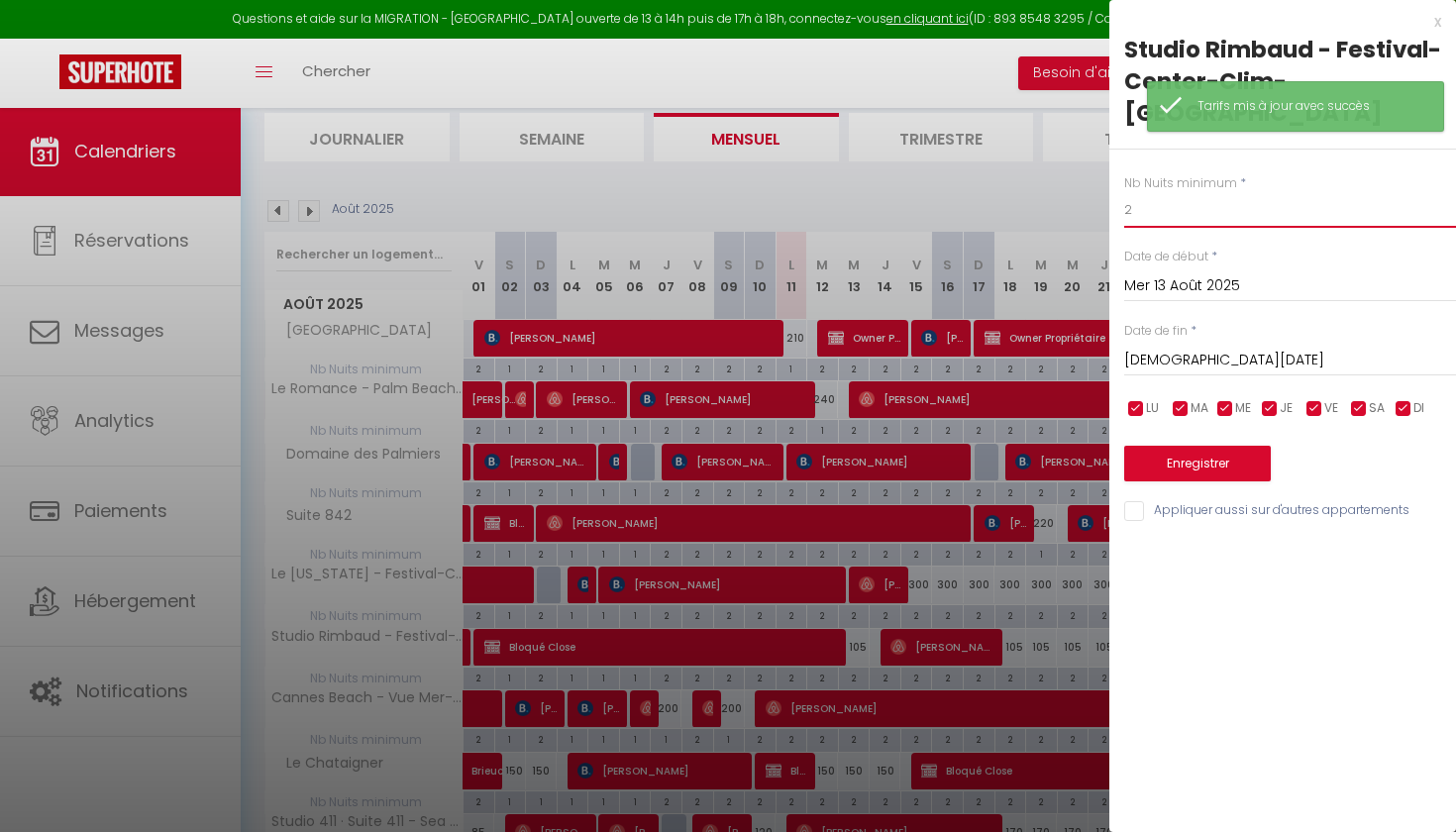
click at [1183, 192] on input "2" at bounding box center [1291, 210] width 332 height 36
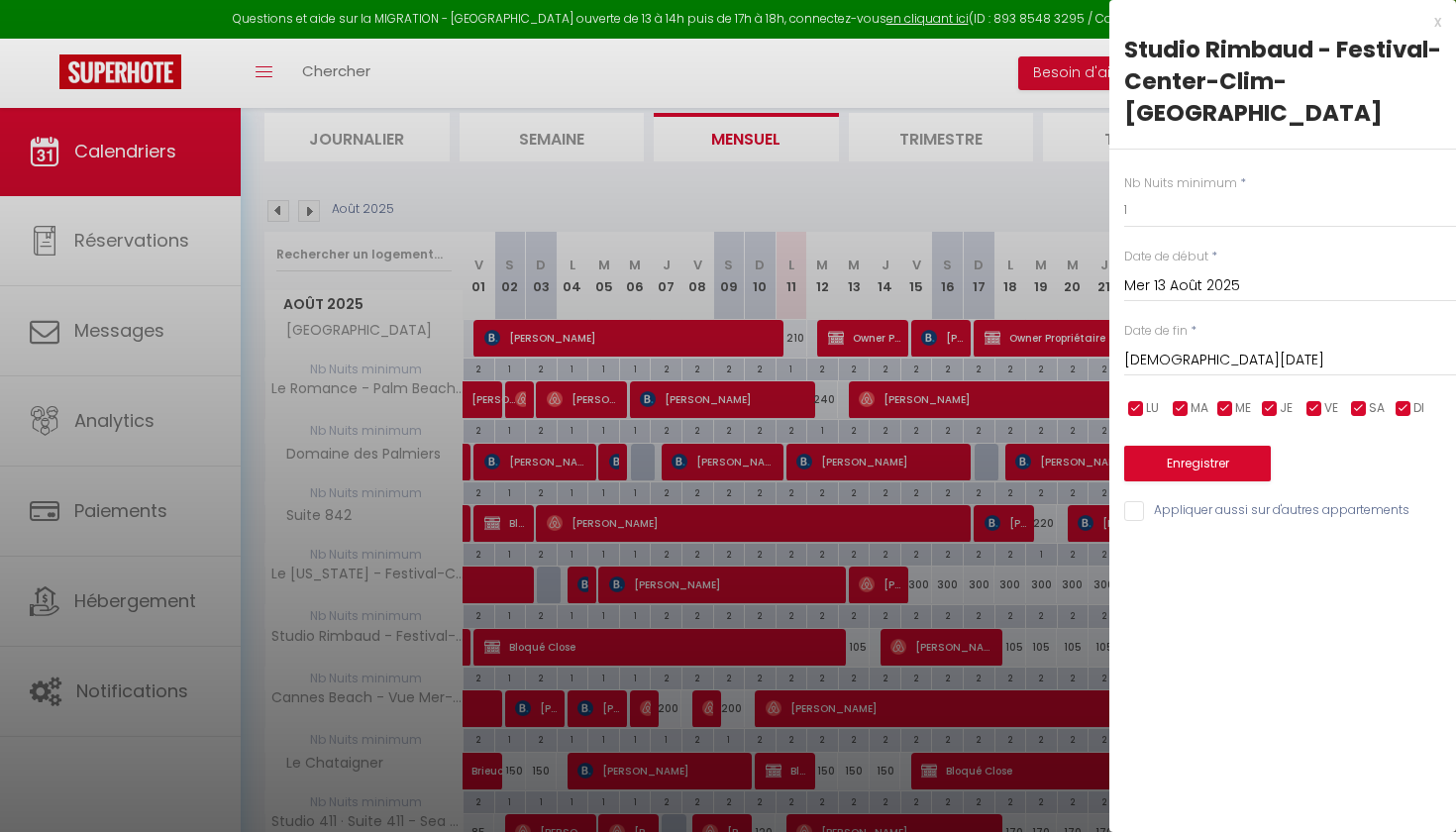
click at [1168, 445] on button "Enregistrer" at bounding box center [1197, 463] width 146 height 36
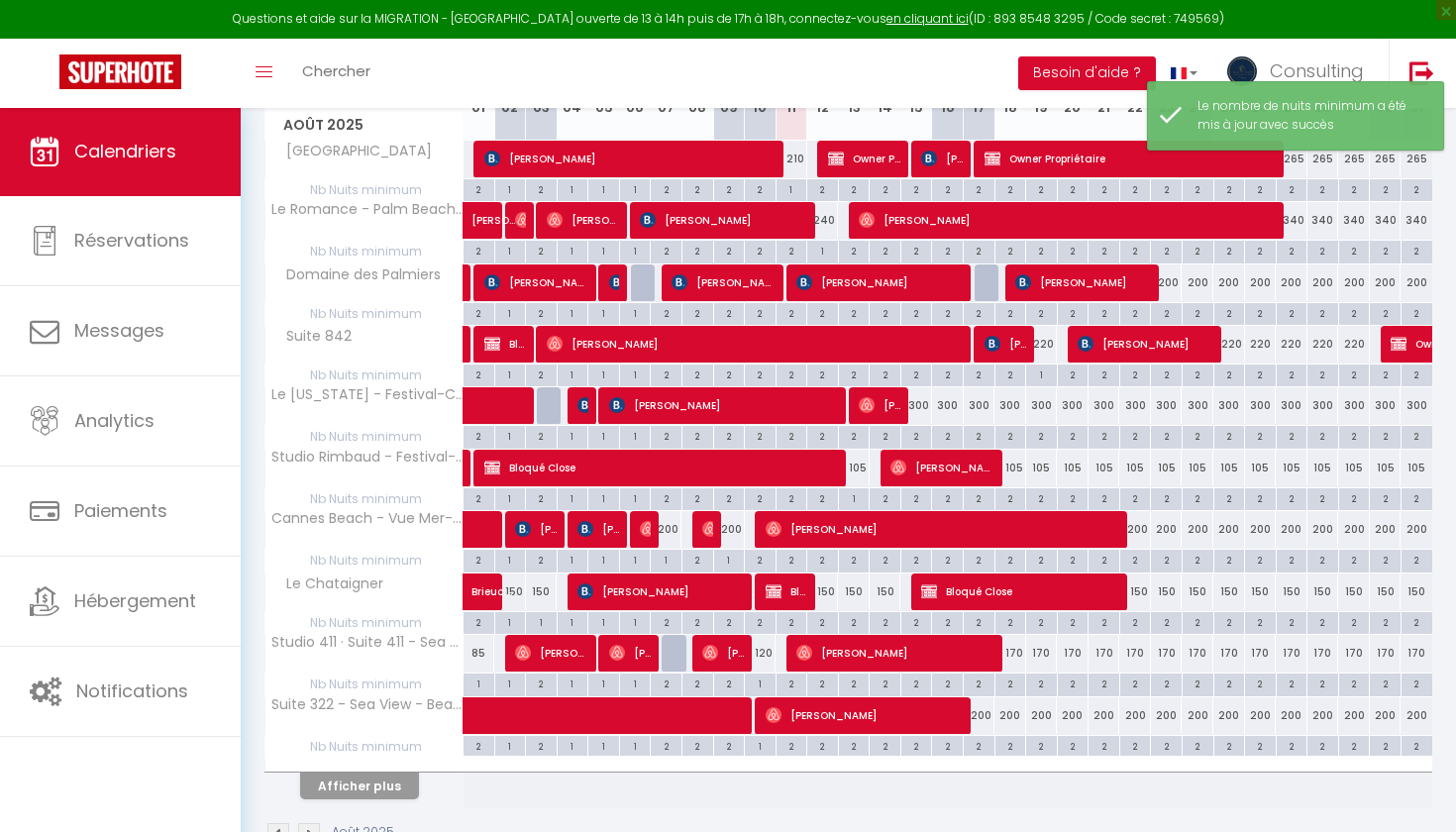
scroll to position [435, 0]
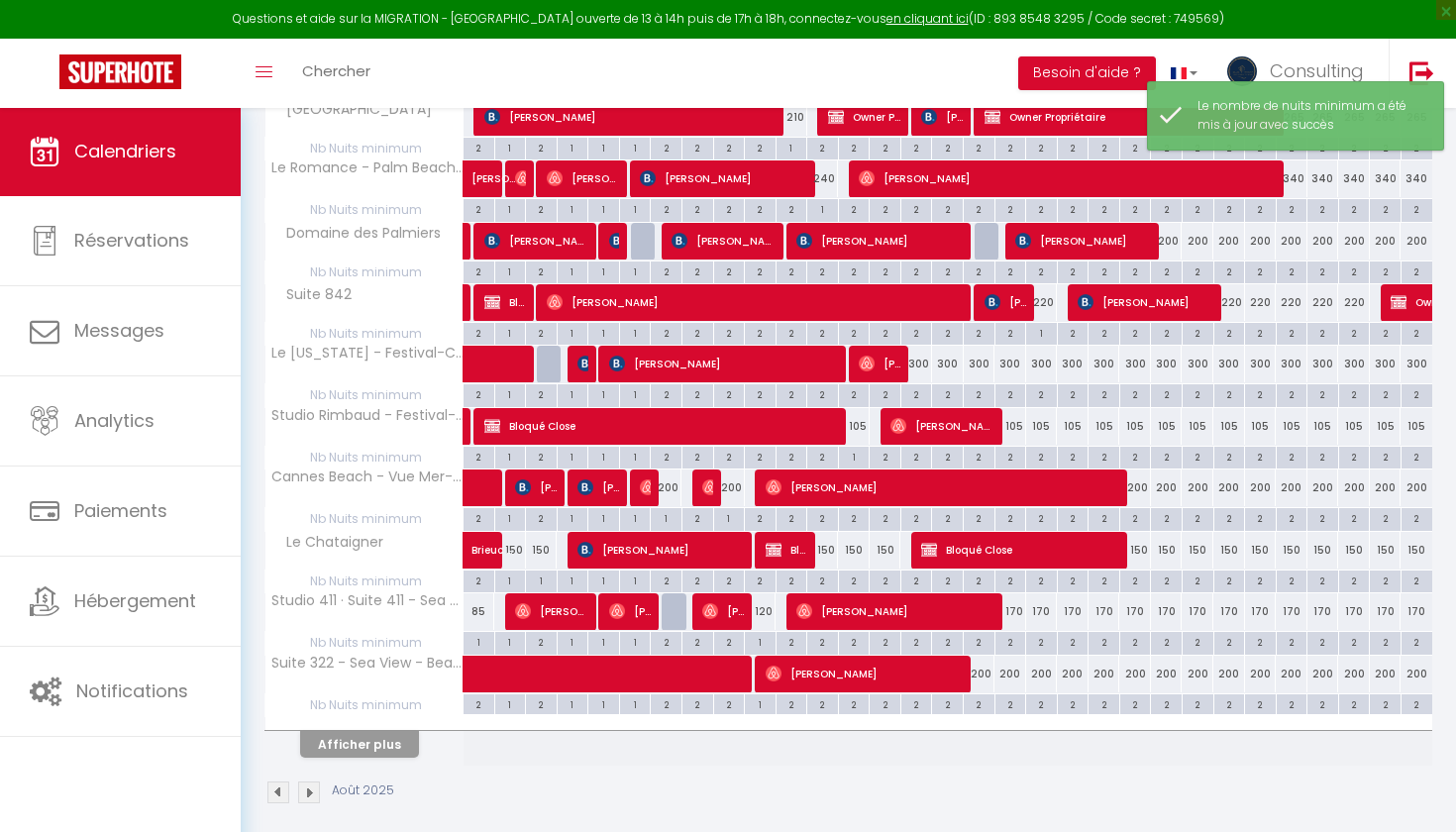
click at [826, 546] on div "150" at bounding box center [823, 550] width 32 height 37
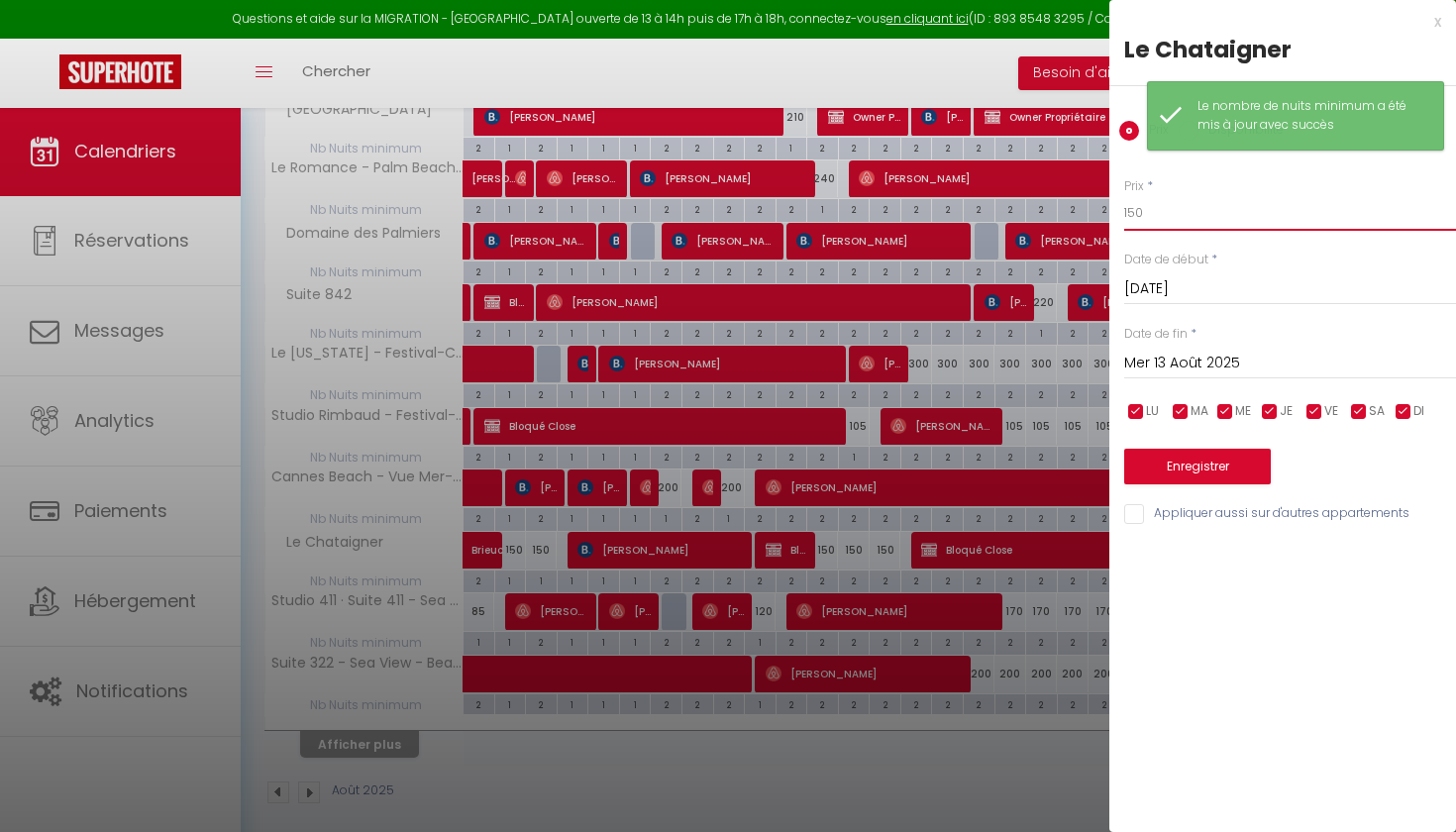
click at [1138, 214] on input "150" at bounding box center [1291, 213] width 332 height 36
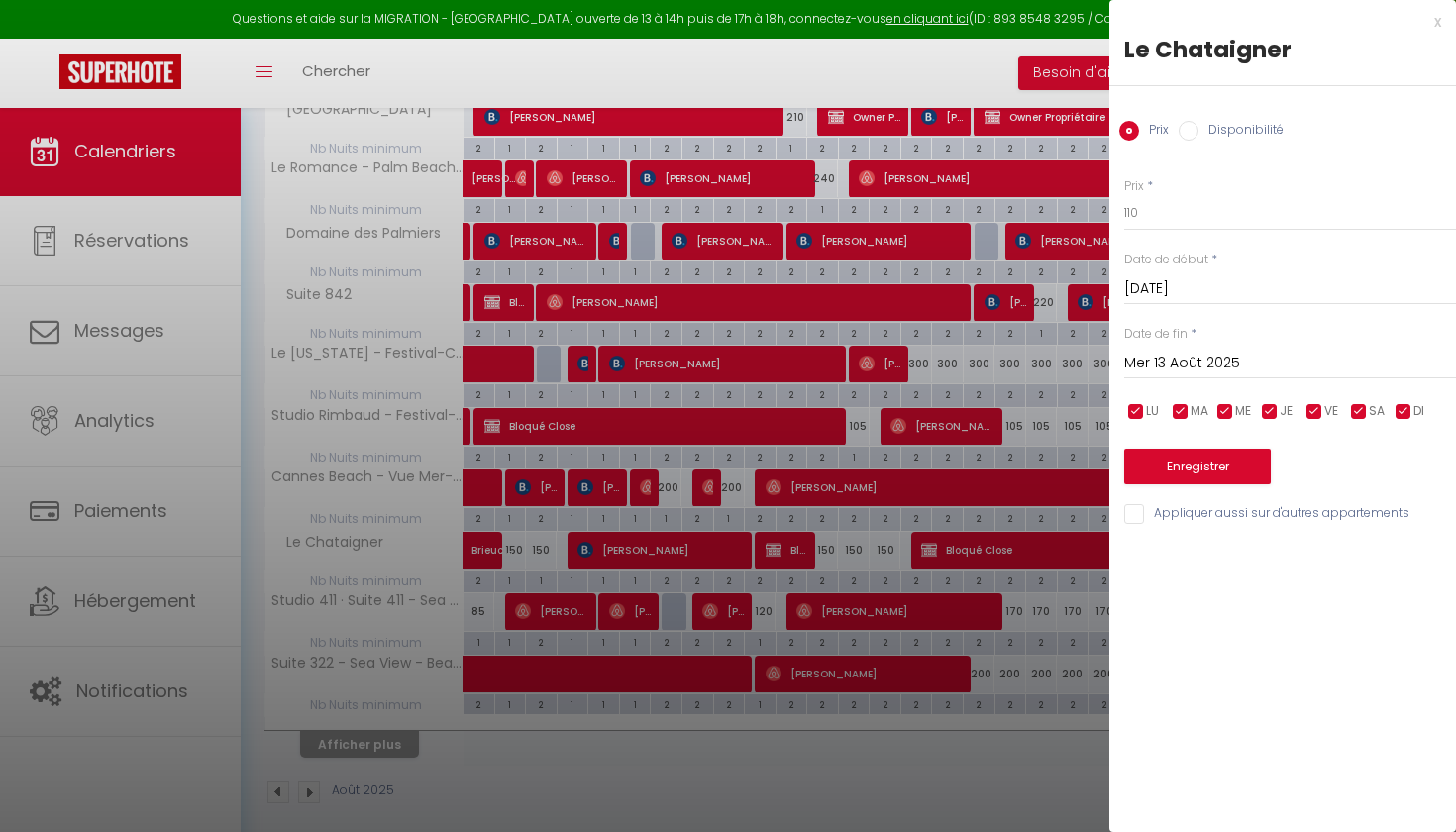
click at [1199, 359] on input "Mer 13 Août 2025" at bounding box center [1291, 364] width 332 height 26
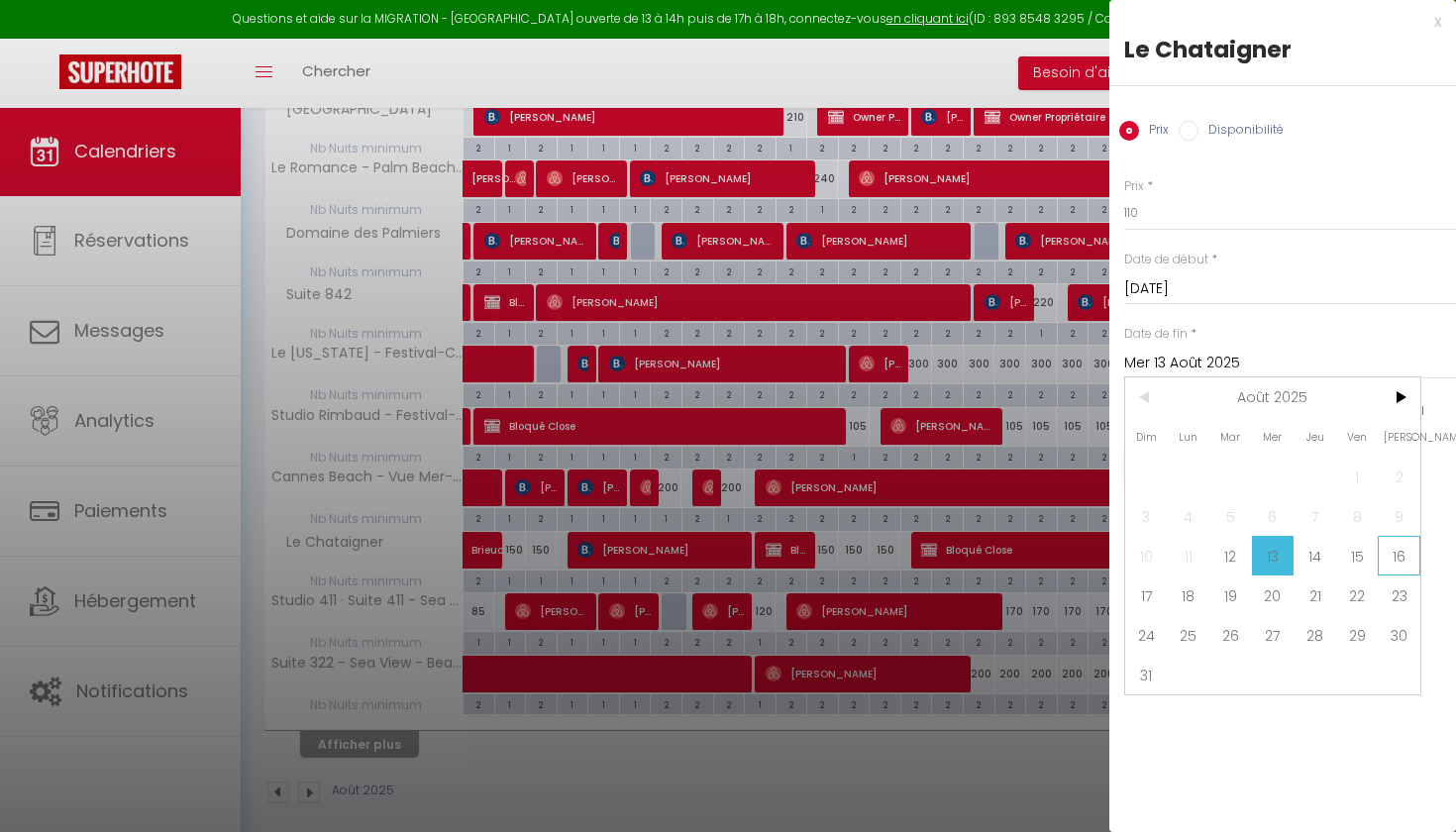
click at [1392, 552] on span "16" at bounding box center [1399, 556] width 43 height 40
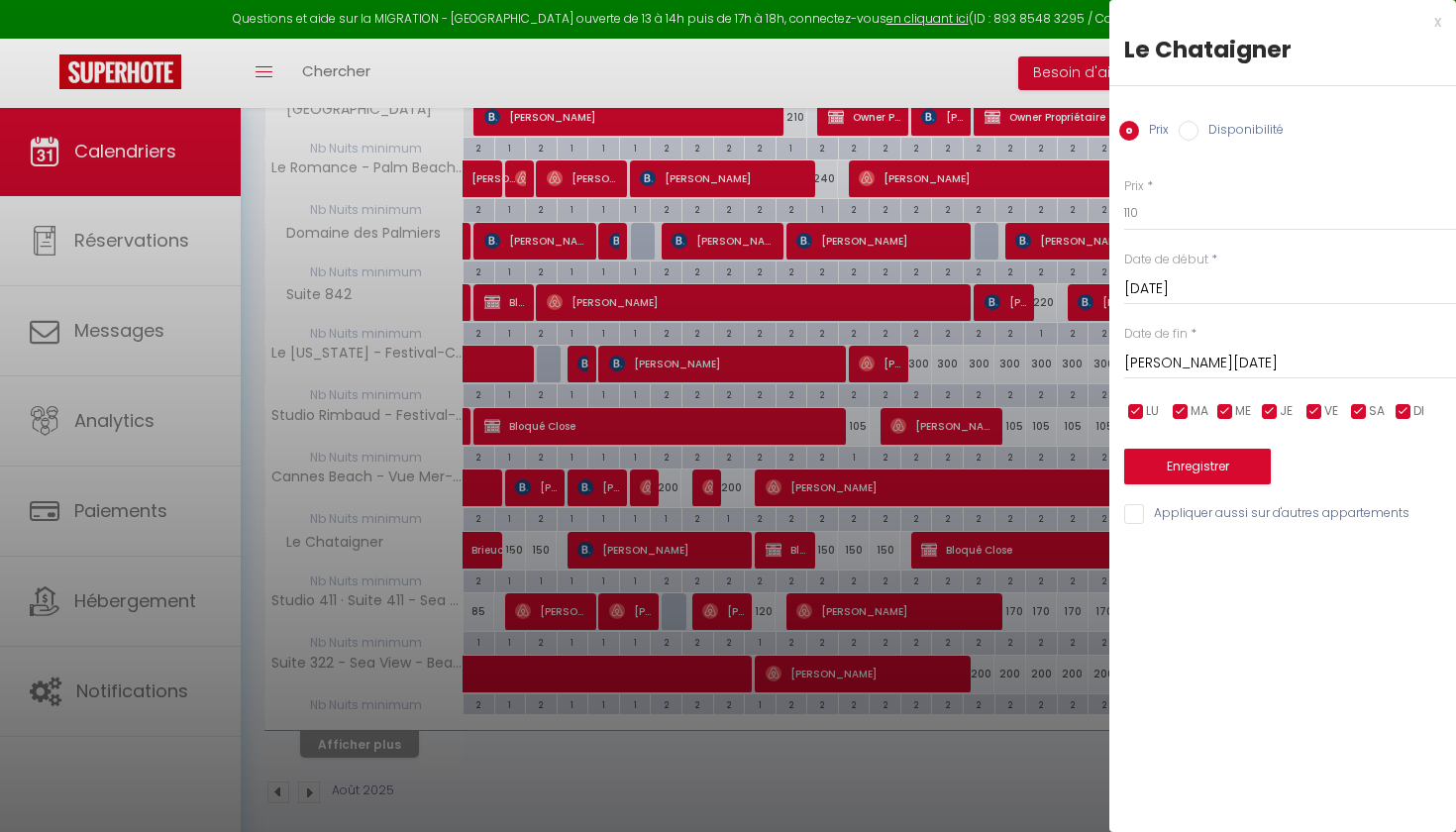
click at [1238, 455] on button "Enregistrer" at bounding box center [1197, 466] width 146 height 36
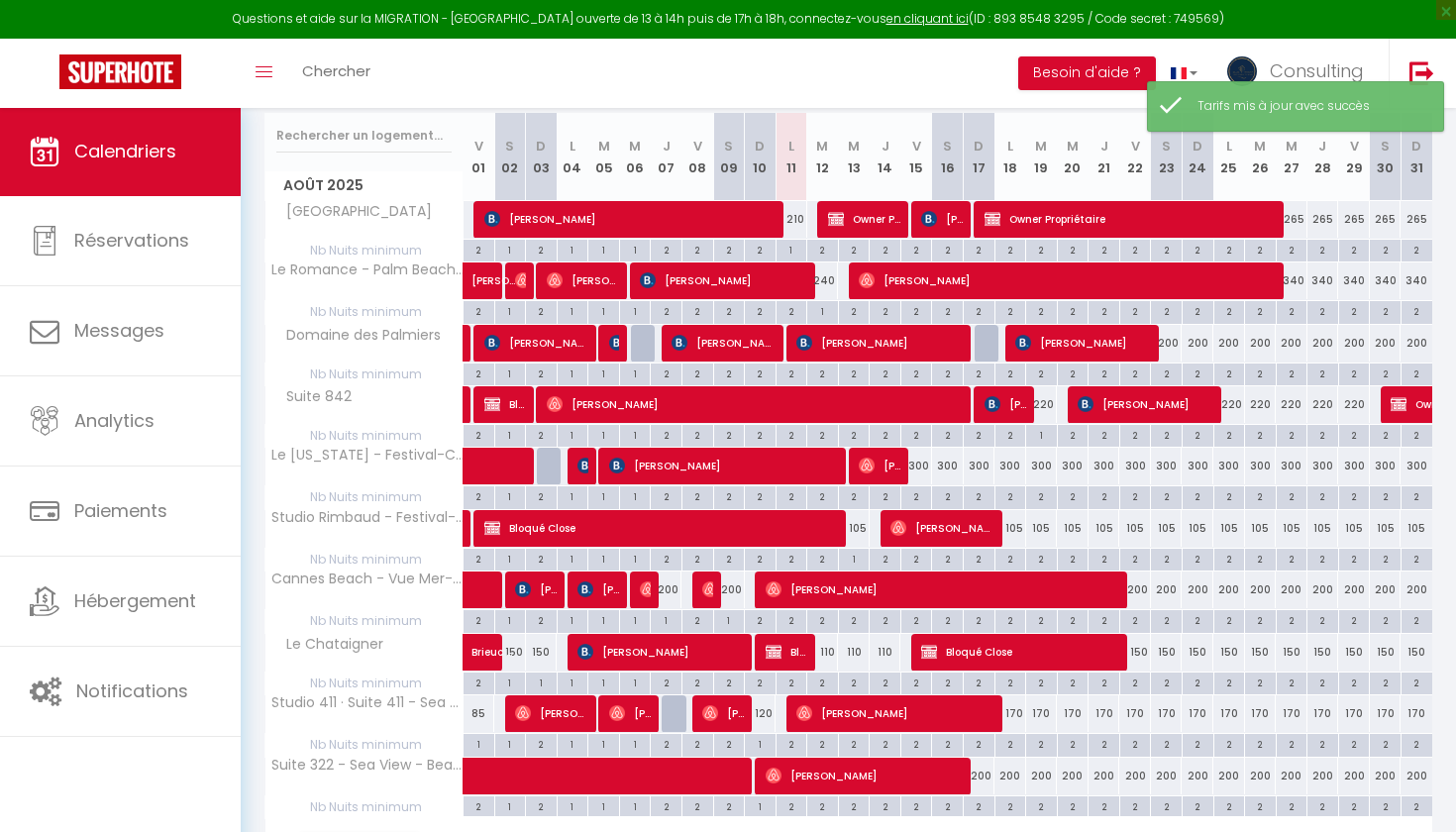
scroll to position [386, 0]
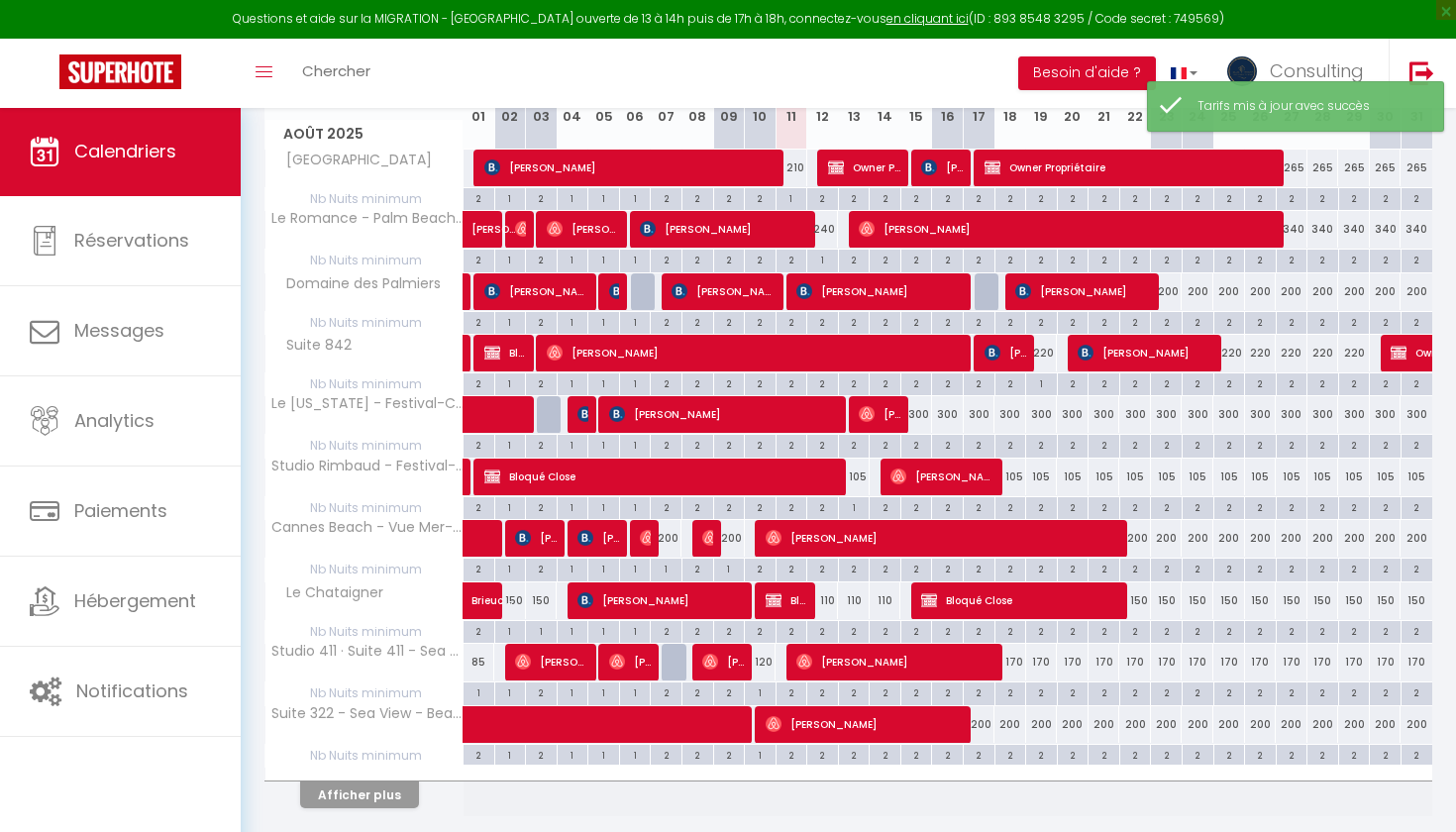
click at [355, 794] on button "Afficher plus" at bounding box center [360, 794] width 119 height 27
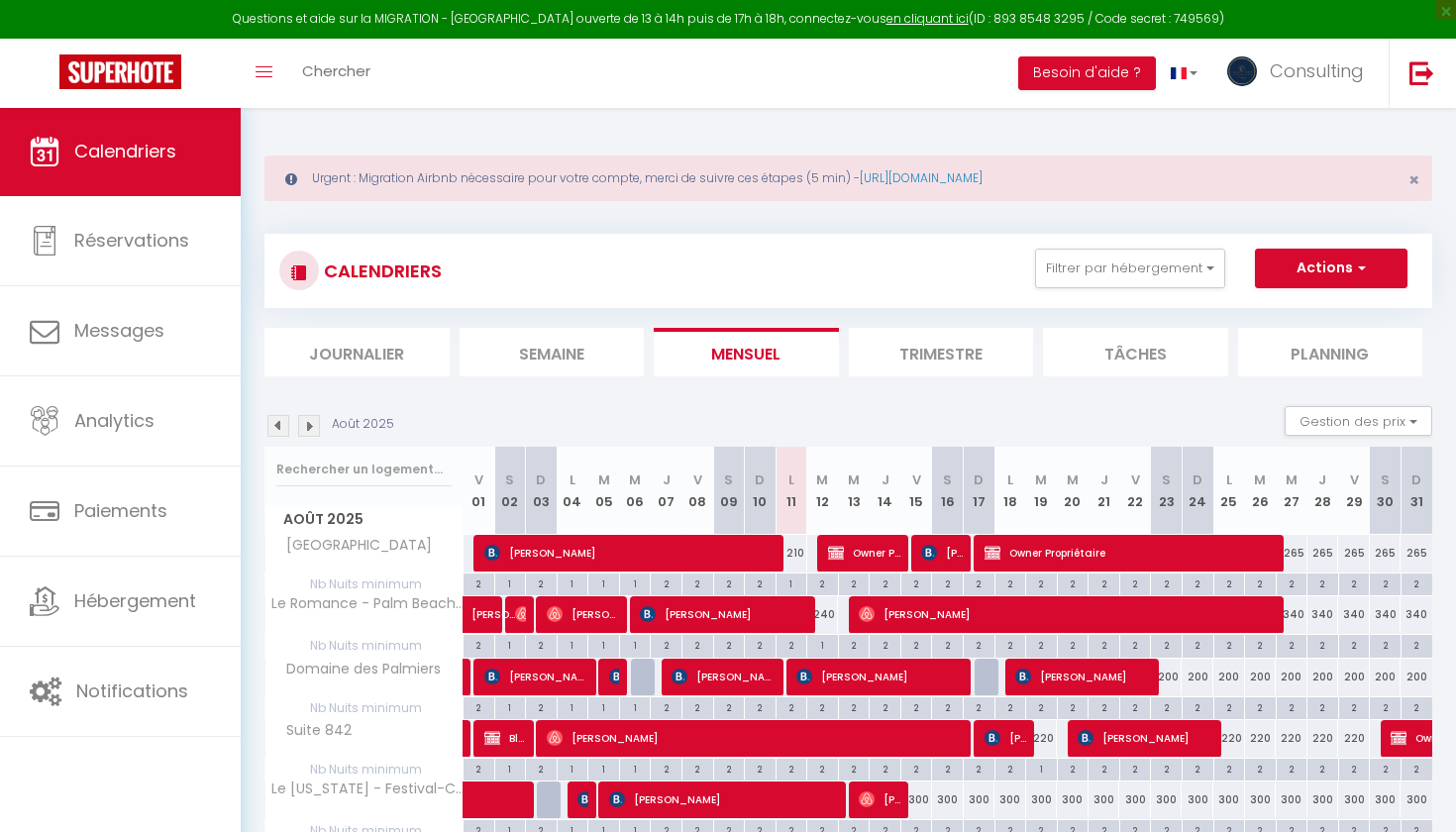
scroll to position [0, 0]
click at [1134, 259] on button "Filtrer par hébergement" at bounding box center [1130, 268] width 190 height 40
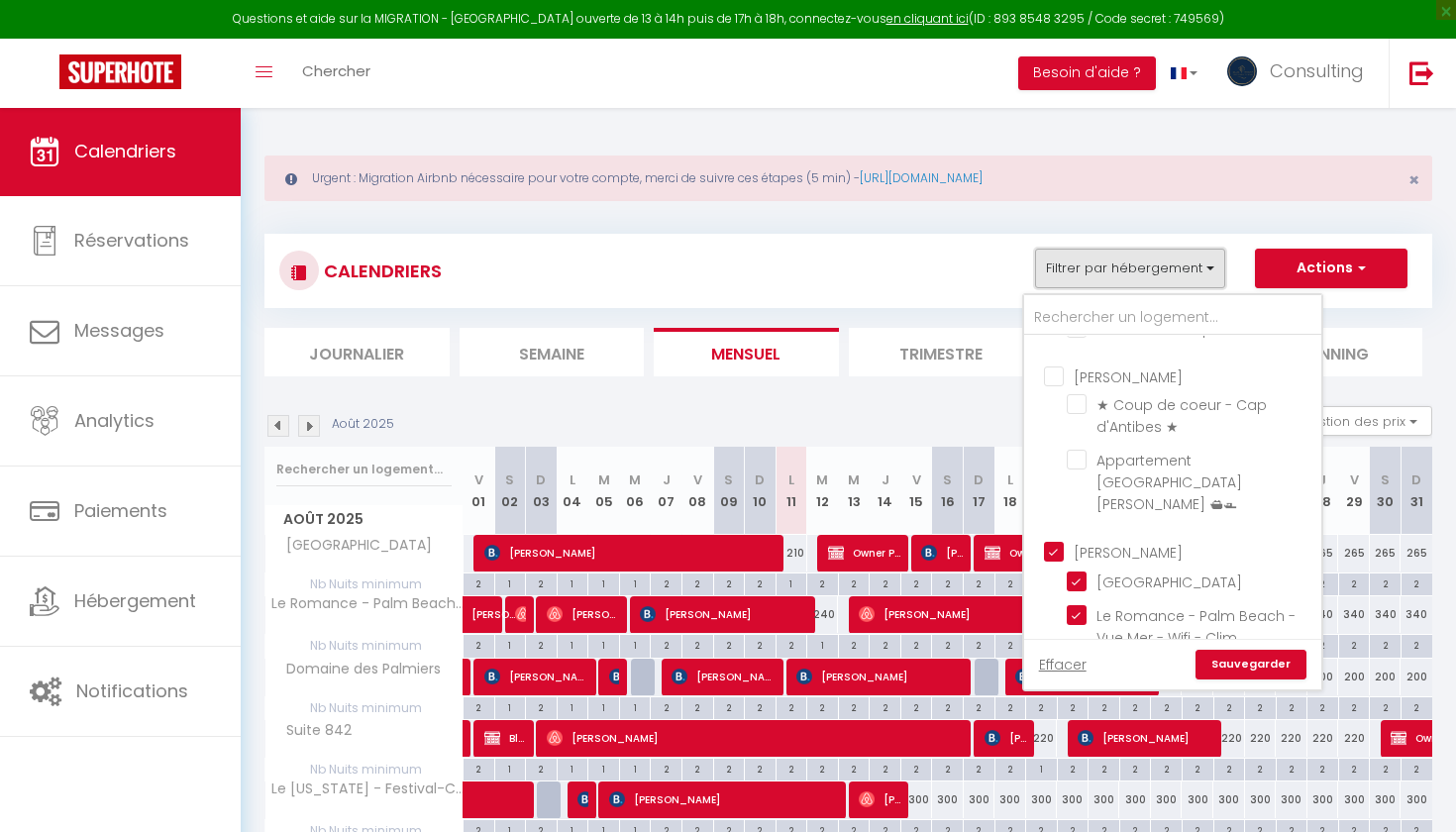
scroll to position [1482, 0]
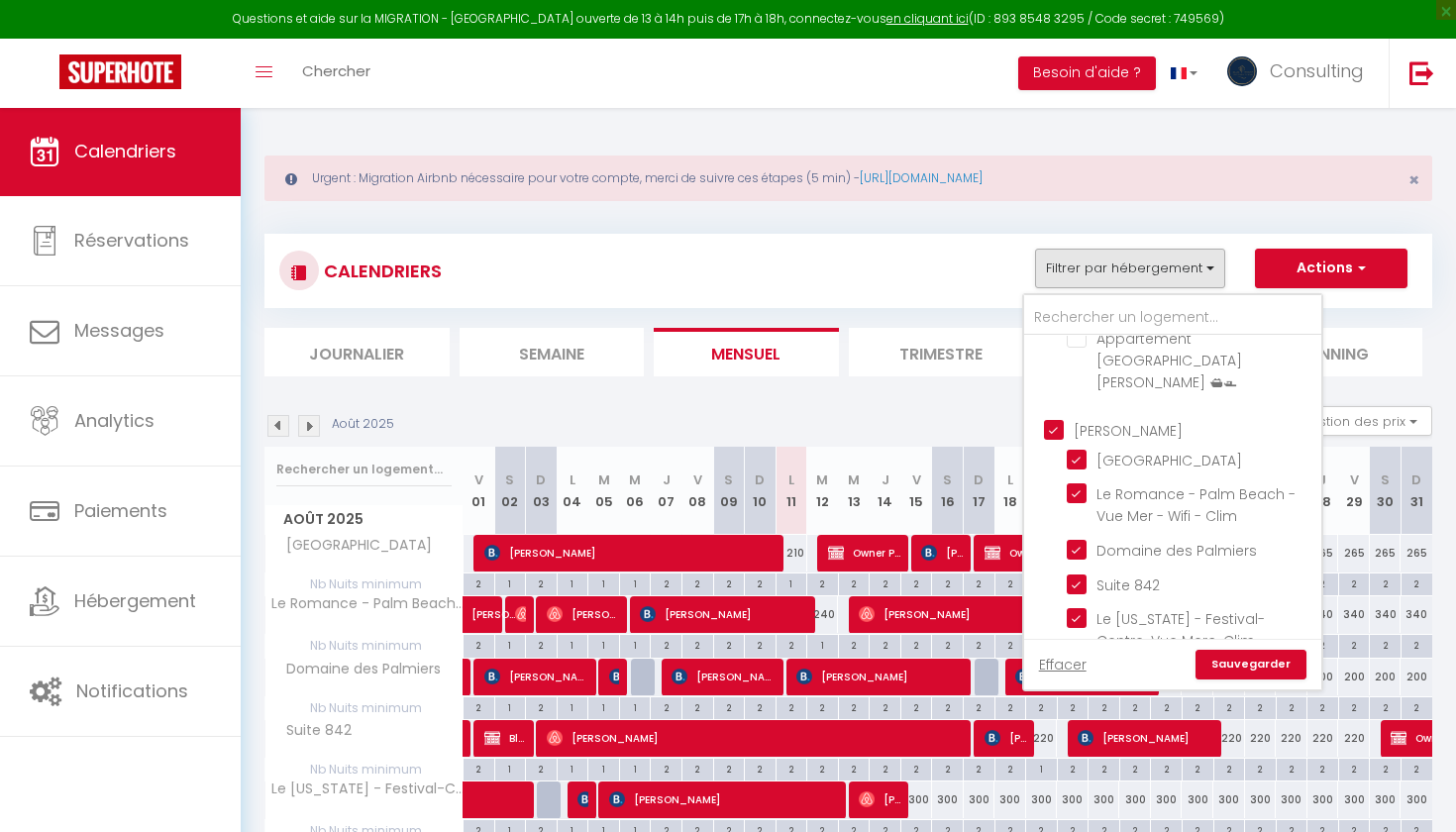
click at [1061, 438] on input "[PERSON_NAME]" at bounding box center [1192, 428] width 297 height 20
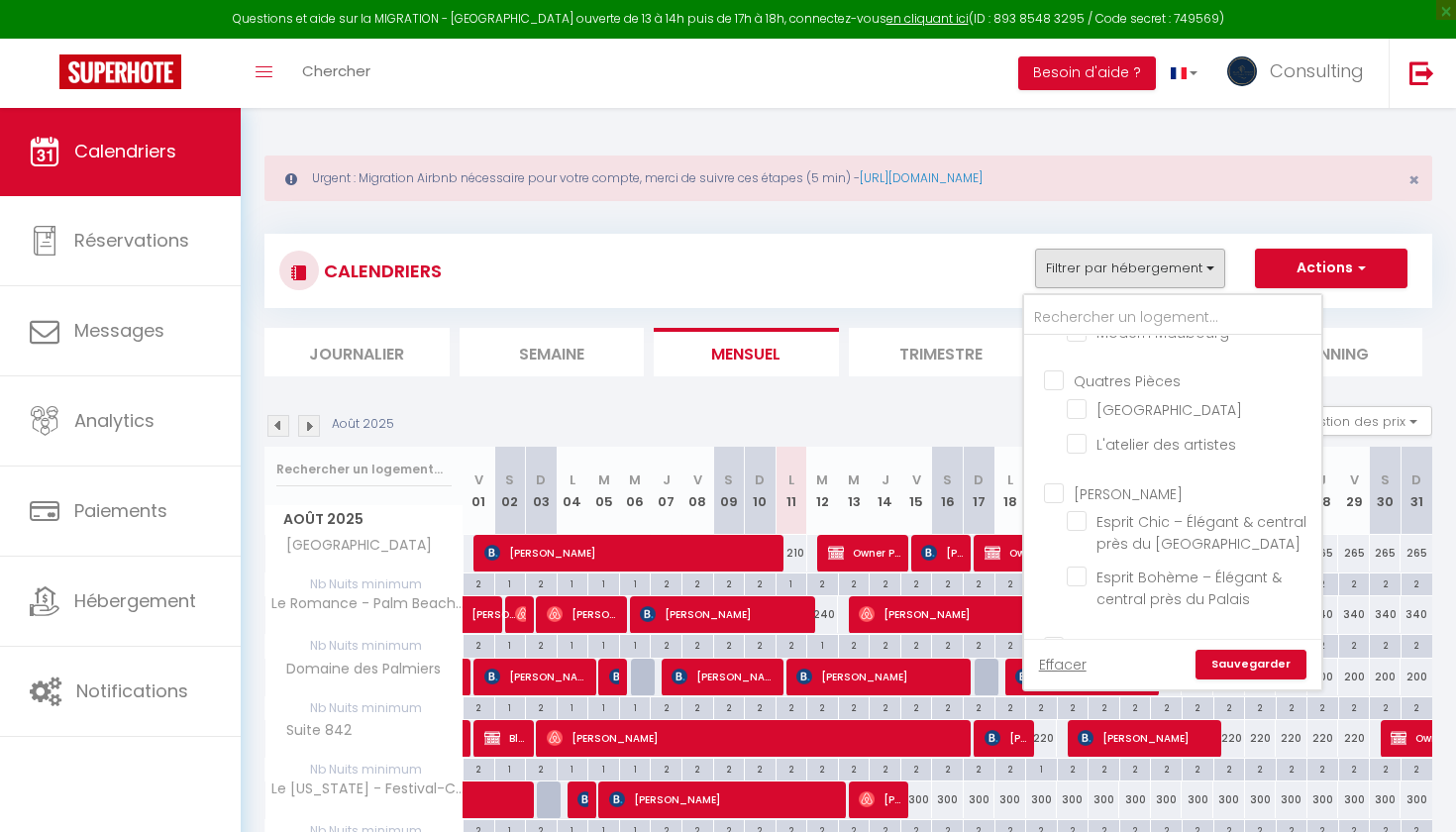
scroll to position [4605, 0]
click at [1058, 482] on input "[PERSON_NAME]" at bounding box center [1192, 492] width 297 height 20
click at [1249, 670] on link "Sauvegarder" at bounding box center [1251, 664] width 111 height 30
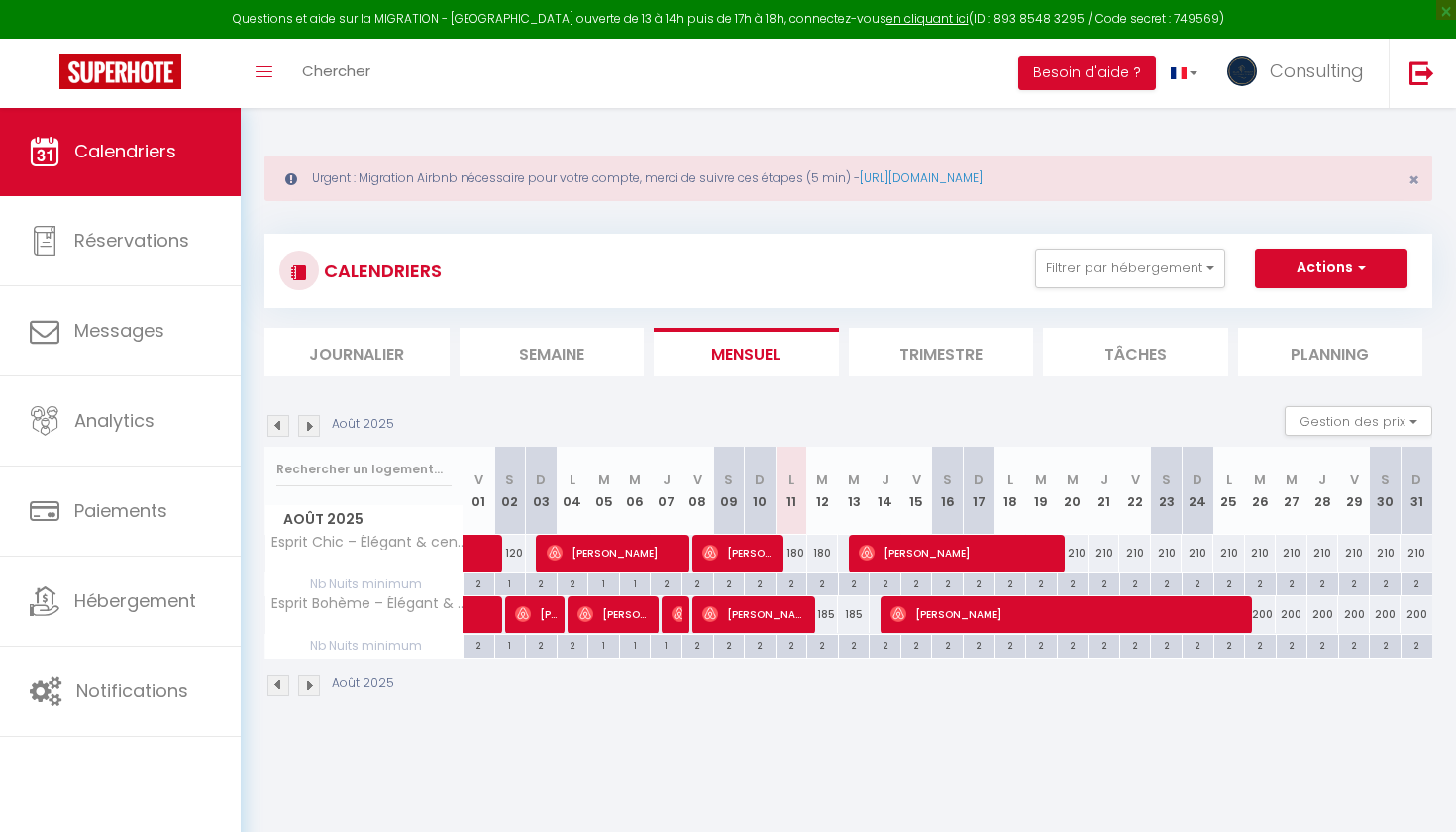
click at [792, 580] on div "2" at bounding box center [792, 582] width 31 height 19
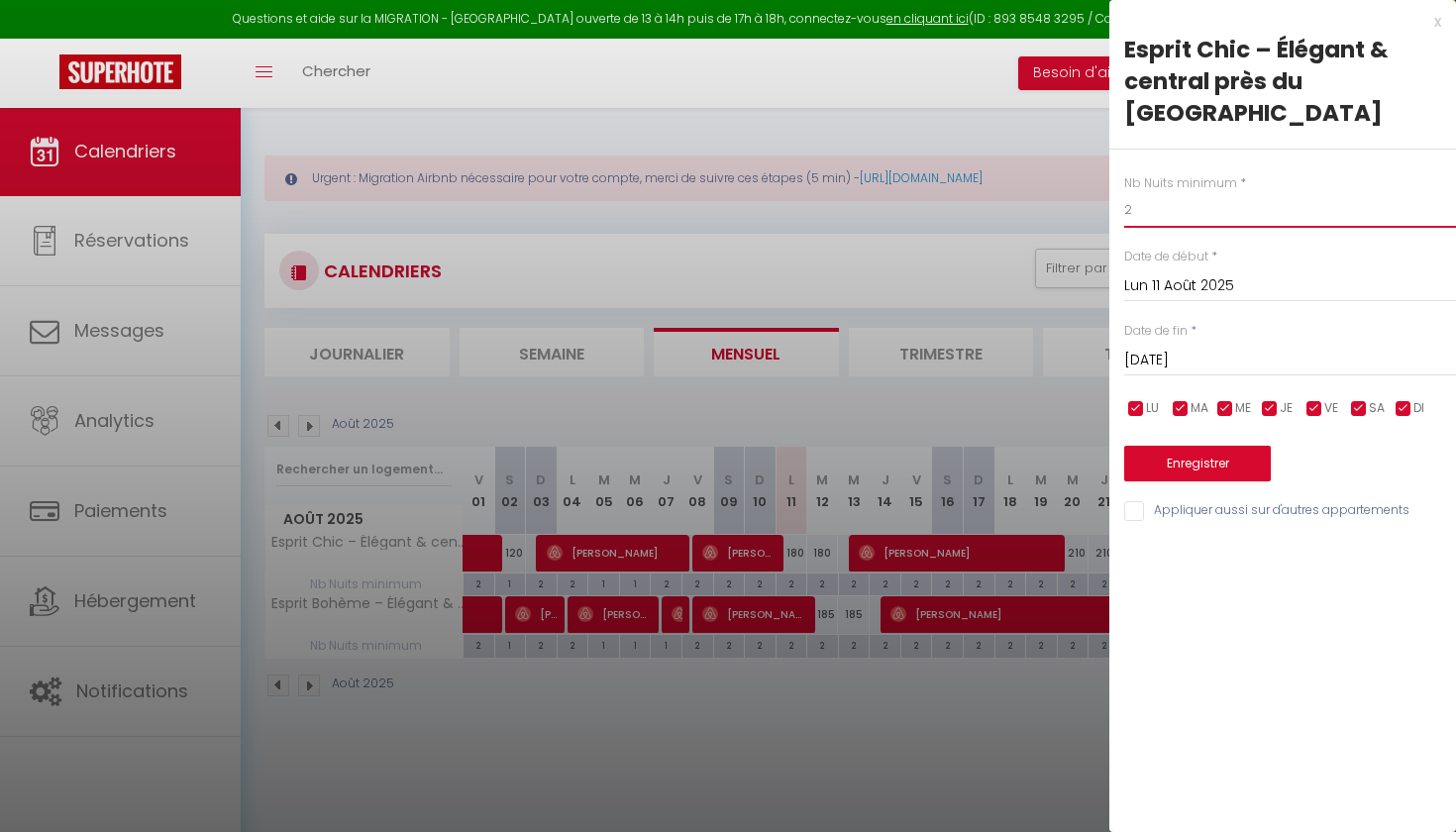
click at [1175, 192] on input "2" at bounding box center [1291, 210] width 332 height 36
click at [1199, 348] on input "[DATE]" at bounding box center [1291, 361] width 332 height 26
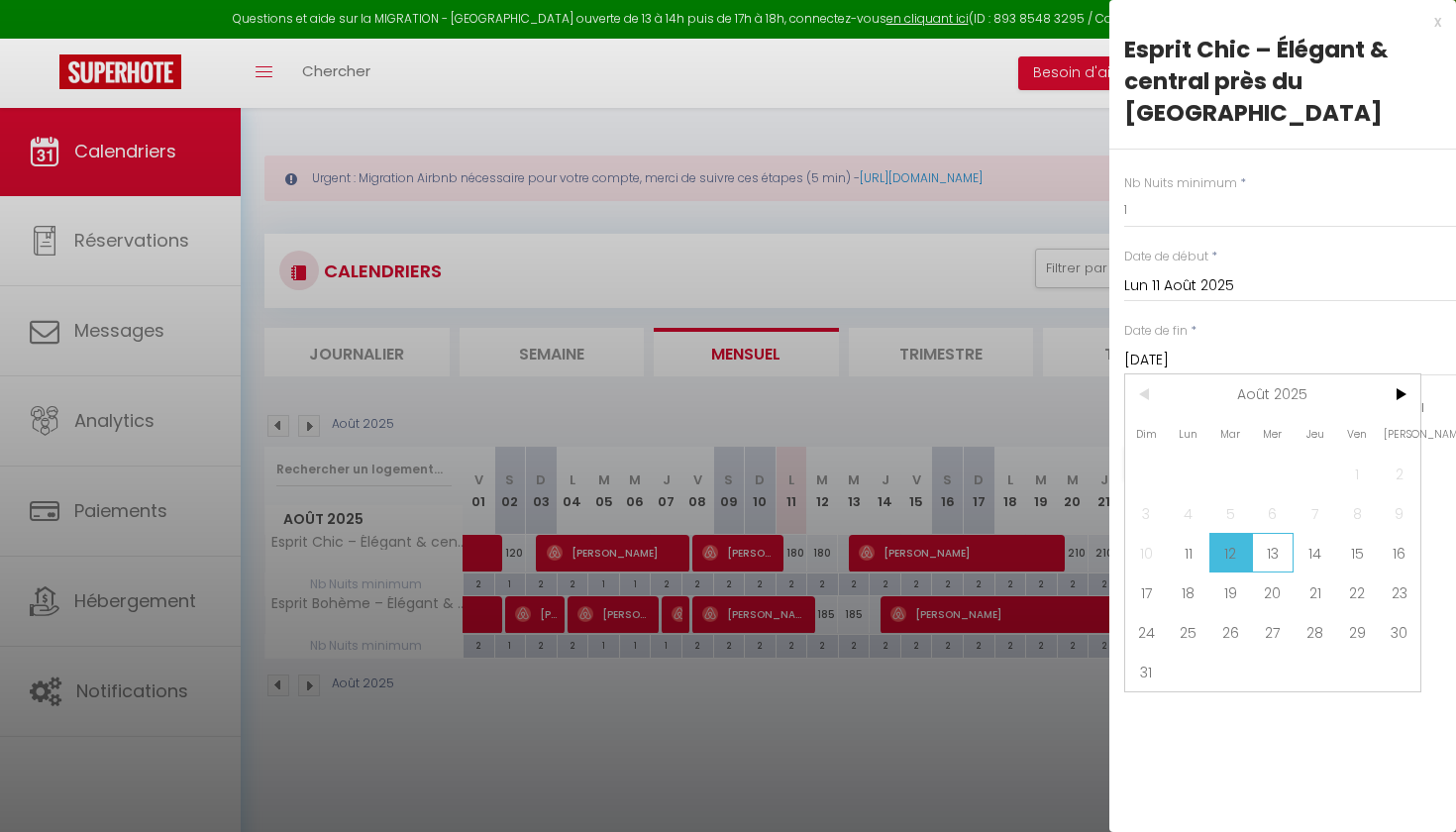
click at [1279, 533] on span "13" at bounding box center [1273, 553] width 43 height 40
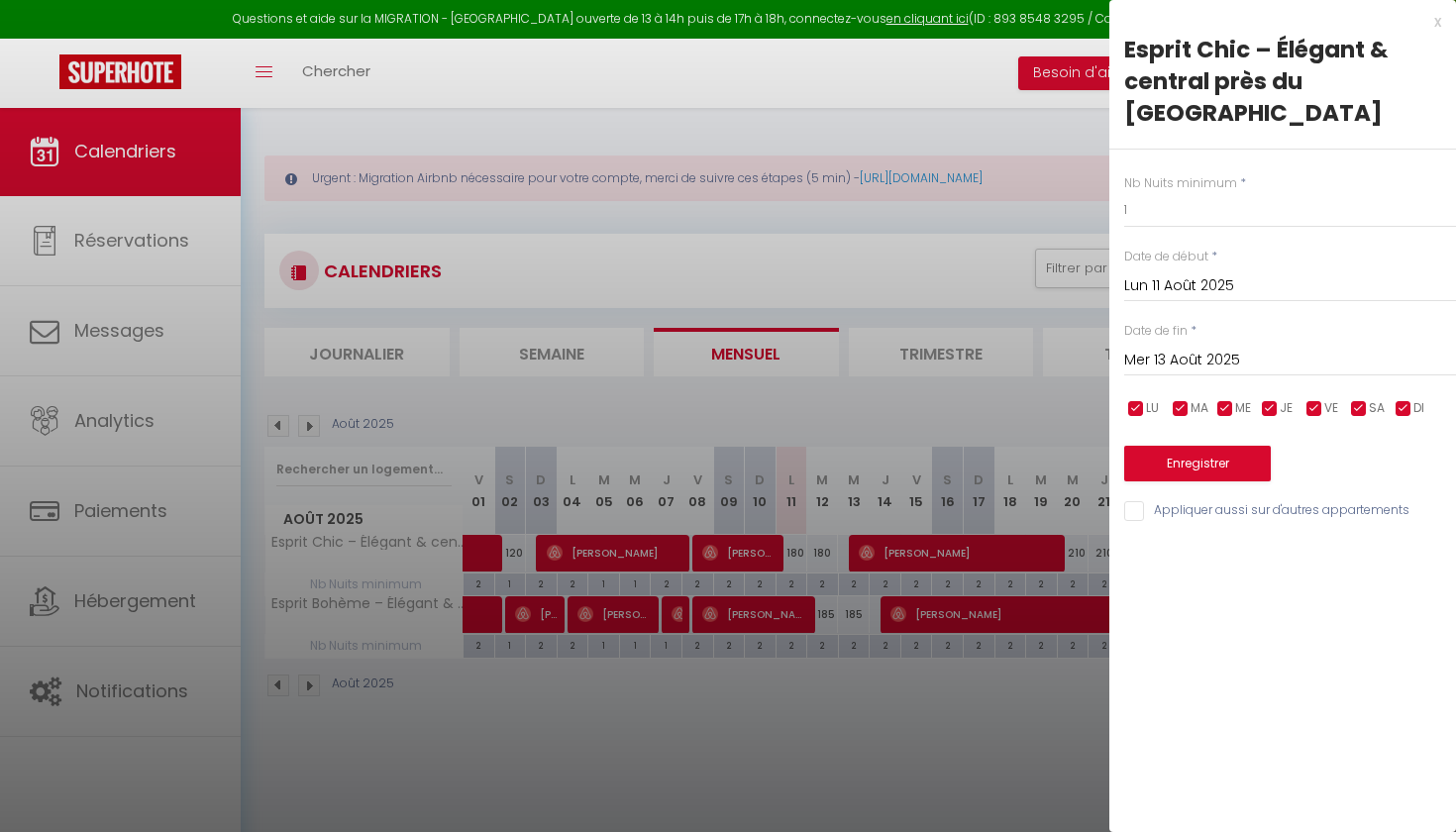
click at [1233, 445] on button "Enregistrer" at bounding box center [1197, 463] width 146 height 36
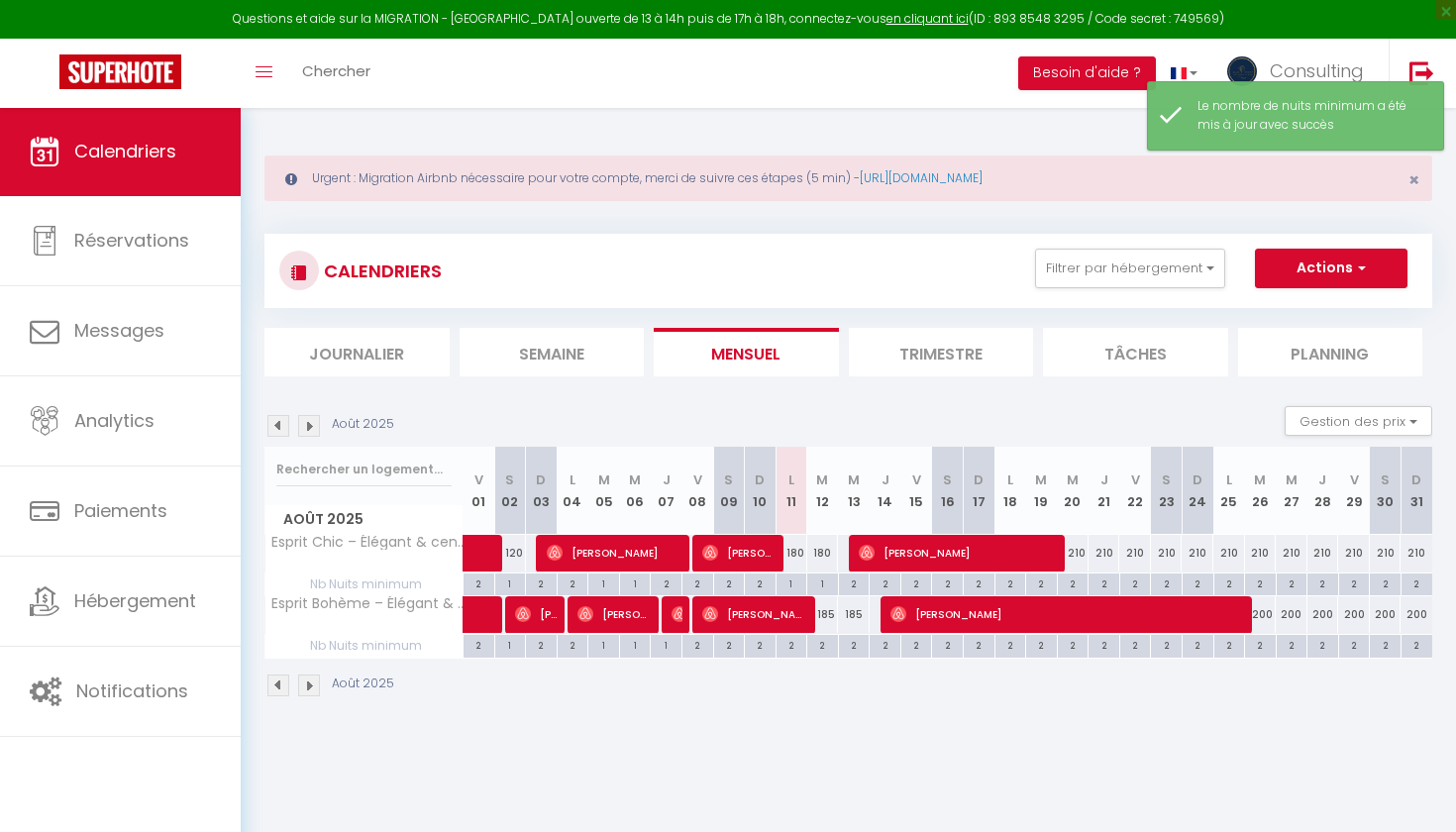
click at [823, 645] on div "2" at bounding box center [822, 644] width 31 height 19
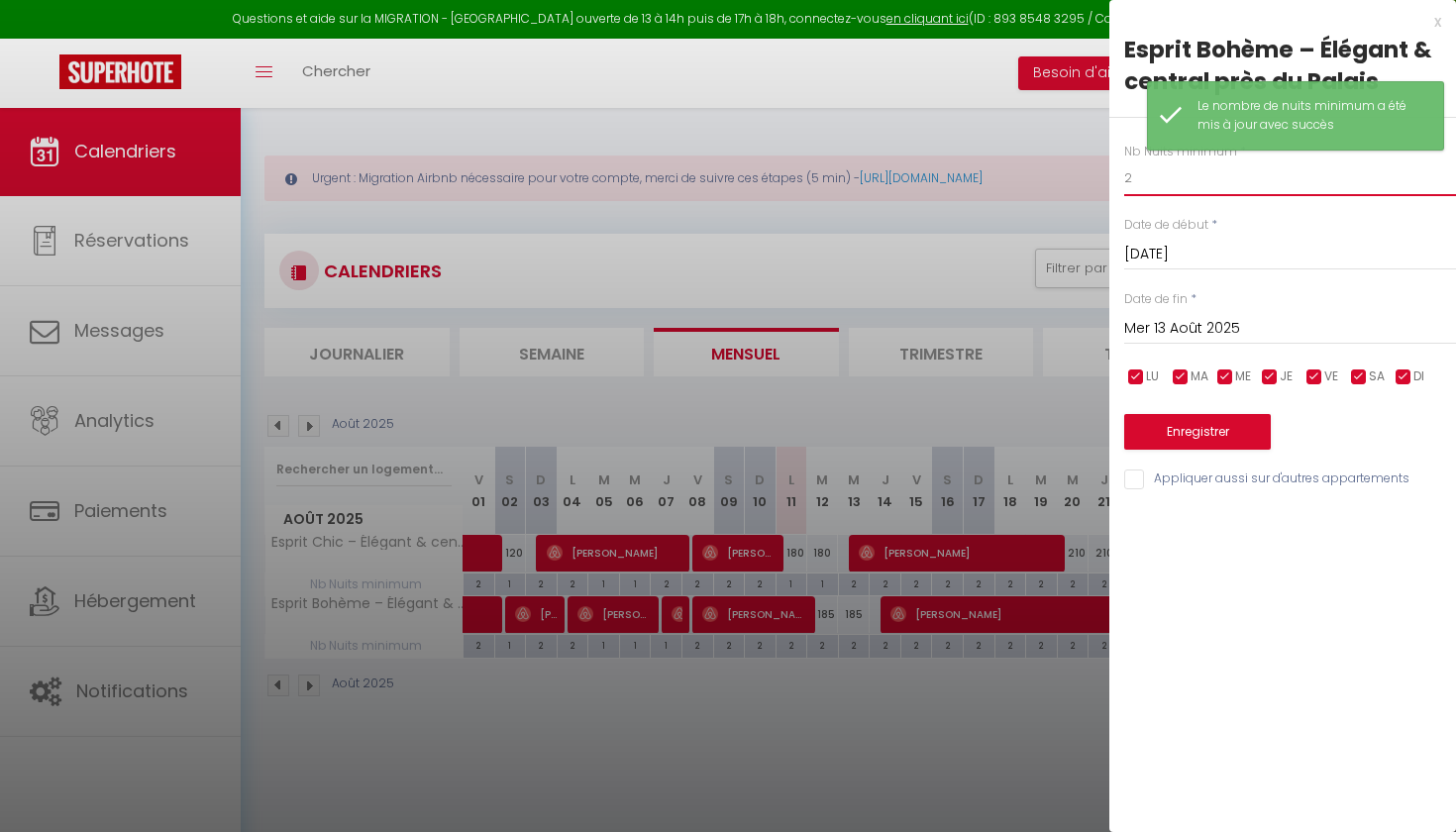
click at [1199, 187] on input "2" at bounding box center [1291, 178] width 332 height 36
click at [1180, 321] on input "Mer 13 Août 2025" at bounding box center [1291, 329] width 332 height 26
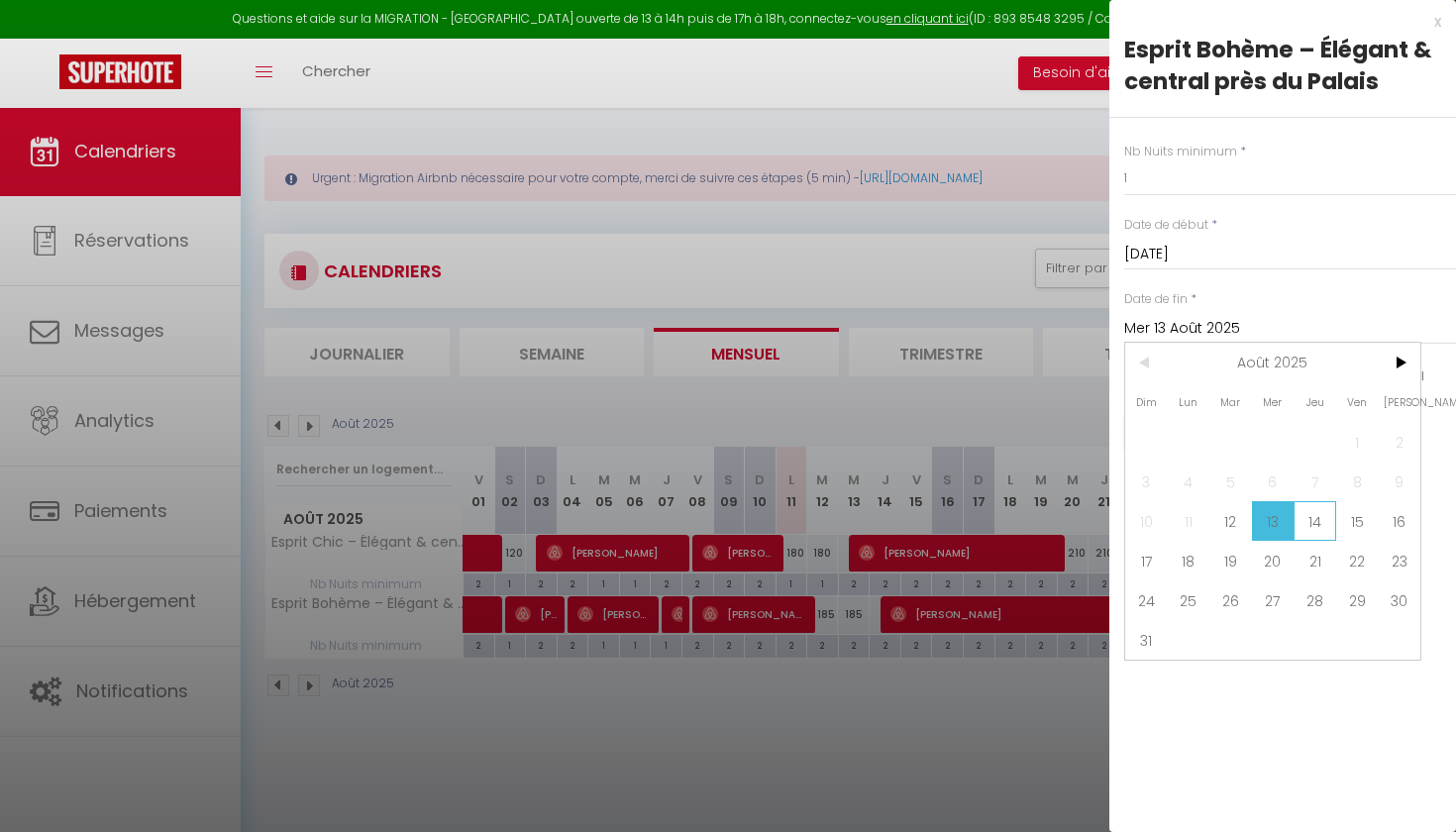
click at [1327, 524] on span "14" at bounding box center [1315, 521] width 43 height 40
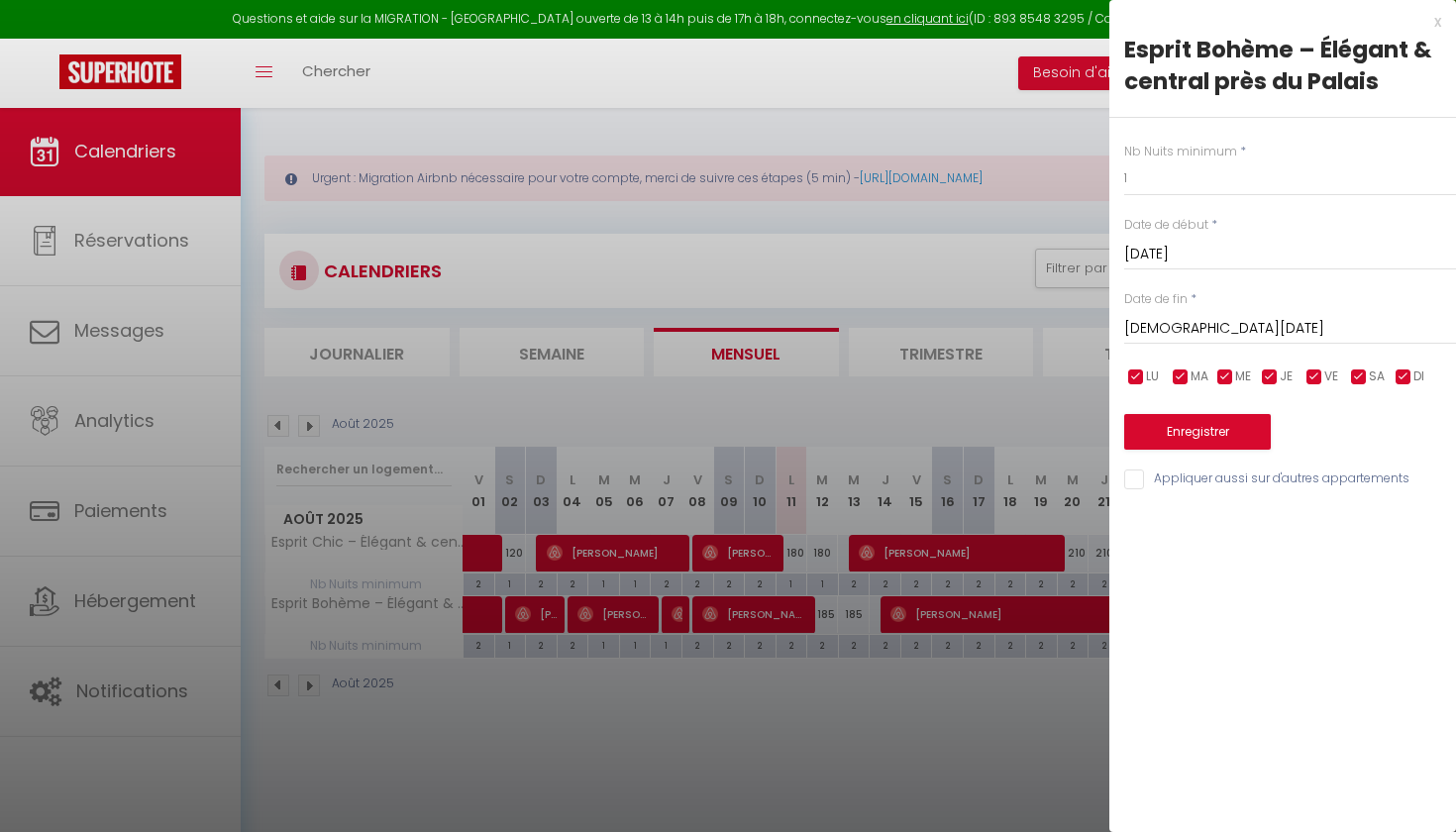
click at [1244, 439] on button "Enregistrer" at bounding box center [1197, 431] width 146 height 36
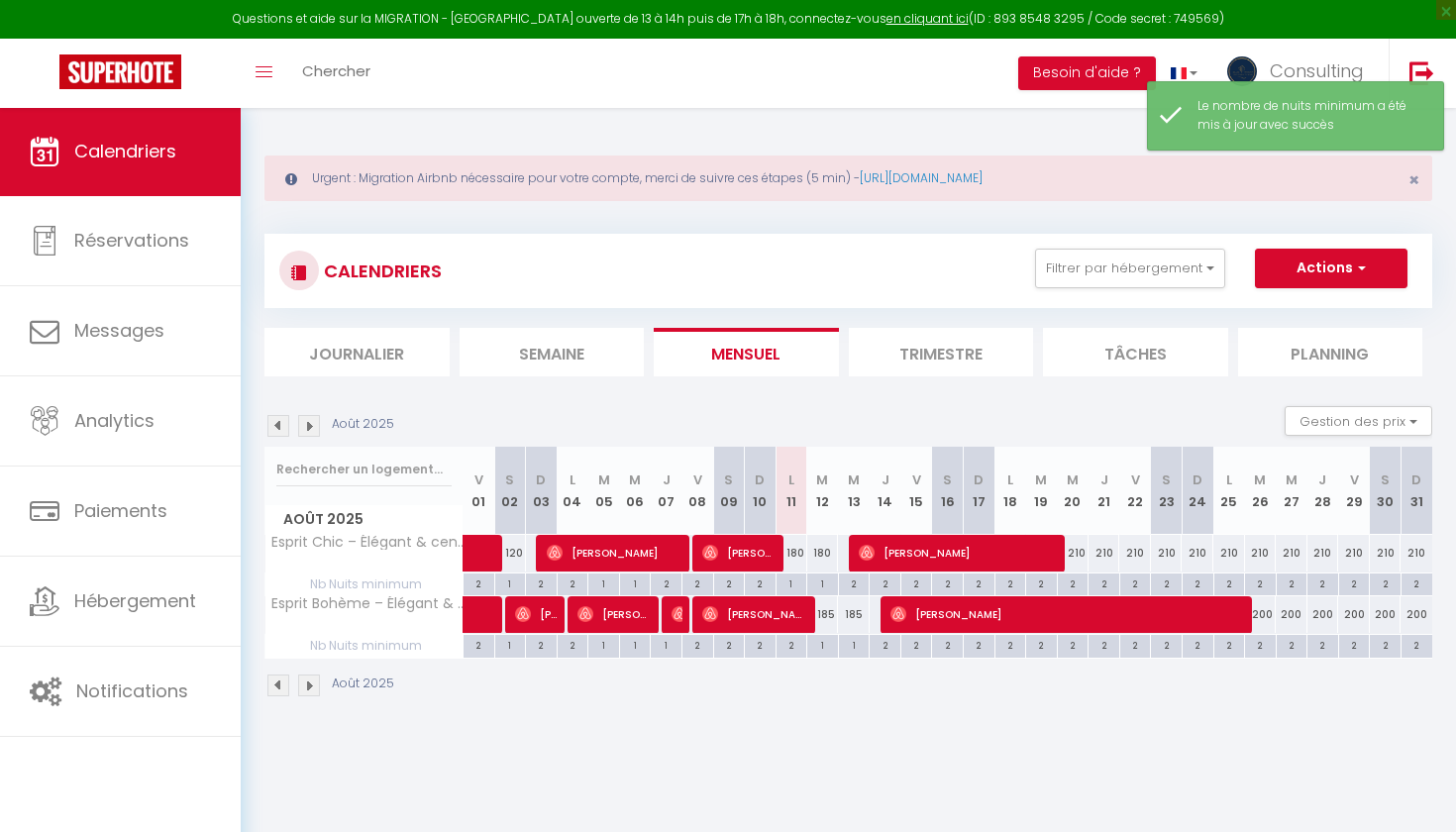
click at [800, 558] on div "180" at bounding box center [792, 553] width 32 height 37
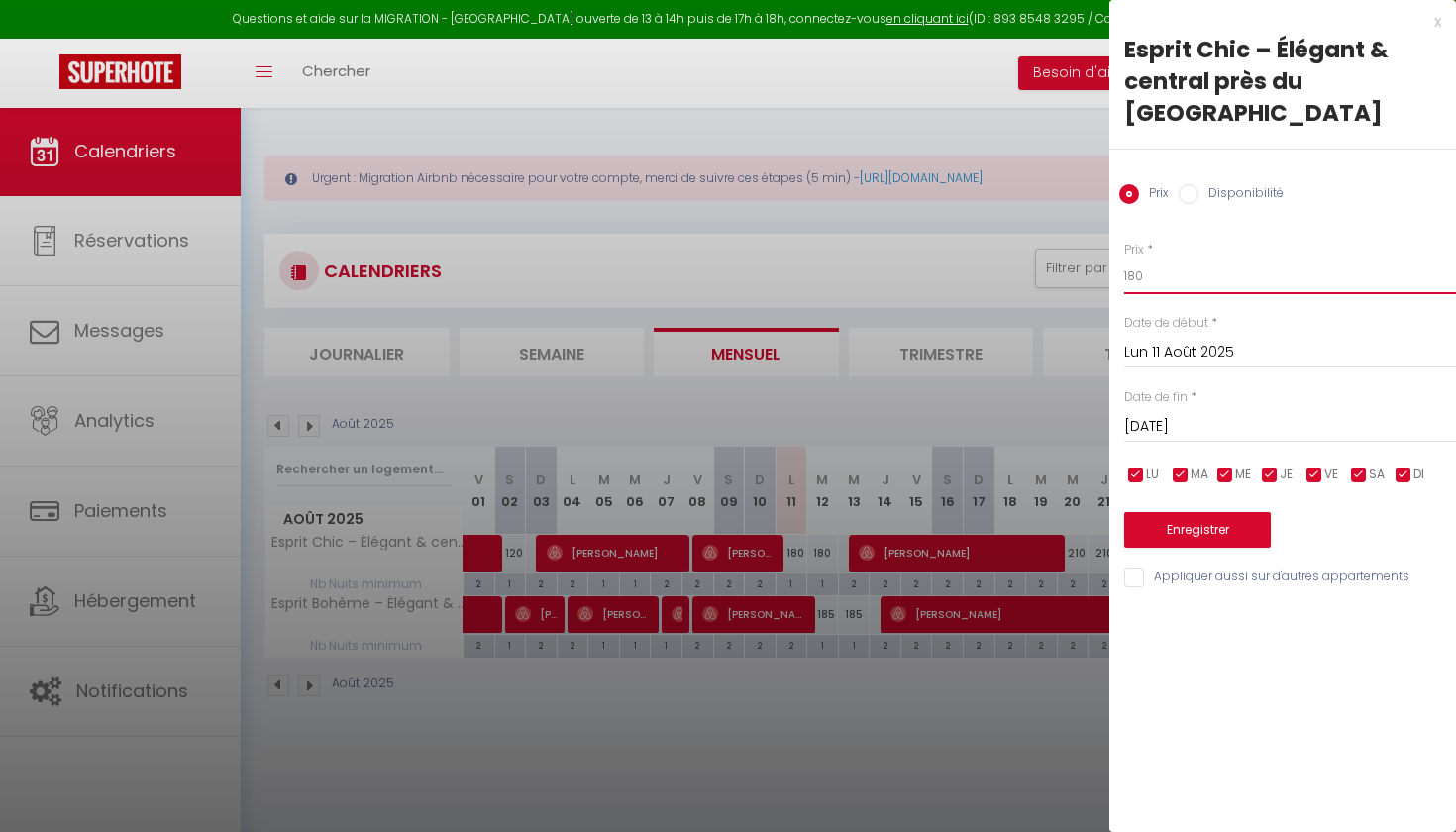
click at [1133, 258] on input "180" at bounding box center [1291, 276] width 332 height 36
click at [1185, 414] on input "[DATE]" at bounding box center [1291, 426] width 332 height 26
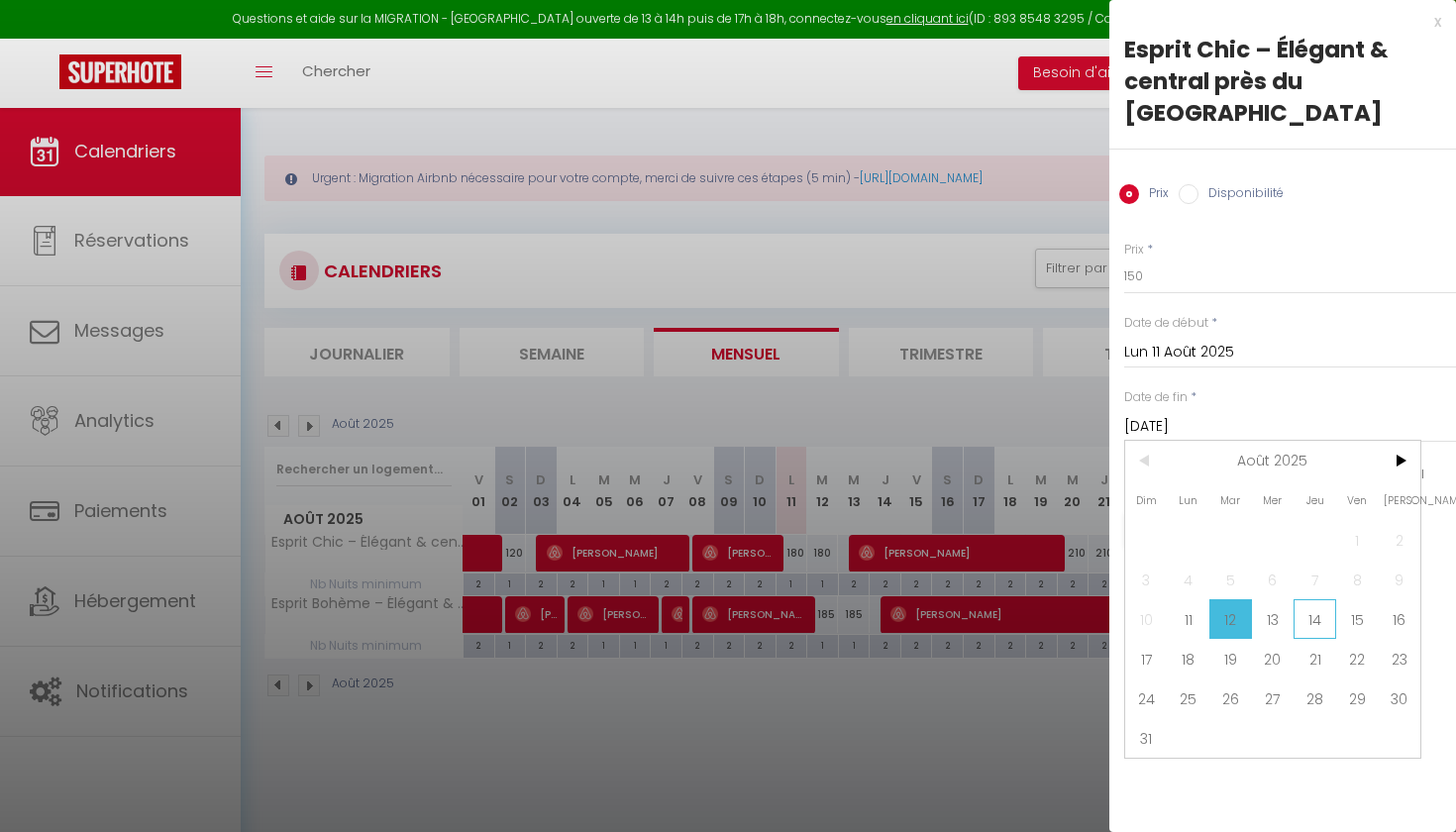
click at [1314, 599] on span "14" at bounding box center [1315, 619] width 43 height 40
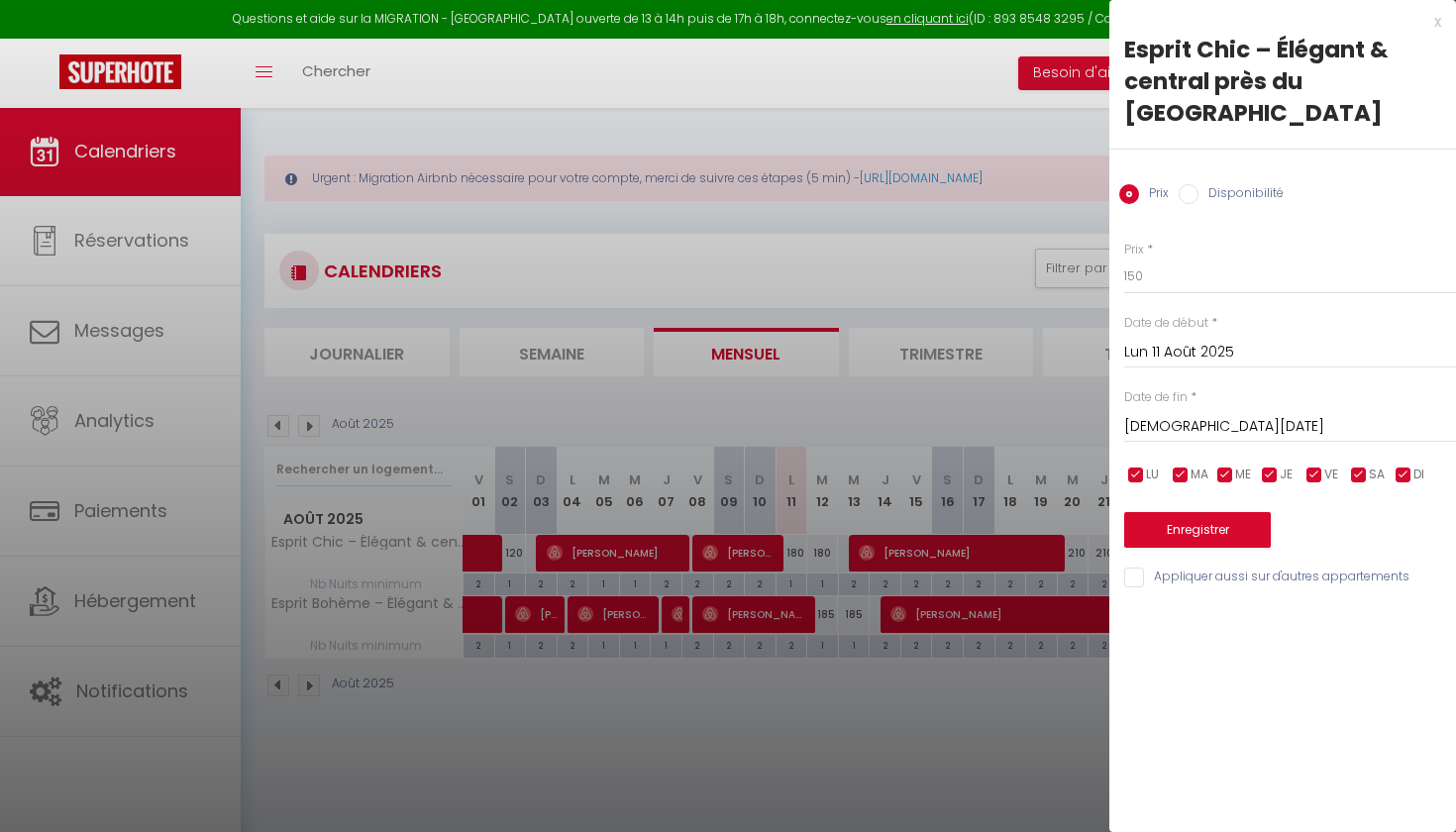
click at [1212, 512] on button "Enregistrer" at bounding box center [1197, 530] width 146 height 36
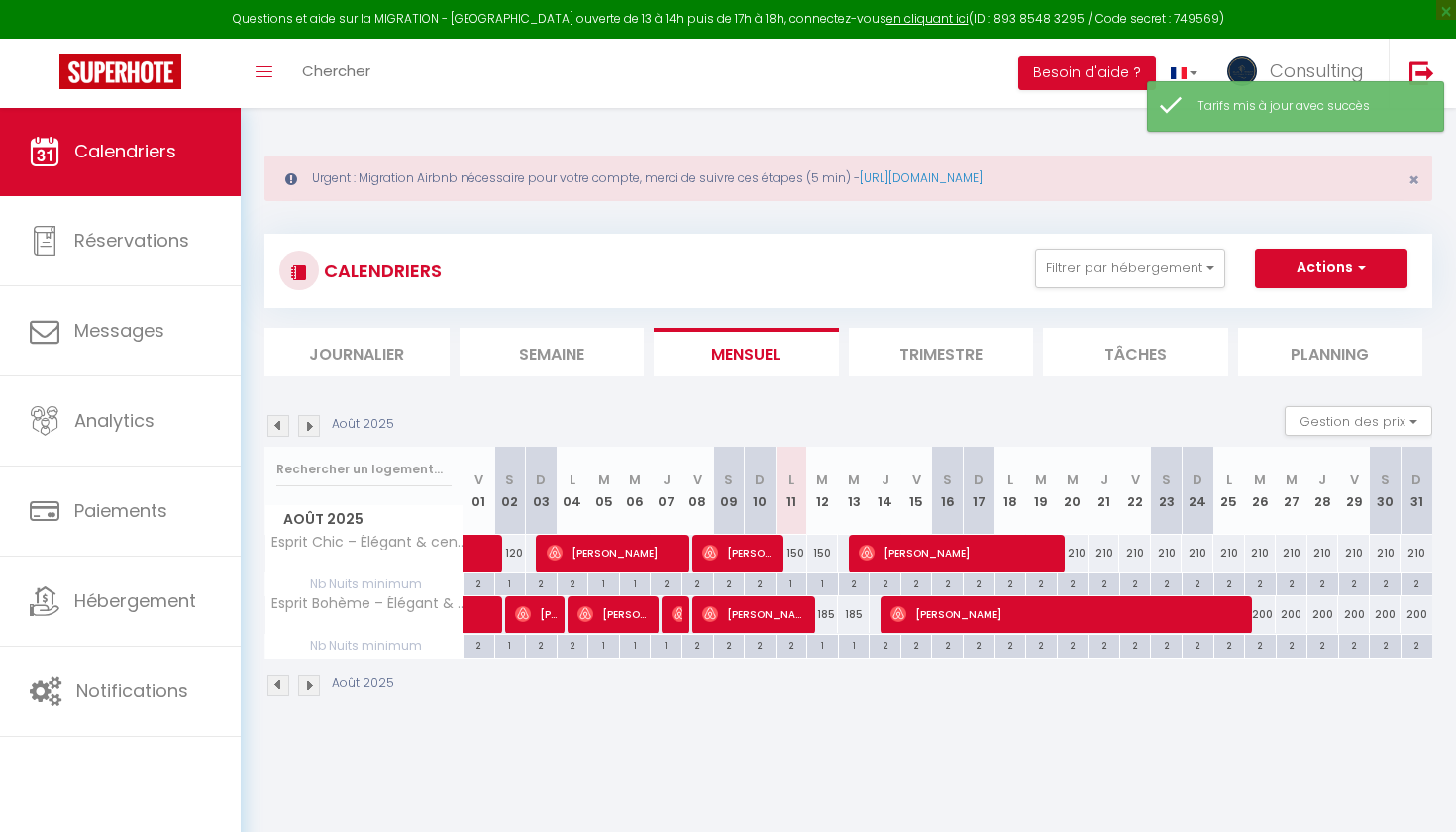
click at [830, 615] on div "185" at bounding box center [823, 614] width 32 height 37
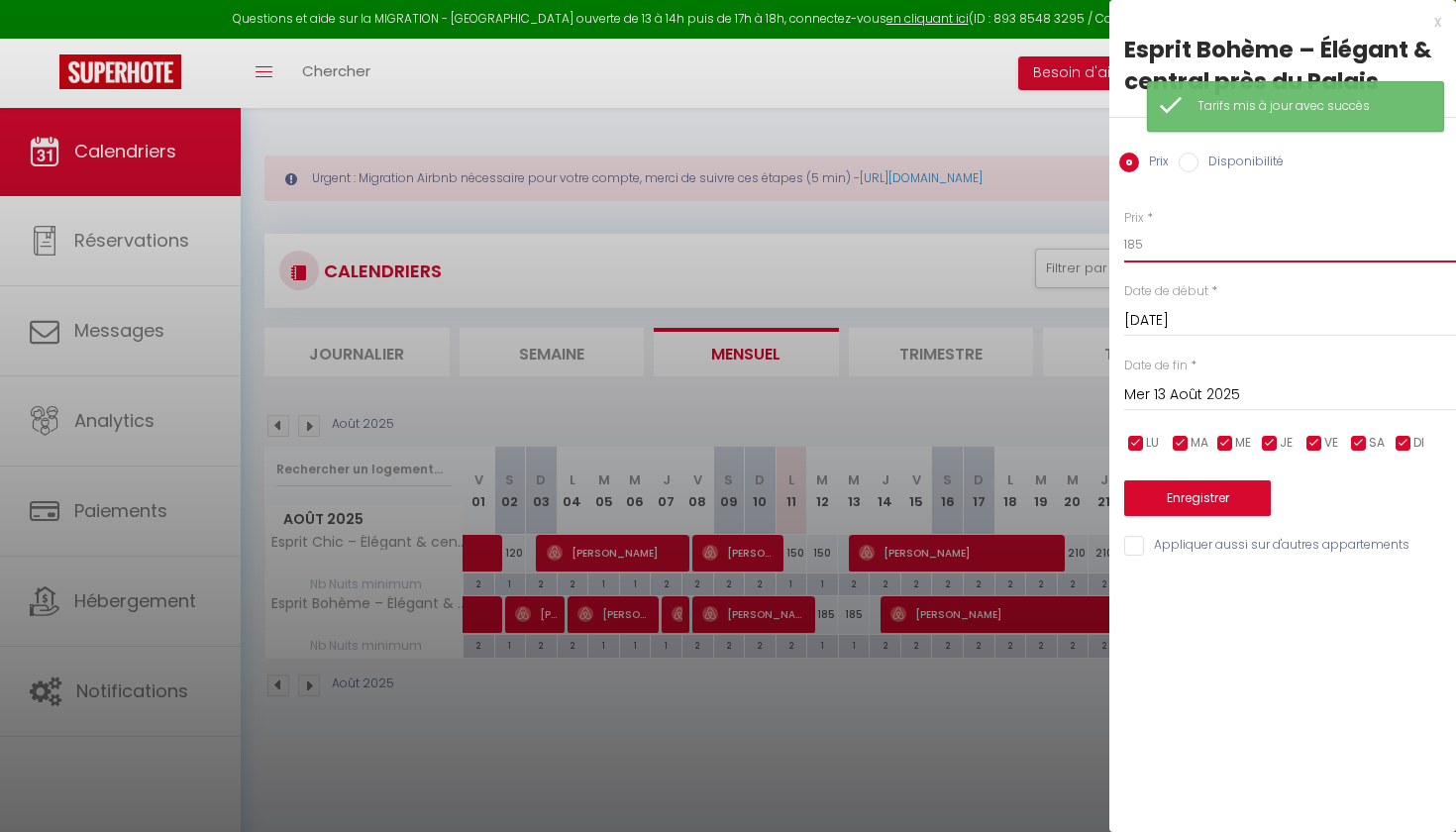
click at [1135, 238] on input "185" at bounding box center [1291, 245] width 332 height 36
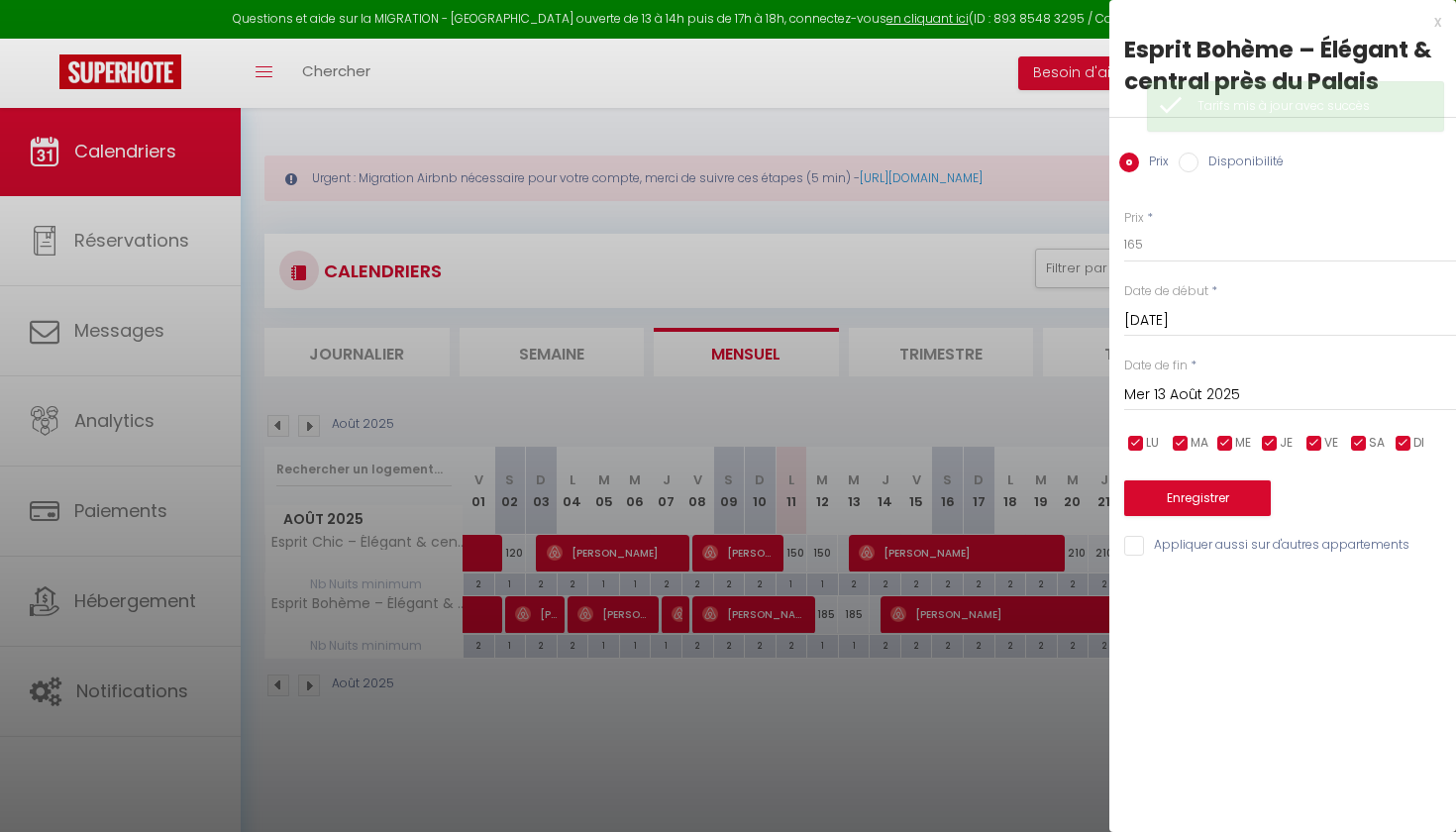
click at [1181, 390] on input "Mer 13 Août 2025" at bounding box center [1291, 396] width 332 height 26
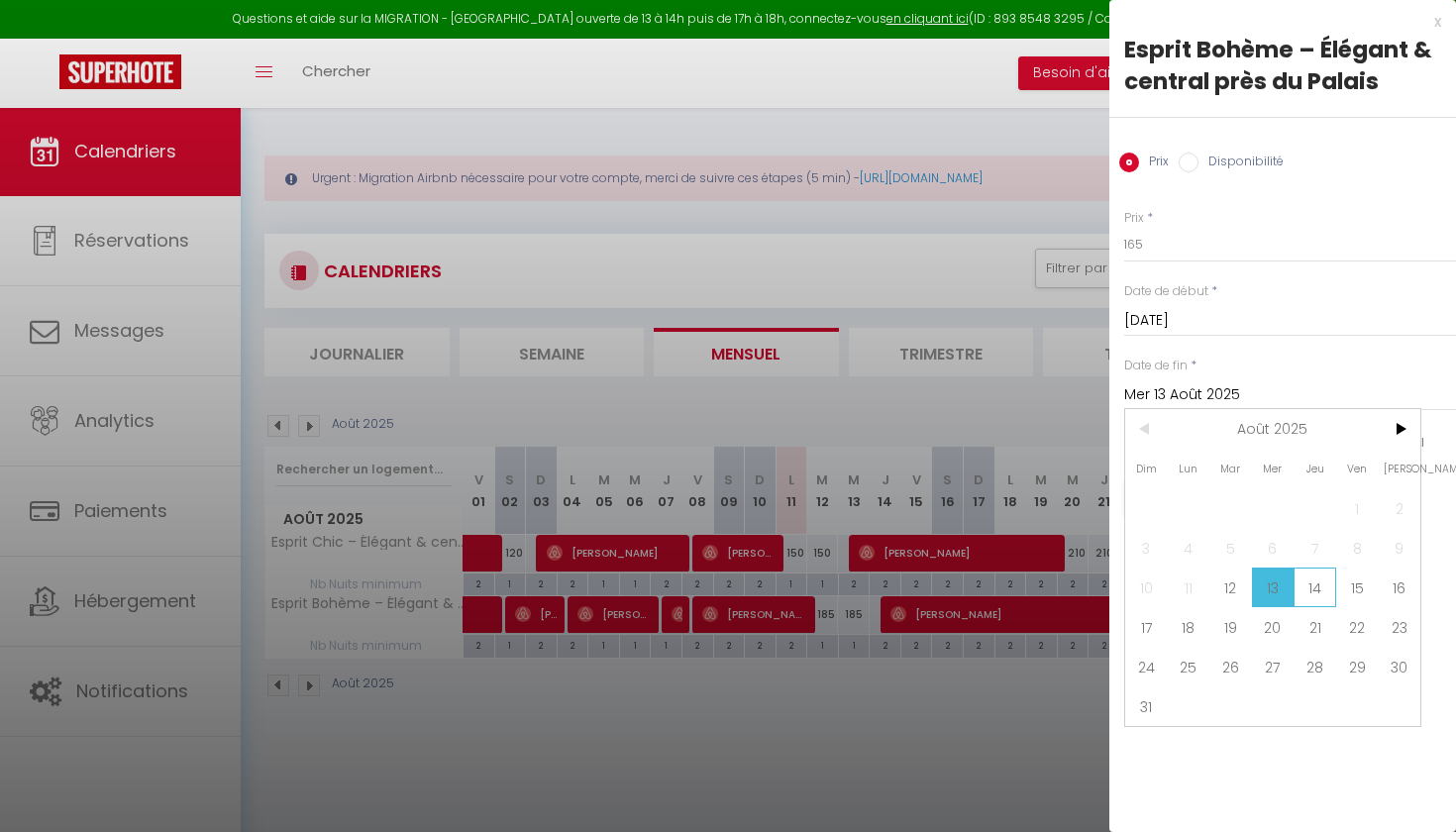
click at [1310, 596] on span "14" at bounding box center [1315, 587] width 43 height 40
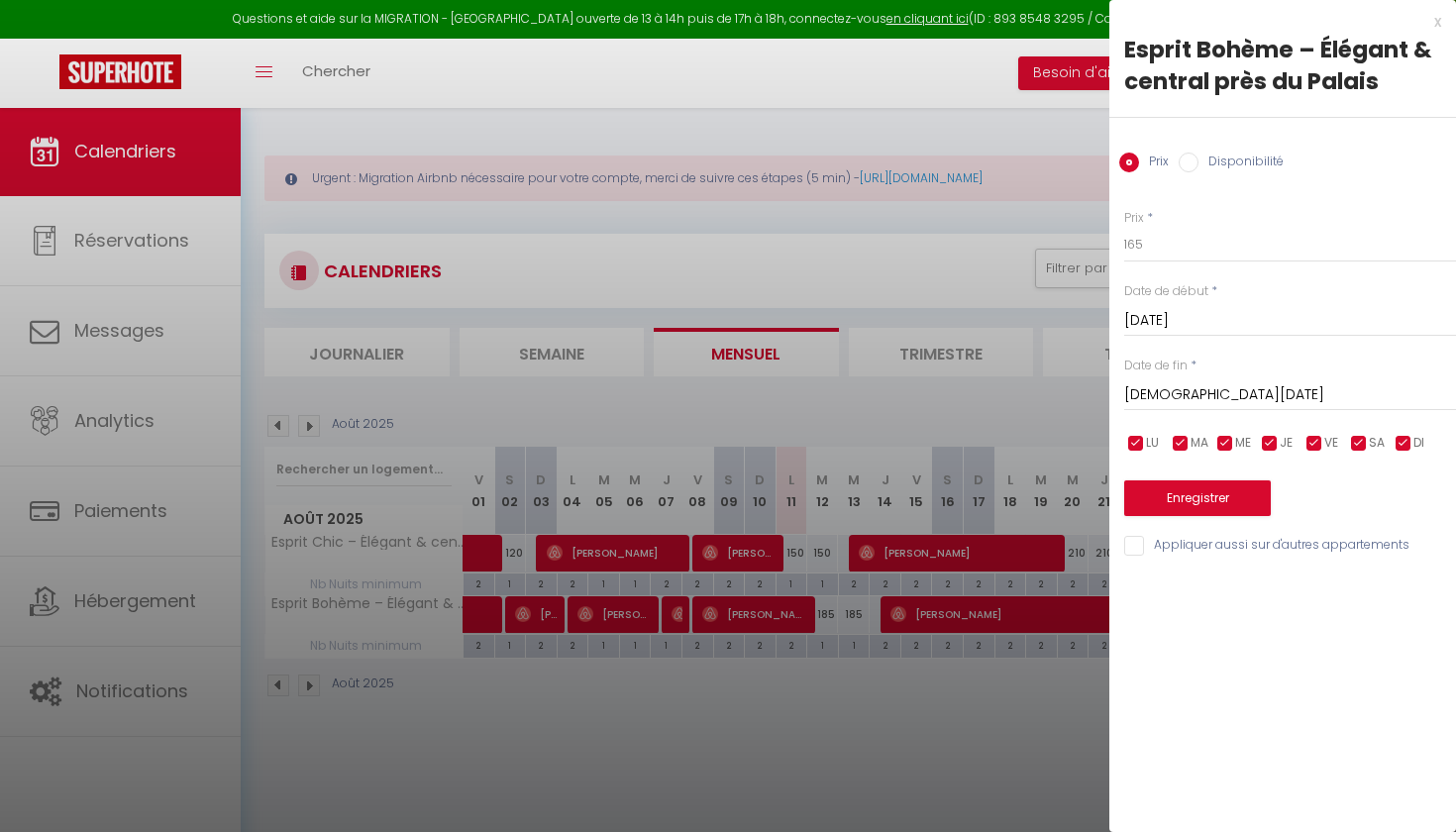
click at [1243, 503] on button "Enregistrer" at bounding box center [1197, 498] width 146 height 36
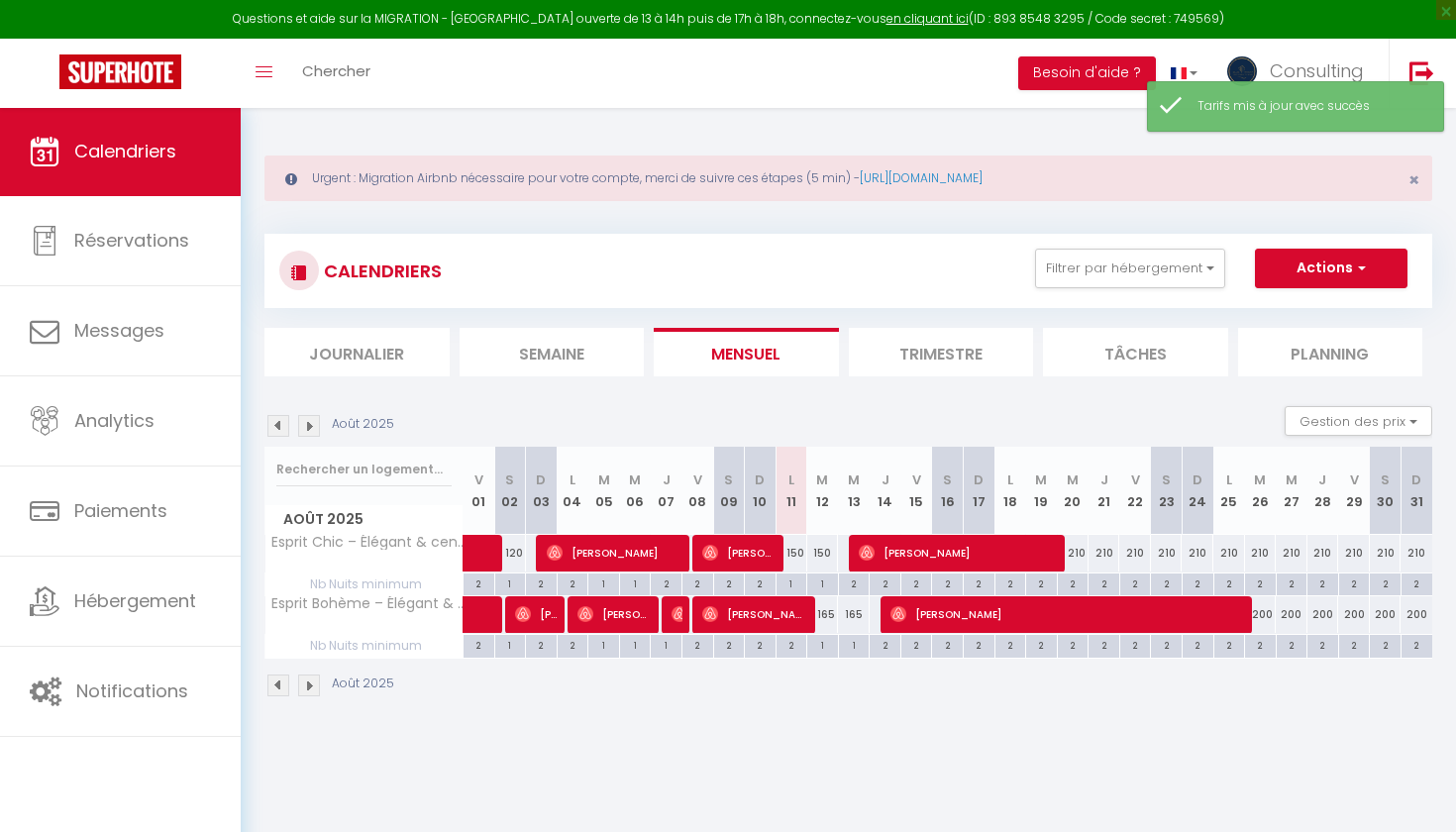
scroll to position [0, 0]
click at [1160, 292] on div "CALENDRIERS Filtrer par hébergement [PERSON_NAME] La suite du palais luxe [GEOG…" at bounding box center [848, 270] width 1168 height 75
click at [1160, 272] on button "Filtrer par hébergement" at bounding box center [1130, 268] width 190 height 40
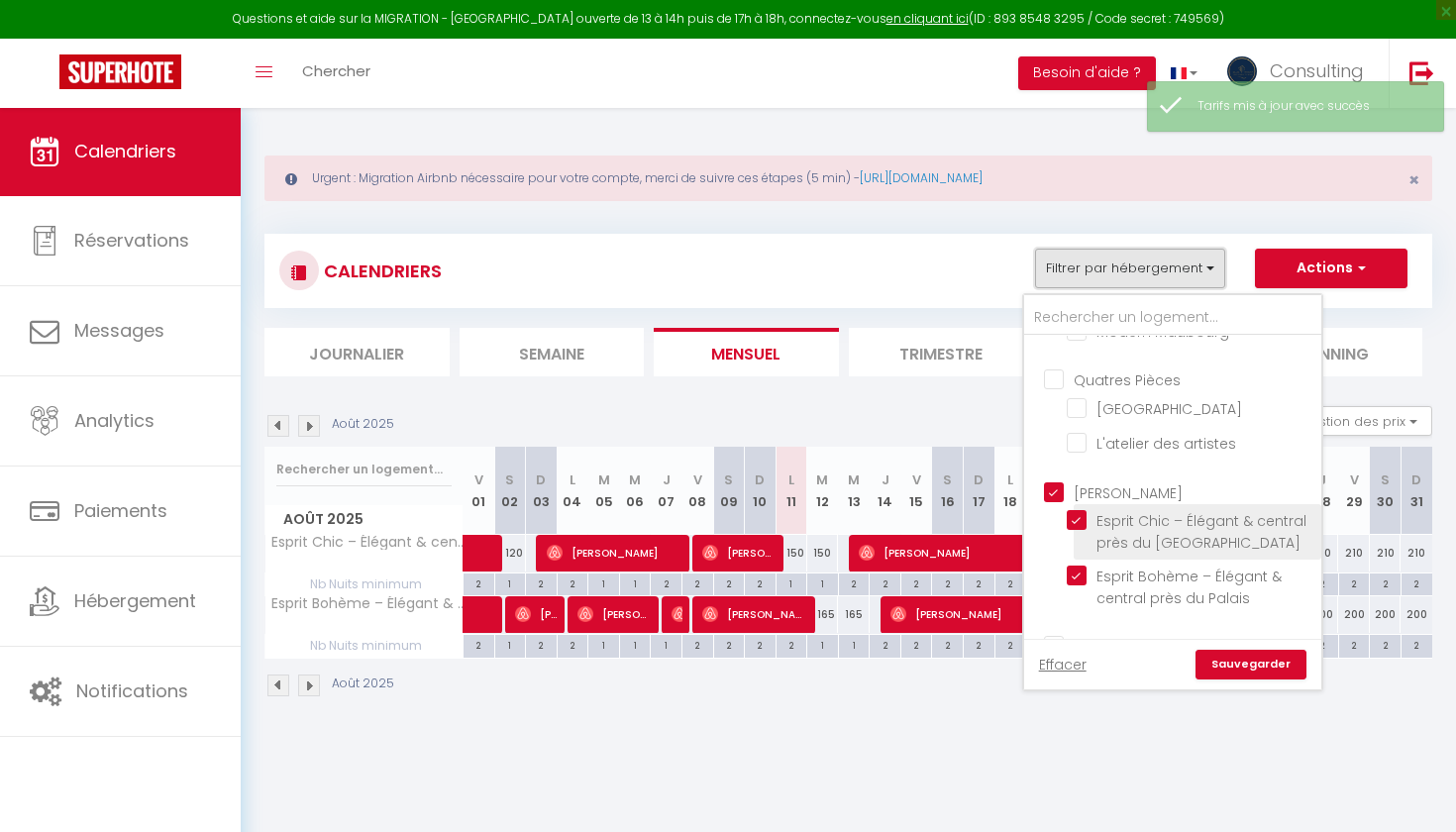
scroll to position [4605, 0]
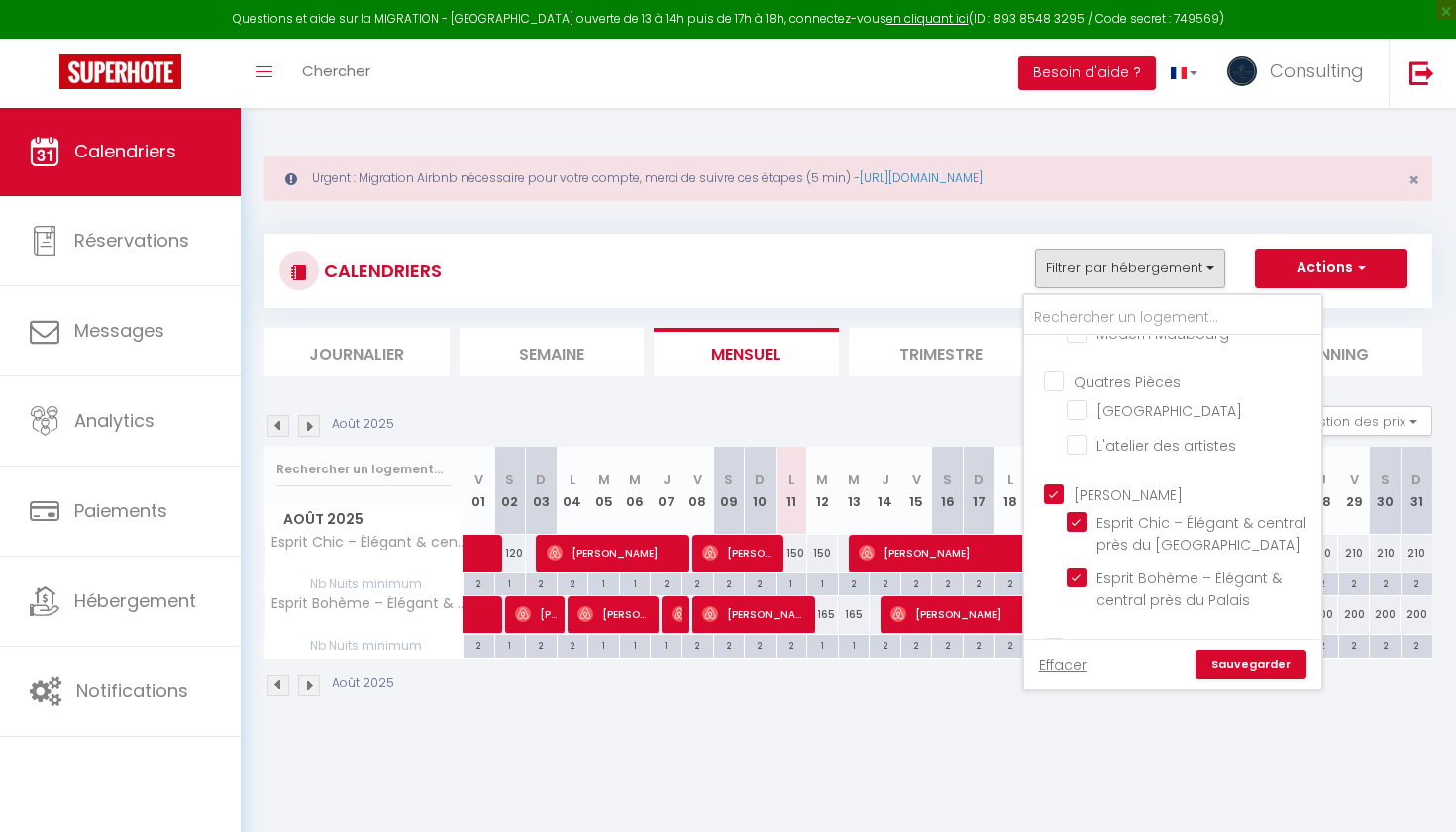
click at [1050, 482] on input "[PERSON_NAME]" at bounding box center [1192, 492] width 297 height 20
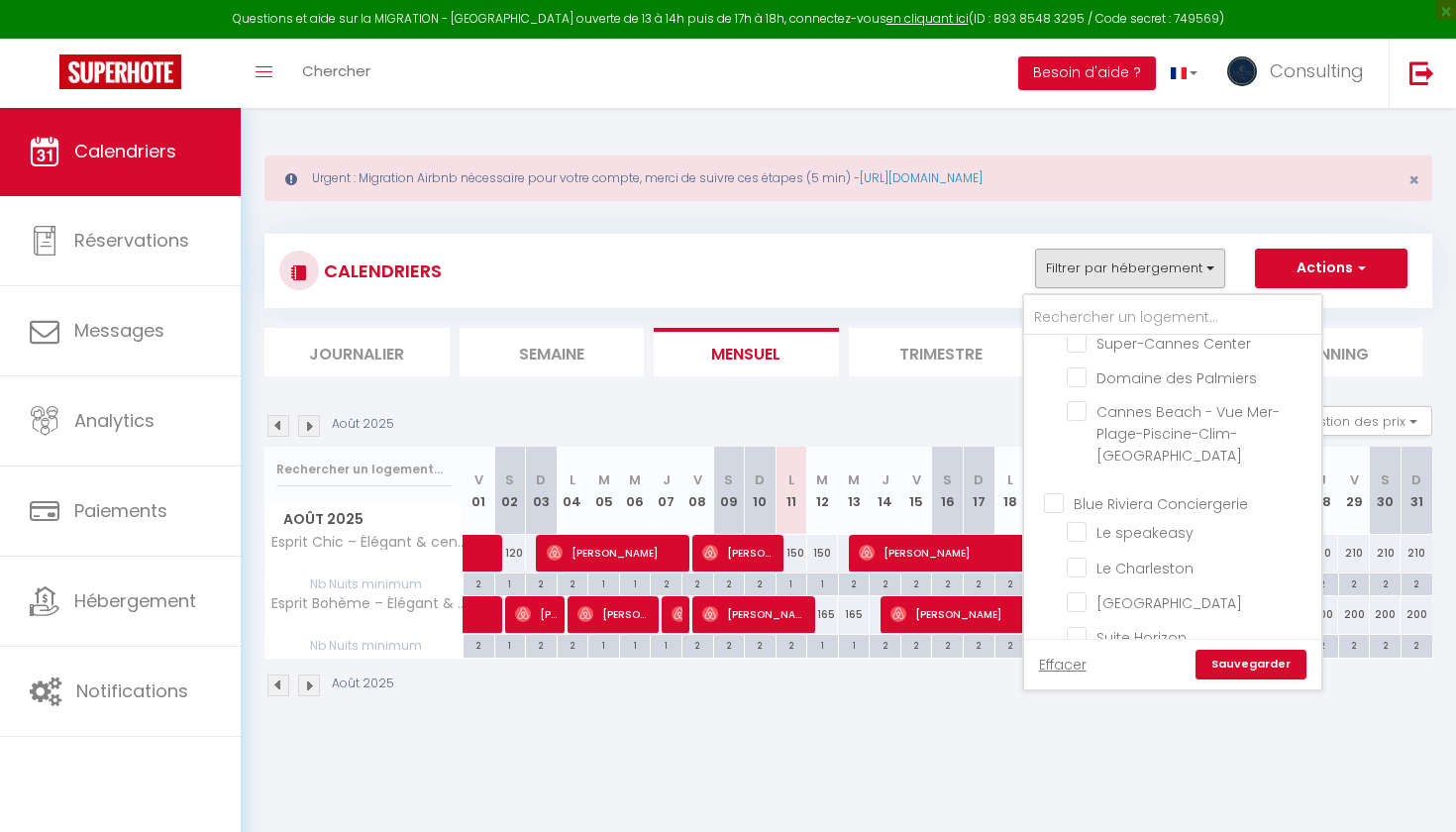
scroll to position [3817, 0]
click at [1053, 522] on input "Blue Riviera Conciergerie" at bounding box center [1192, 532] width 297 height 20
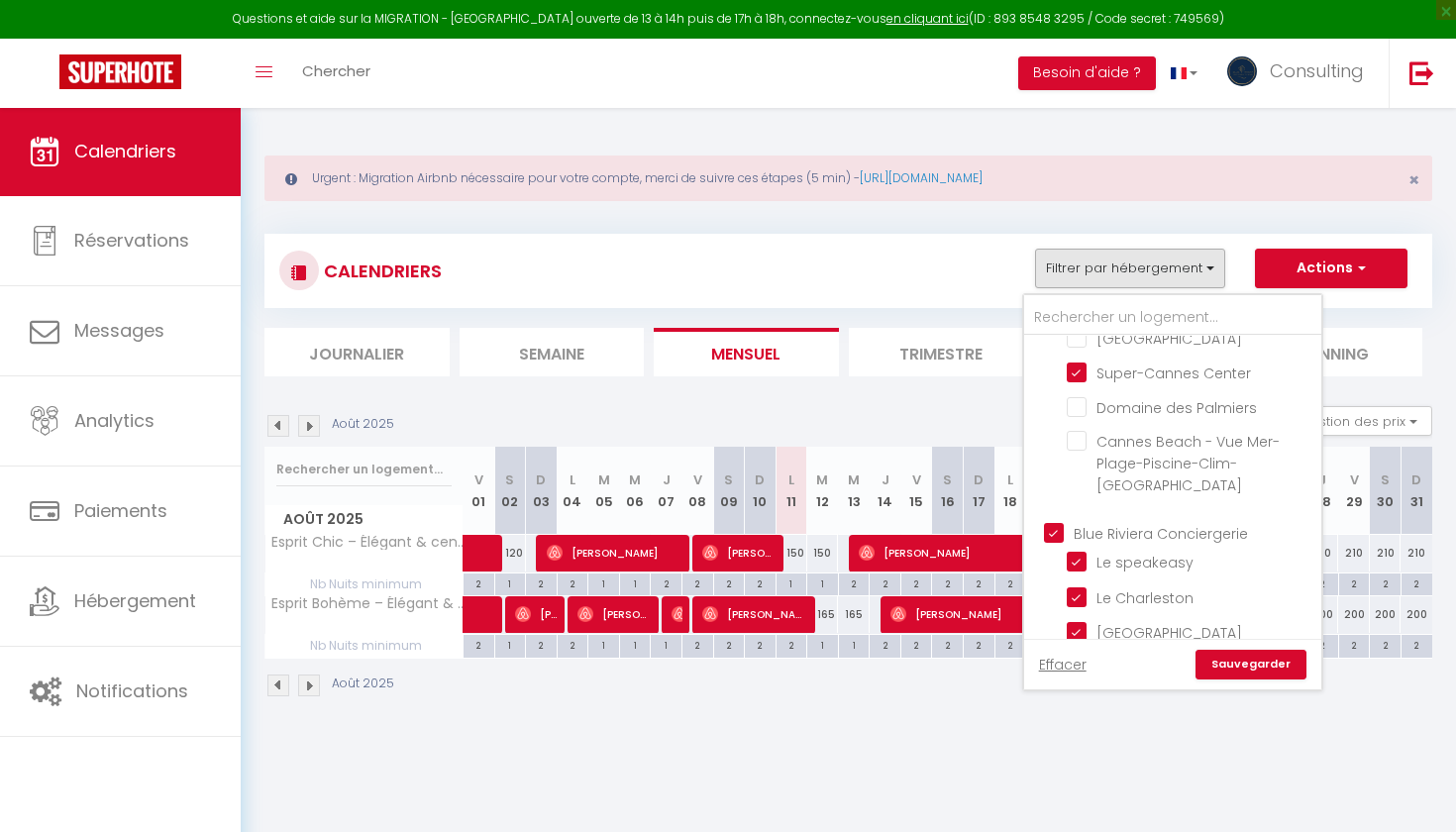
click at [1238, 668] on link "Sauvegarder" at bounding box center [1251, 664] width 111 height 30
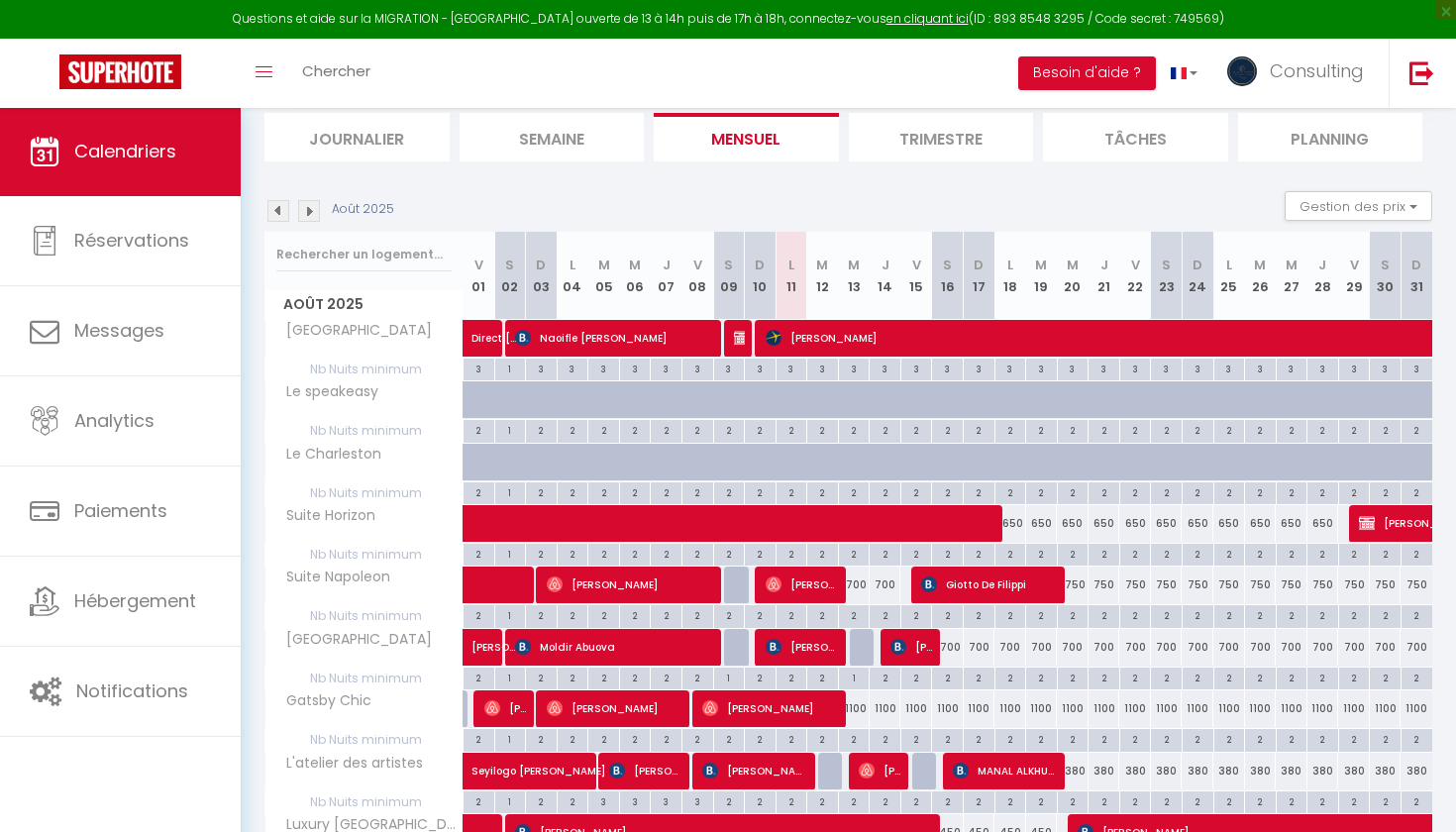
scroll to position [260, 0]
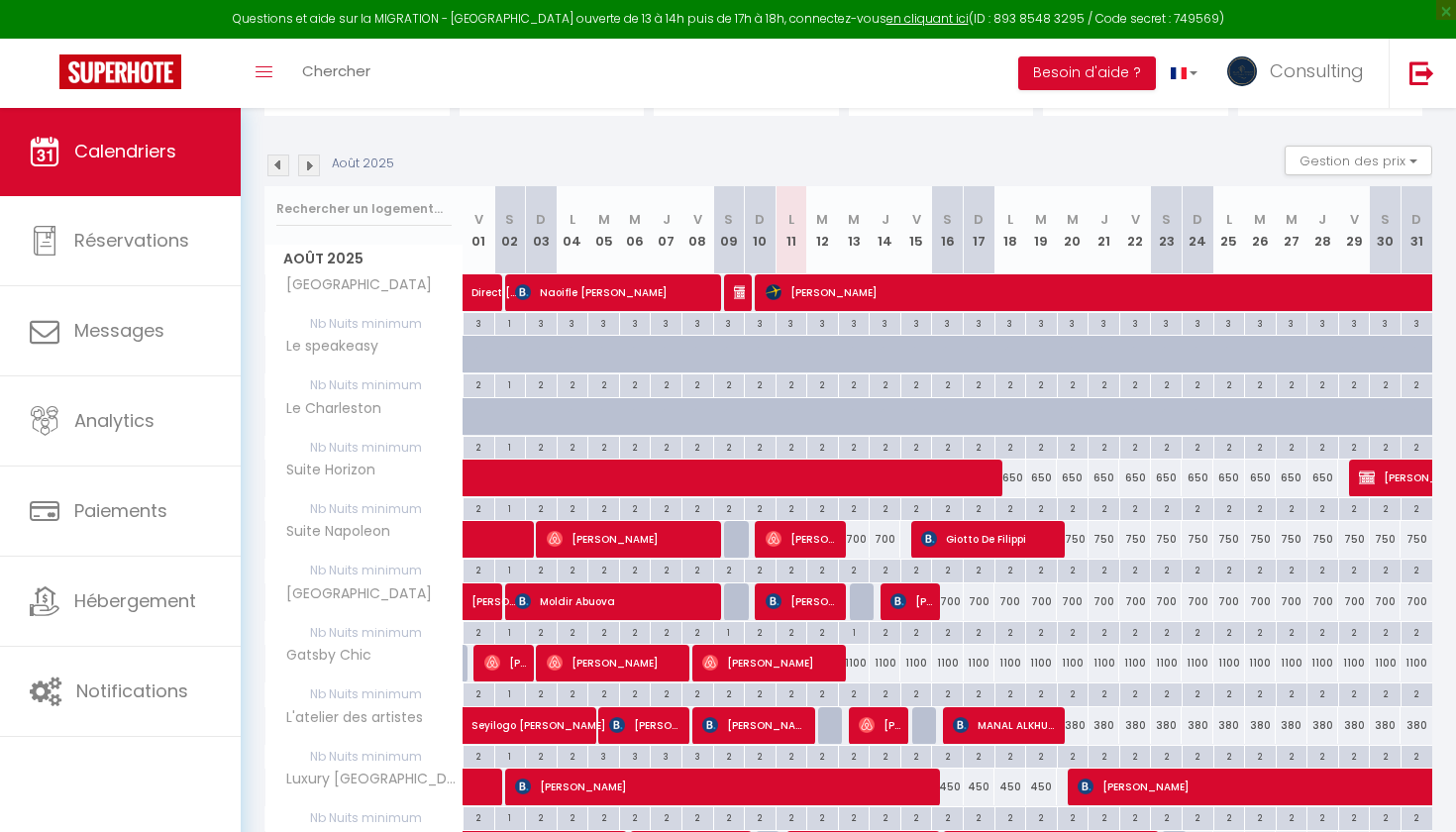
click at [858, 538] on div "700" at bounding box center [854, 539] width 32 height 37
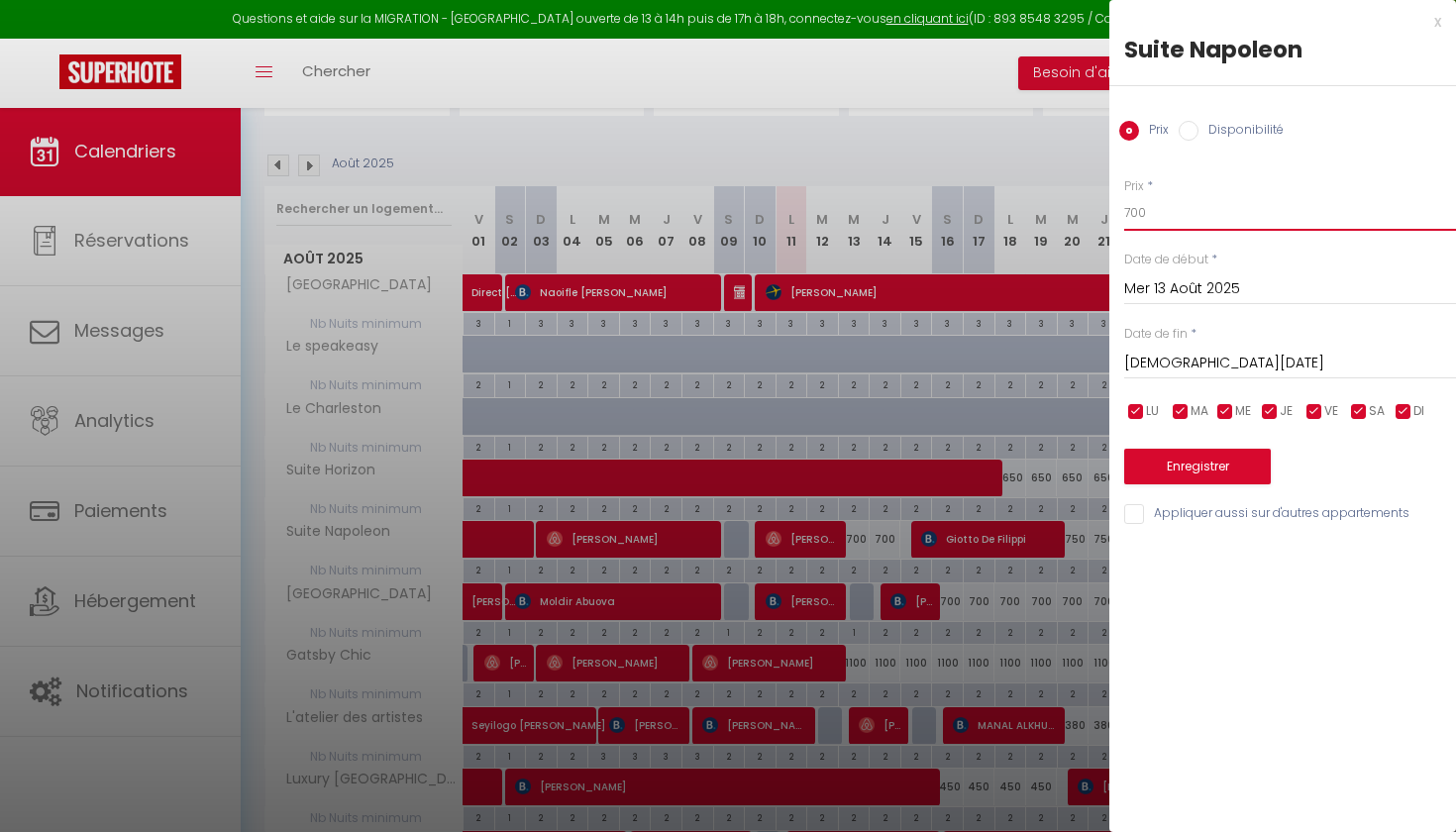
click at [1131, 209] on input "700" at bounding box center [1291, 213] width 332 height 36
click at [1198, 360] on input "[DEMOGRAPHIC_DATA][DATE]" at bounding box center [1291, 364] width 332 height 26
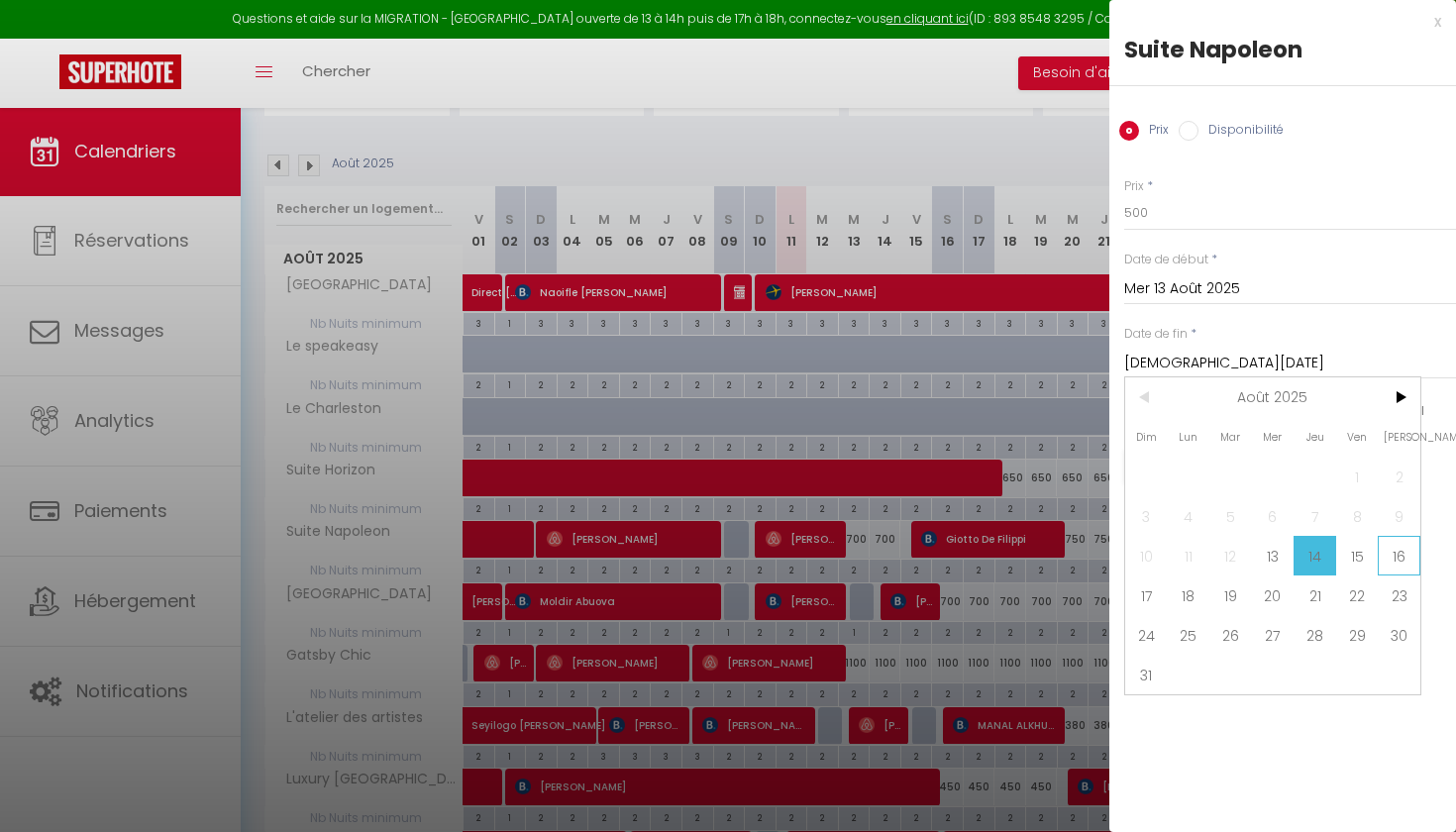
click at [1389, 549] on span "16" at bounding box center [1399, 556] width 43 height 40
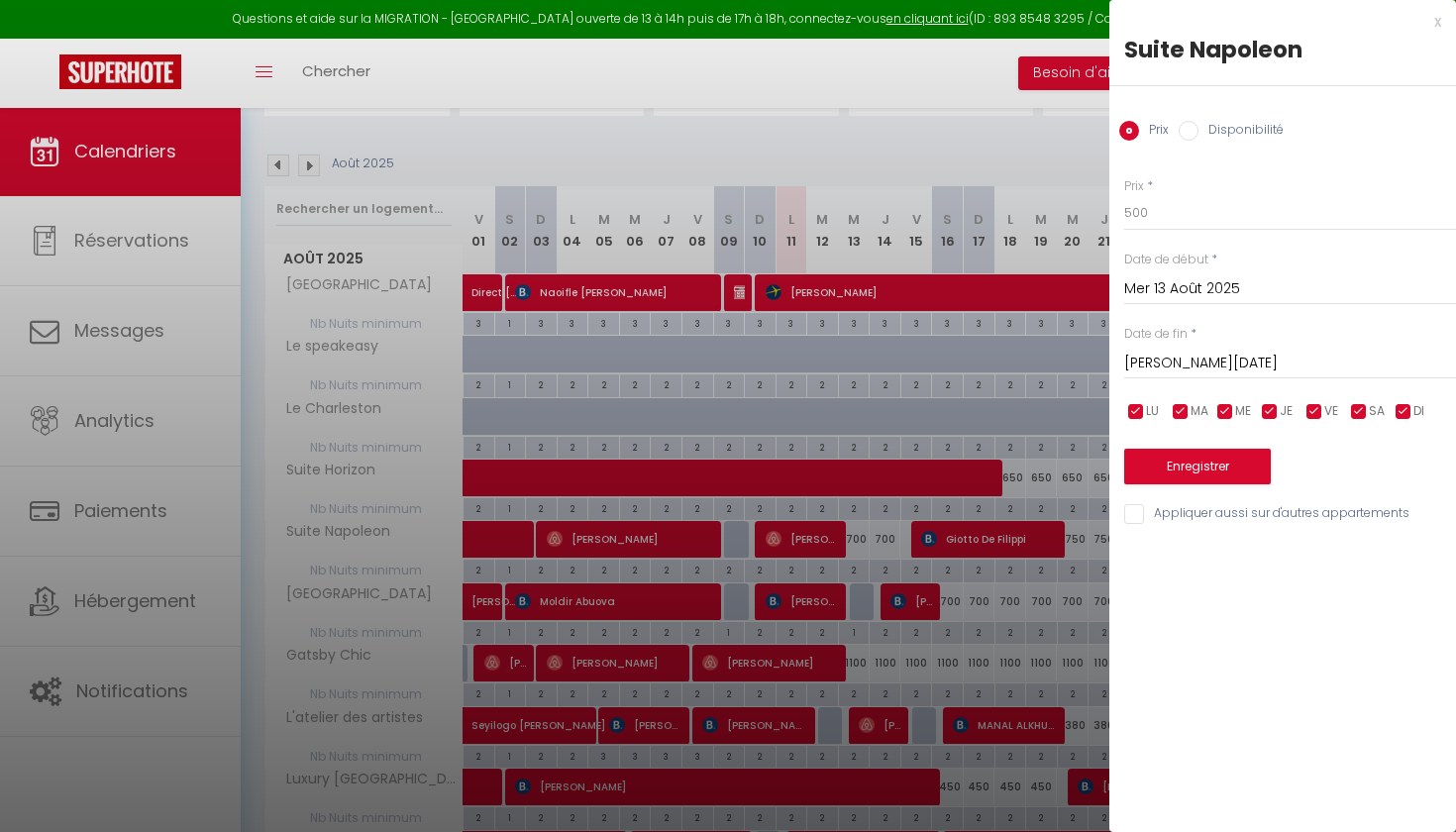
click at [1254, 457] on button "Enregistrer" at bounding box center [1197, 466] width 146 height 36
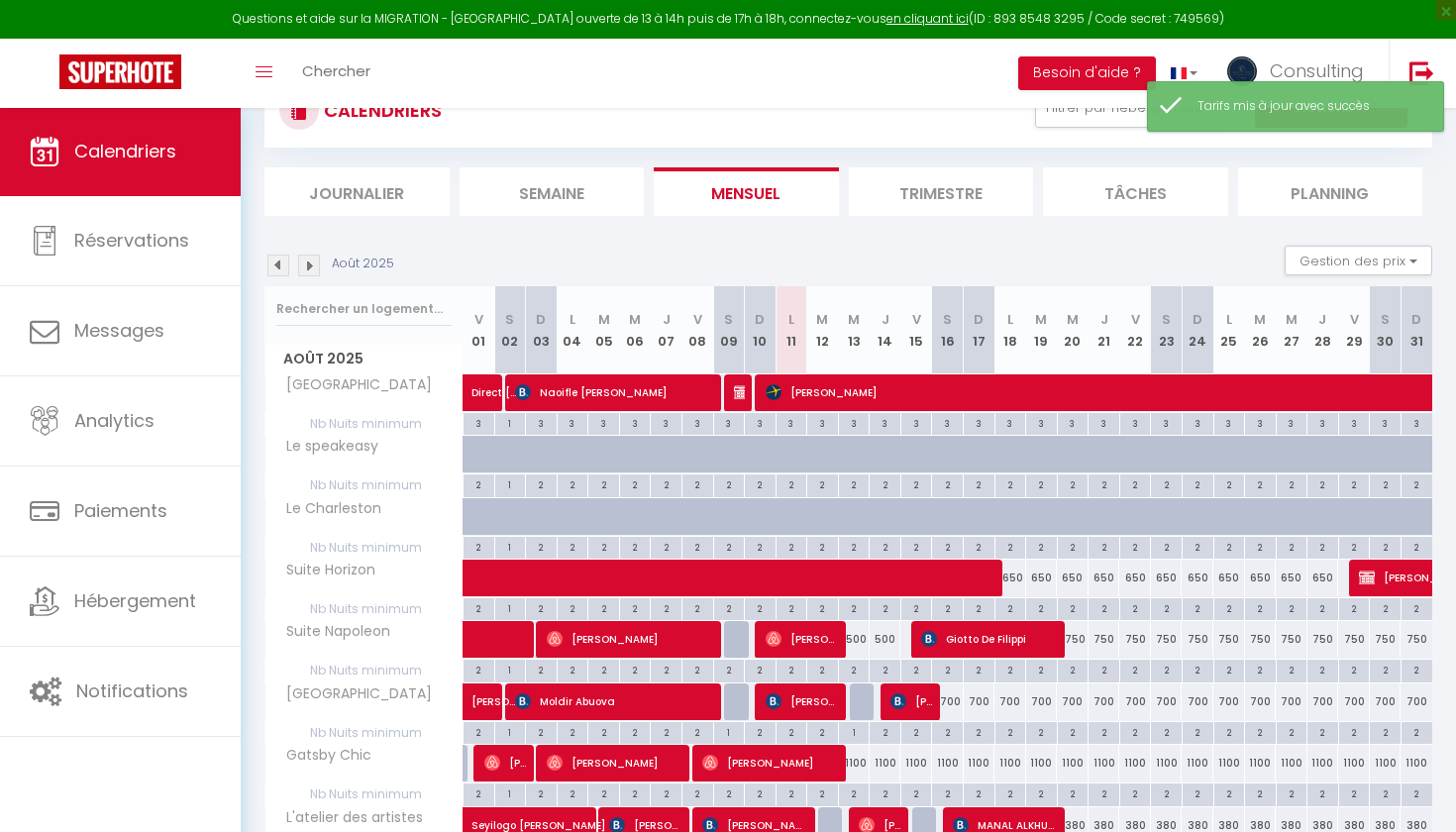
scroll to position [190, 0]
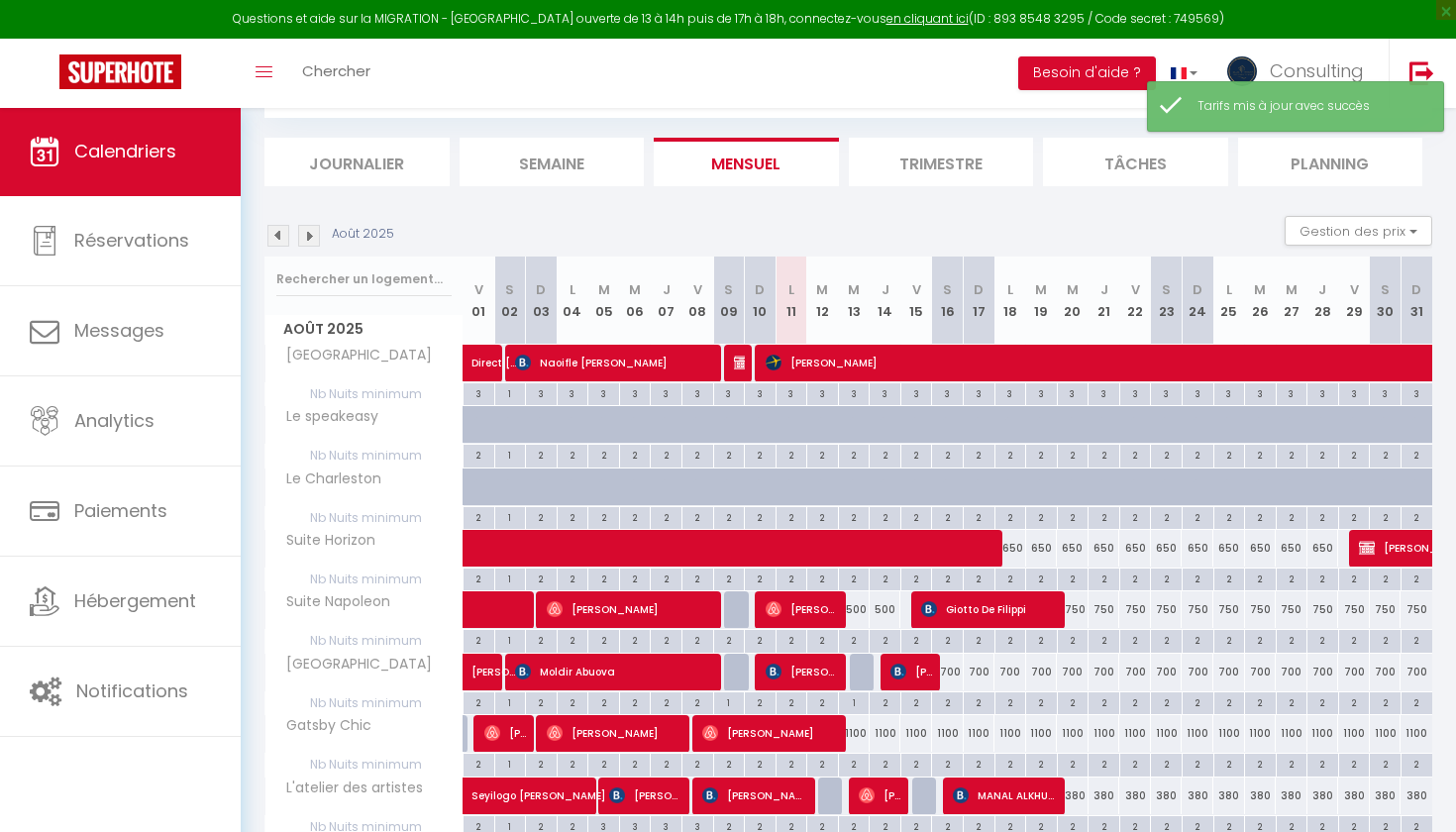
click at [858, 738] on div "1100" at bounding box center [854, 733] width 32 height 37
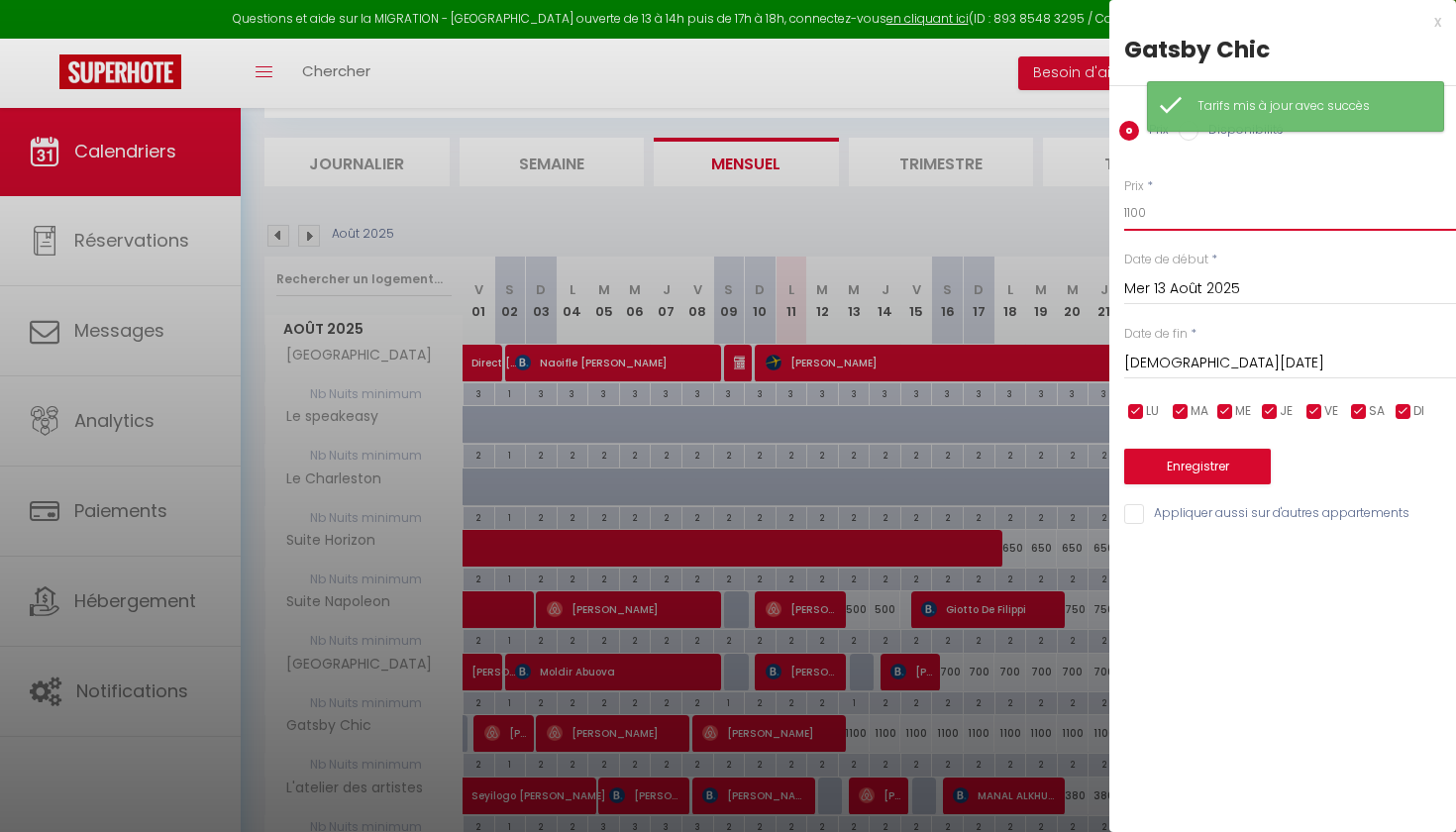
click at [1152, 214] on input "1100" at bounding box center [1291, 213] width 332 height 36
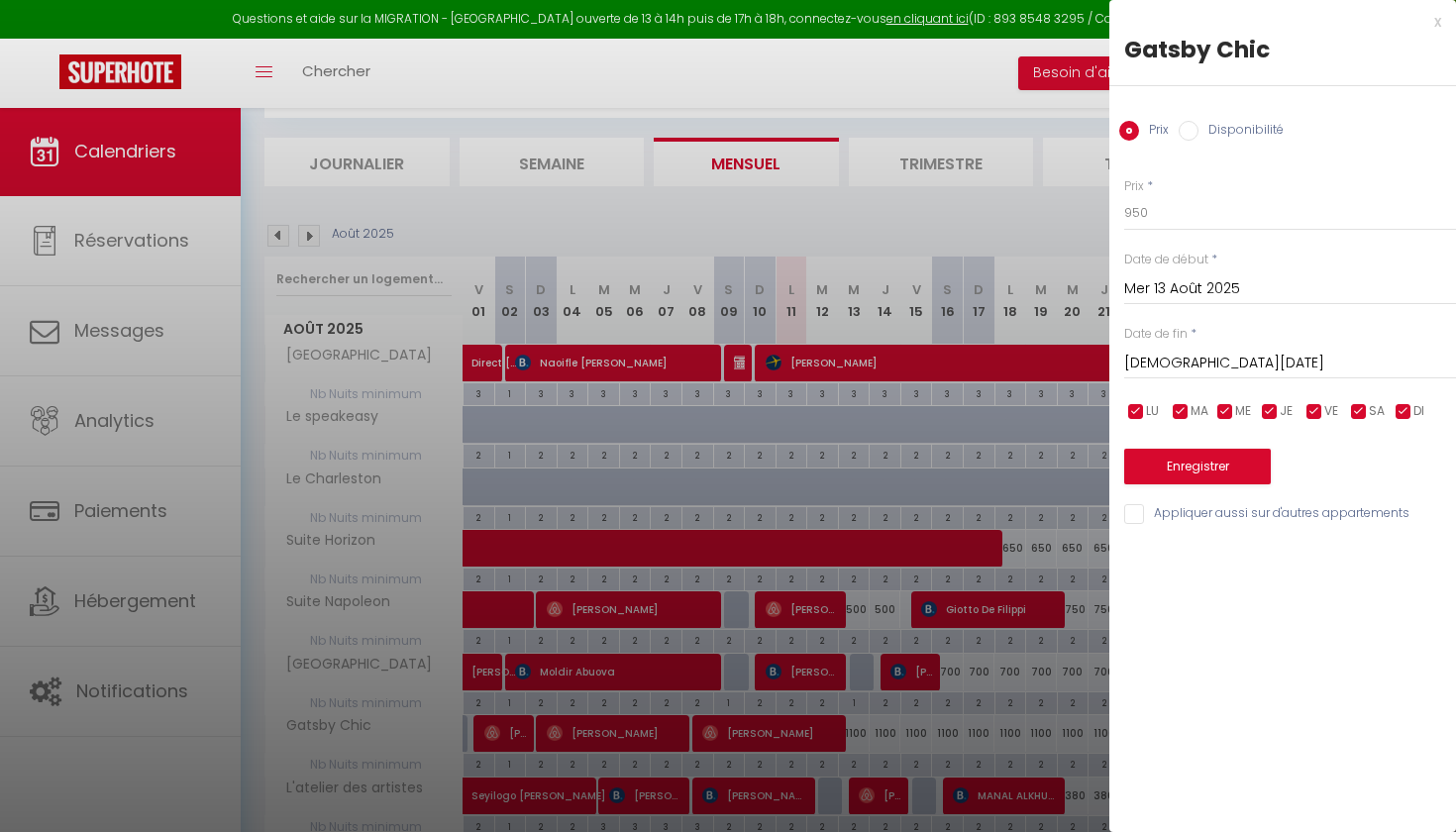
click at [1170, 368] on input "[DEMOGRAPHIC_DATA][DATE]" at bounding box center [1291, 364] width 332 height 26
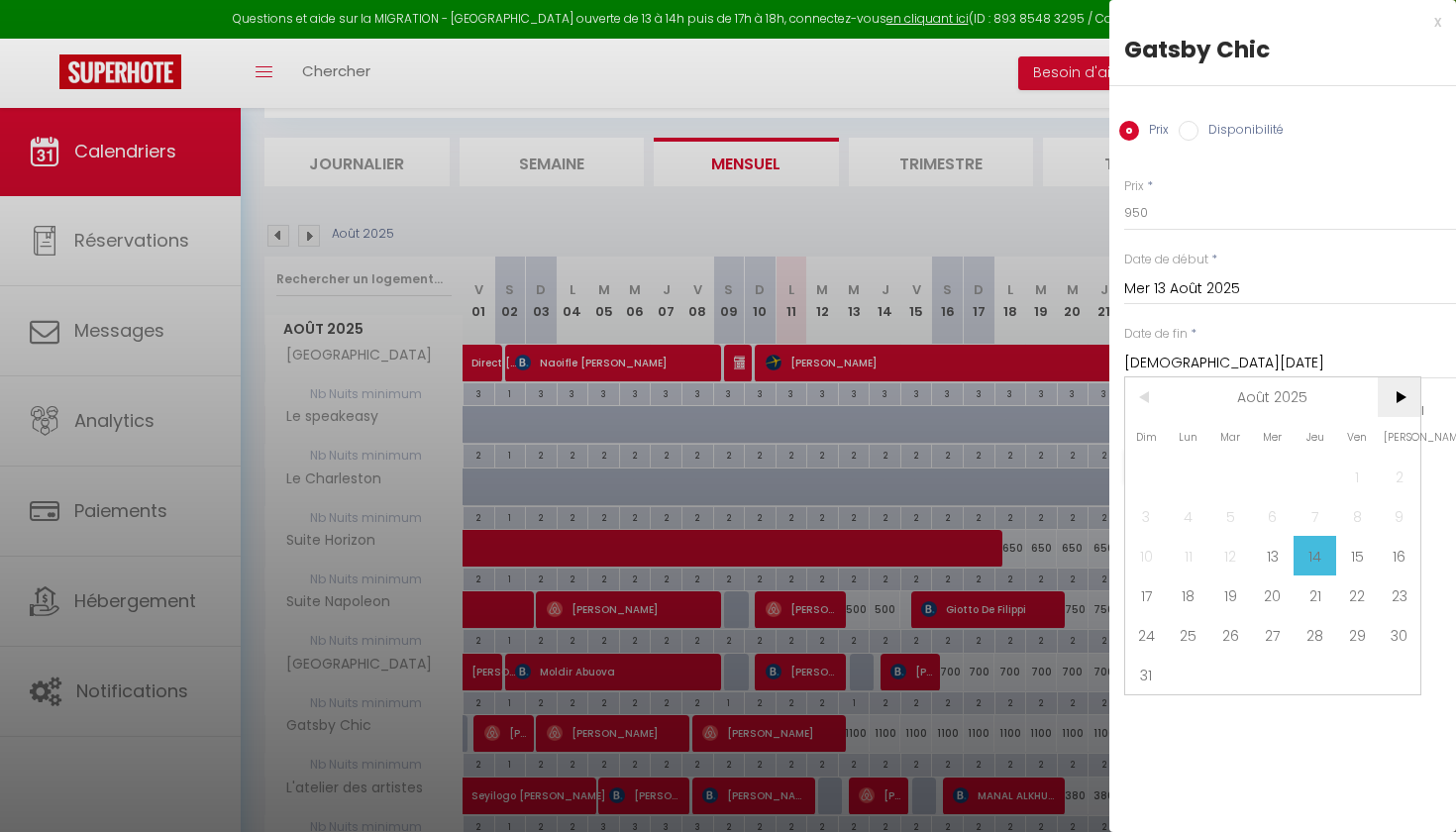
click at [1392, 396] on span ">" at bounding box center [1399, 398] width 43 height 40
click at [1182, 474] on span "1" at bounding box center [1188, 476] width 43 height 40
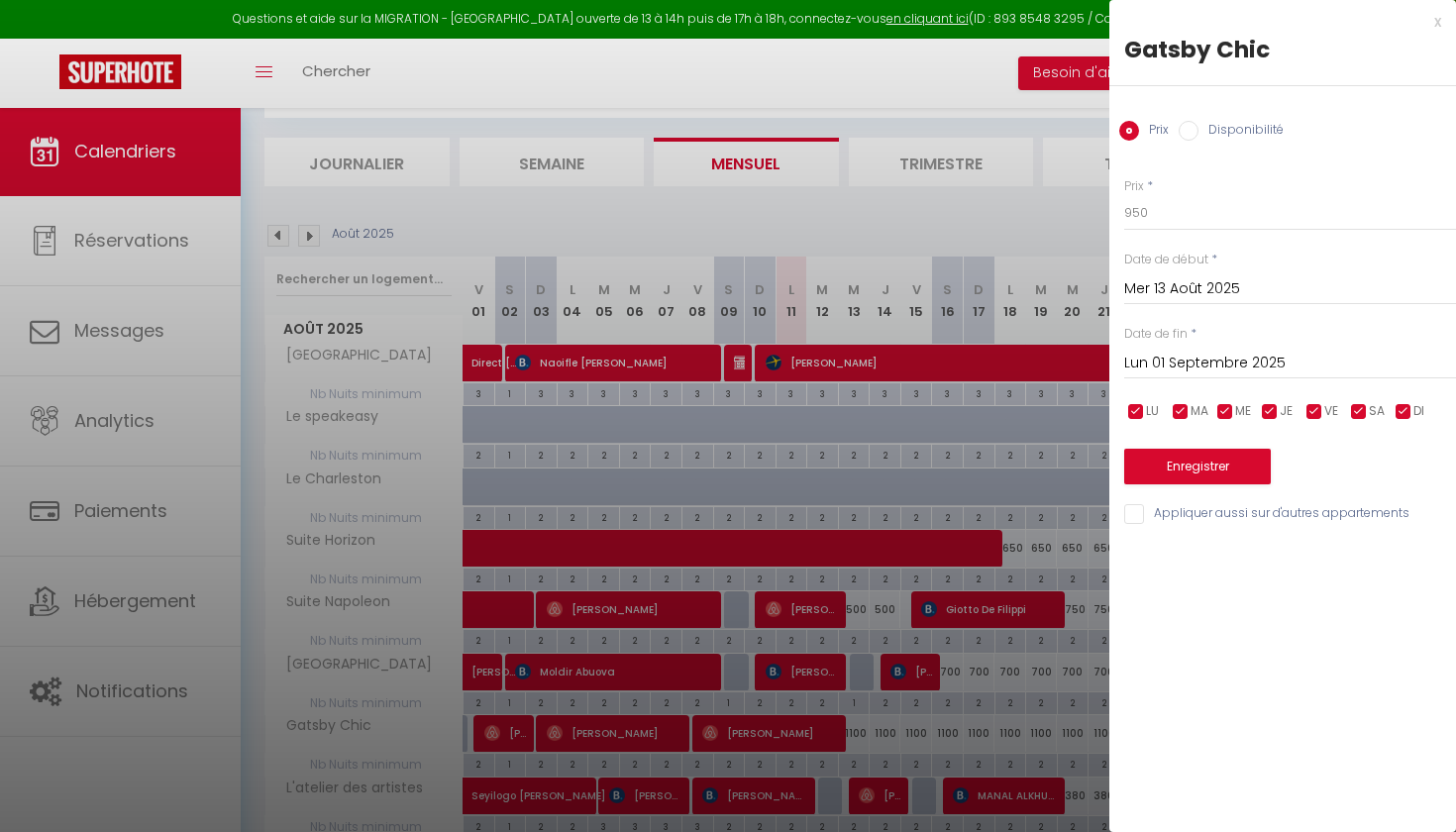
click at [1196, 448] on button "Enregistrer" at bounding box center [1197, 466] width 146 height 36
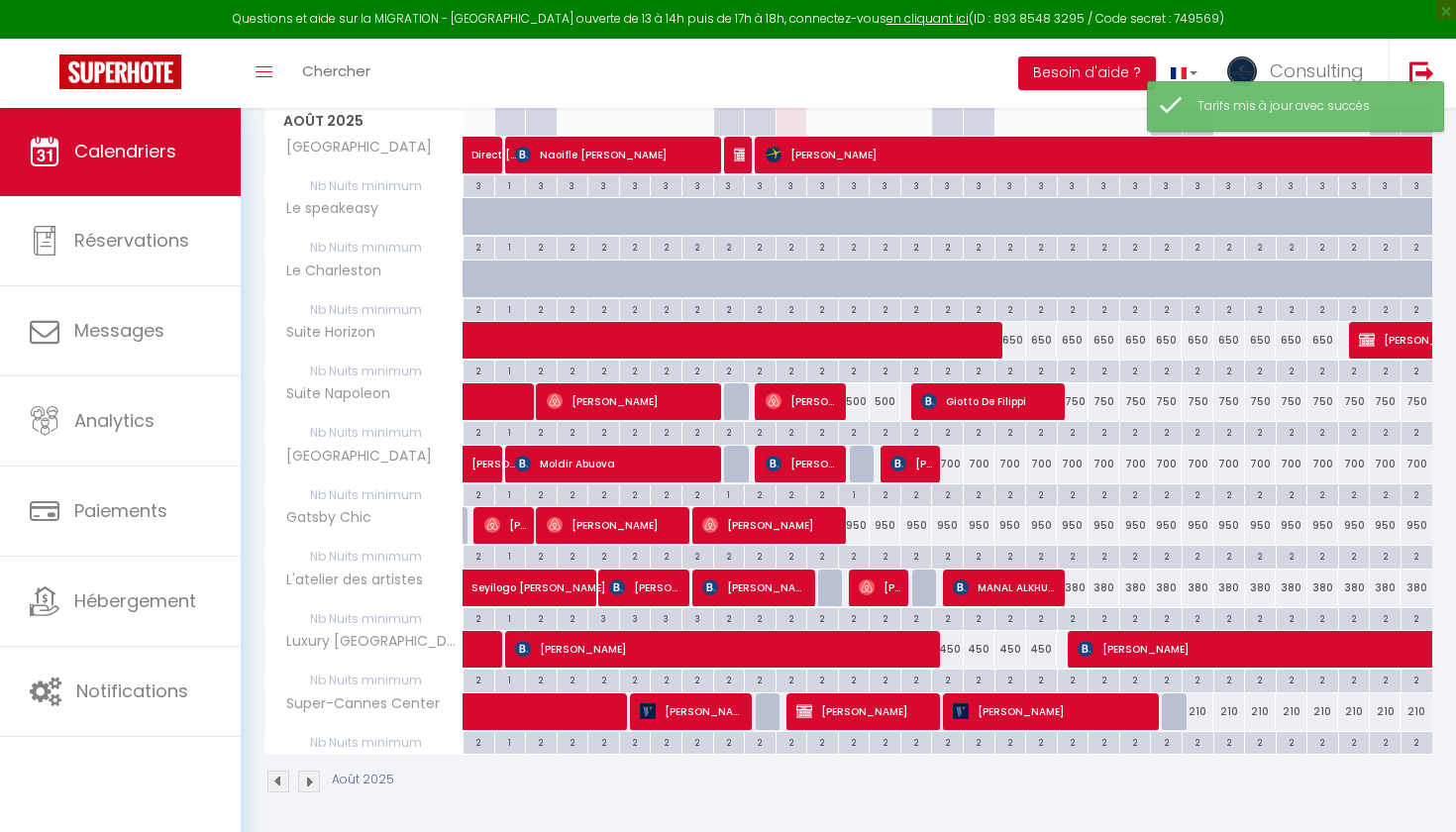
scroll to position [397, 0]
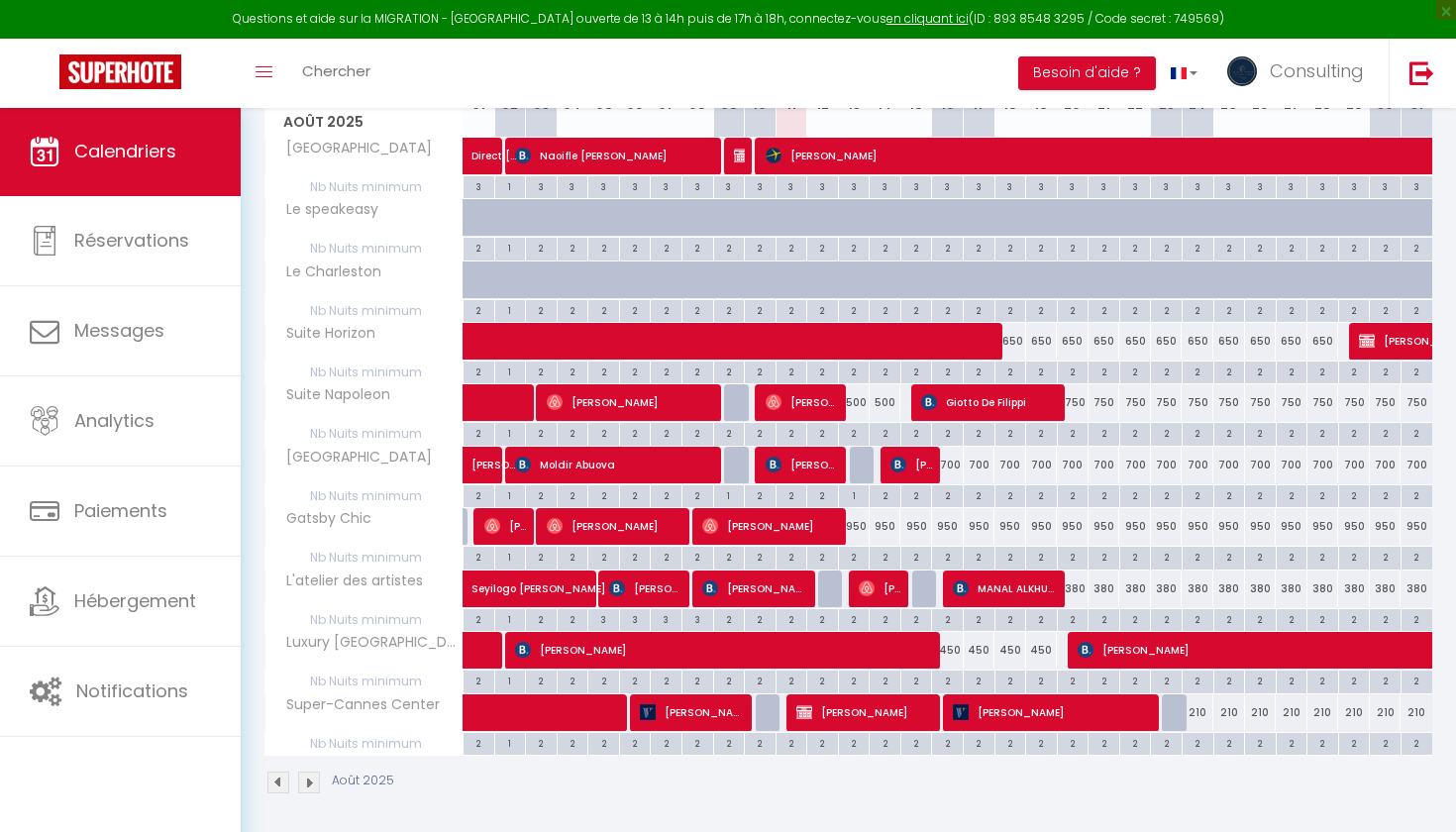
click at [954, 645] on div "450" at bounding box center [948, 650] width 32 height 37
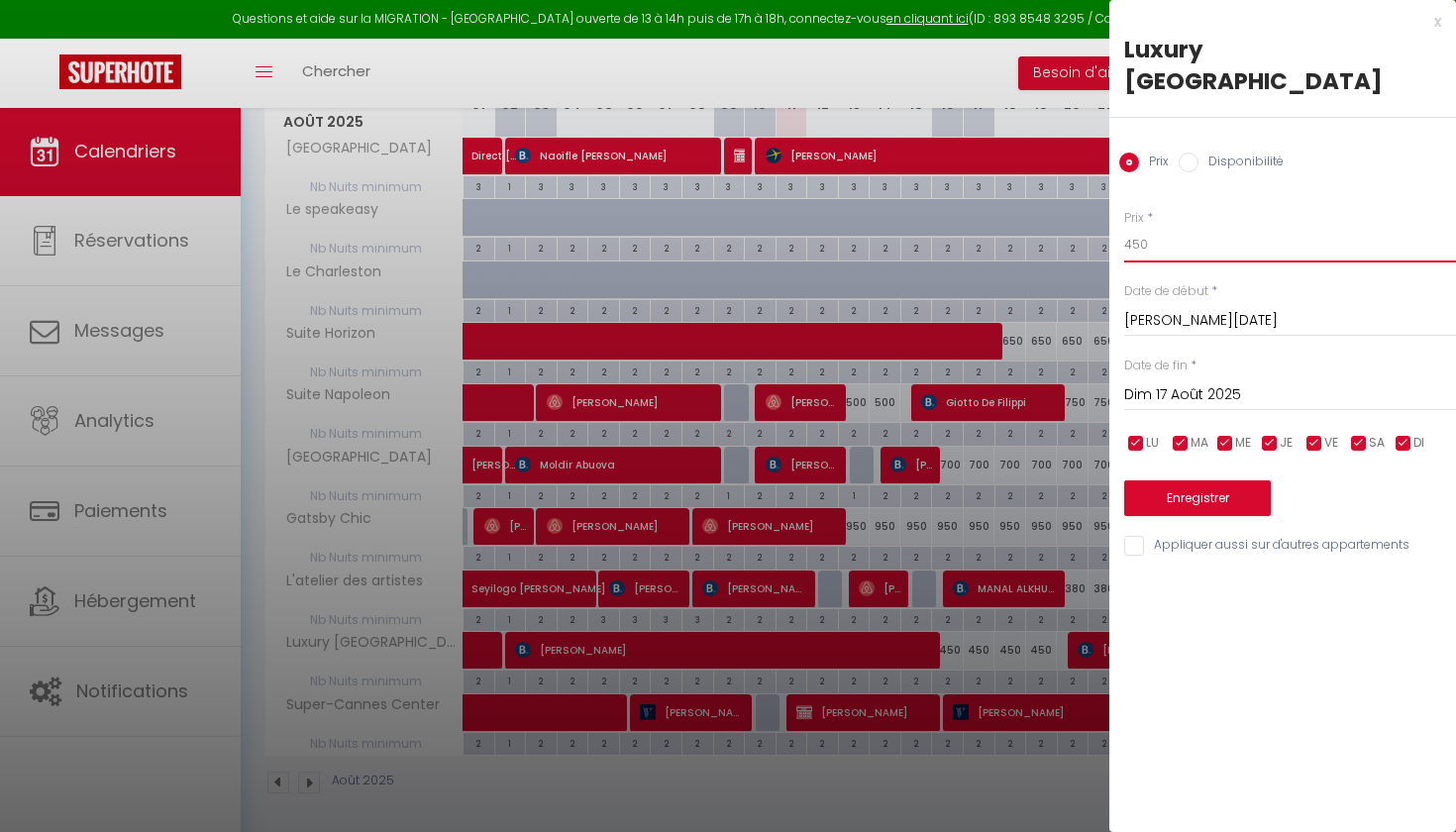
click at [1167, 227] on input "450" at bounding box center [1291, 245] width 332 height 36
click at [1158, 383] on input "Dim 17 Août 2025" at bounding box center [1291, 396] width 332 height 26
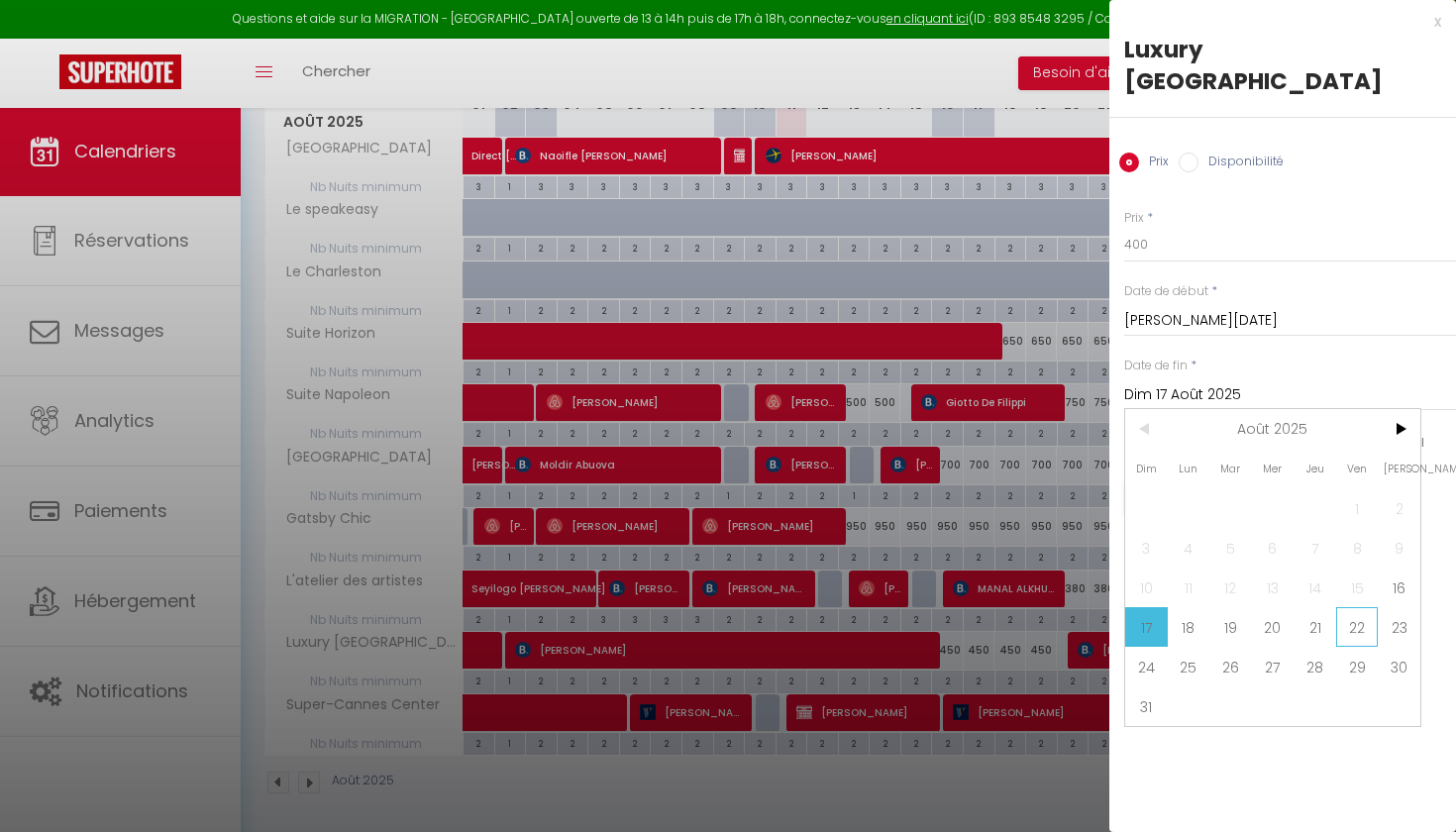
click at [1349, 607] on span "22" at bounding box center [1358, 627] width 43 height 40
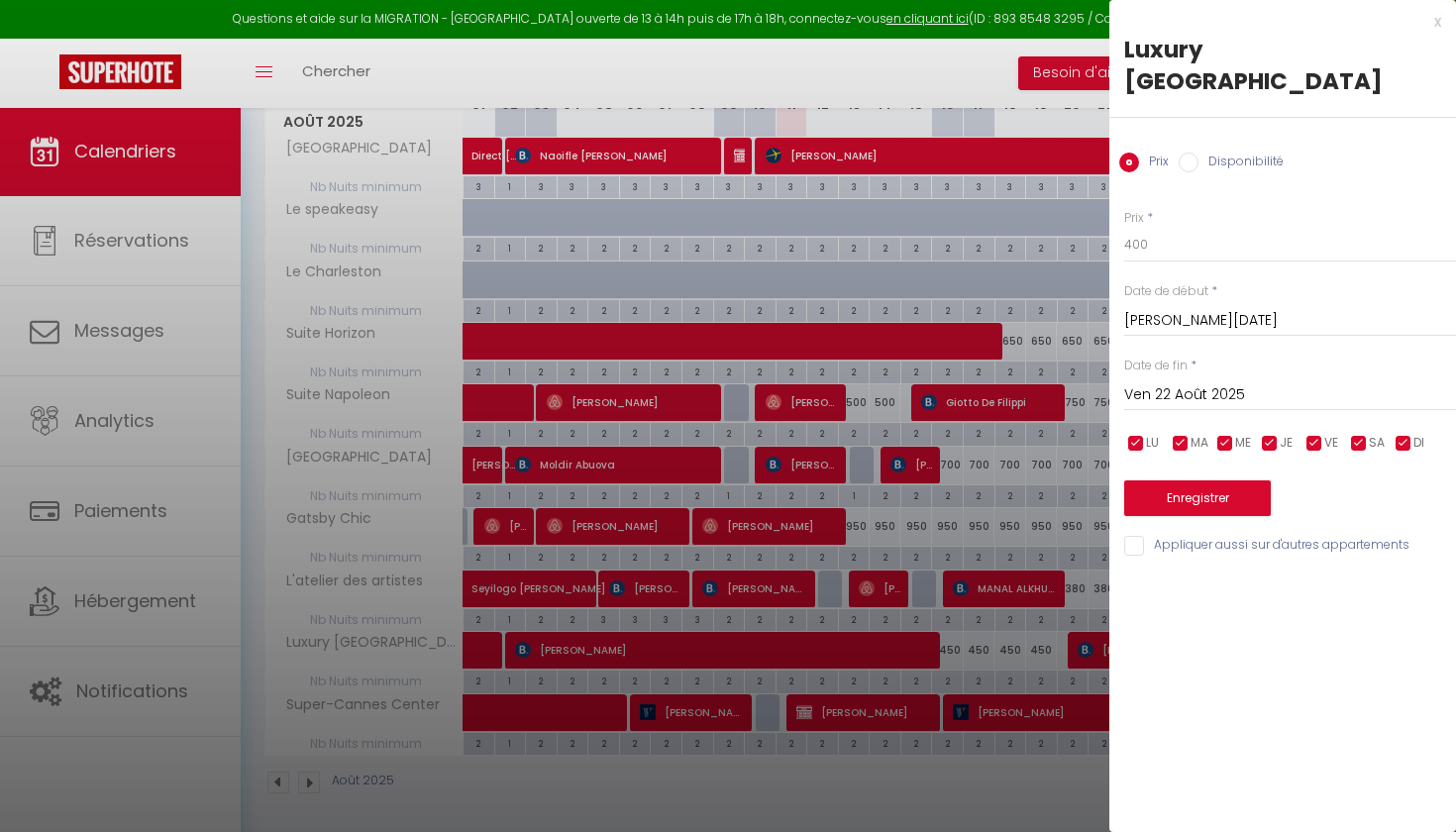
click at [1247, 480] on button "Enregistrer" at bounding box center [1197, 498] width 146 height 36
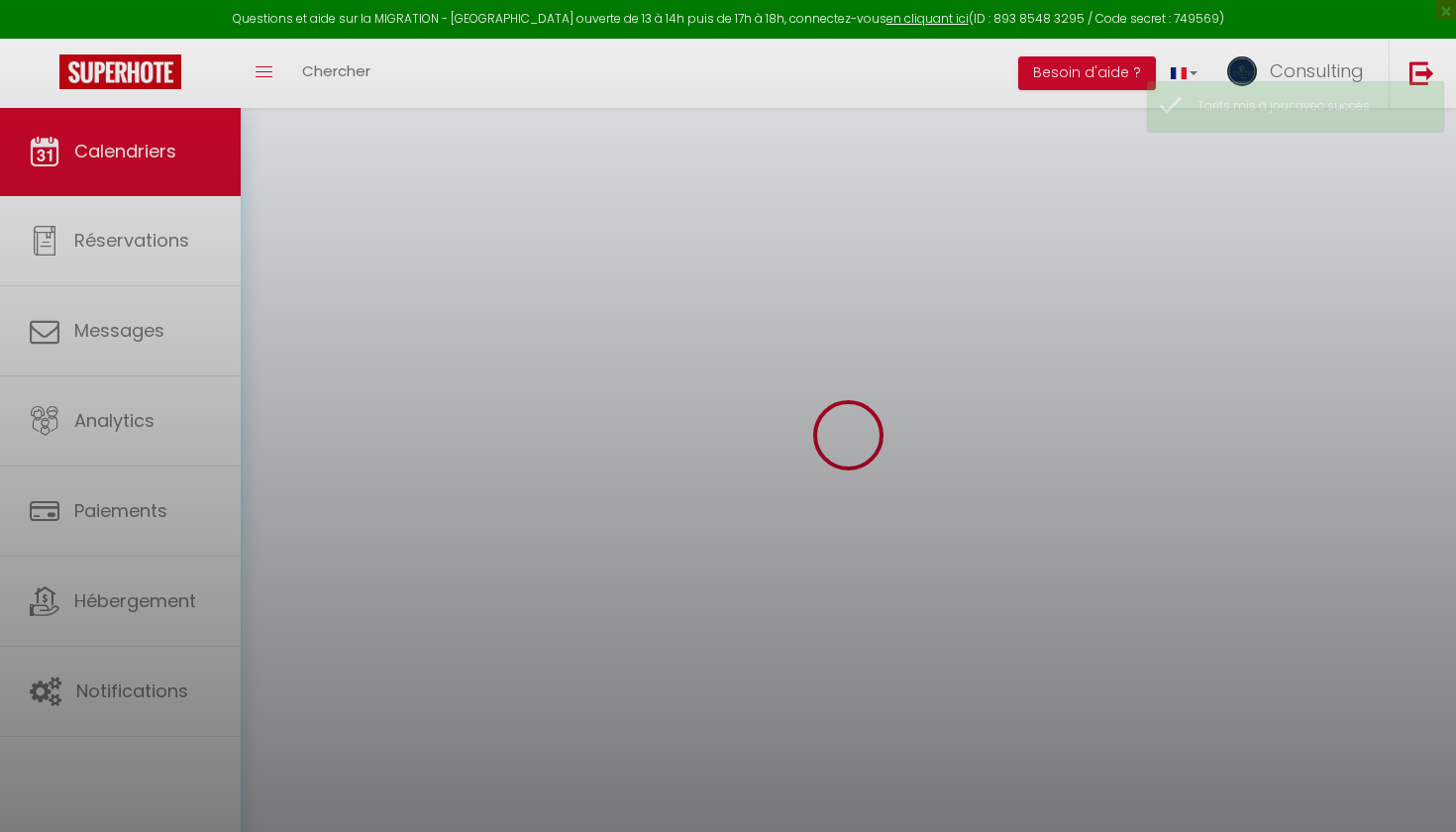
scroll to position [107, 0]
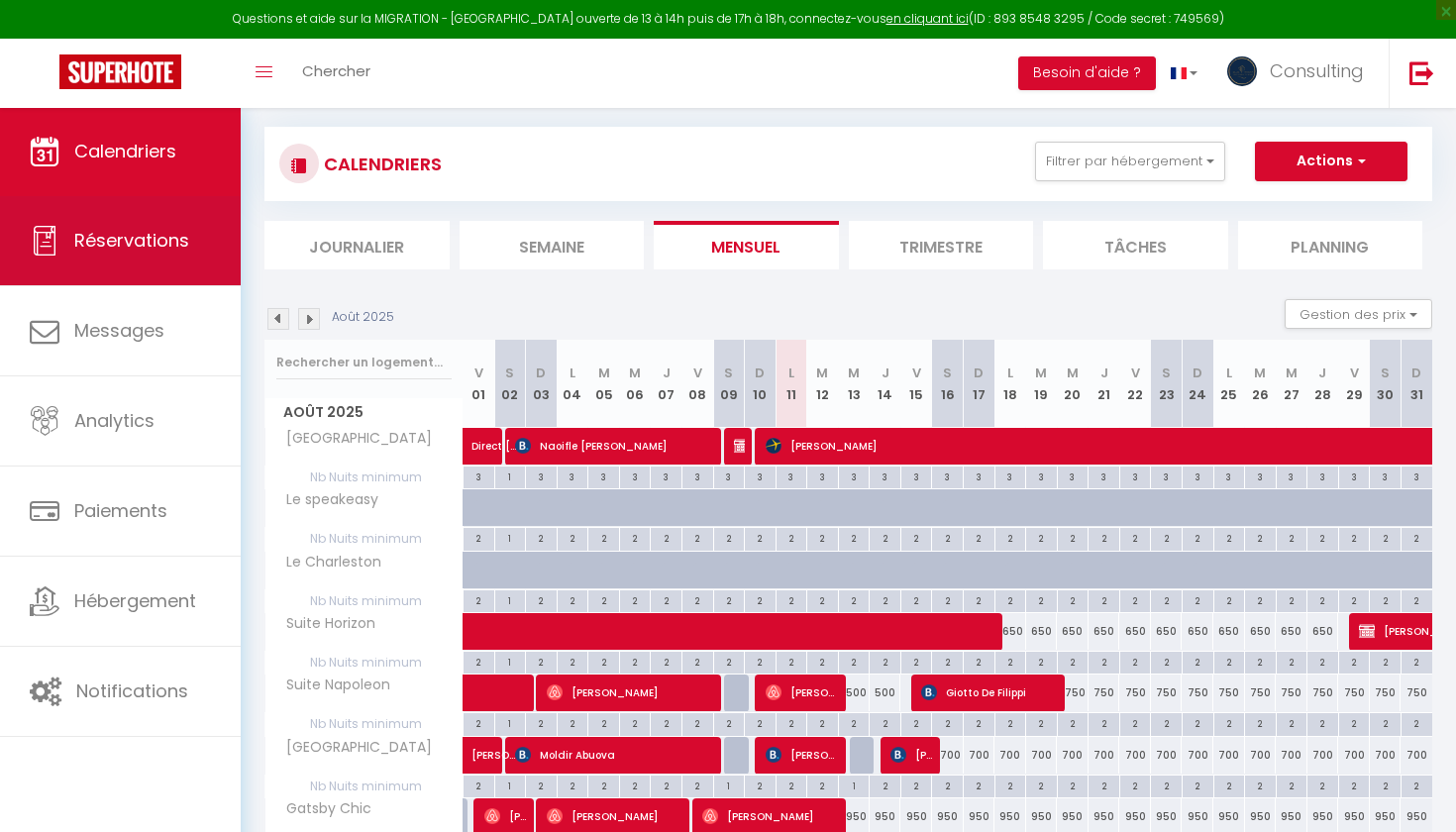
click at [189, 271] on link "Réservations" at bounding box center [120, 241] width 241 height 89
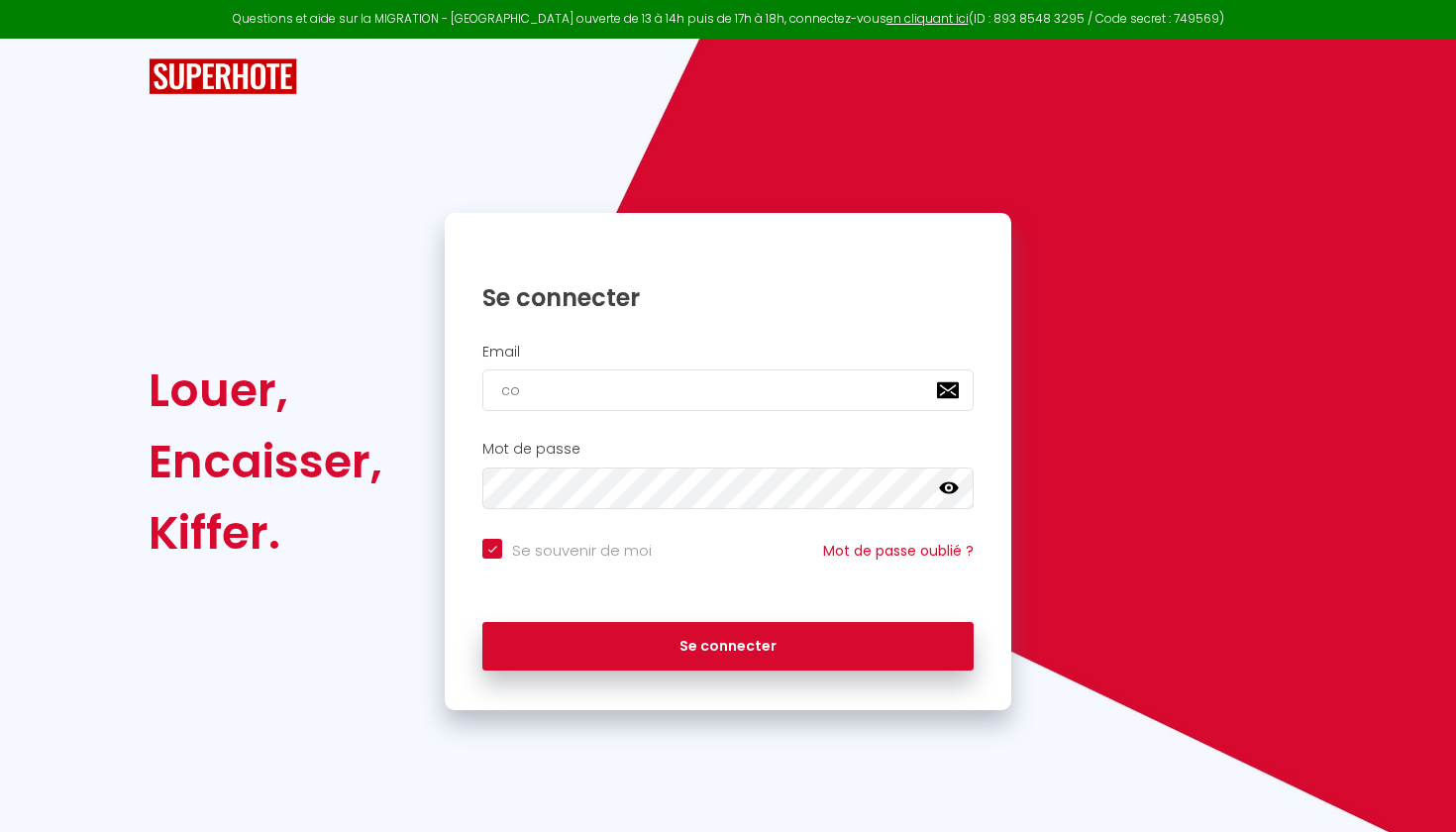
type input "con"
checkbox input "true"
type input "cons"
checkbox input "true"
type input "consu"
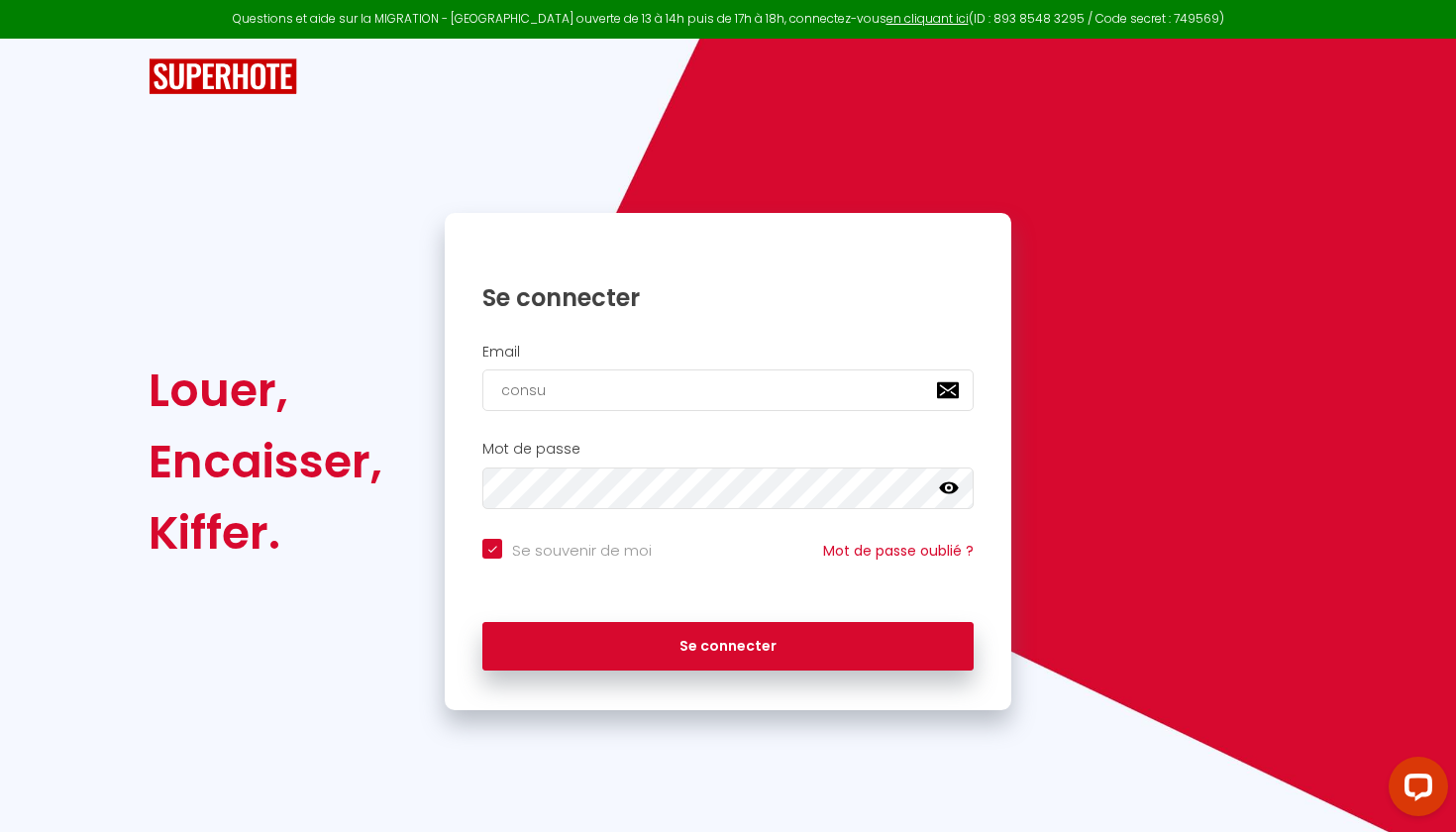
checkbox input "true"
type input "consul"
checkbox input "true"
type input "consult"
checkbox input "true"
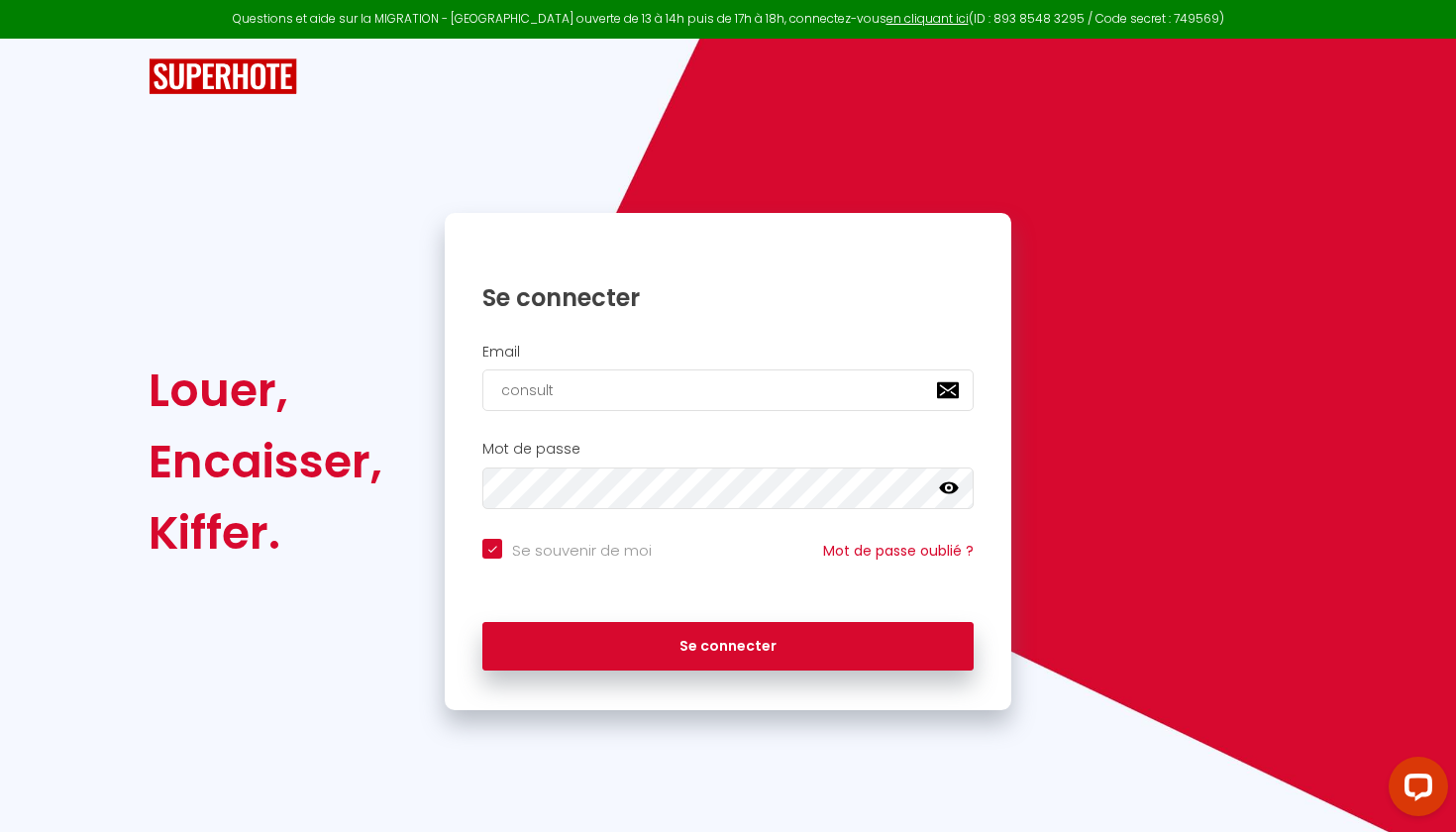
type input "consulti"
checkbox input "true"
type input "consultin"
checkbox input "true"
type input "consulting"
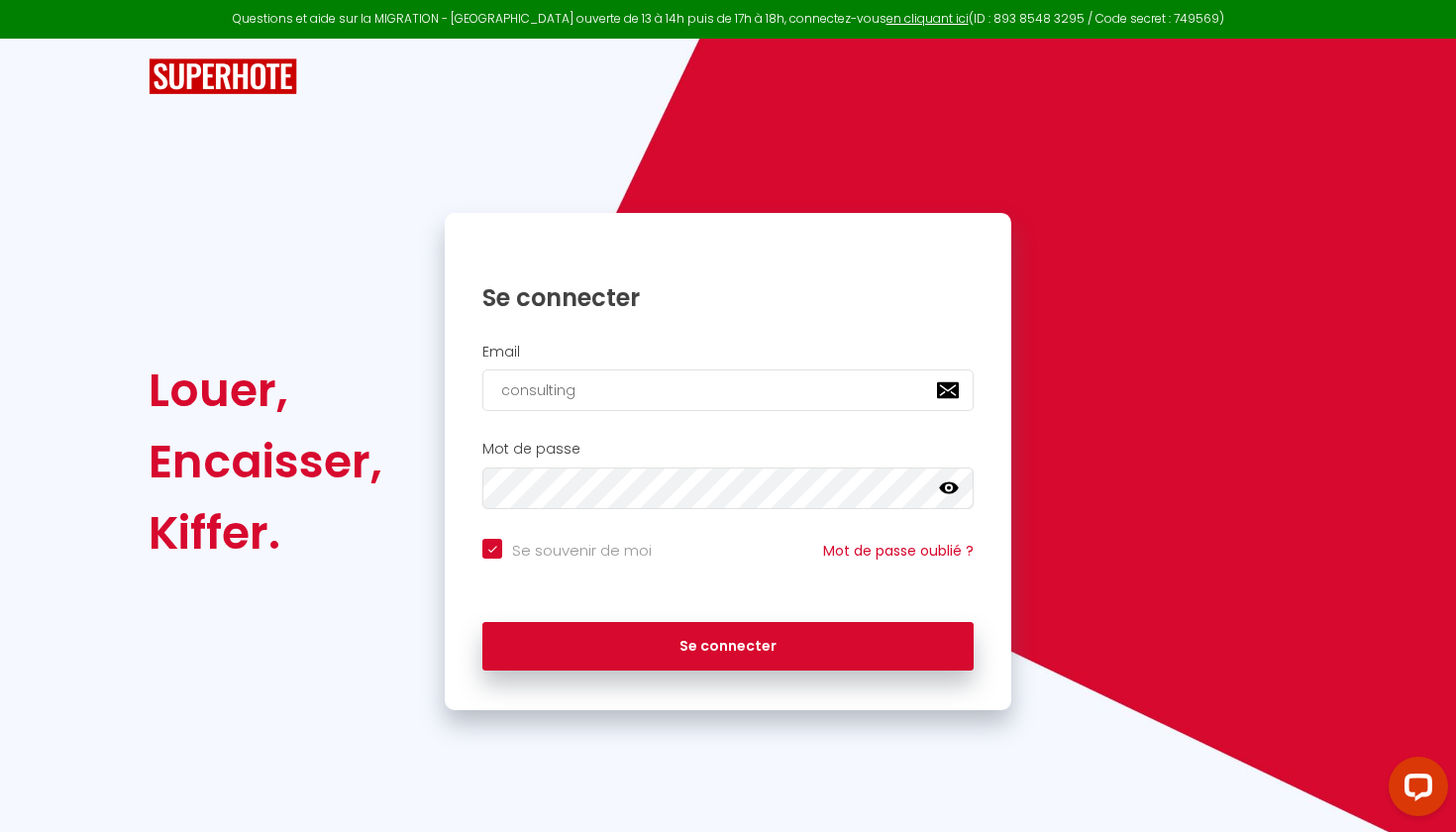
checkbox input "true"
type input "consulting@"
checkbox input "true"
type input "consulting@b"
checkbox input "true"
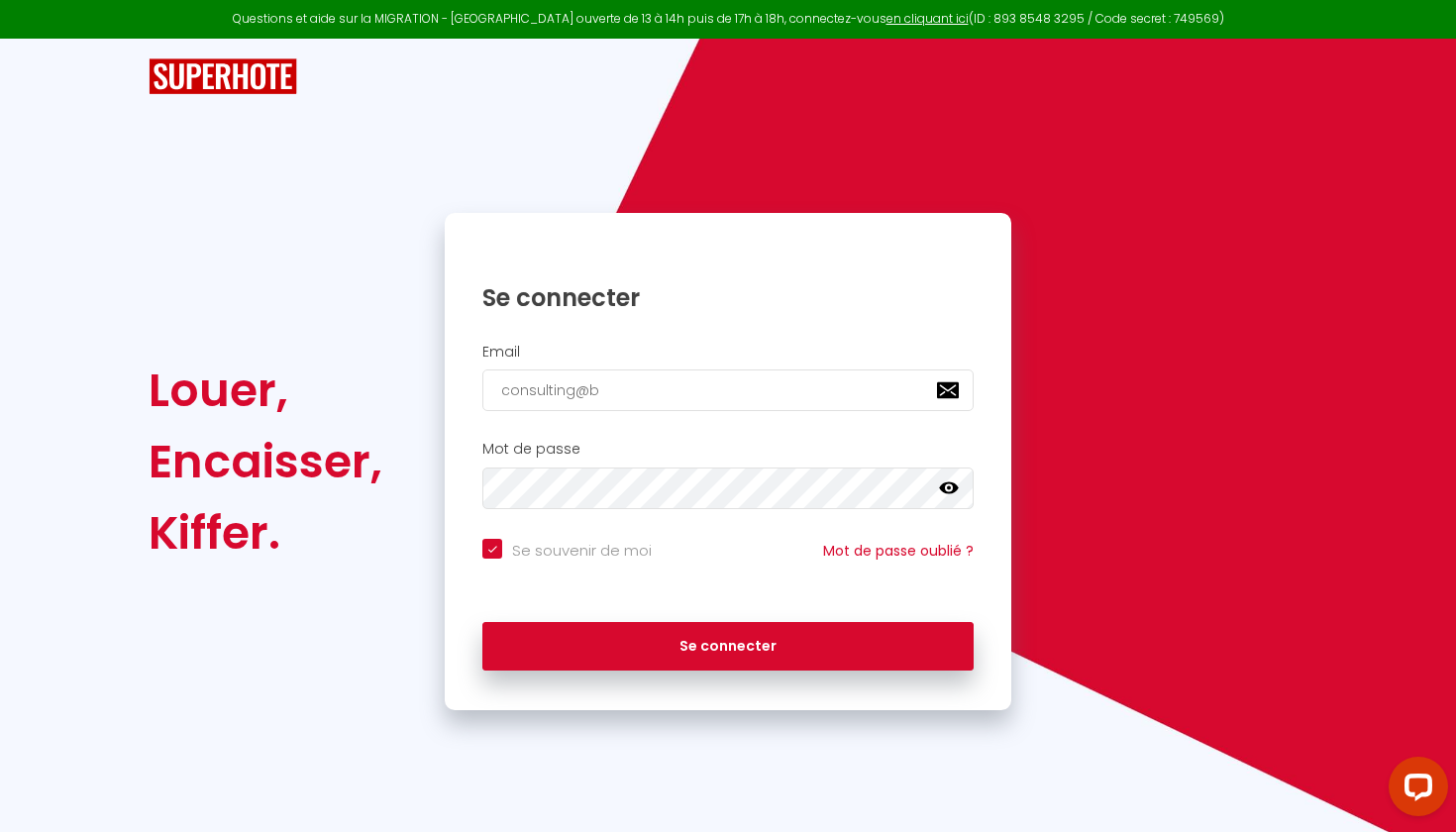
type input "consulting@bl"
checkbox input "true"
type input "consulting@blu"
checkbox input "true"
type input "consulting@blue"
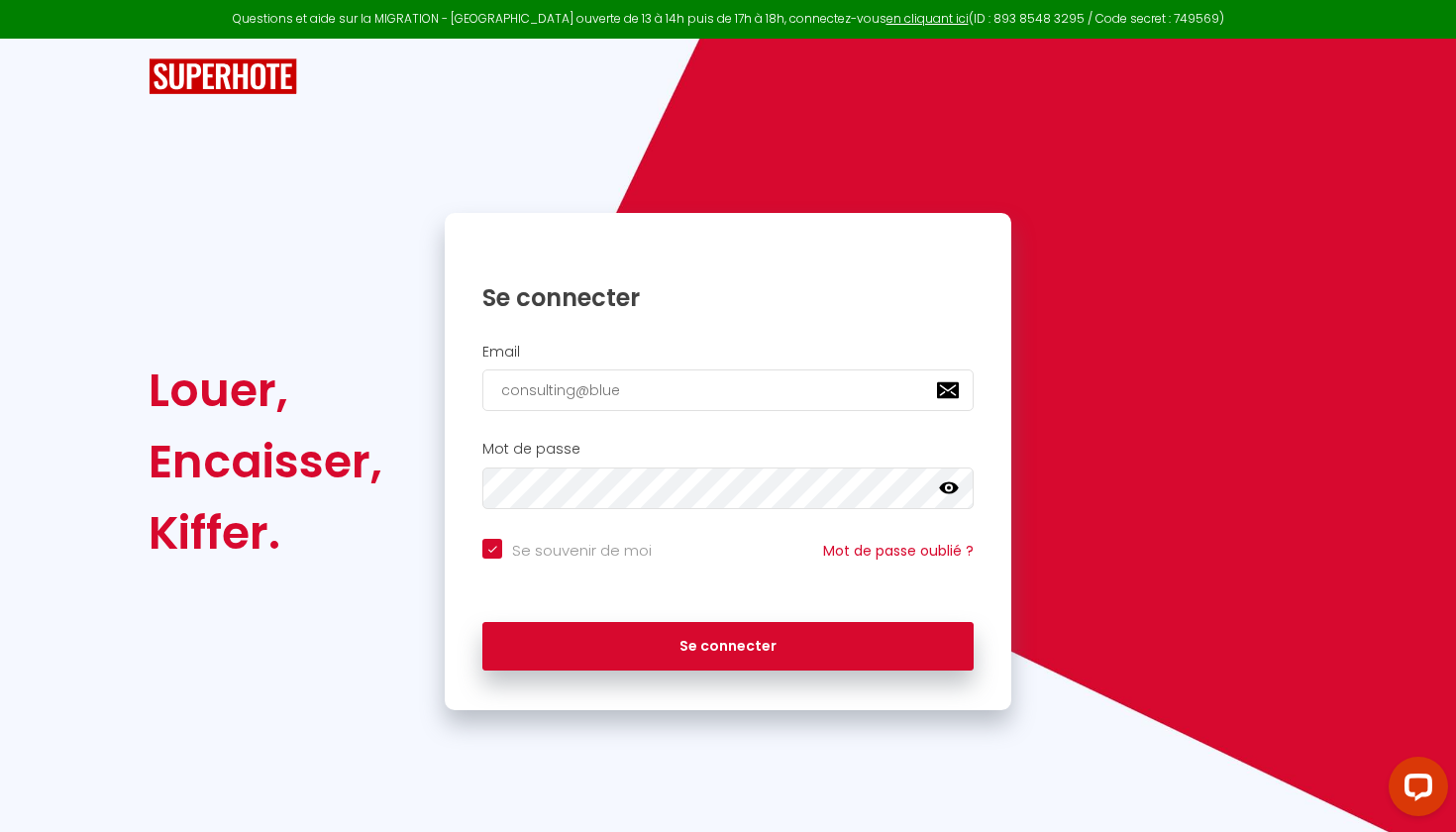
checkbox input "true"
type input "consulting@blue-"
checkbox input "true"
type input "consulting@blue-r"
checkbox input "true"
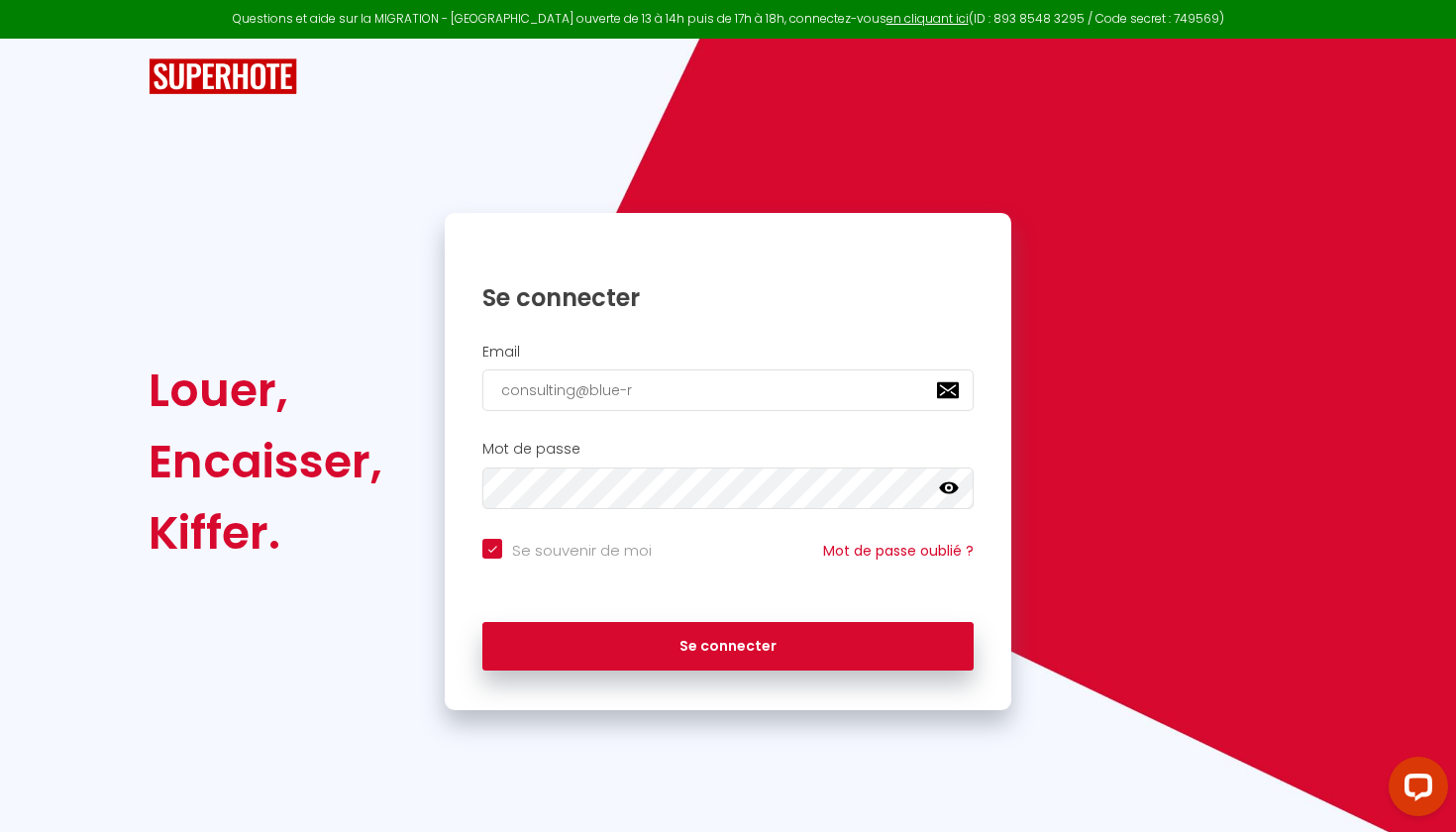
type input "consulting@blue-ri"
checkbox input "true"
type input "consulting@blue-riv"
checkbox input "true"
type input "consulting@blue-rivi"
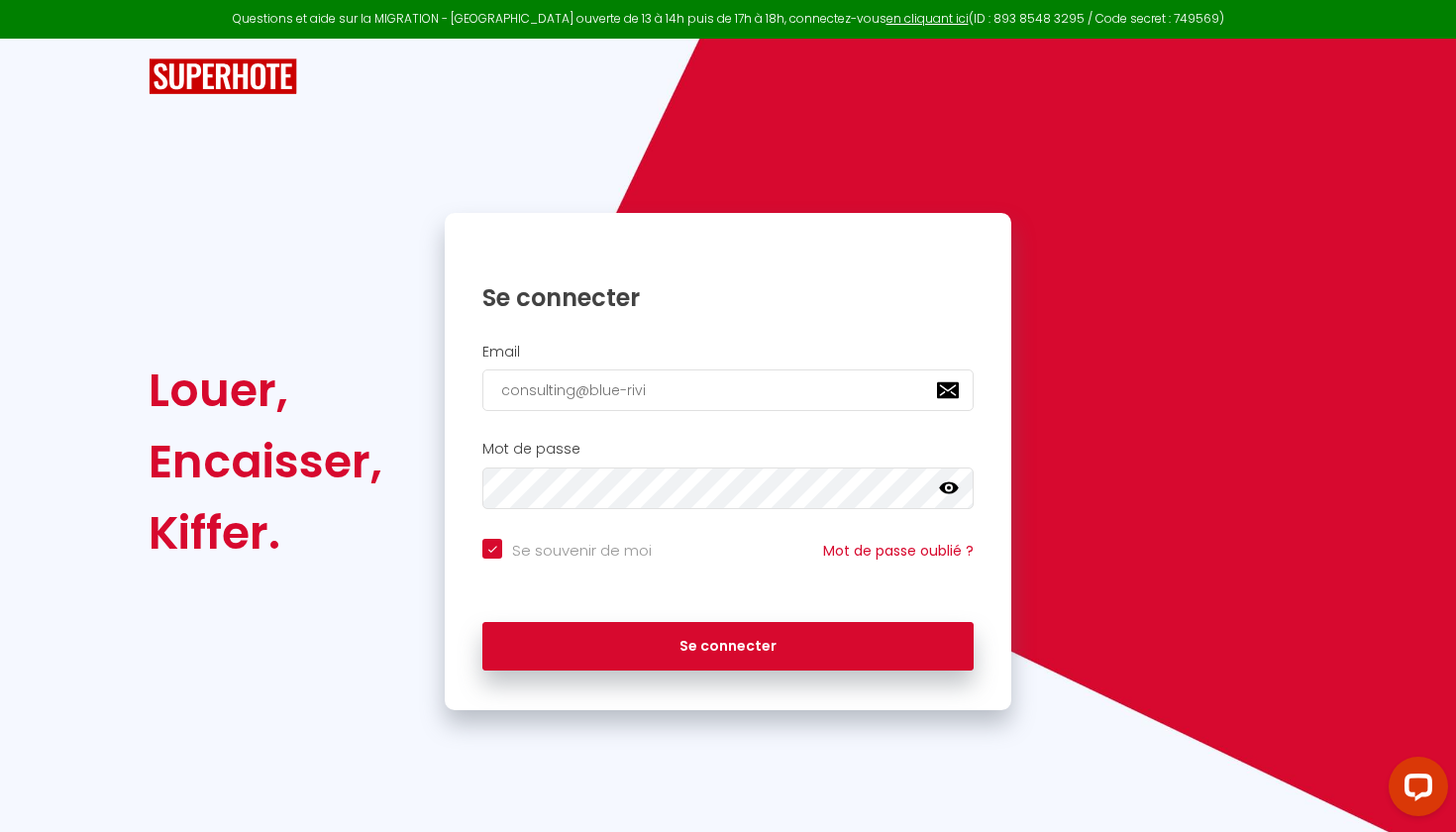
checkbox input "true"
type input "consulting@blue-rivie"
checkbox input "true"
type input "consulting@blue-rivier"
checkbox input "true"
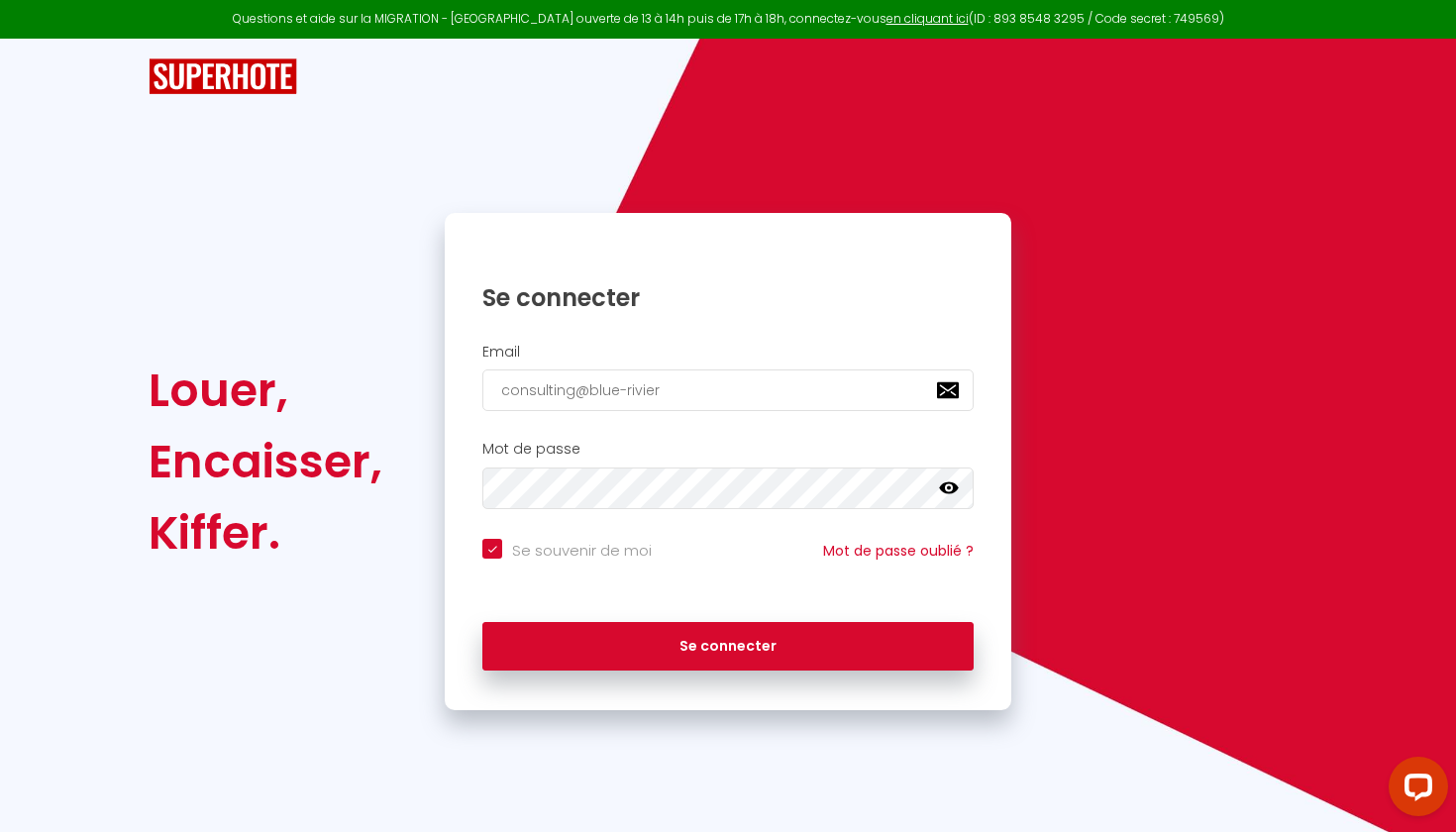
type input "consulting@blue-riviera"
checkbox input "true"
type input "consulting@blue-riviera/"
checkbox input "true"
type input "consulting@blue-riviera"
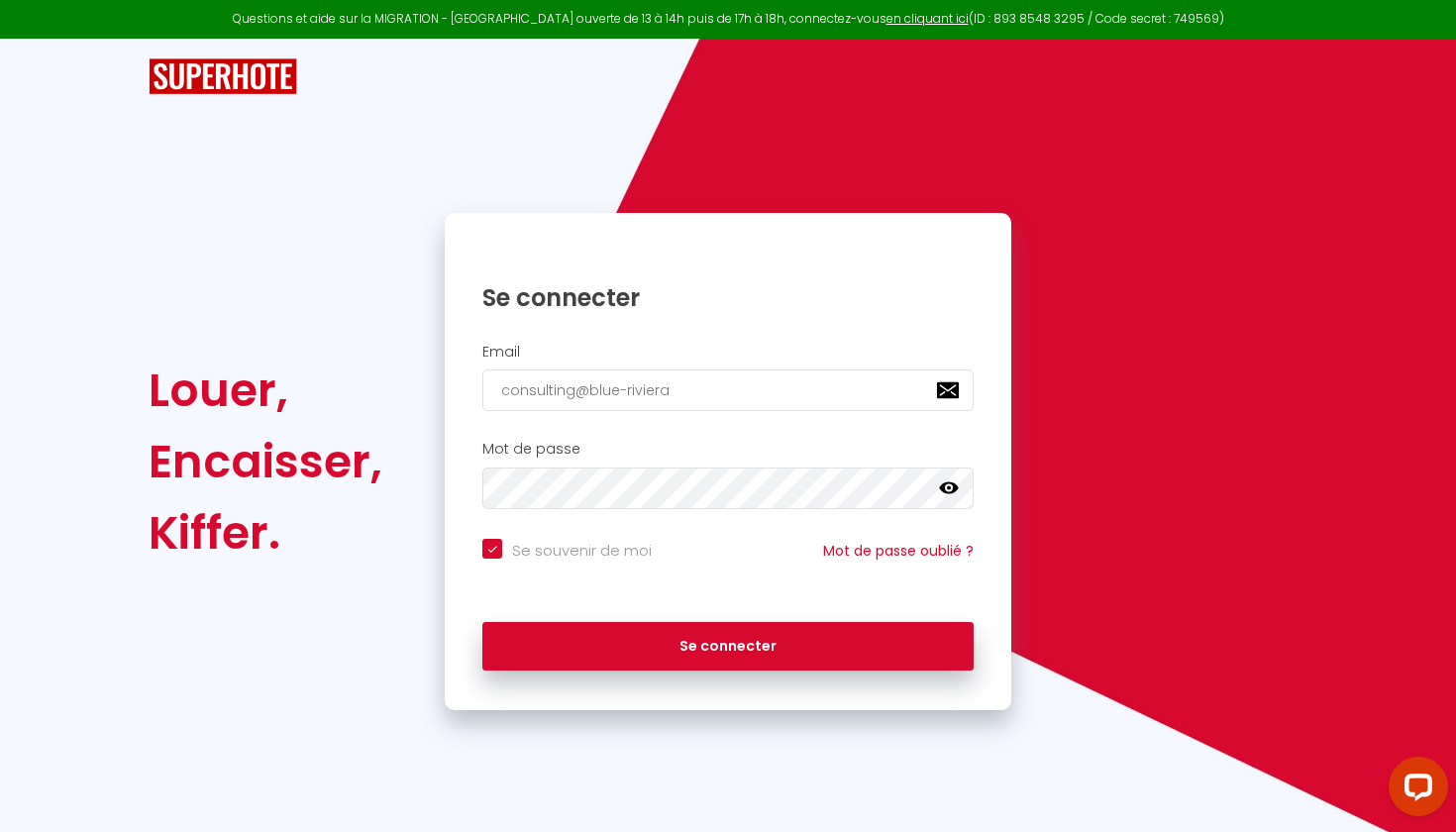
checkbox input "true"
type input "consulting@blue-riviera."
checkbox input "true"
type input "consulting@blue-riviera.f"
checkbox input "true"
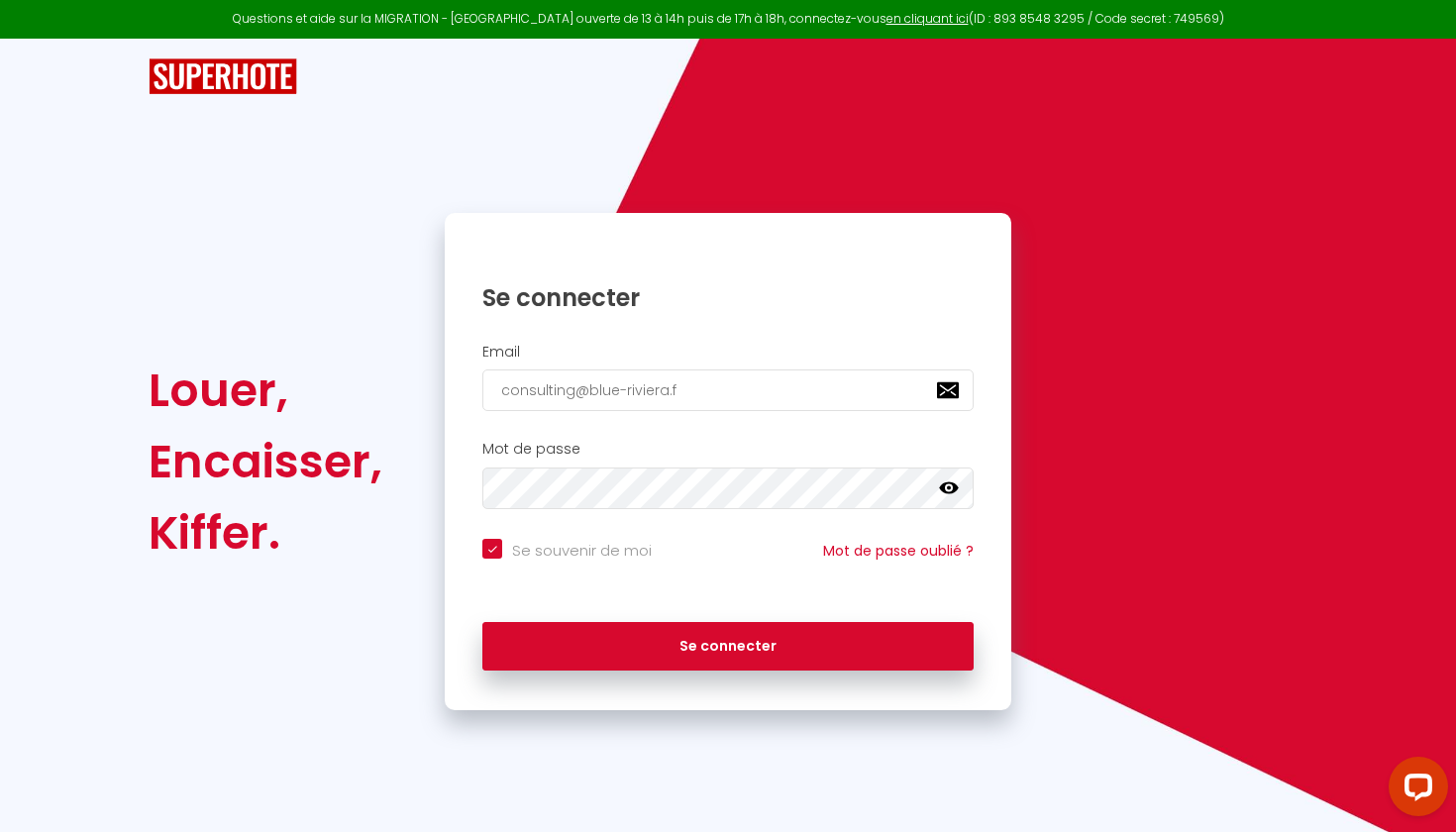
type input "[EMAIL_ADDRESS][DOMAIN_NAME]"
checkbox input "true"
type input "[EMAIL_ADDRESS][DOMAIN_NAME]"
click at [730, 273] on div "Se connecter" at bounding box center [728, 282] width 567 height 61
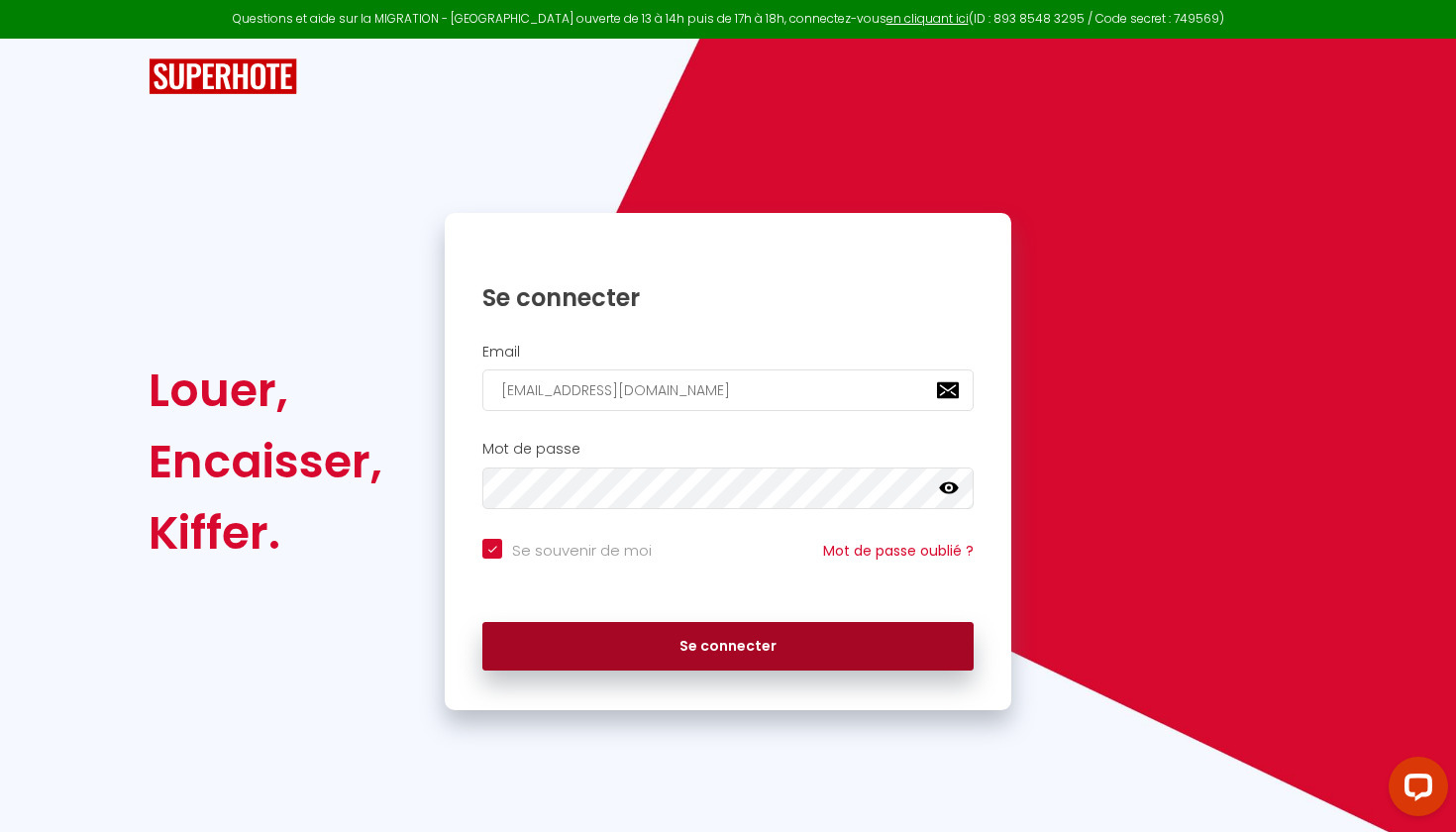
click at [559, 628] on button "Se connecter" at bounding box center [728, 647] width 491 height 50
checkbox input "true"
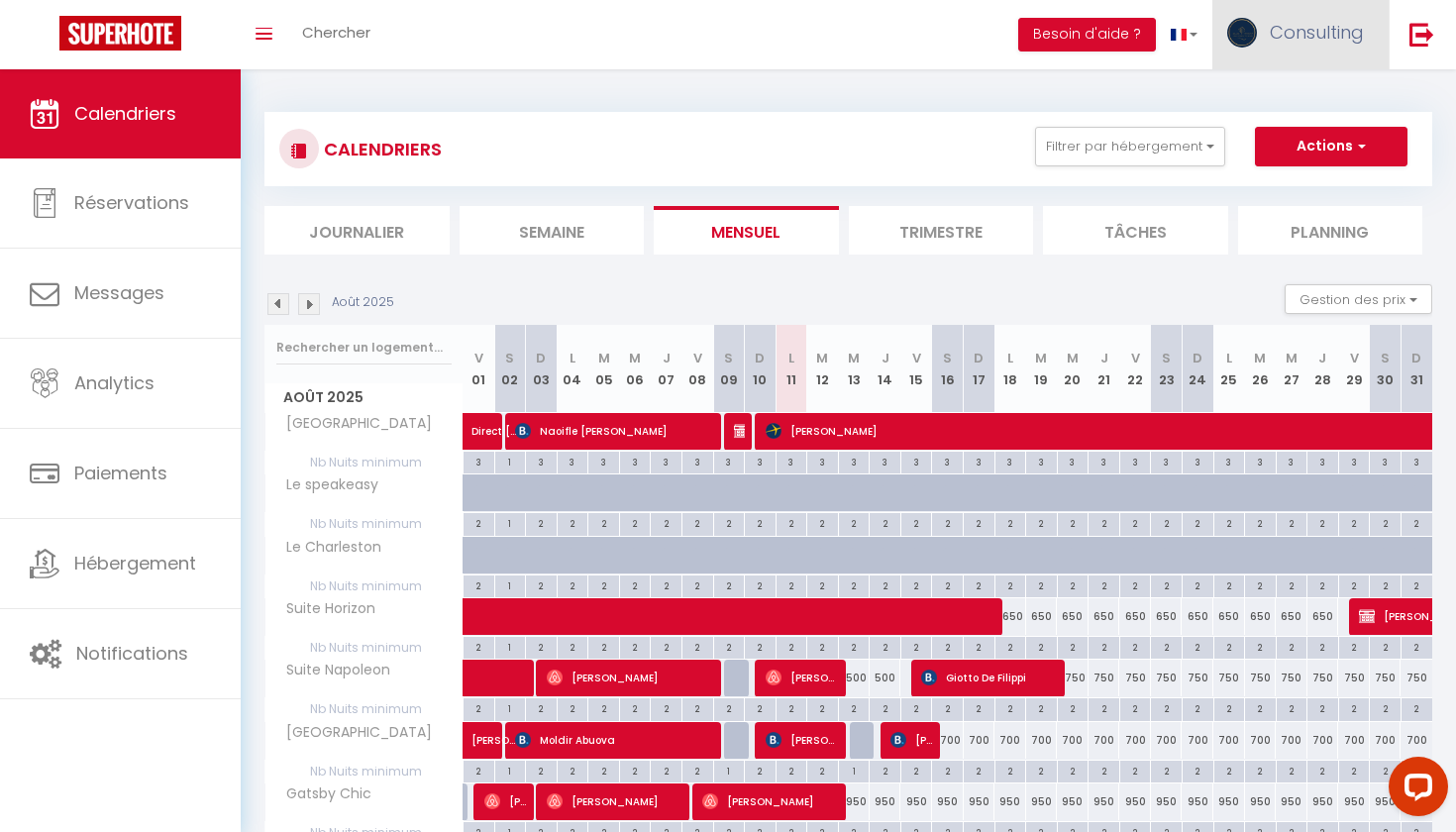
click at [1362, 43] on span "Consulting" at bounding box center [1317, 32] width 94 height 25
click at [1306, 127] on link "Équipe" at bounding box center [1309, 135] width 146 height 34
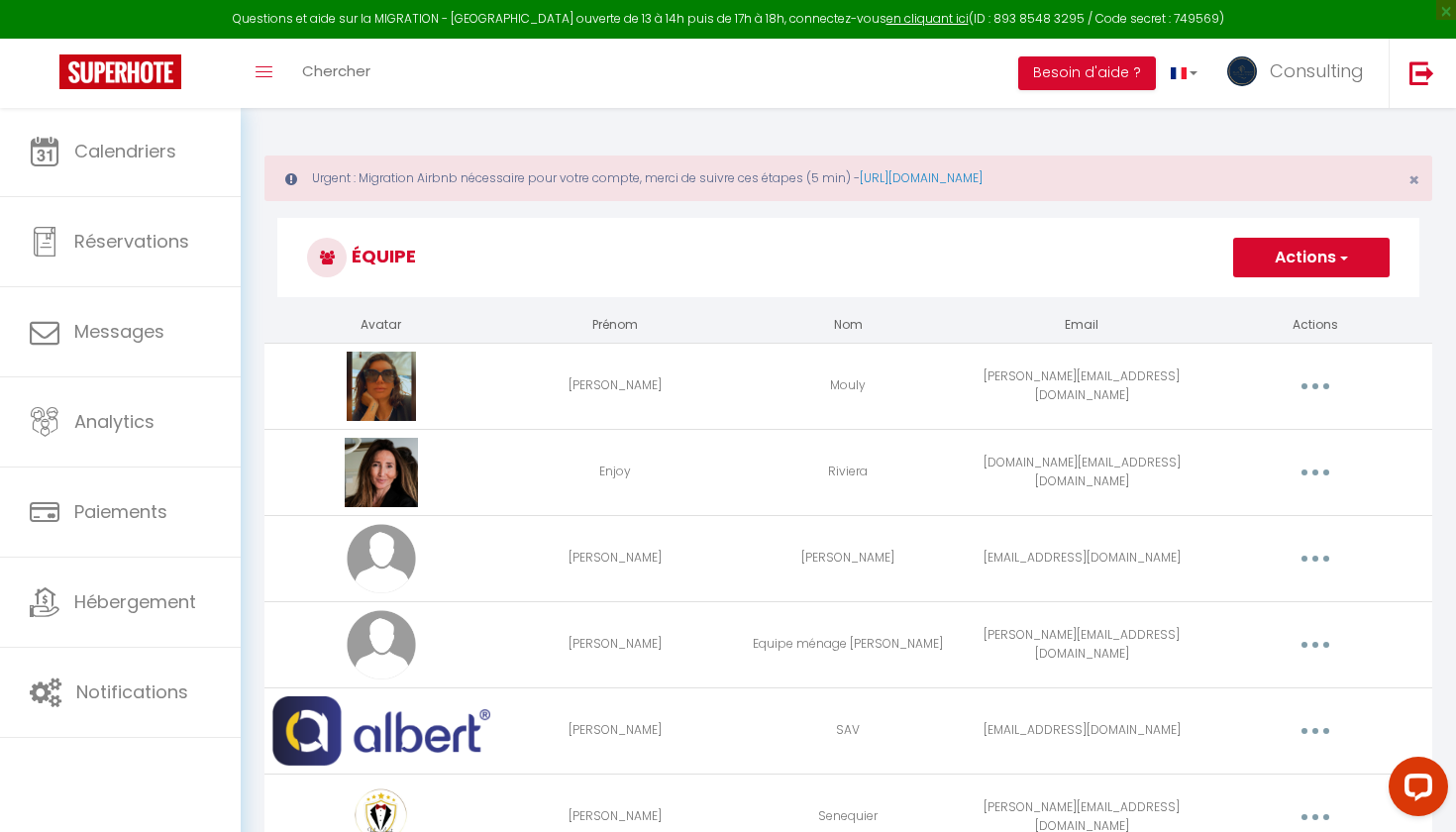
click at [1320, 387] on button "button" at bounding box center [1316, 387] width 56 height 32
click at [1254, 422] on link "Editer" at bounding box center [1263, 431] width 146 height 34
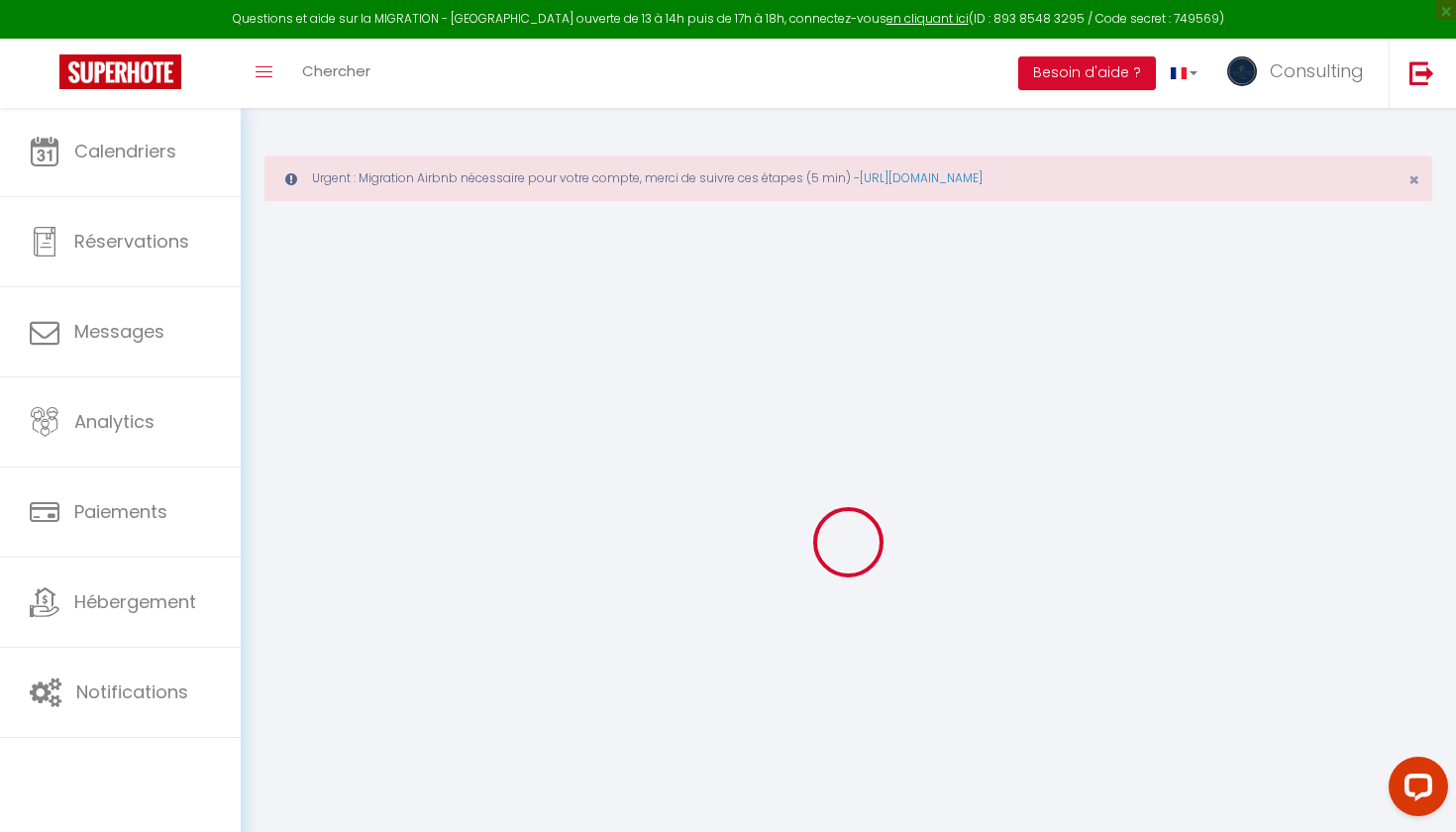
type input "[PERSON_NAME]"
type input "Mouly"
type input "cindy@galaorganisation.com"
type textarea "Adresse Email : cindy@galaorganisation.com Mot de passe : Daytona/26 Albert : P…"
type textarea "https://app.superhote.com/#/connect/nLBh4PRIqp"
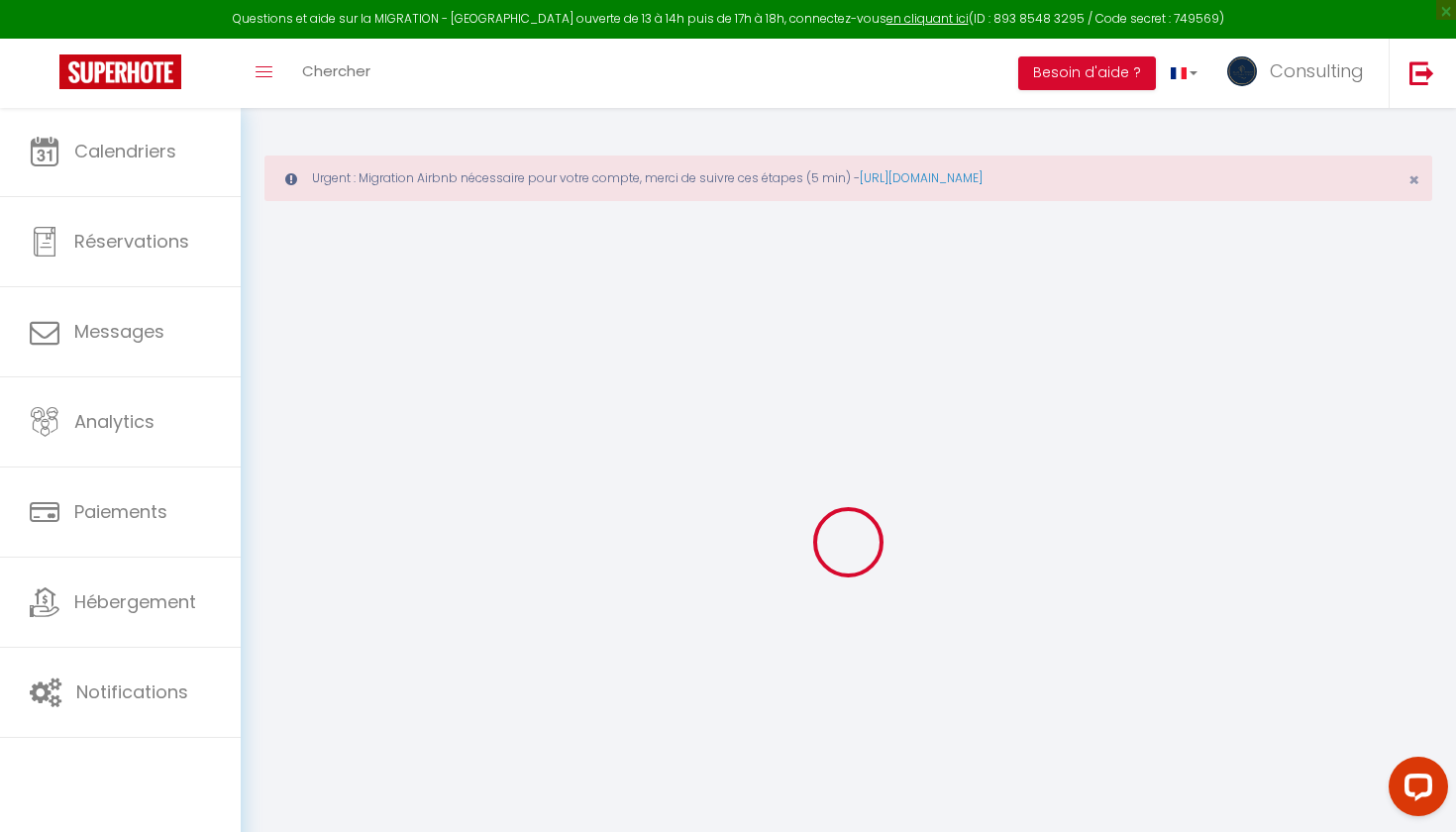
checkbox input "true"
checkbox input "false"
checkbox input "true"
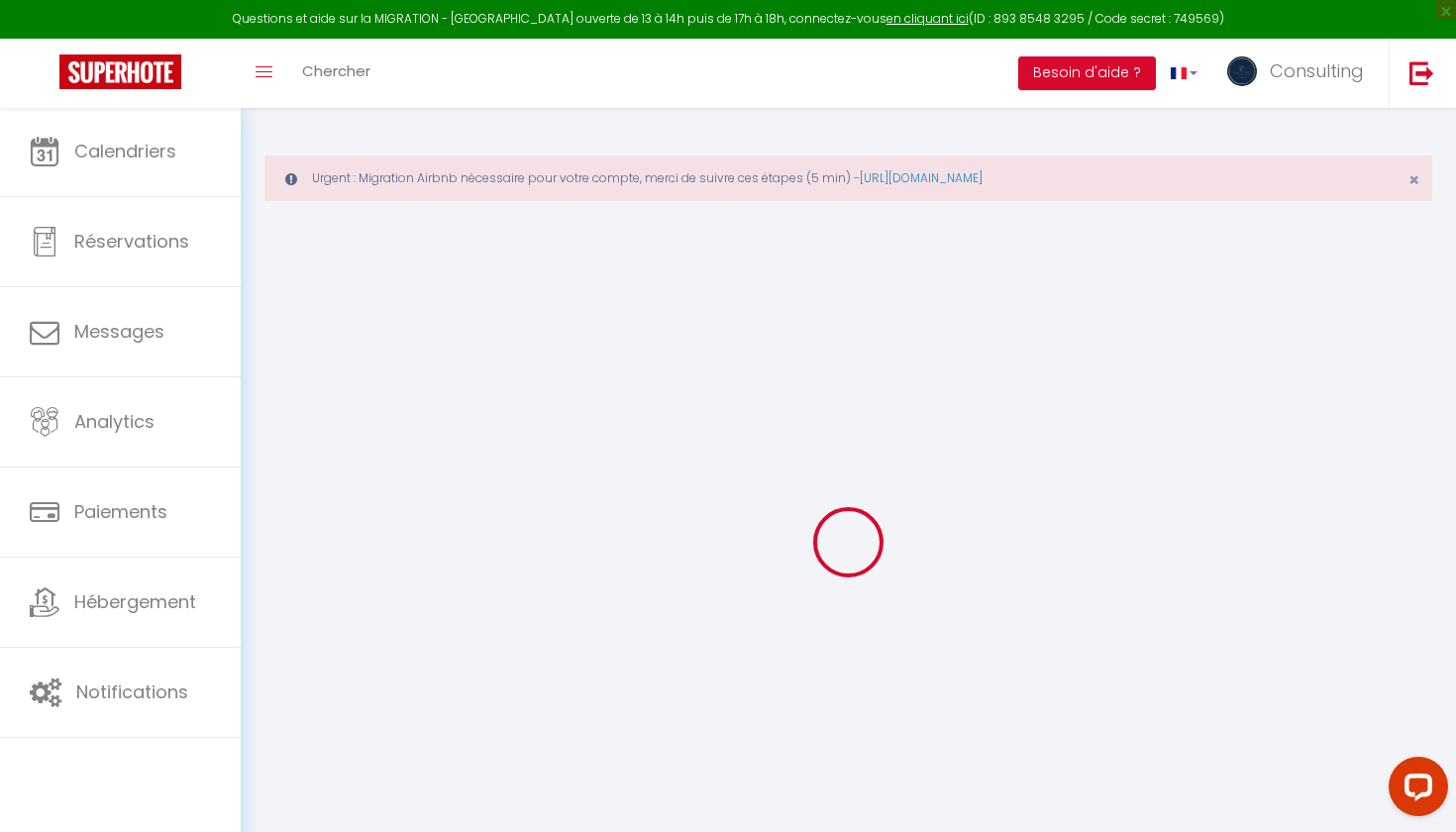
checkbox input "true"
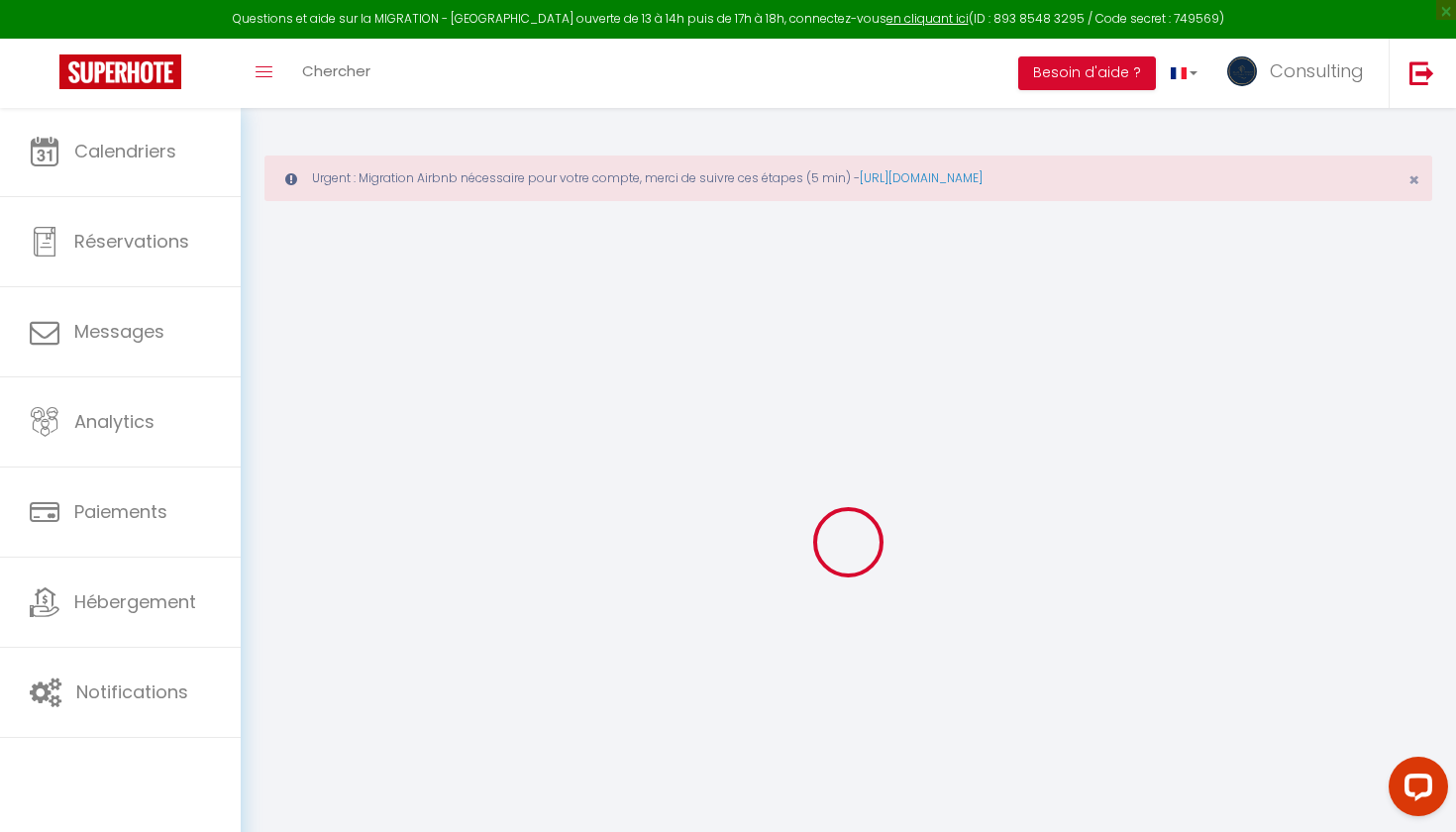
checkbox input "true"
checkbox input "false"
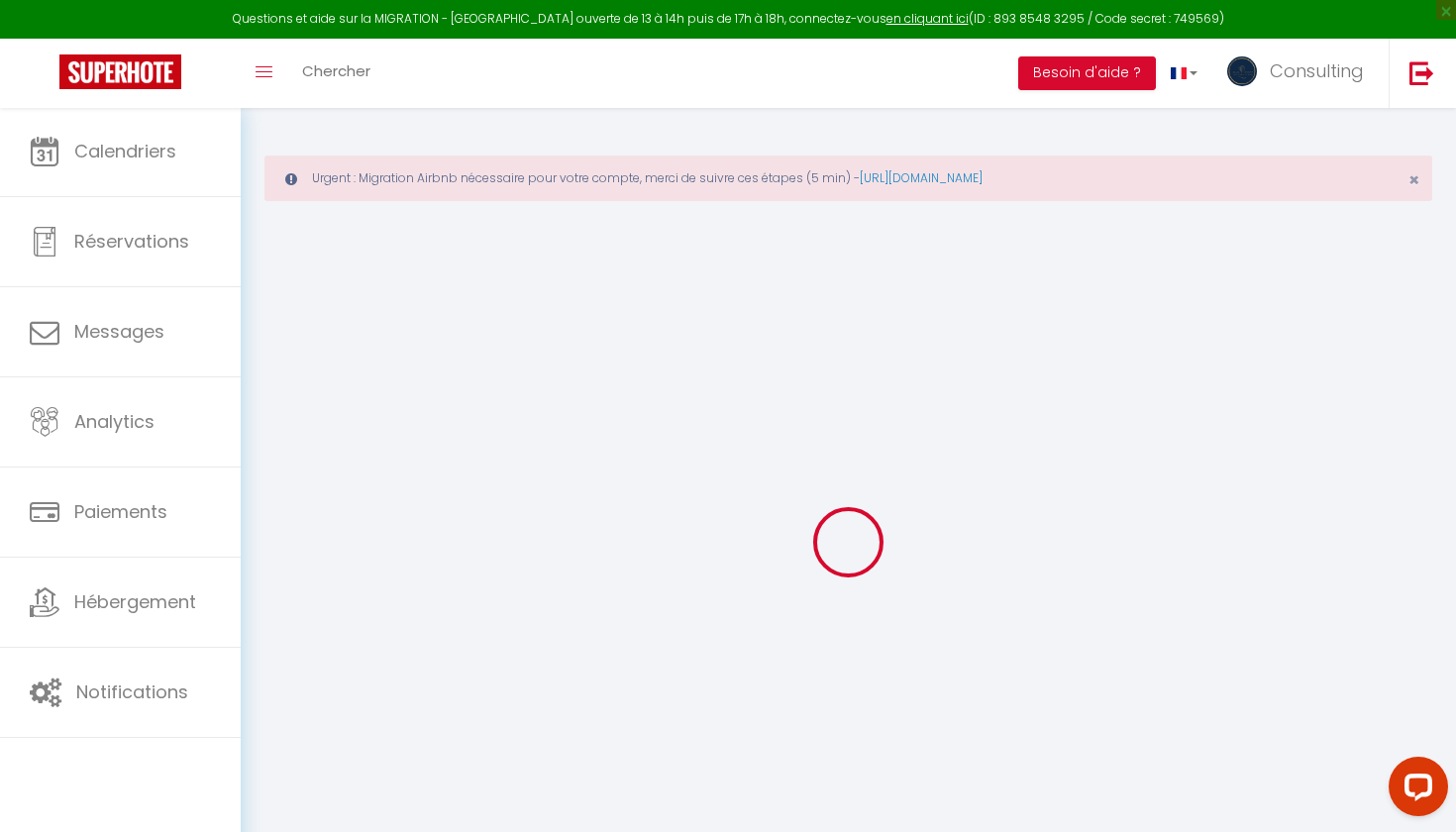
checkbox input "false"
select select
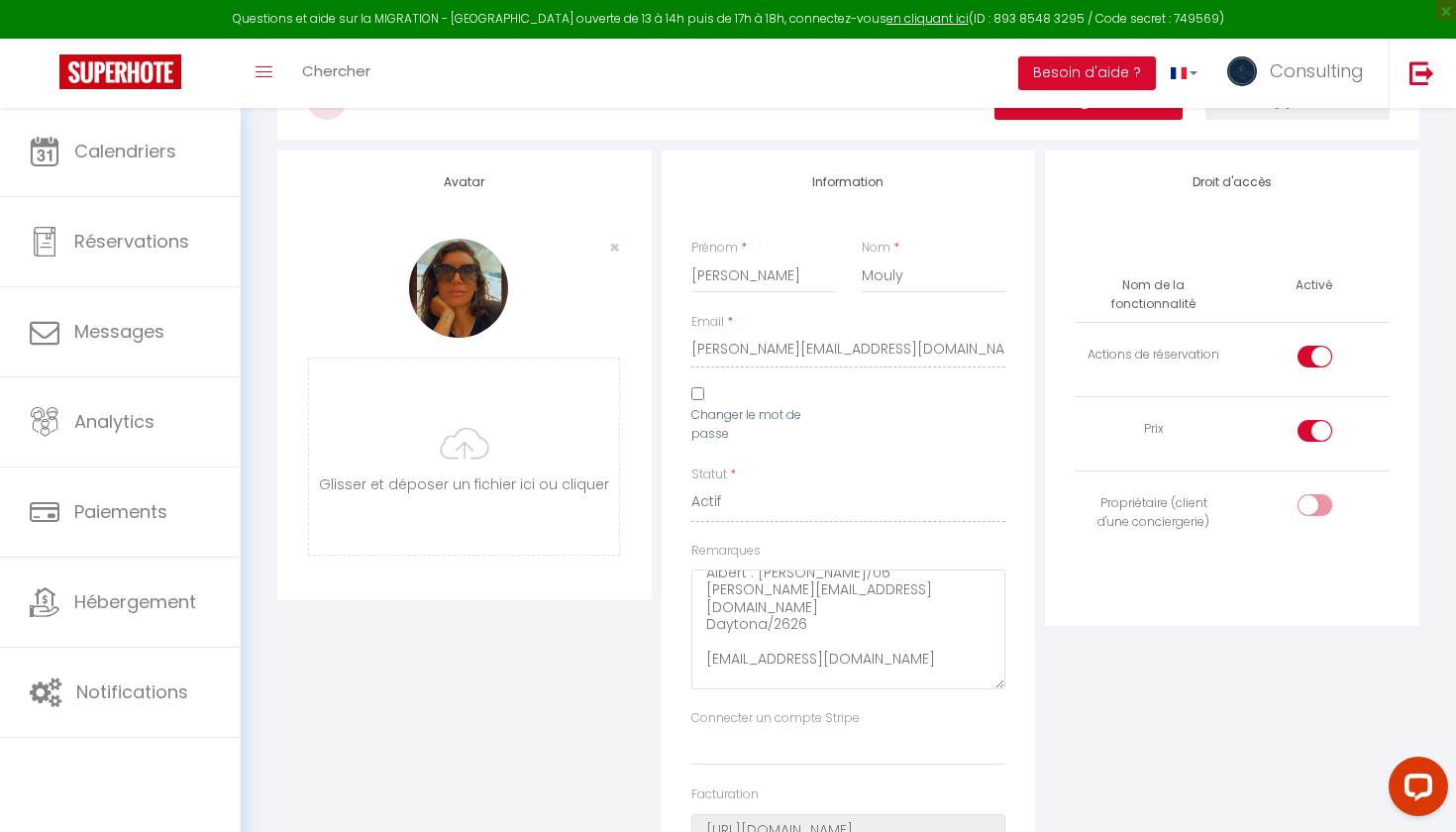
scroll to position [59, 0]
click at [816, 584] on textarea "Adresse Email : cindy@galaorganisation.com Mot de passe : Daytona/26 Albert : P…" at bounding box center [848, 629] width 315 height 120
click at [774, 608] on textarea "Adresse Email : cindy@galaorganisation.com Mot de passe : Daytona/26 Albert : P…" at bounding box center [848, 629] width 315 height 120
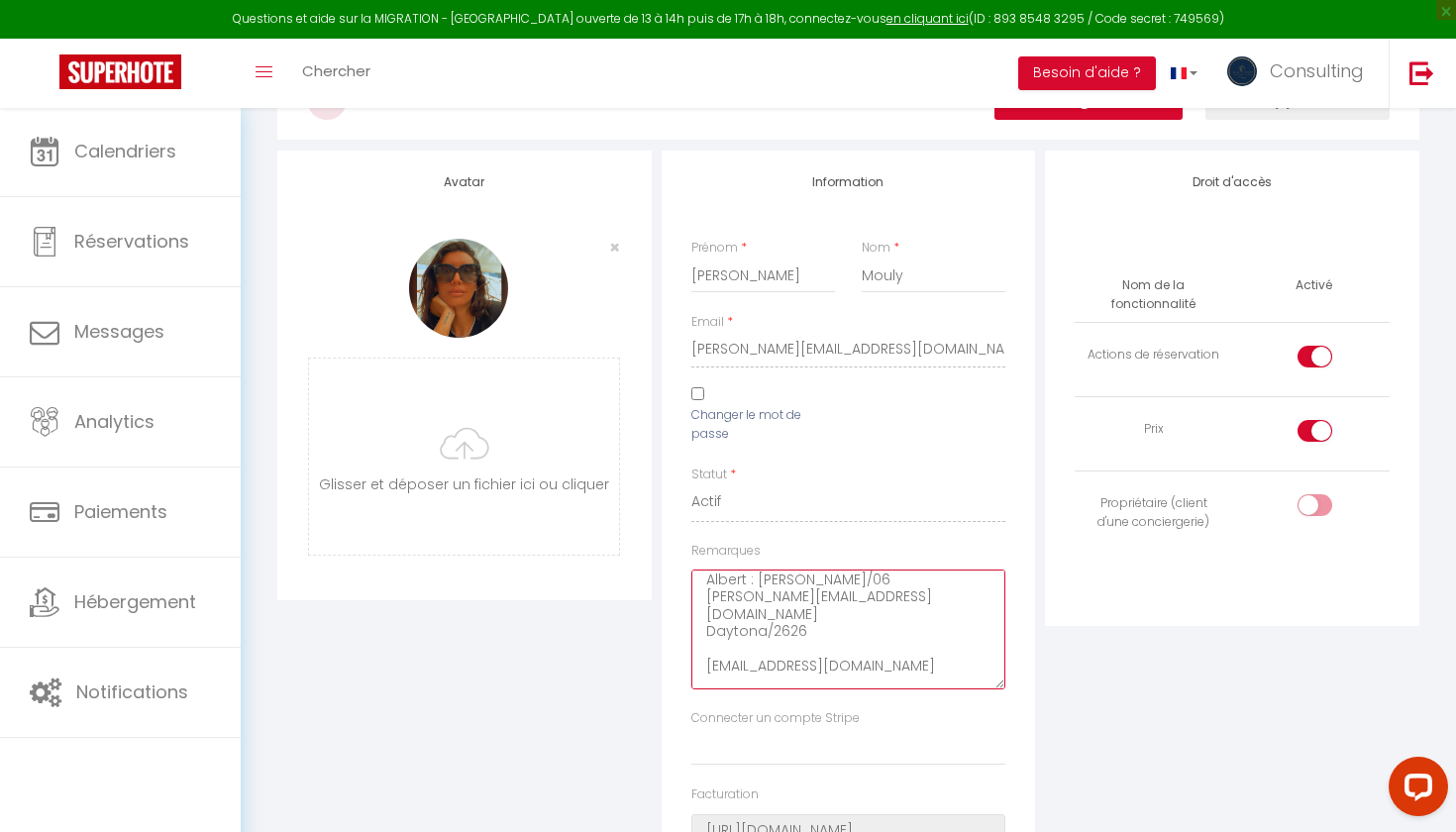
click at [774, 608] on textarea "Adresse Email : cindy@galaorganisation.com Mot de passe : Daytona/26 Albert : P…" at bounding box center [848, 629] width 315 height 120
